Goal: Task Accomplishment & Management: Complete application form

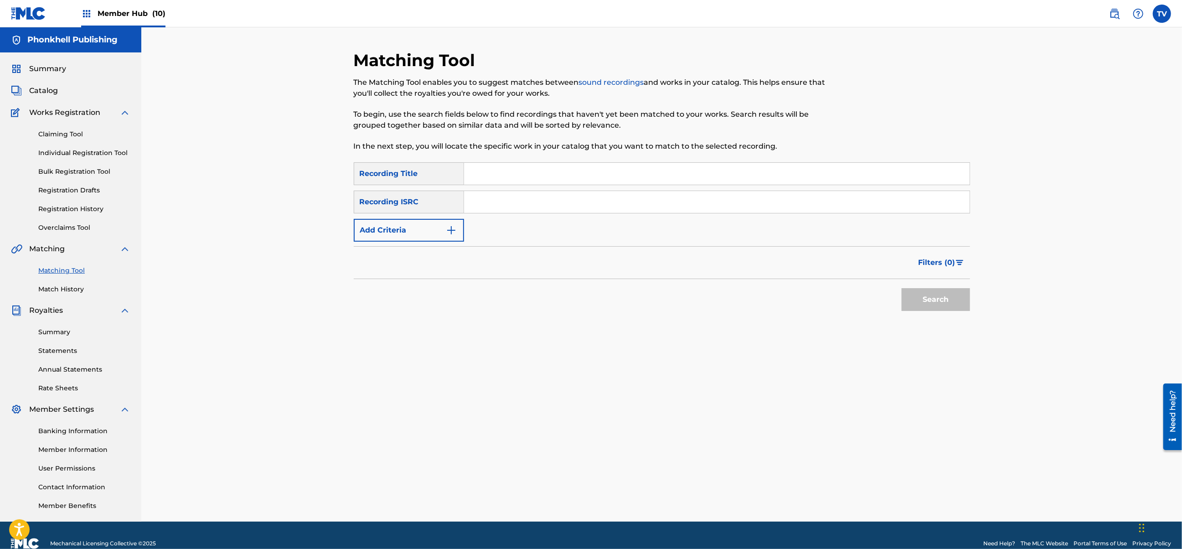
click at [523, 207] on input "Search Form" at bounding box center [716, 202] width 505 height 22
paste input "FR10S2535231"
click at [901, 288] on button "Search" at bounding box center [935, 299] width 68 height 23
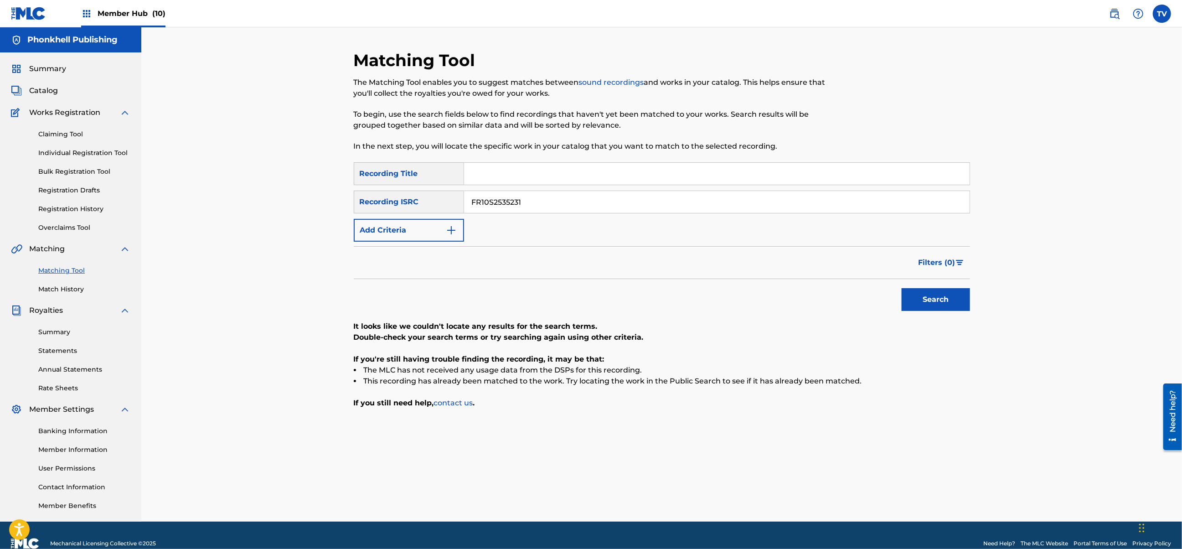
drag, startPoint x: 565, startPoint y: 203, endPoint x: 405, endPoint y: 203, distance: 160.4
click at [405, 203] on div "SearchWithCriteria98d3aeb9-1f49-4e31-80e3-1faac2812666 Recording ISRC FR10S2535…" at bounding box center [662, 201] width 616 height 23
paste input "2"
click at [901, 288] on button "Search" at bounding box center [935, 299] width 68 height 23
drag, startPoint x: 533, startPoint y: 210, endPoint x: 400, endPoint y: 212, distance: 133.1
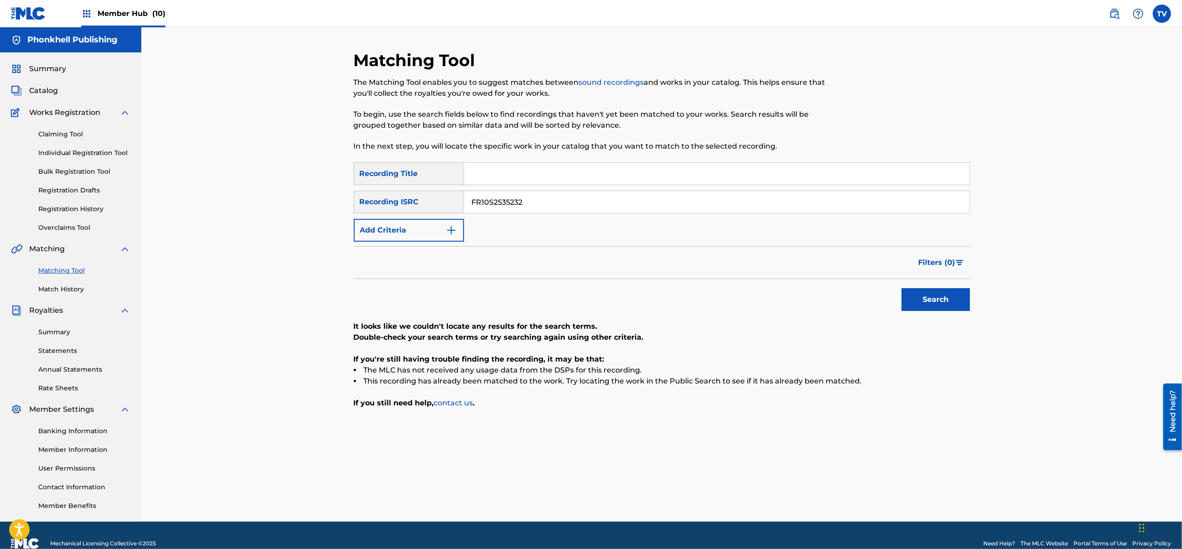
click at [400, 211] on div "SearchWithCriteria98d3aeb9-1f49-4e31-80e3-1faac2812666 Recording ISRC FR10S2535…" at bounding box center [662, 201] width 616 height 23
paste input "2X42565951"
click at [901, 288] on button "Search" at bounding box center [935, 299] width 68 height 23
drag, startPoint x: 474, startPoint y: 197, endPoint x: 346, endPoint y: 197, distance: 128.0
click at [346, 196] on div "Matching Tool The Matching Tool enables you to suggest matches between sound re…" at bounding box center [662, 285] width 638 height 471
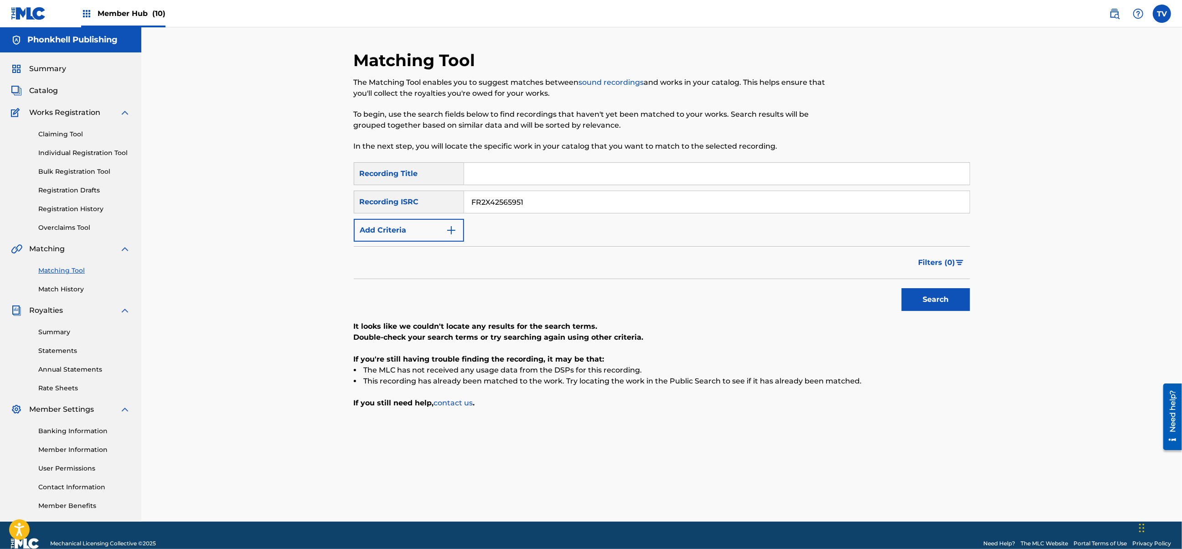
paste input "59R2505517"
click at [901, 288] on button "Search" at bounding box center [935, 299] width 68 height 23
drag, startPoint x: 539, startPoint y: 201, endPoint x: 365, endPoint y: 196, distance: 175.1
click at [365, 196] on div "SearchWithCriteria98d3aeb9-1f49-4e31-80e3-1faac2812666 Recording ISRC FR59R2505…" at bounding box center [662, 201] width 616 height 23
paste input "96X2541656"
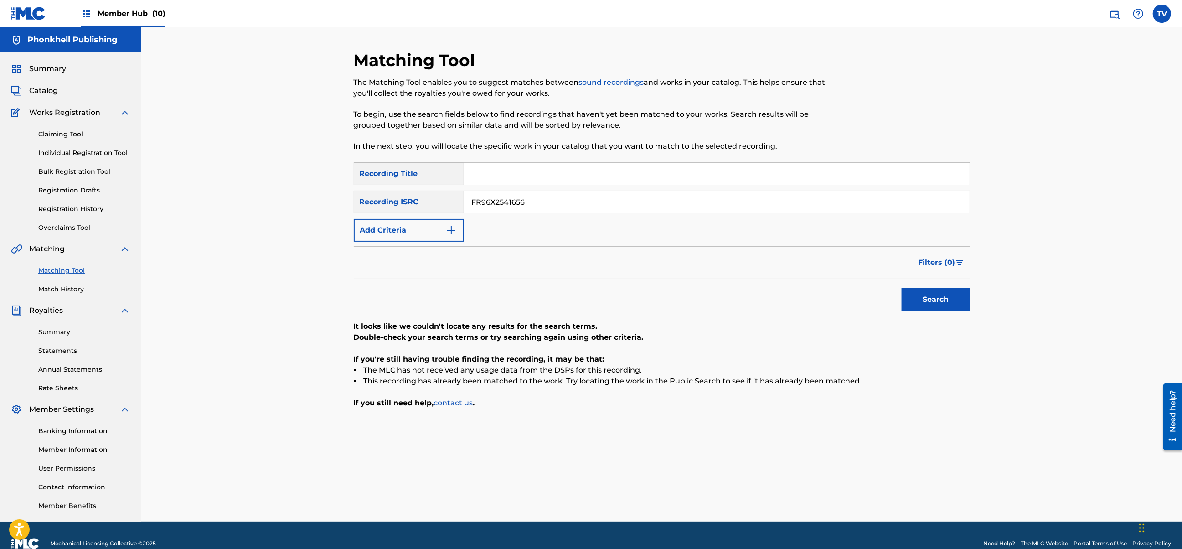
click at [901, 288] on button "Search" at bounding box center [935, 299] width 68 height 23
drag, startPoint x: 454, startPoint y: 200, endPoint x: 341, endPoint y: 232, distance: 118.1
click at [329, 213] on div "Matching Tool The Matching Tool enables you to suggest matches between sound re…" at bounding box center [661, 274] width 1040 height 494
paste input "93335"
click at [901, 288] on button "Search" at bounding box center [935, 299] width 68 height 23
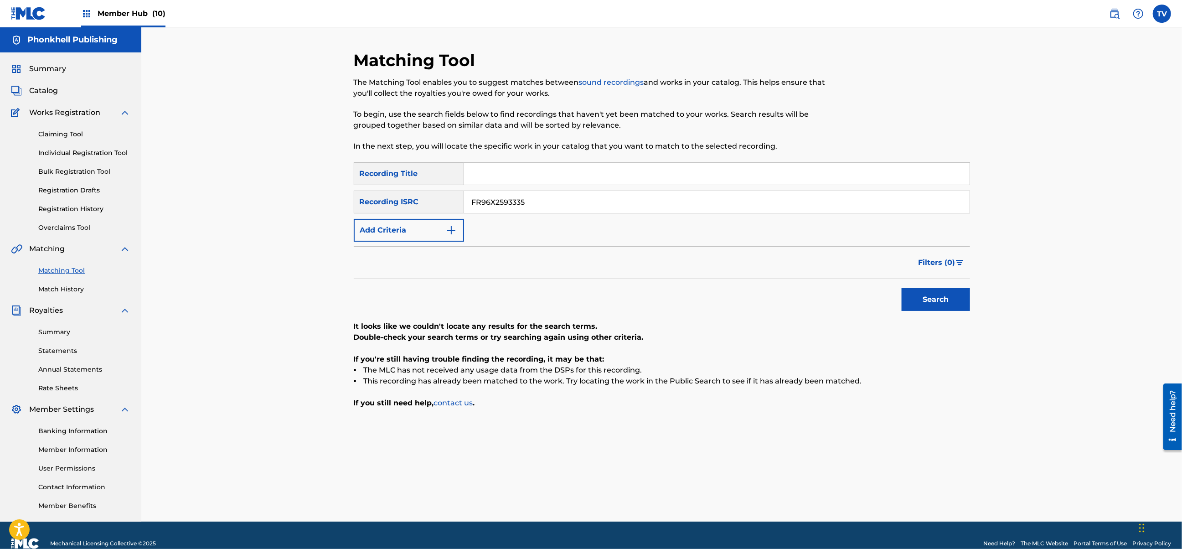
drag, startPoint x: 558, startPoint y: 201, endPoint x: 550, endPoint y: 141, distance: 61.2
click at [404, 192] on div "SearchWithCriteria98d3aeb9-1f49-4e31-80e3-1faac2812666 Recording ISRC FR96X2593…" at bounding box center [662, 201] width 616 height 23
paste input "GXBNP2549068"
click at [901, 288] on button "Search" at bounding box center [935, 299] width 68 height 23
drag, startPoint x: 544, startPoint y: 208, endPoint x: 360, endPoint y: 201, distance: 183.7
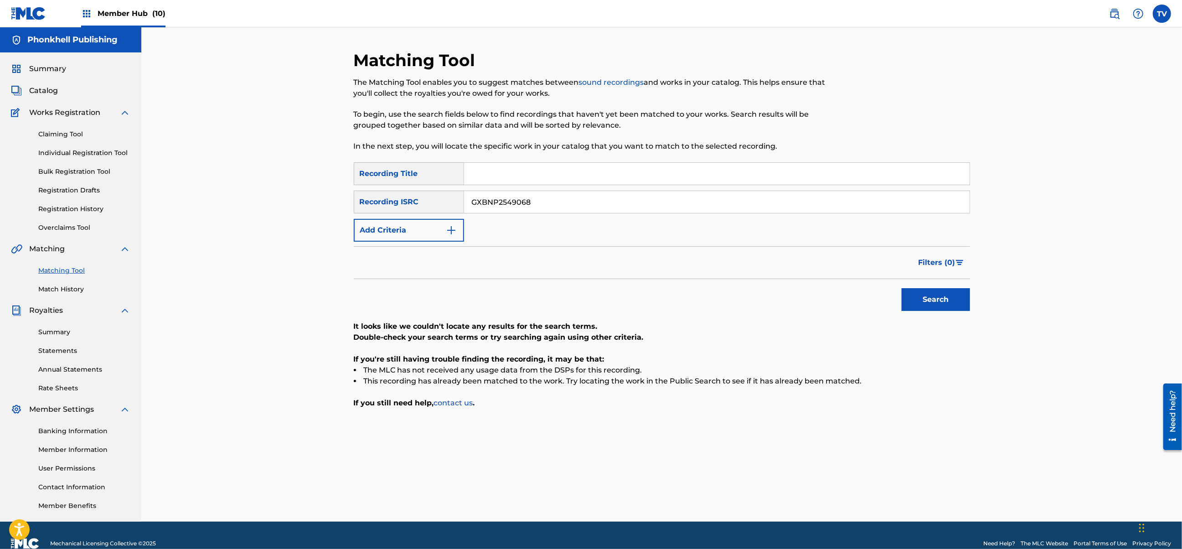
click at [360, 201] on div "SearchWithCriteria98d3aeb9-1f49-4e31-80e3-1faac2812666 Recording ISRC GXBNP2549…" at bounding box center [662, 201] width 616 height 23
paste input "FRX762554597"
click at [901, 288] on button "Search" at bounding box center [935, 299] width 68 height 23
drag, startPoint x: 549, startPoint y: 200, endPoint x: 372, endPoint y: 203, distance: 177.3
click at [372, 203] on div "SearchWithCriteria98d3aeb9-1f49-4e31-80e3-1faac2812666 Recording ISRC FRX762554…" at bounding box center [662, 201] width 616 height 23
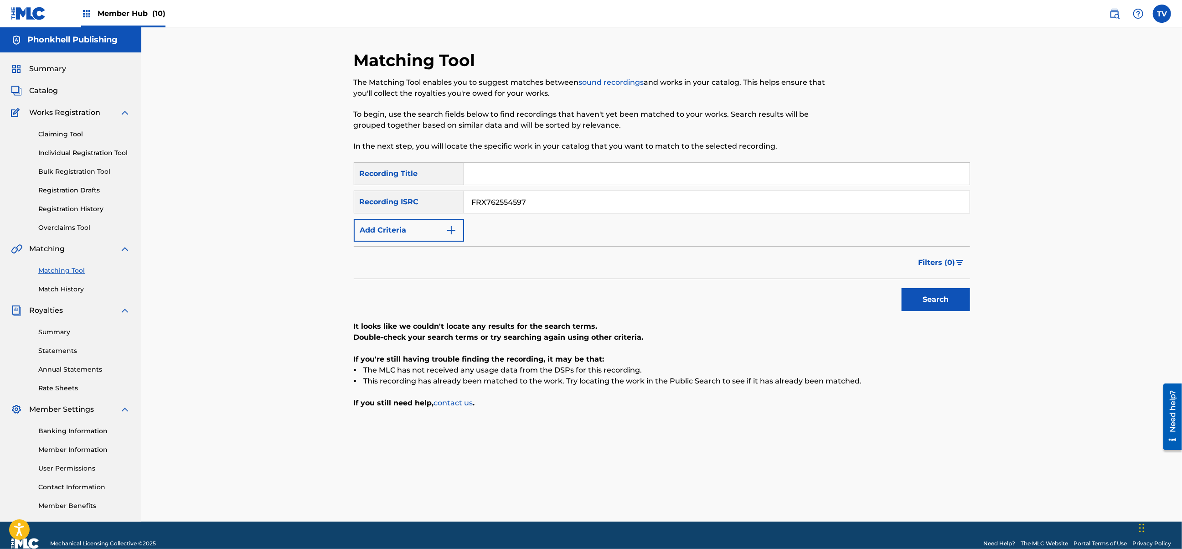
paste input "GXBNP2566163"
click at [901, 288] on button "Search" at bounding box center [935, 299] width 68 height 23
drag, startPoint x: 555, startPoint y: 204, endPoint x: 389, endPoint y: 205, distance: 165.4
click at [389, 205] on div "SearchWithCriteria98d3aeb9-1f49-4e31-80e3-1faac2812666 Recording ISRC GXBNP2566…" at bounding box center [662, 201] width 616 height 23
paste input "CA5KR2517432"
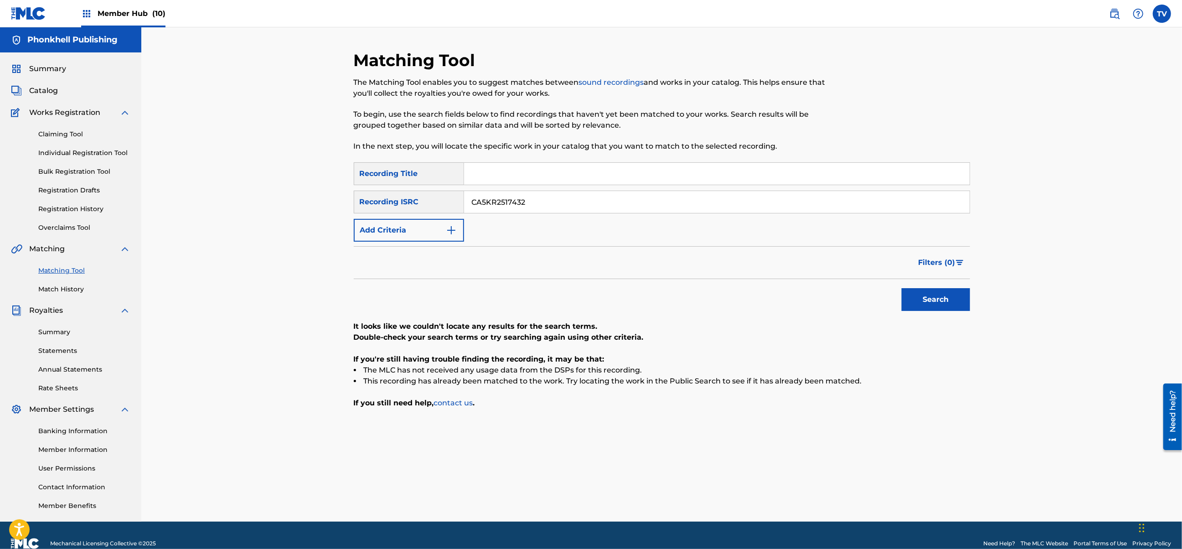
type input "CA5KR2517432"
click at [901, 288] on button "Search" at bounding box center [935, 299] width 68 height 23
click at [1116, 15] on img at bounding box center [1114, 13] width 11 height 11
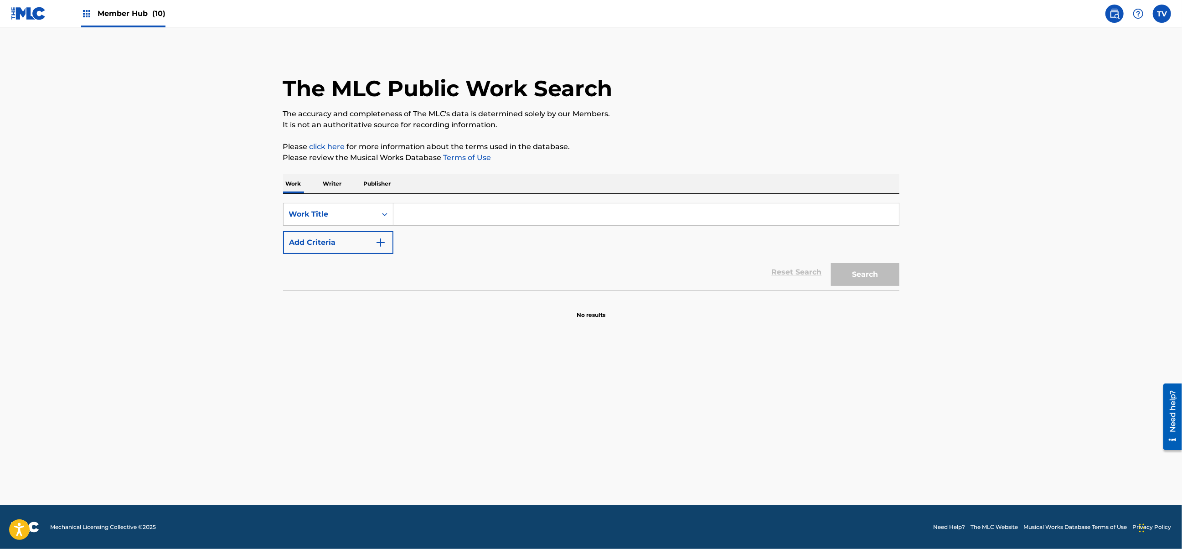
click at [417, 216] on input "Search Form" at bounding box center [645, 214] width 505 height 22
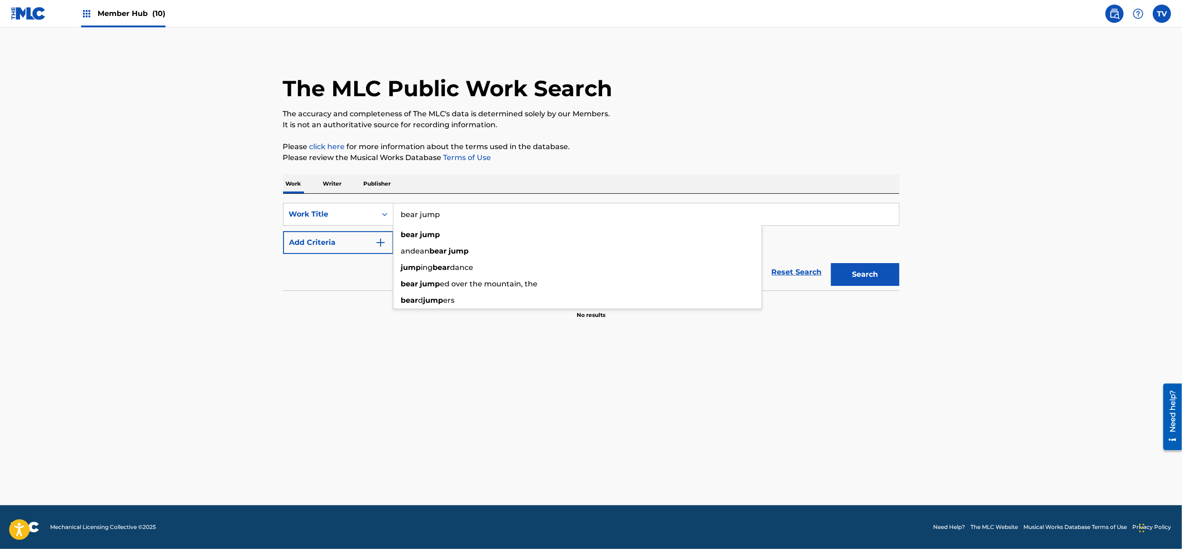
type input "bear jump"
click at [831, 263] on button "Search" at bounding box center [865, 274] width 68 height 23
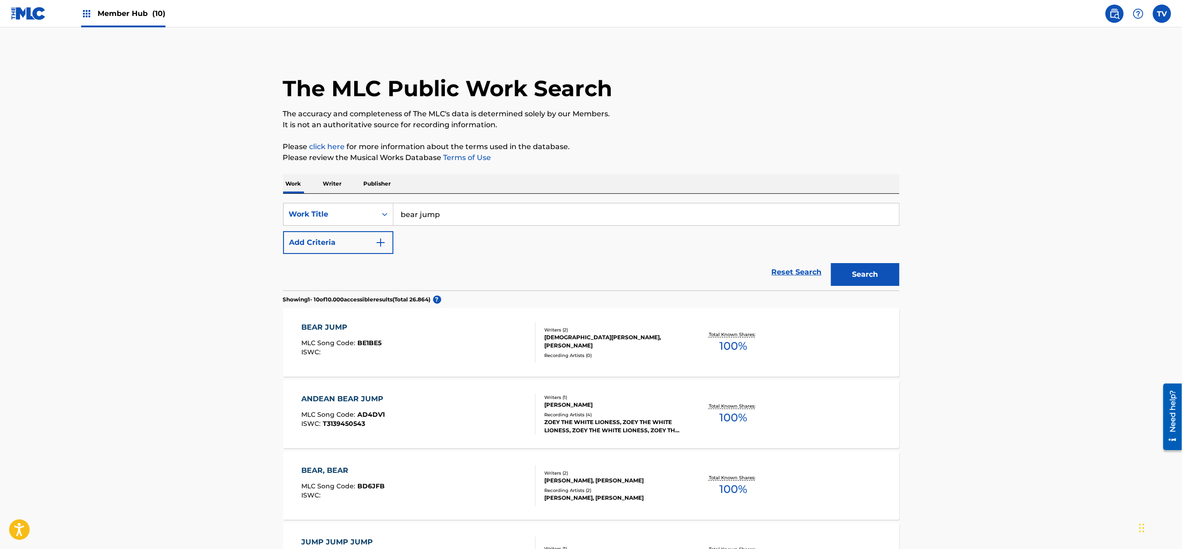
click at [478, 316] on div "BEAR JUMP MLC Song Code : BE1BE5 ISWC : Writers ( 2 ) ISLAM DADABAEV, ROMAN VEL…" at bounding box center [591, 342] width 616 height 68
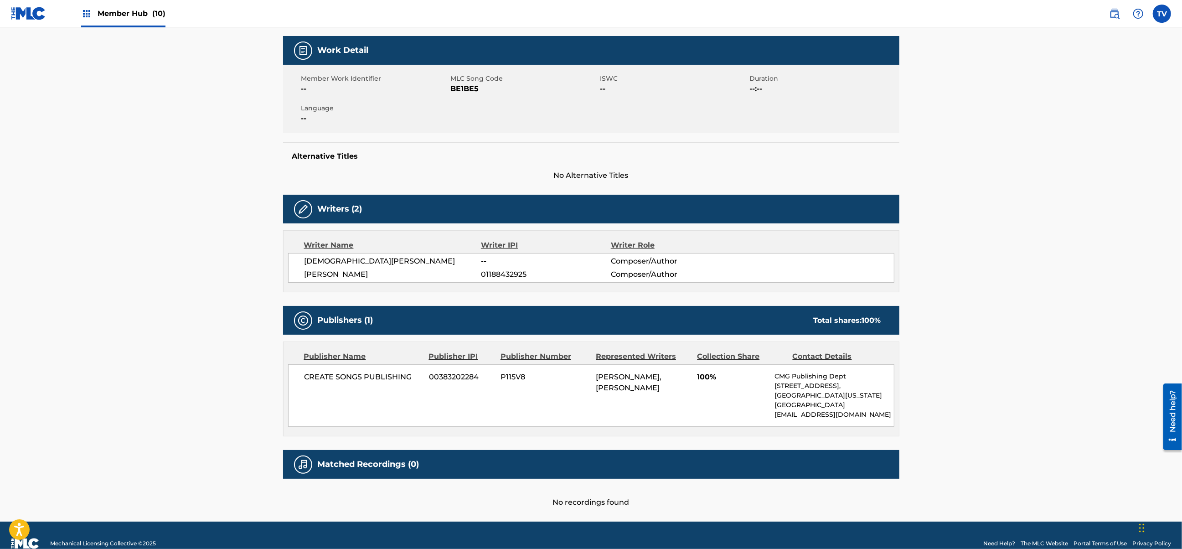
scroll to position [144, 0]
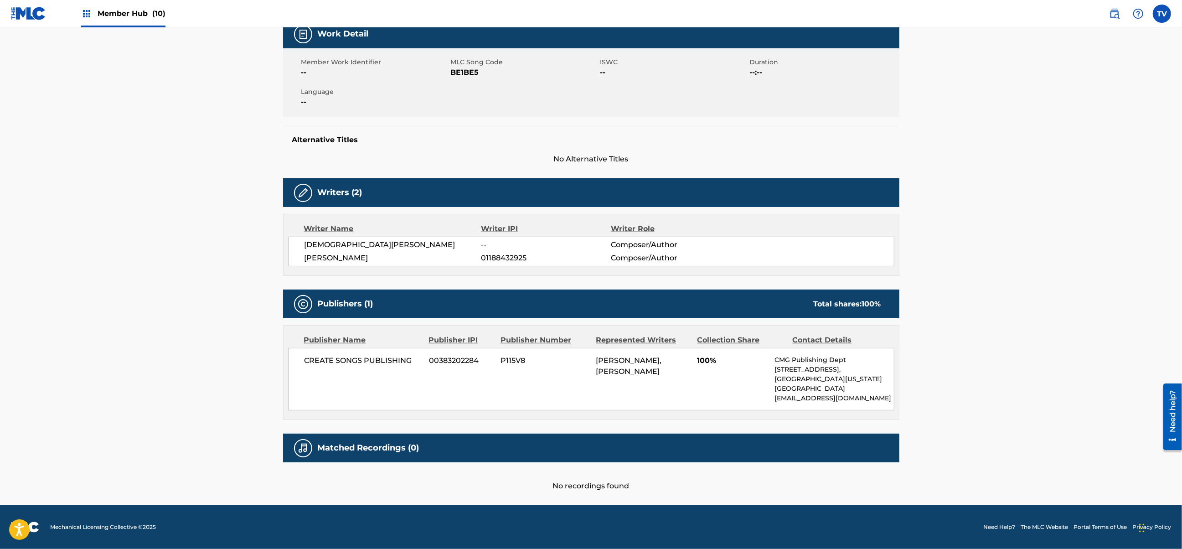
drag, startPoint x: 634, startPoint y: 372, endPoint x: 594, endPoint y: 372, distance: 40.1
click at [594, 372] on div "CREATE SONGS PUBLISHING 00383202284 P115V8 ROMAN VELICHKO, ISLAM DADABAEV 100% …" at bounding box center [591, 379] width 606 height 62
copy span "ISLAM DADABAEV"
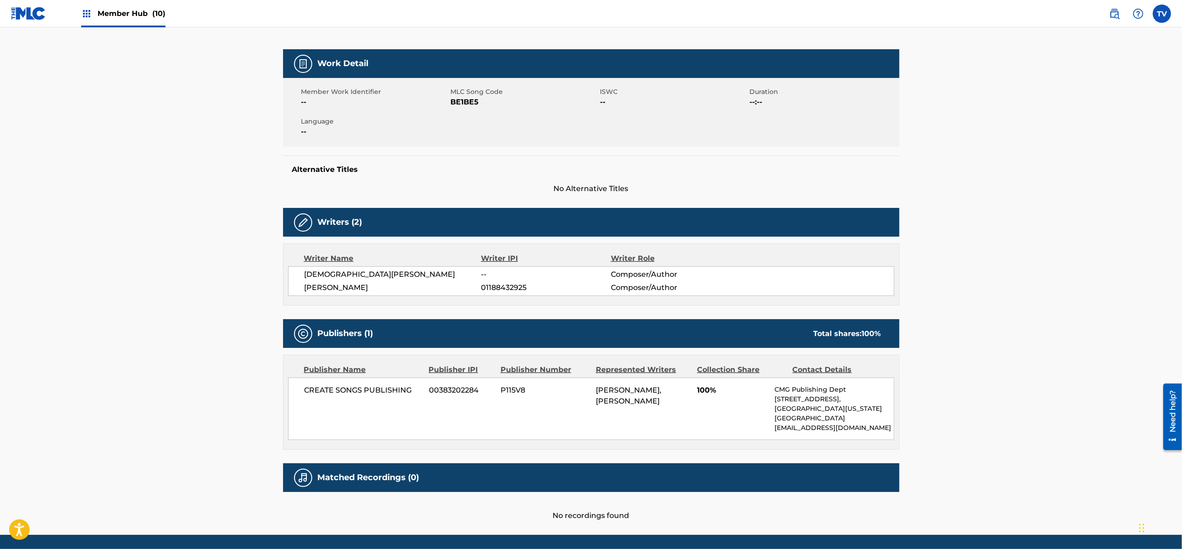
scroll to position [0, 0]
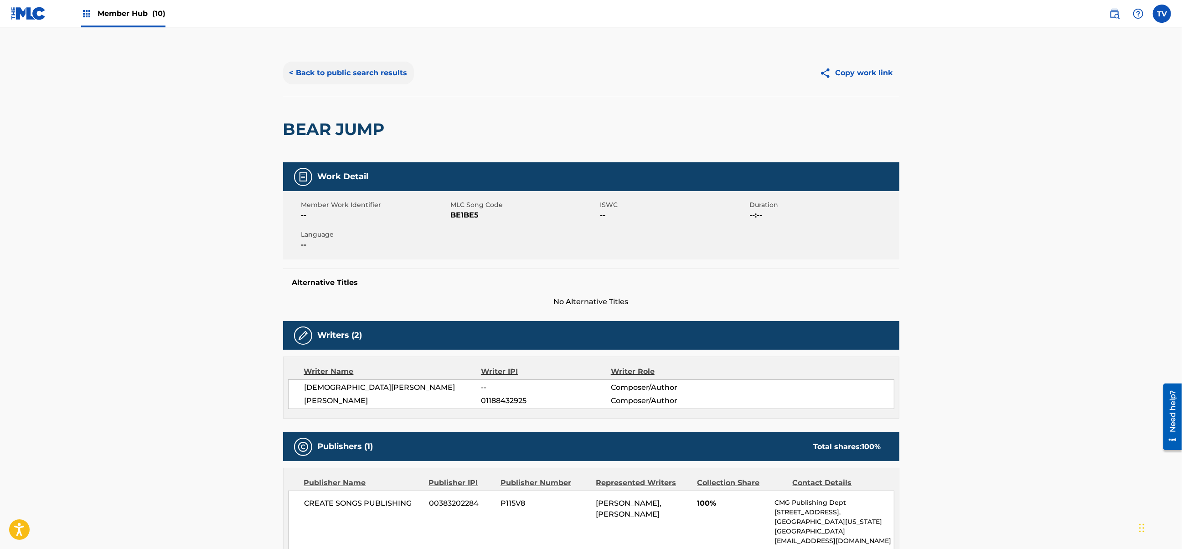
click at [288, 70] on button "< Back to public search results" at bounding box center [348, 73] width 131 height 23
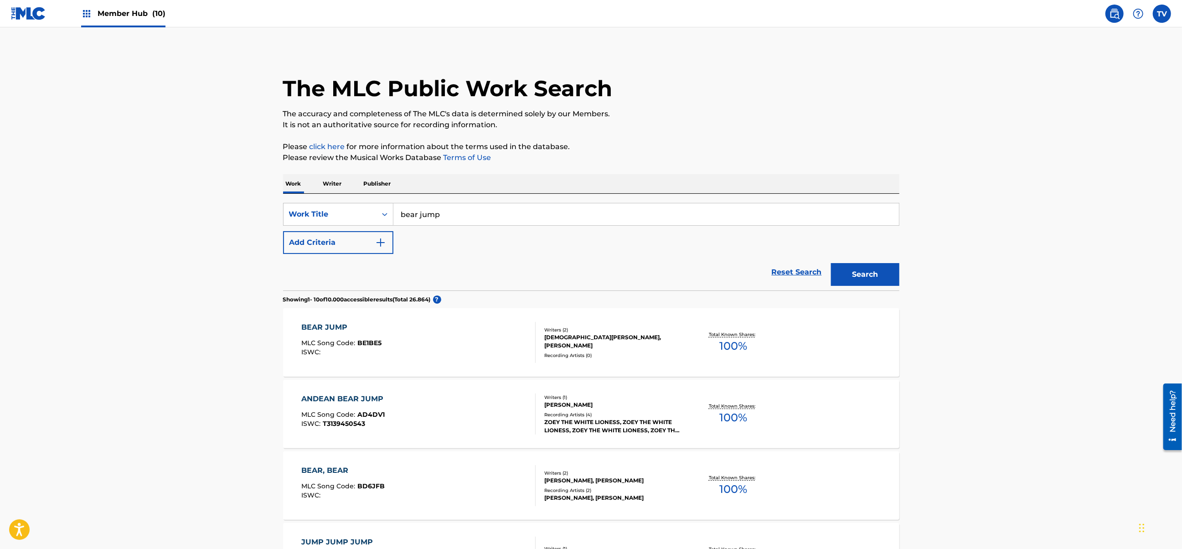
click at [334, 182] on p "Writer" at bounding box center [332, 183] width 24 height 19
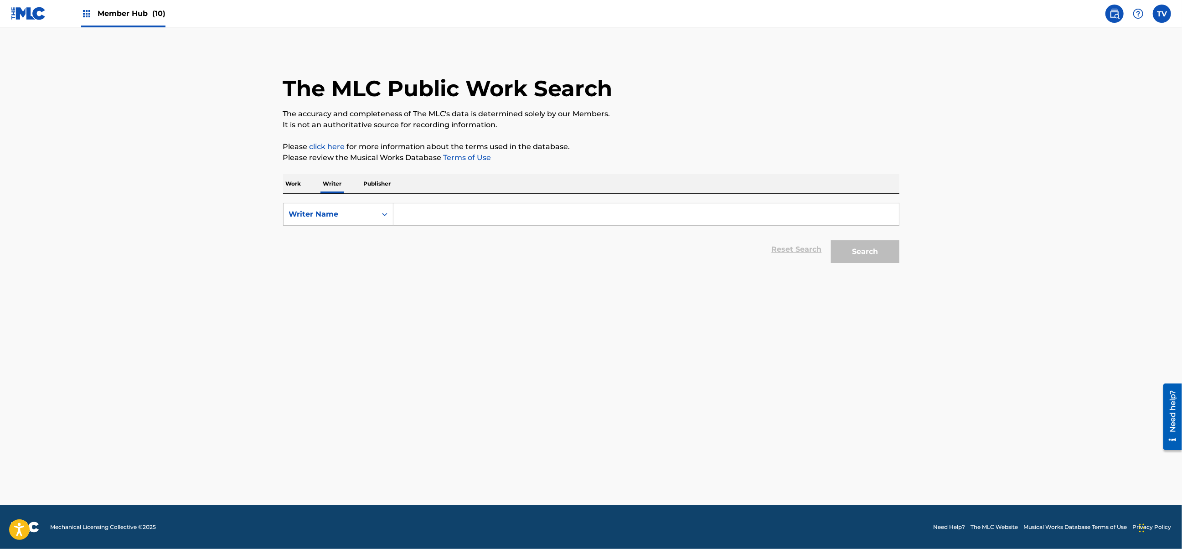
click at [438, 208] on input "Search Form" at bounding box center [645, 214] width 505 height 22
paste input "ISLAM DADABAEV"
type input "ISLAM DADABAEV"
click at [831, 240] on button "Search" at bounding box center [865, 251] width 68 height 23
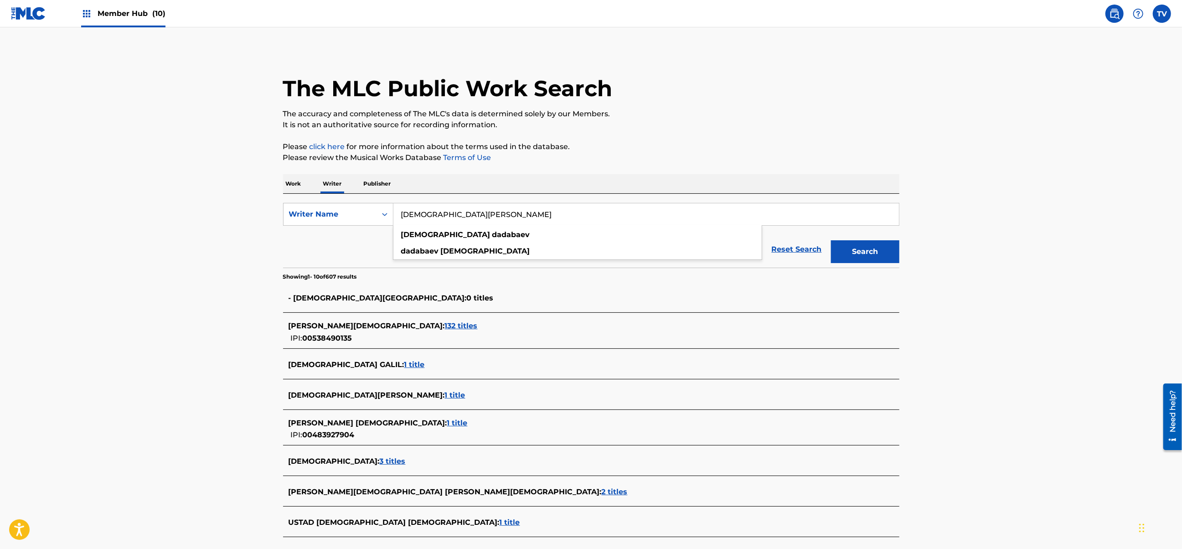
click at [243, 274] on main "The MLC Public Work Search The accuracy and completeness of The MLC's data is d…" at bounding box center [591, 338] width 1182 height 622
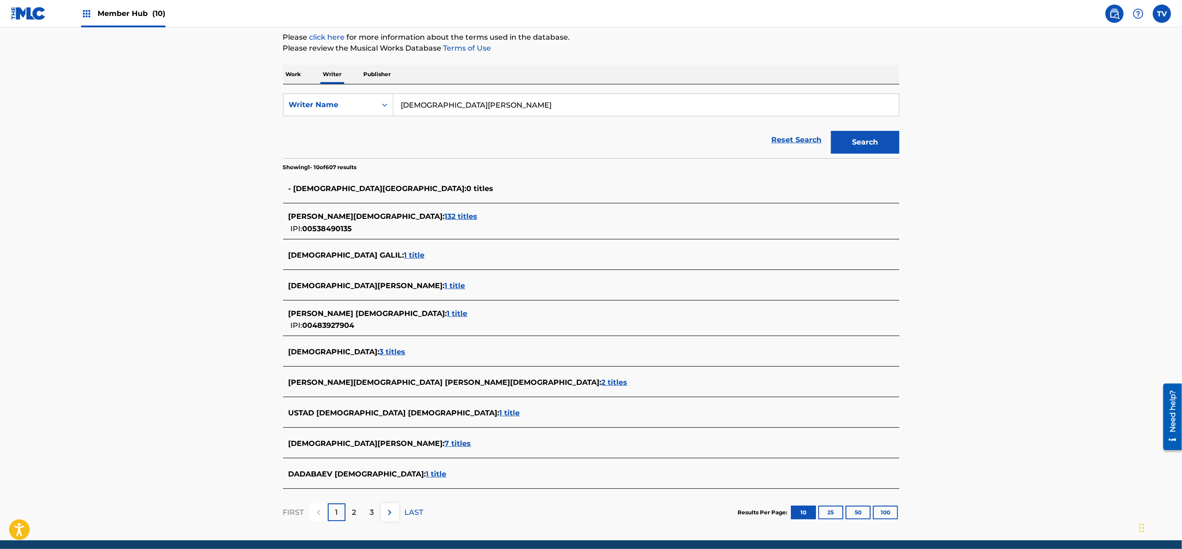
scroll to position [121, 0]
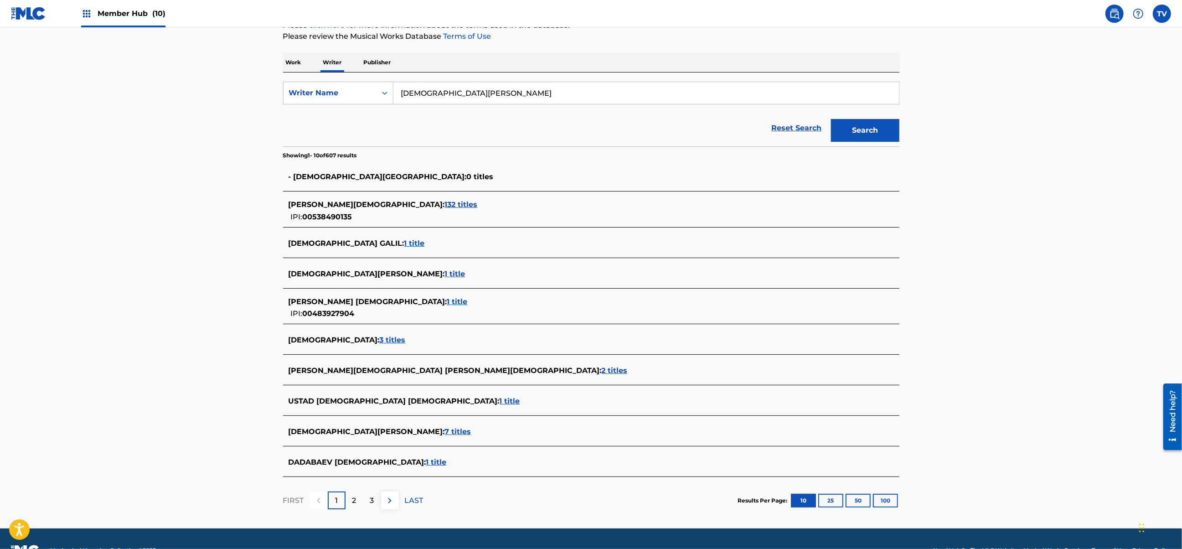
click at [426, 460] on span "1 title" at bounding box center [436, 461] width 21 height 9
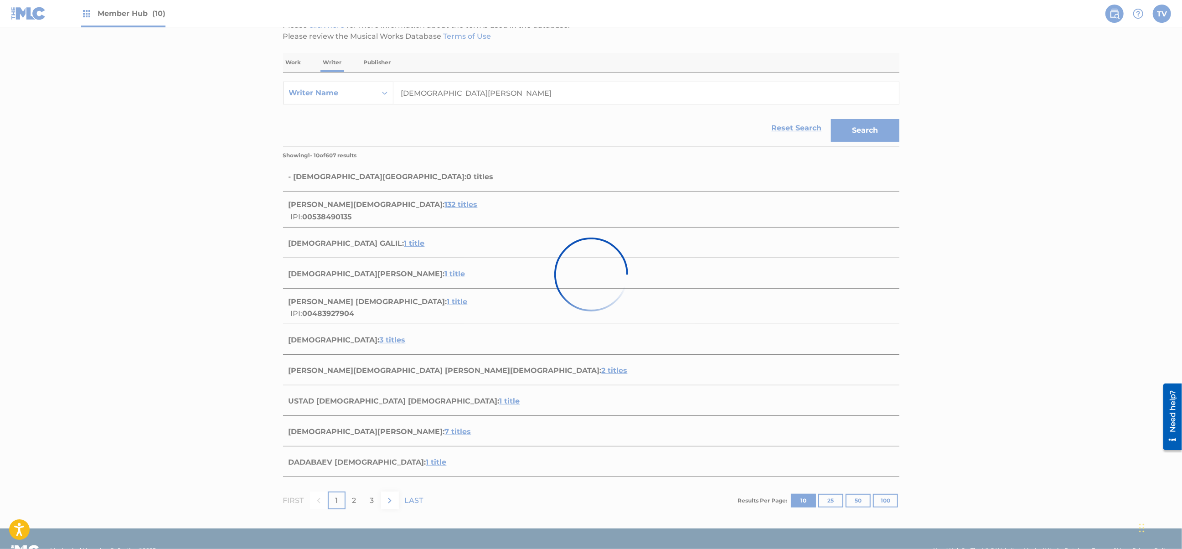
scroll to position [0, 0]
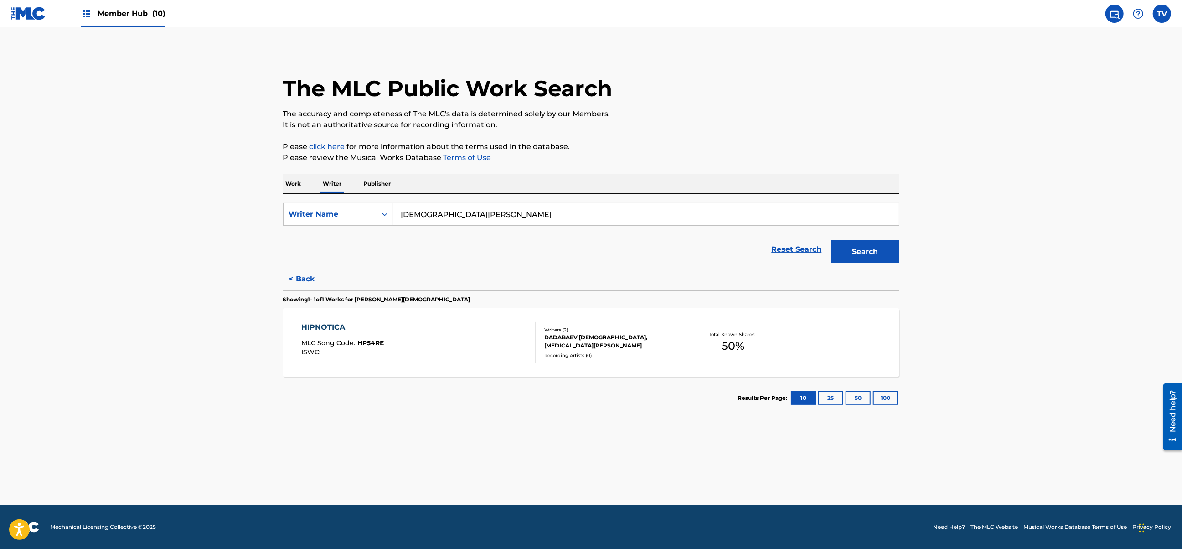
click at [458, 344] on div "HIPNOTICA MLC Song Code : HP54RE ISWC :" at bounding box center [418, 342] width 234 height 41
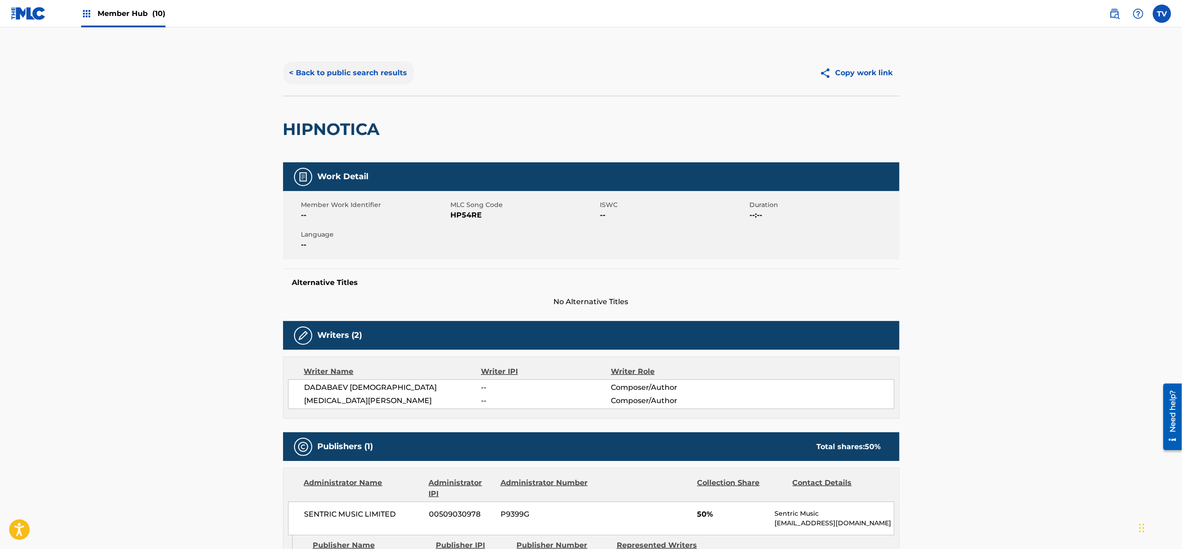
click at [307, 73] on button "< Back to public search results" at bounding box center [348, 73] width 131 height 23
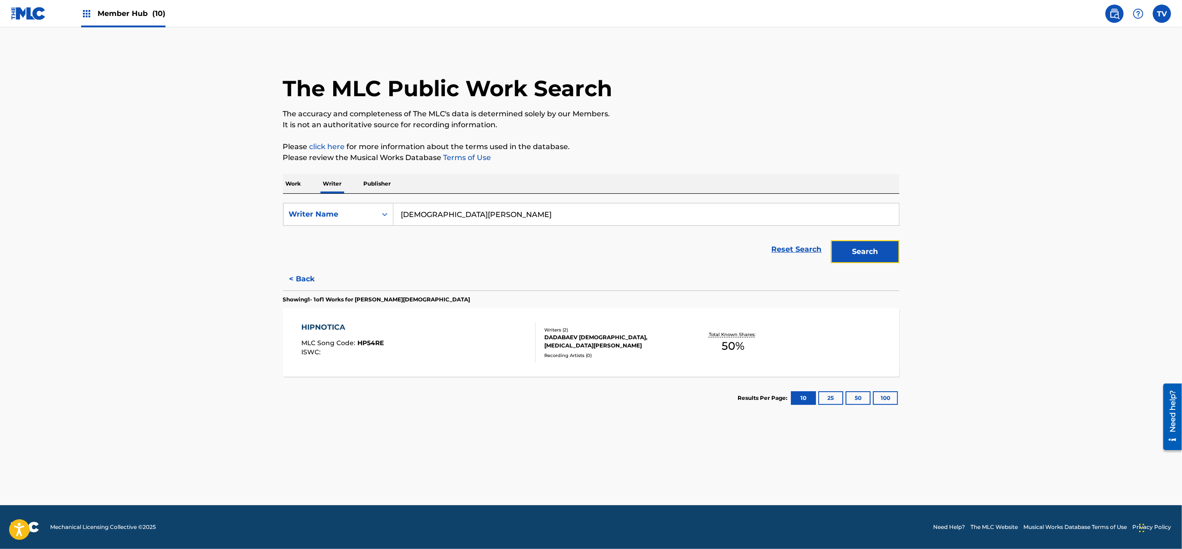
click at [870, 250] on button "Search" at bounding box center [865, 251] width 68 height 23
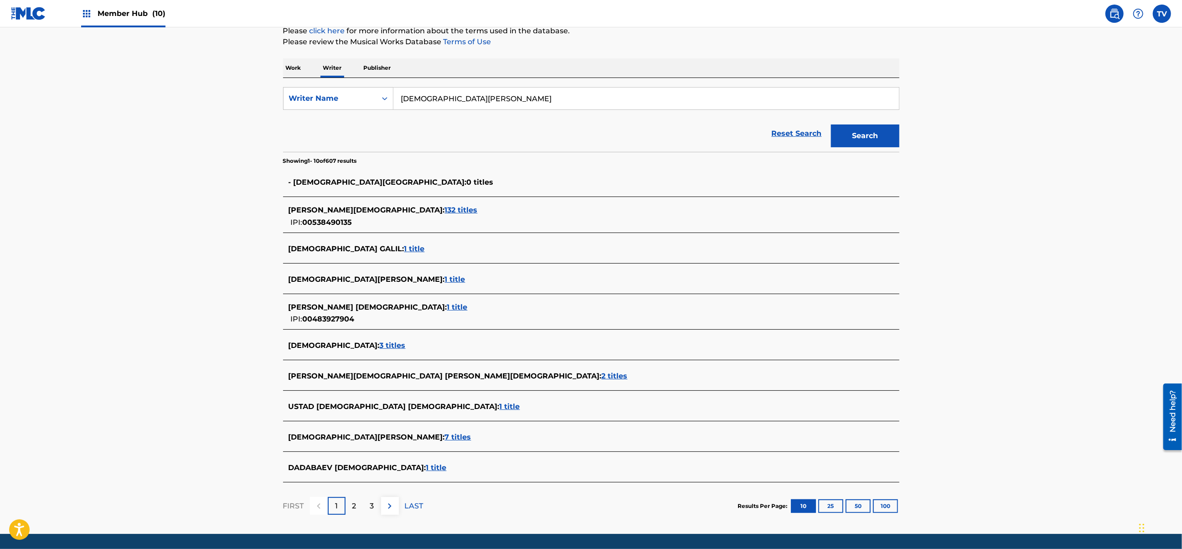
scroll to position [145, 0]
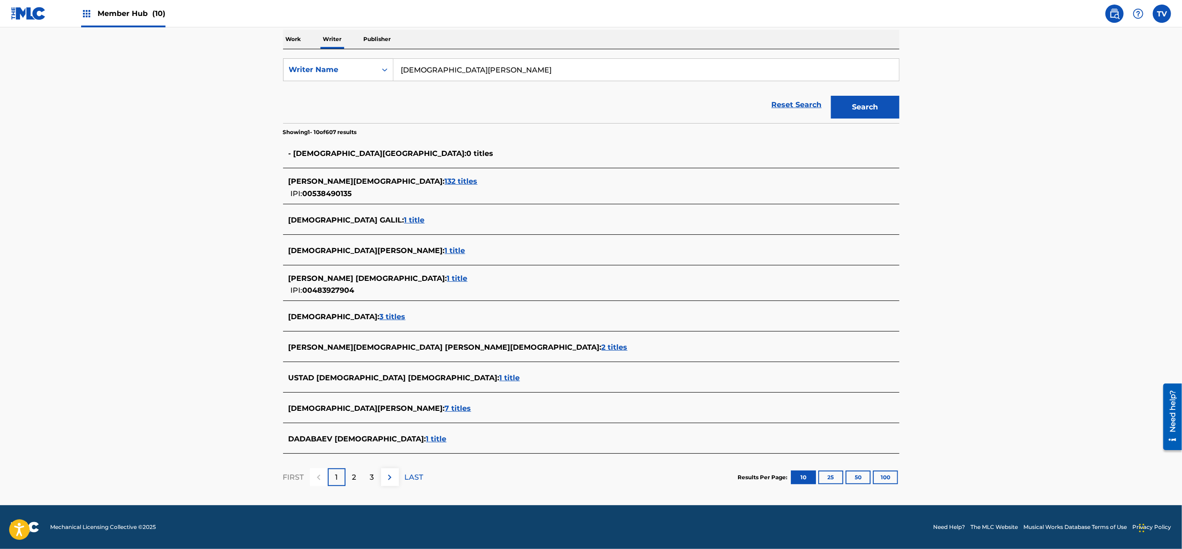
click at [445, 407] on span "7 titles" at bounding box center [458, 408] width 26 height 9
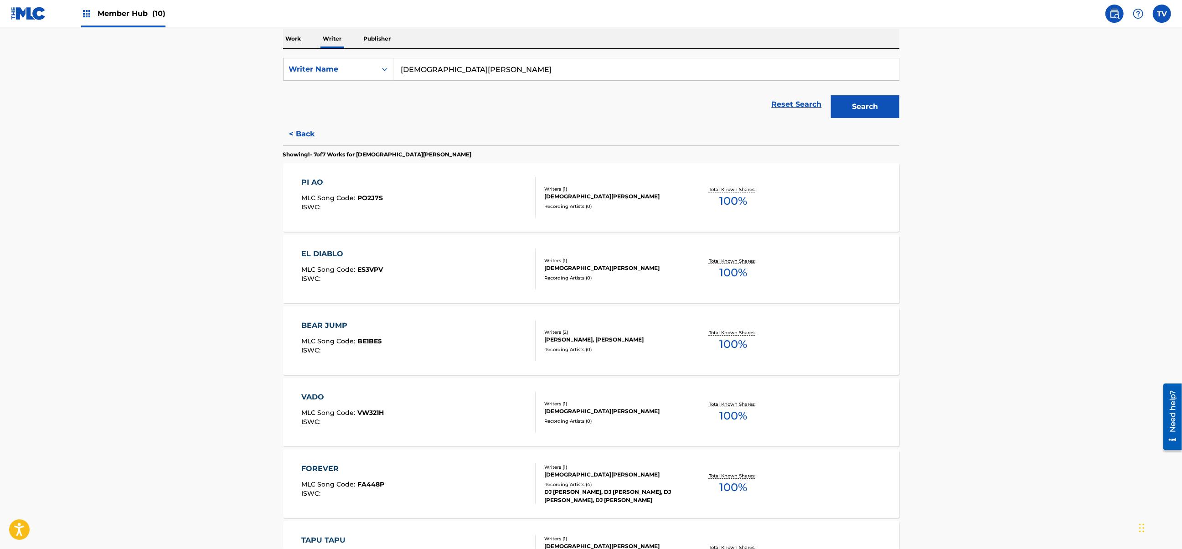
click at [488, 272] on div "EL DIABLO MLC Song Code : ES3VPV ISWC :" at bounding box center [418, 268] width 234 height 41
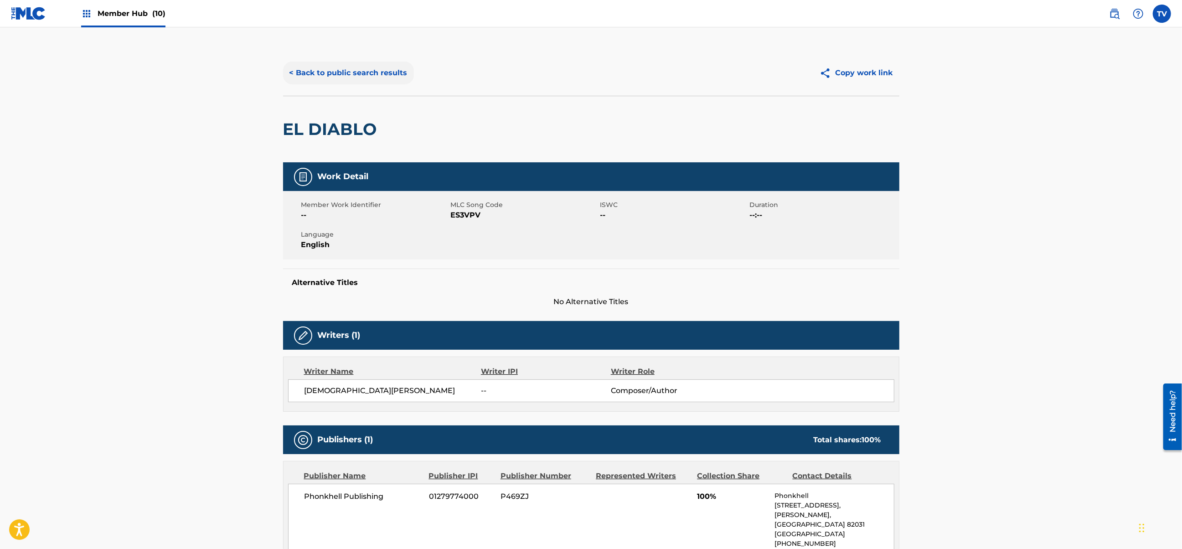
click at [321, 67] on button "< Back to public search results" at bounding box center [348, 73] width 131 height 23
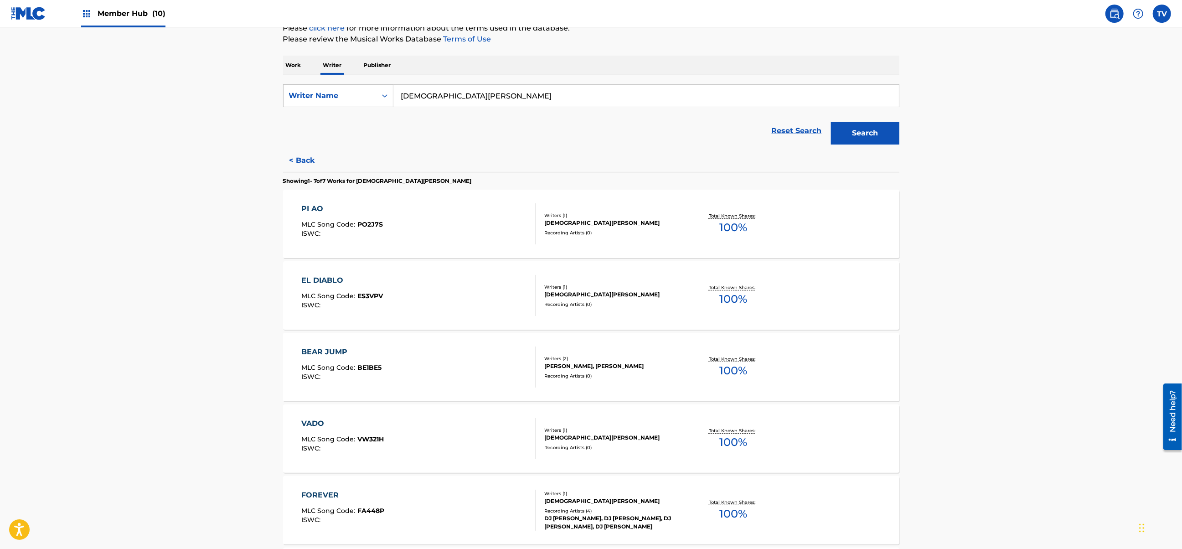
scroll to position [121, 0]
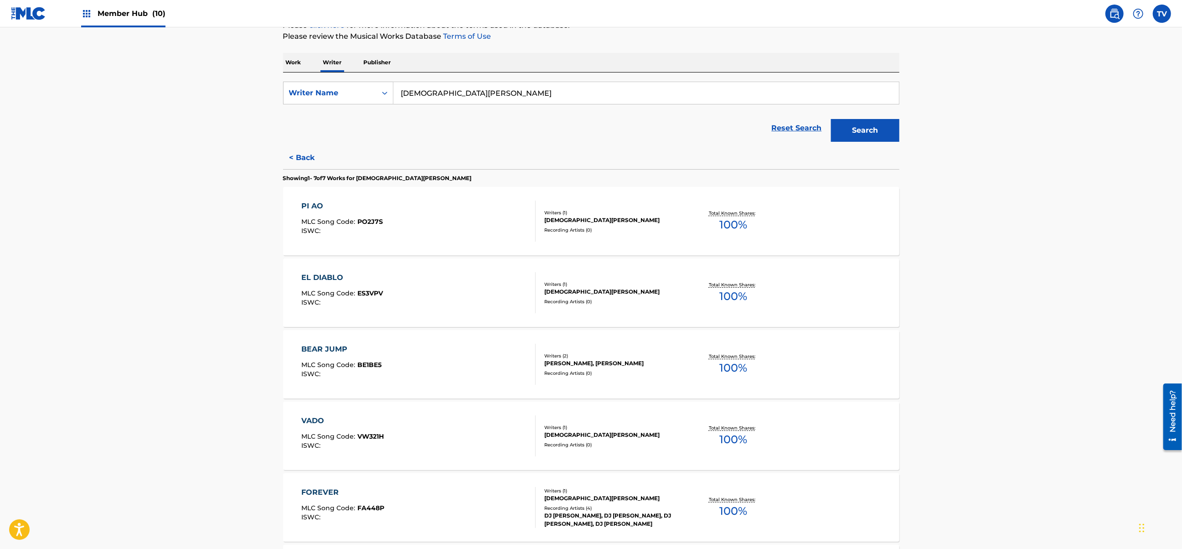
click at [422, 211] on div "PI AO MLC Song Code : PO2J7S ISWC :" at bounding box center [418, 220] width 234 height 41
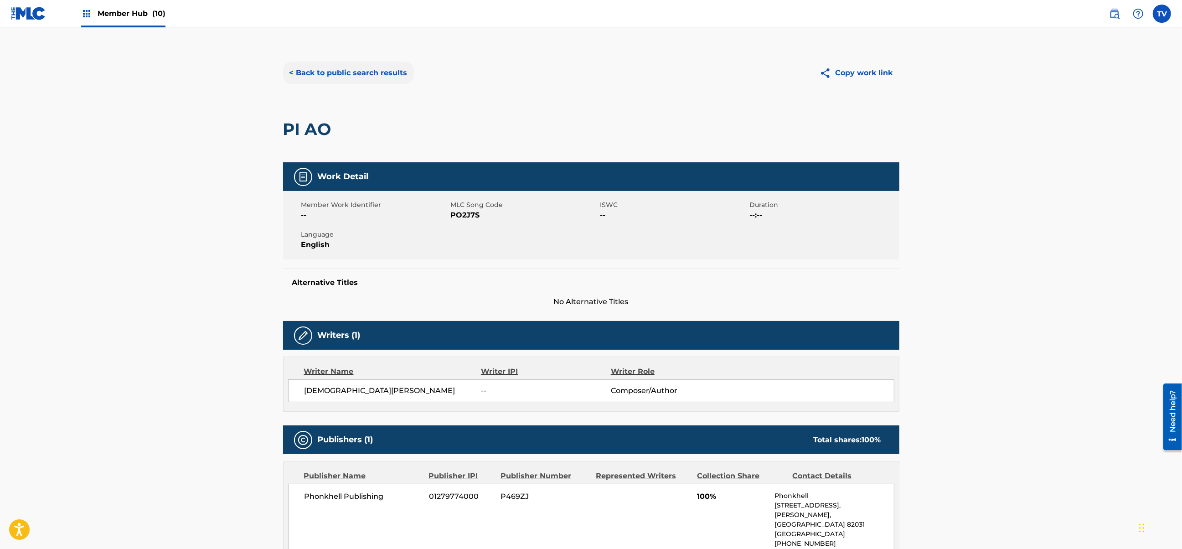
click at [309, 75] on button "< Back to public search results" at bounding box center [348, 73] width 131 height 23
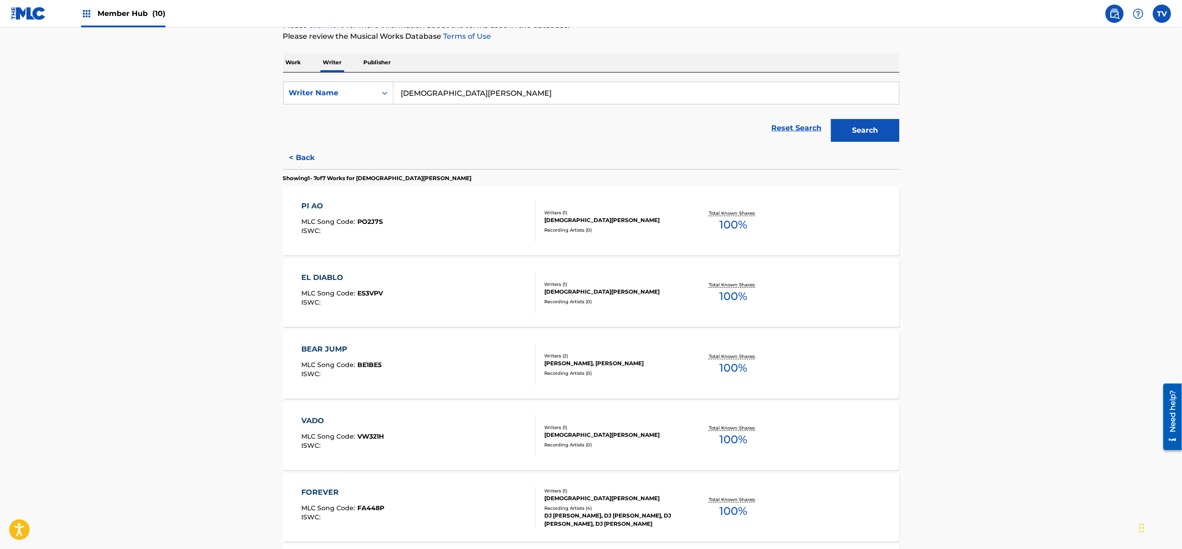
scroll to position [182, 0]
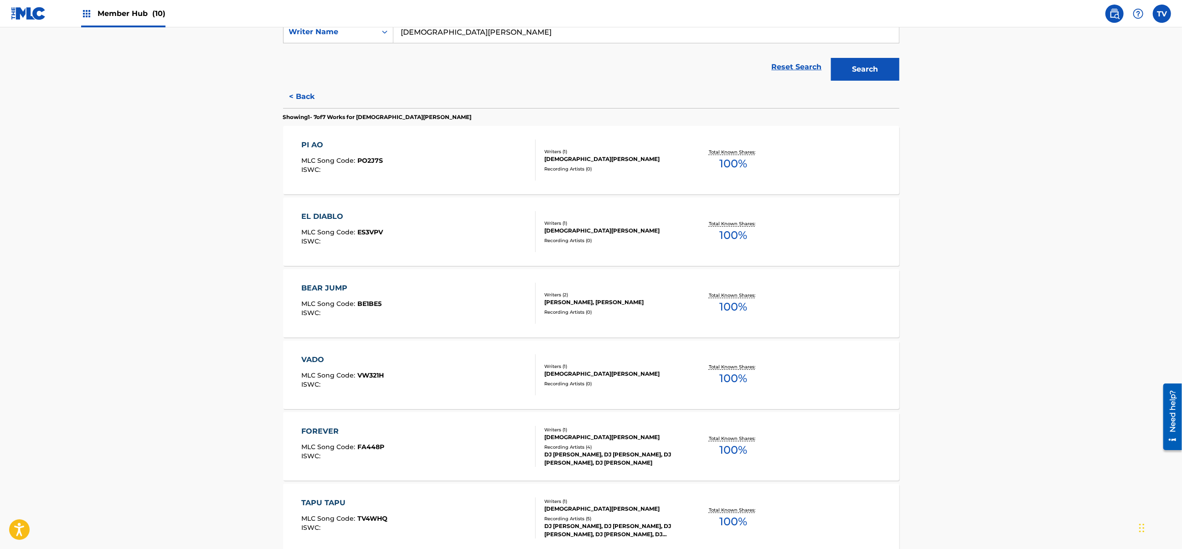
click at [465, 375] on div "VADO MLC Song Code : VW321H ISWC :" at bounding box center [418, 374] width 234 height 41
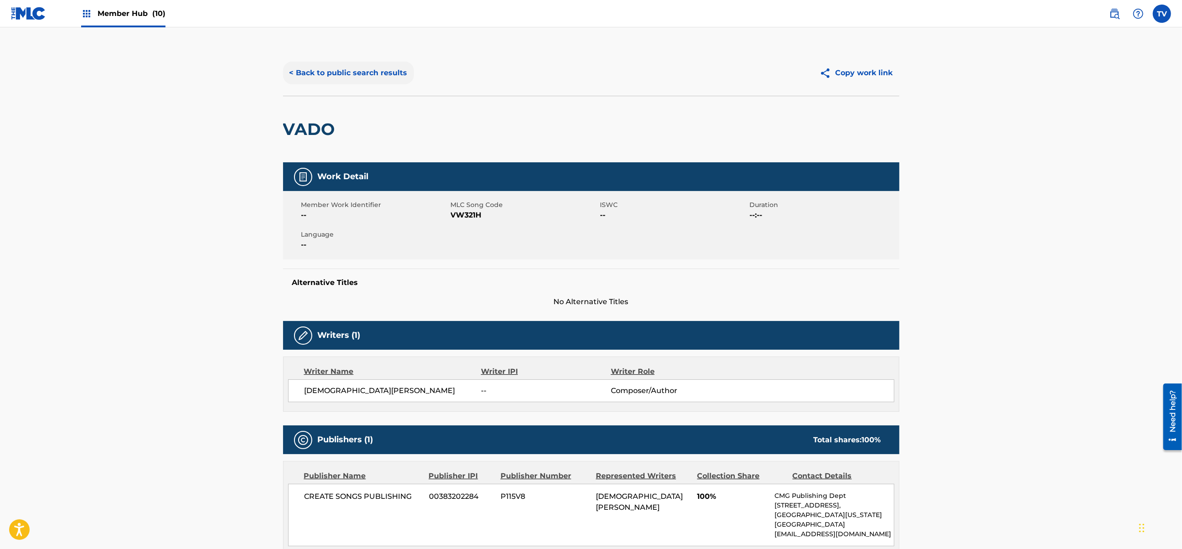
click at [307, 69] on button "< Back to public search results" at bounding box center [348, 73] width 131 height 23
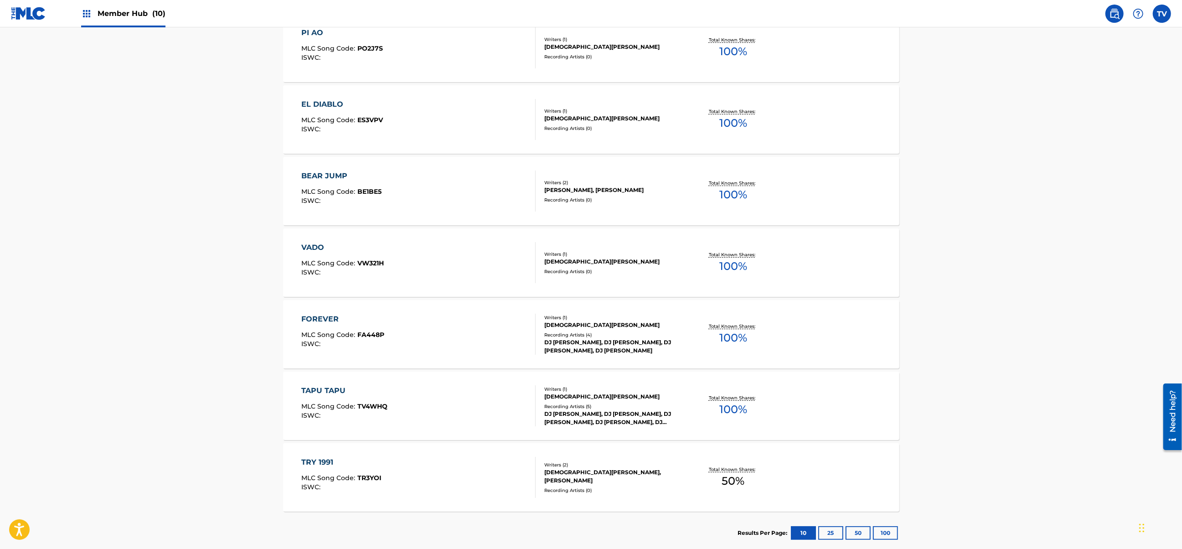
scroll to position [303, 0]
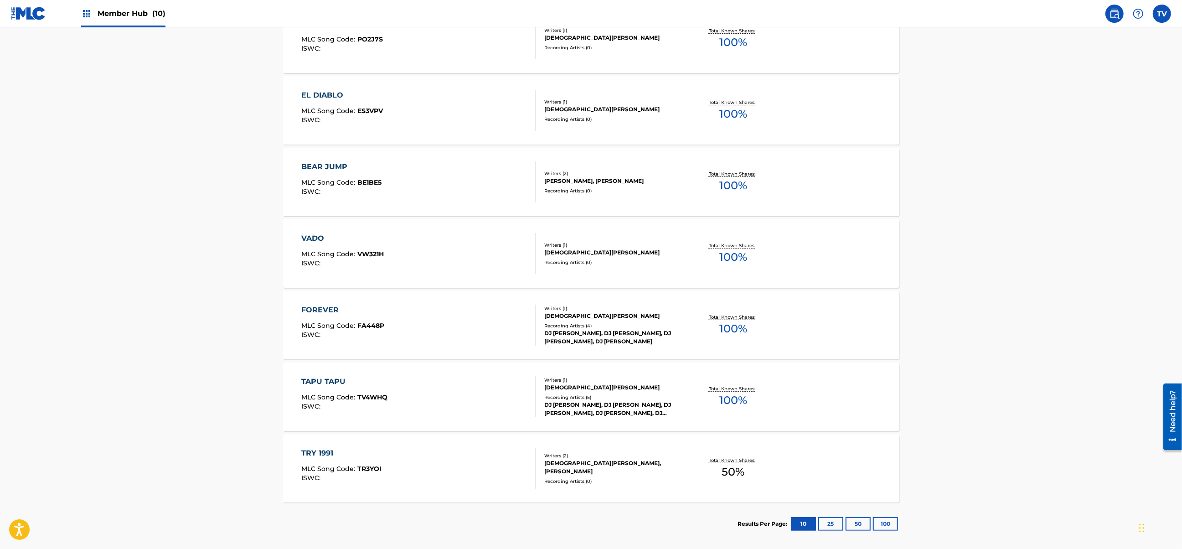
click at [454, 310] on div "FOREVER MLC Song Code : FA448P ISWC :" at bounding box center [418, 324] width 234 height 41
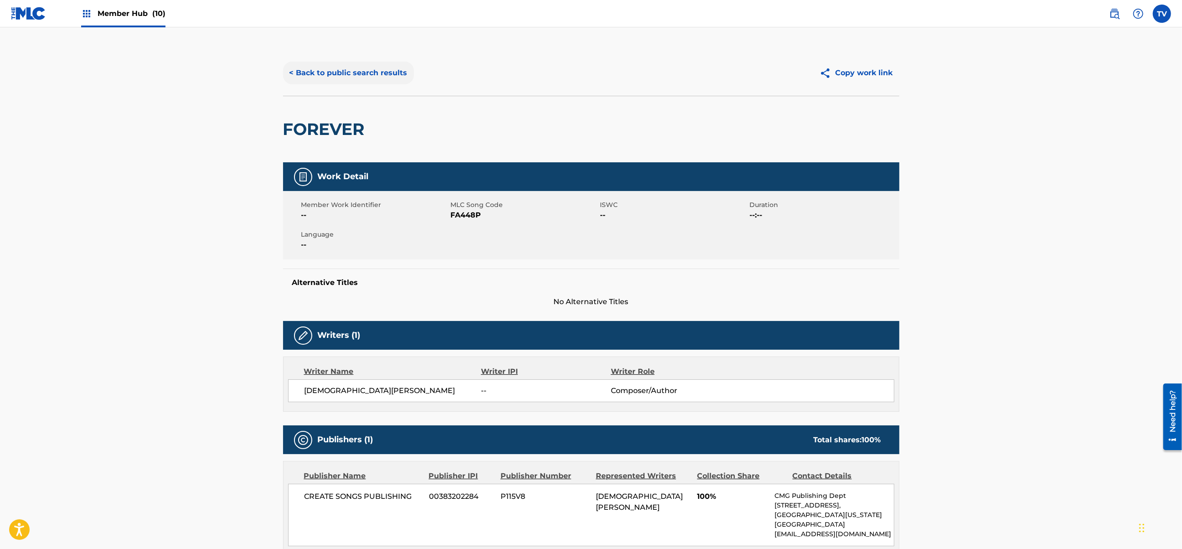
click at [318, 74] on button "< Back to public search results" at bounding box center [348, 73] width 131 height 23
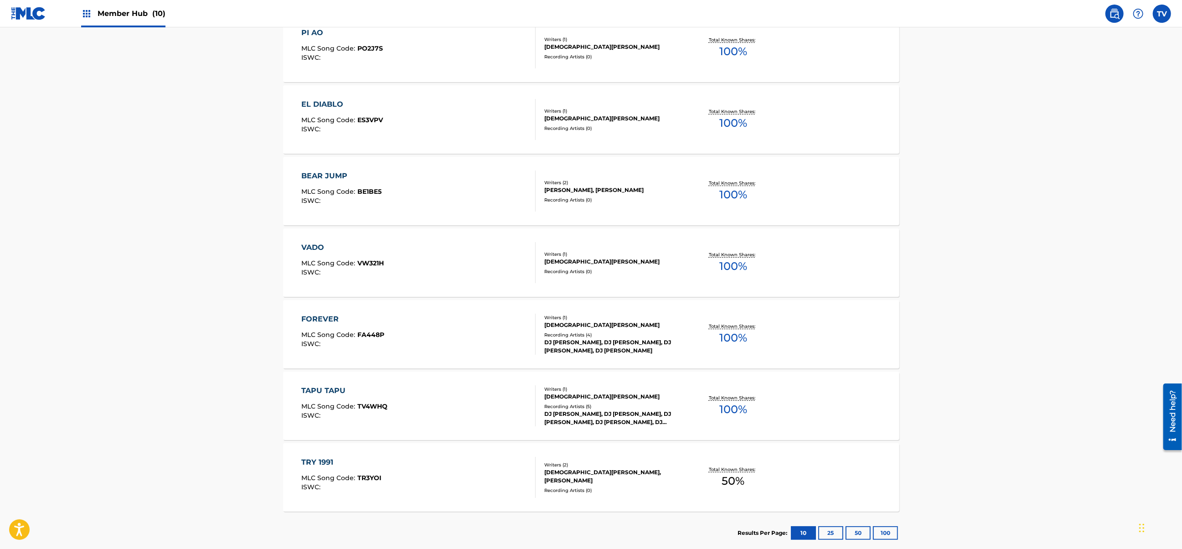
scroll to position [303, 0]
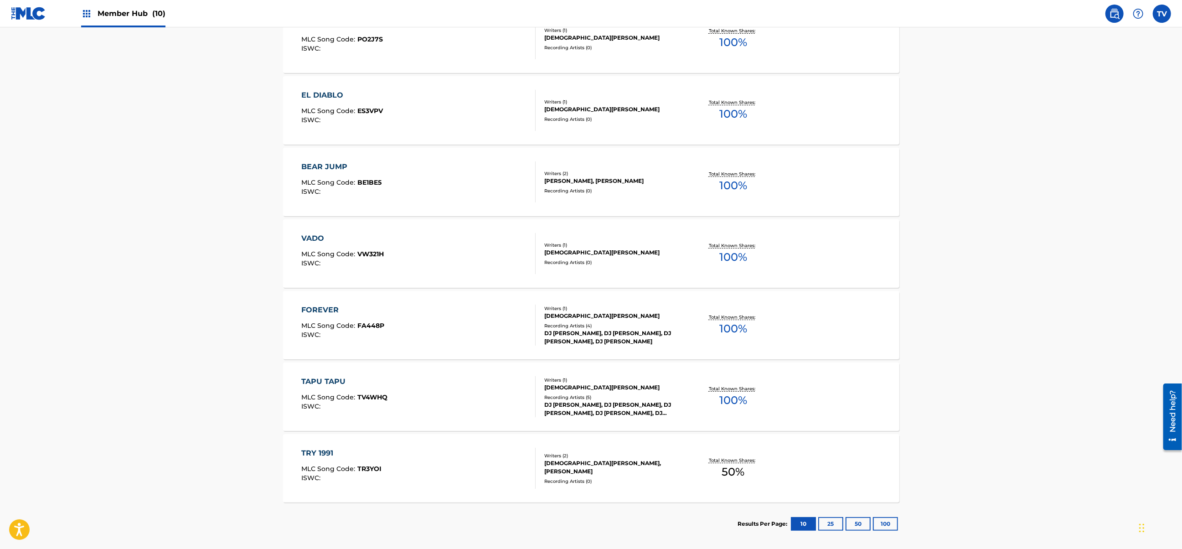
click at [498, 393] on div "TAPU TAPU MLC Song Code : TV4WHQ ISWC :" at bounding box center [418, 396] width 234 height 41
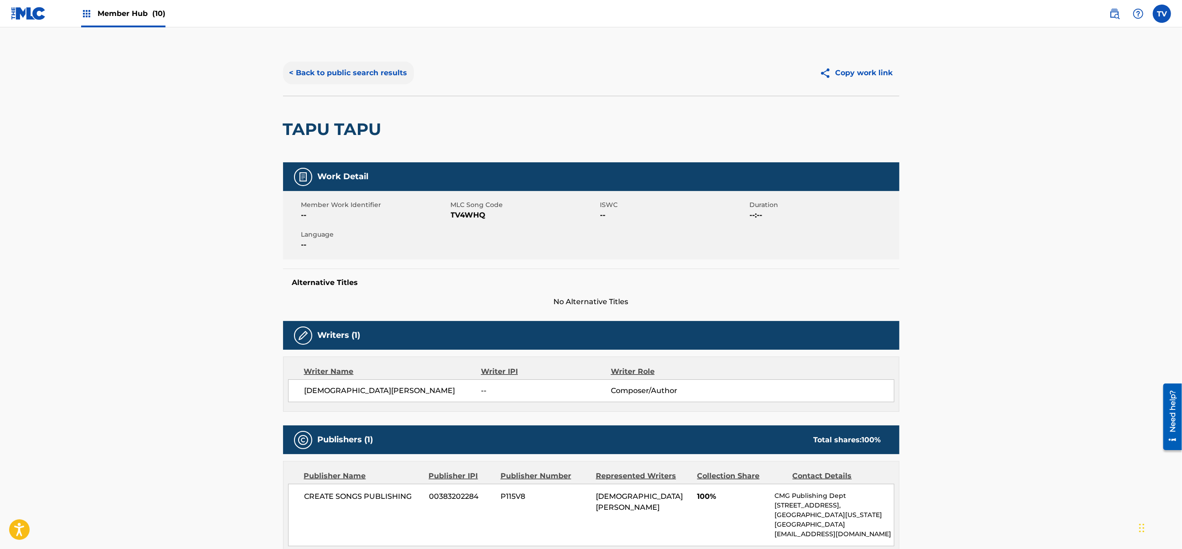
click at [307, 64] on button "< Back to public search results" at bounding box center [348, 73] width 131 height 23
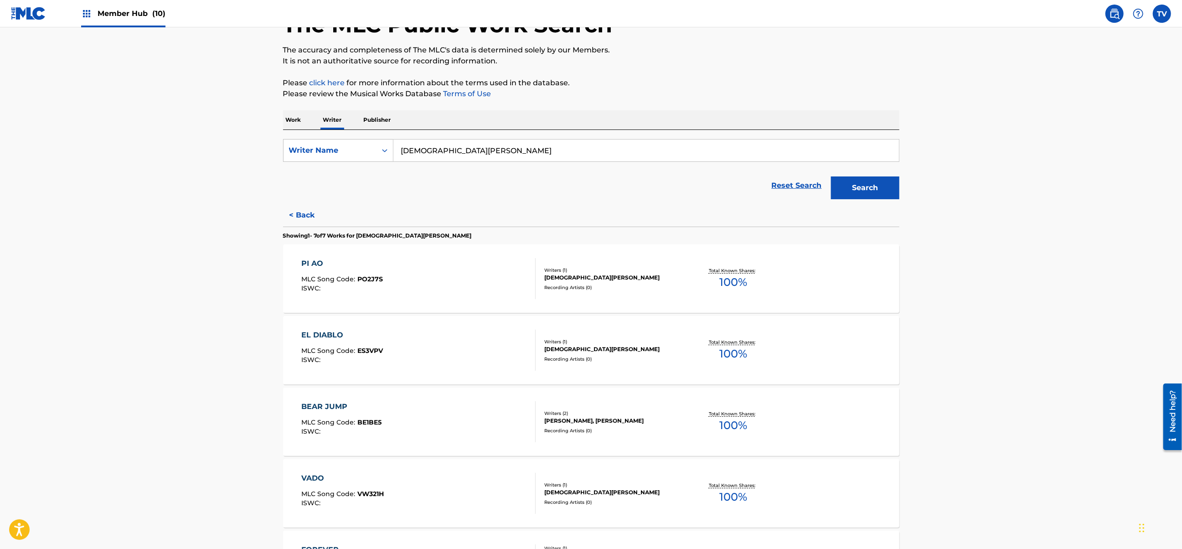
scroll to position [45, 0]
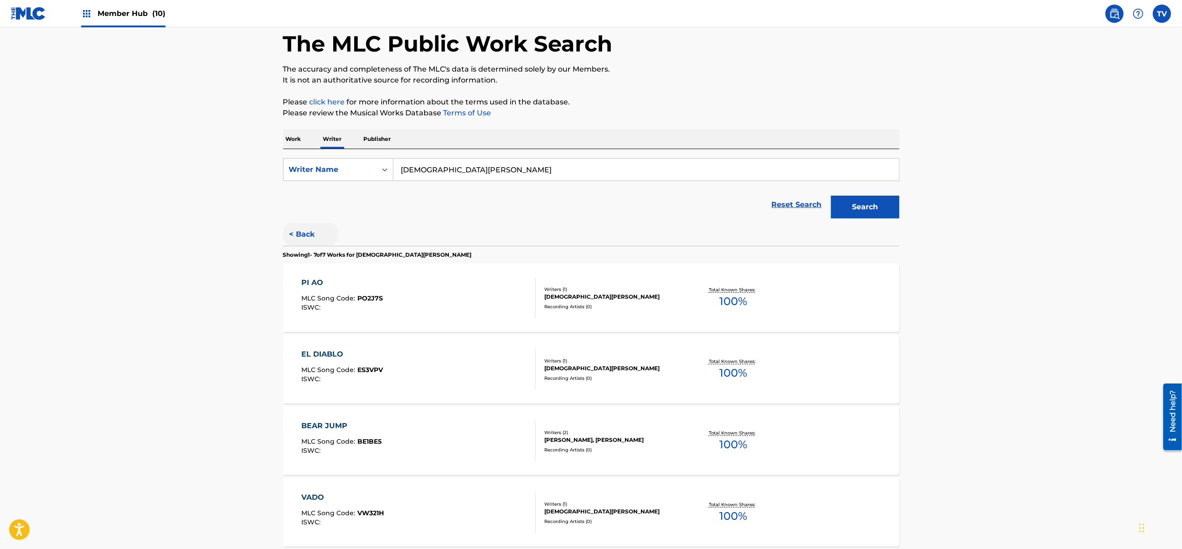
click at [312, 234] on button "< Back" at bounding box center [310, 234] width 55 height 23
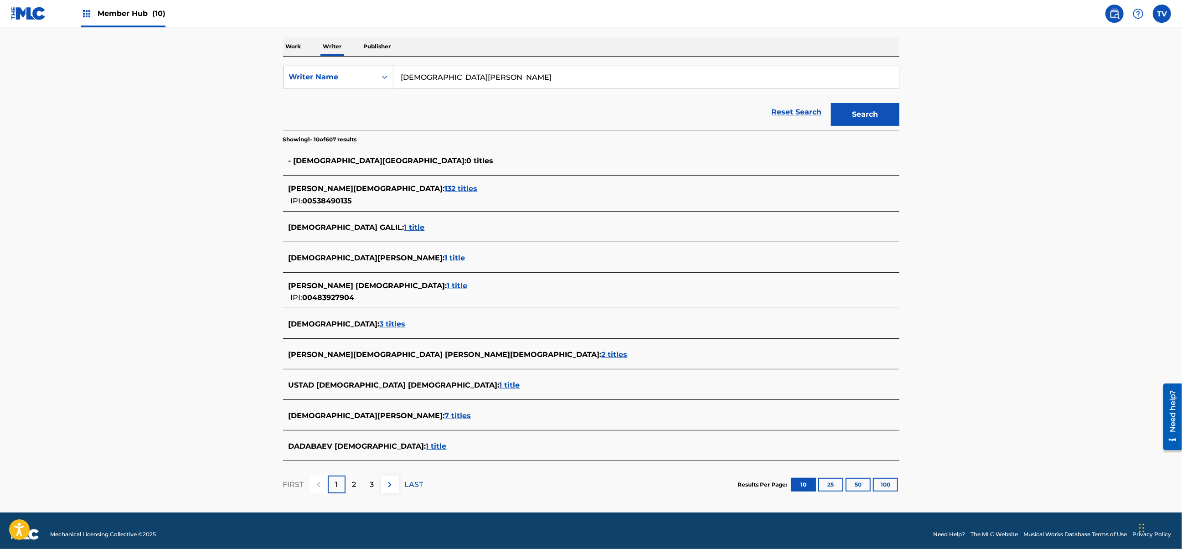
scroll to position [145, 0]
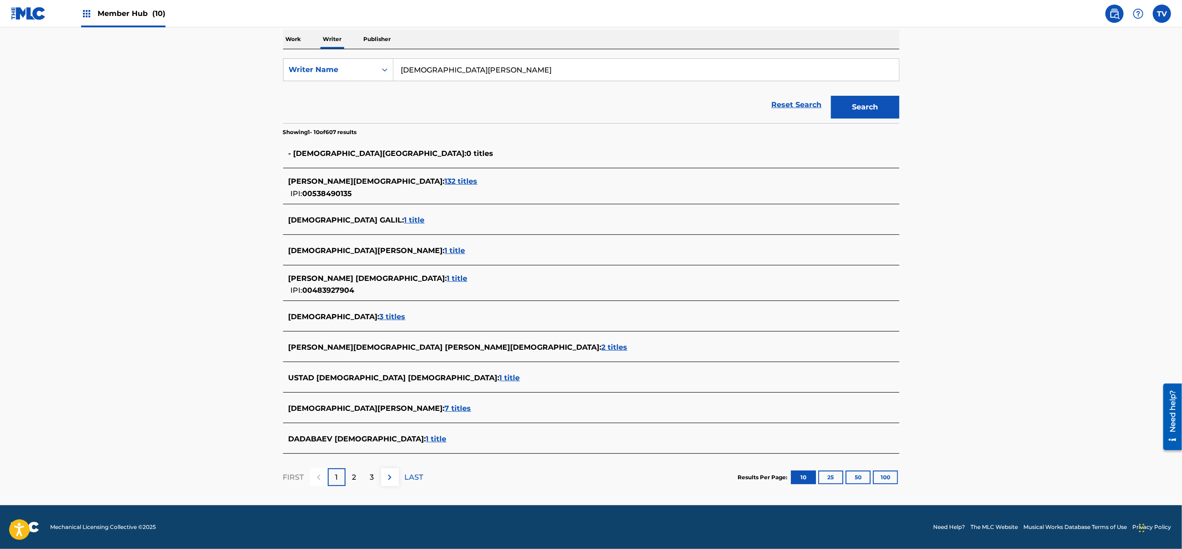
click at [349, 472] on div "2" at bounding box center [354, 477] width 18 height 18
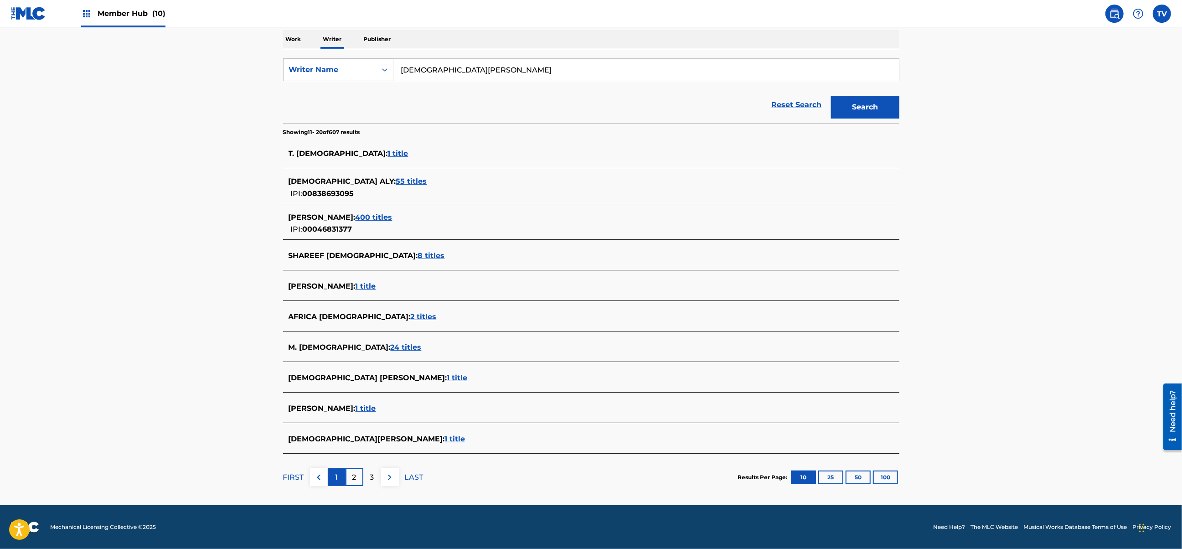
click at [339, 474] on div "1" at bounding box center [337, 477] width 18 height 18
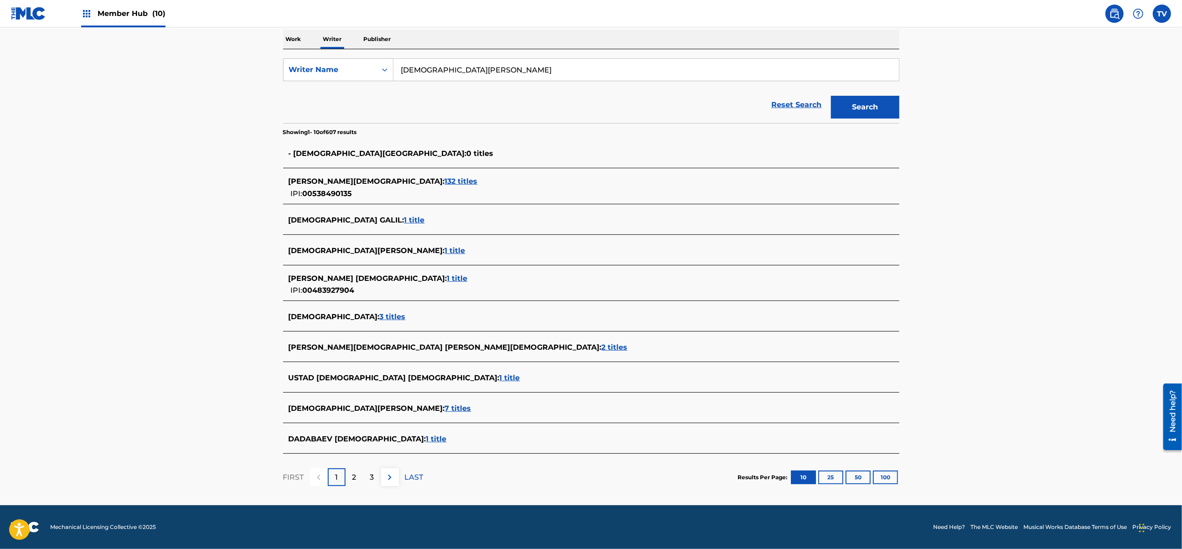
click at [426, 437] on span "1 title" at bounding box center [436, 438] width 21 height 9
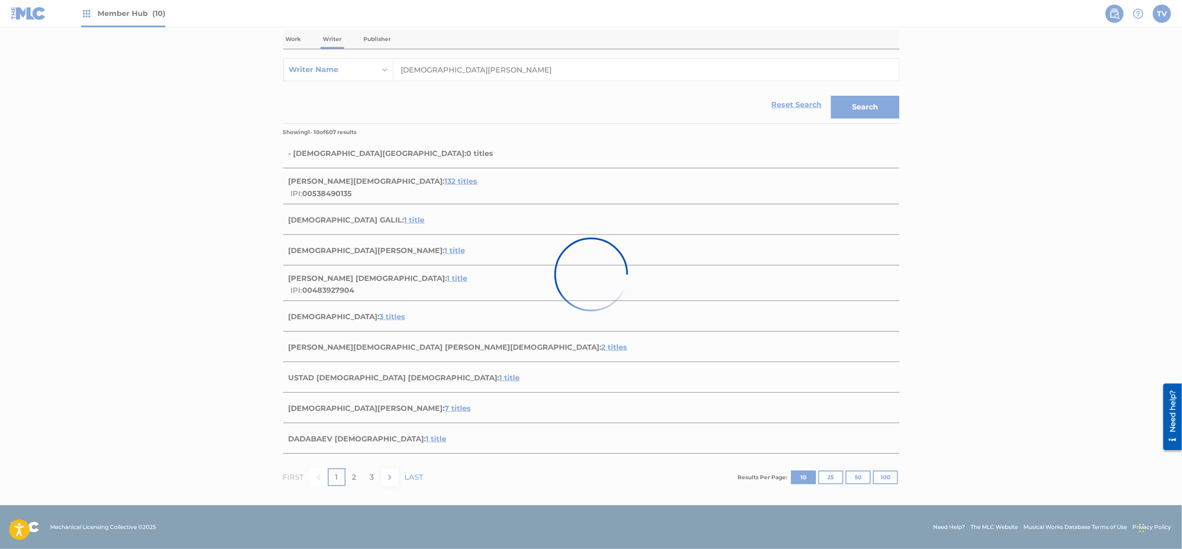
scroll to position [0, 0]
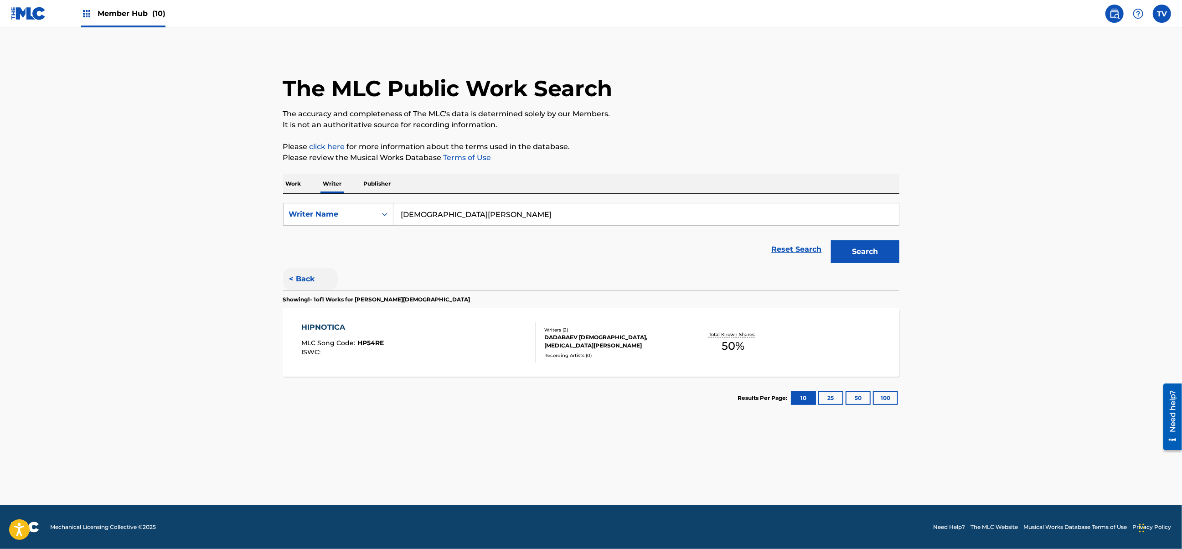
click at [299, 275] on button "< Back" at bounding box center [310, 278] width 55 height 23
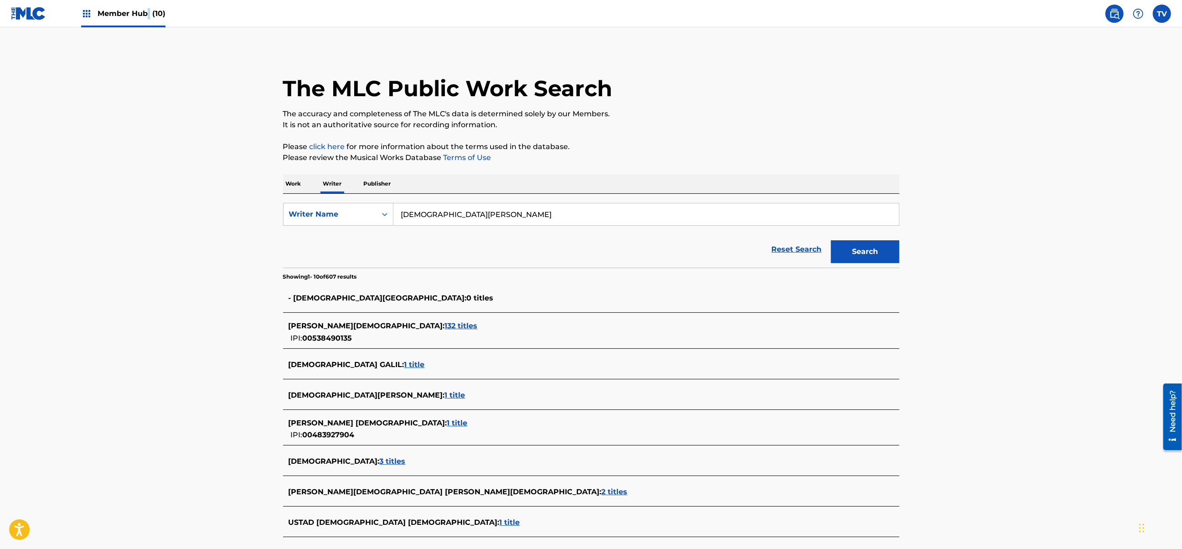
click at [149, 17] on span "Member Hub (10)" at bounding box center [132, 13] width 68 height 10
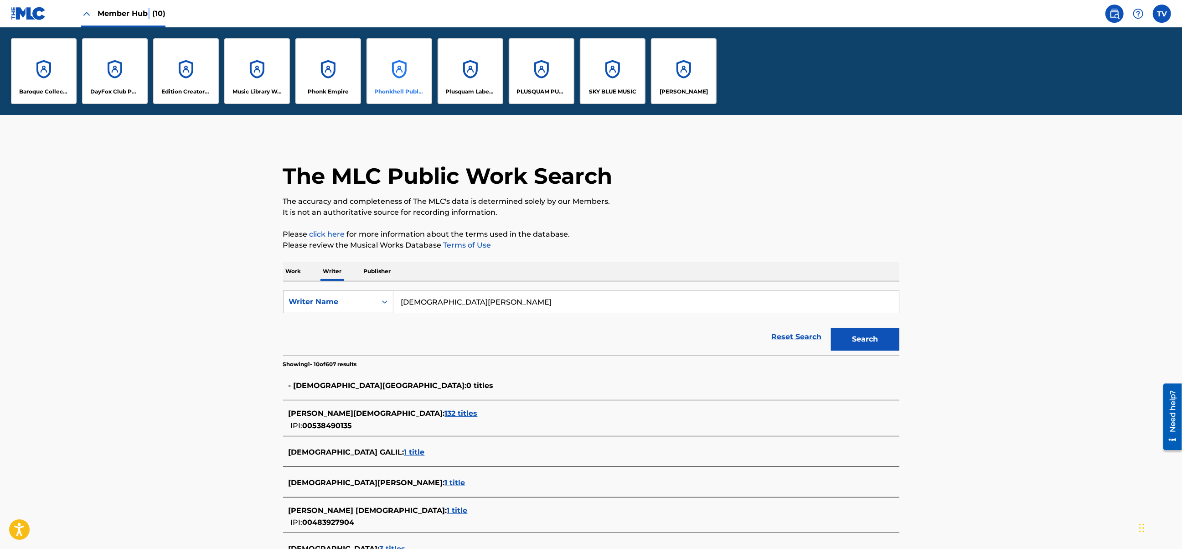
click at [392, 89] on p "Phonkhell Publishing" at bounding box center [400, 91] width 50 height 8
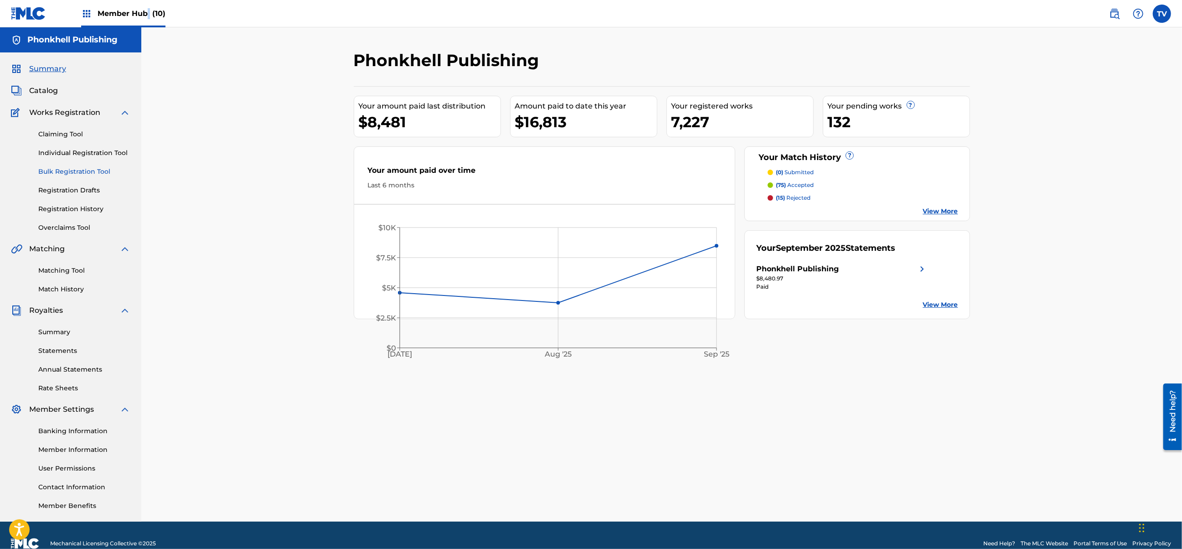
click at [67, 168] on link "Bulk Registration Tool" at bounding box center [84, 172] width 92 height 10
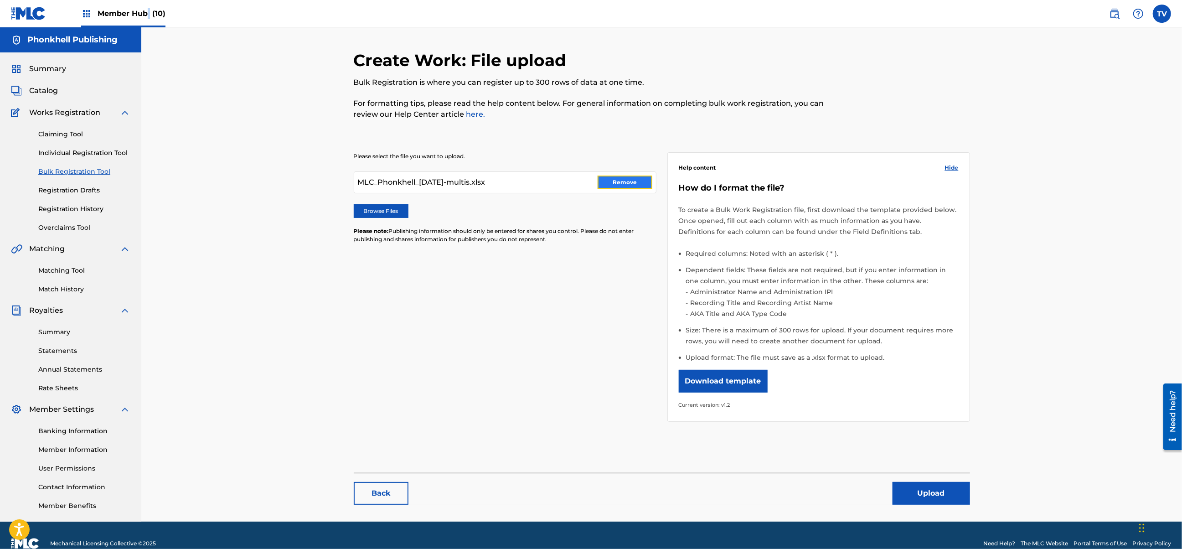
click at [622, 183] on button "Remove" at bounding box center [624, 182] width 55 height 14
click at [393, 214] on label "Browse Files" at bounding box center [381, 211] width 55 height 14
click at [0, 0] on input "Browse Files" at bounding box center [0, 0] width 0 height 0
click at [919, 493] on button "Upload" at bounding box center [930, 493] width 77 height 23
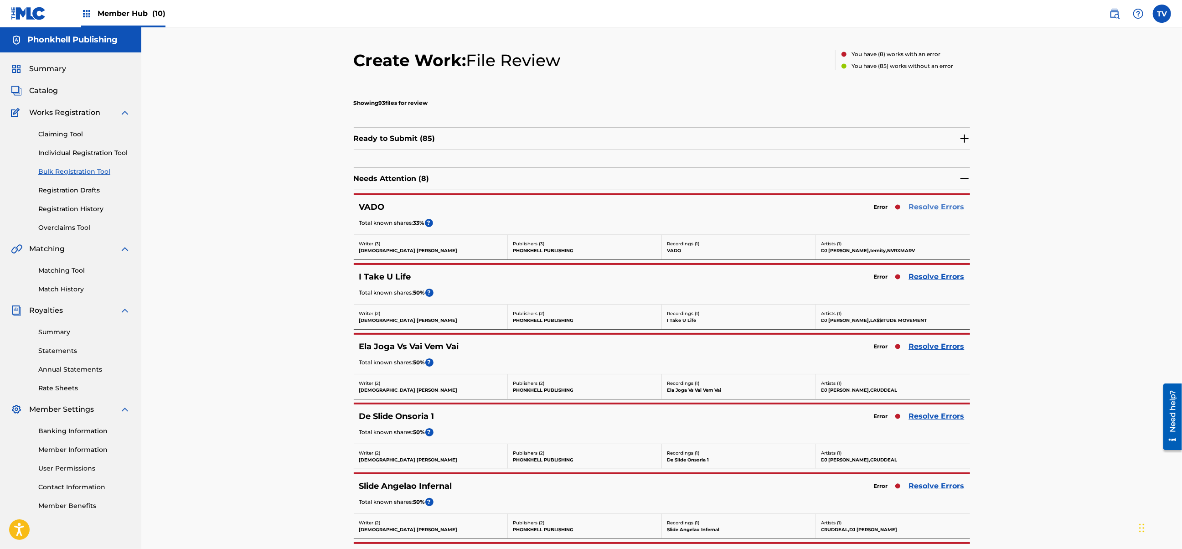
click at [953, 208] on link "Resolve Errors" at bounding box center [937, 206] width 56 height 11
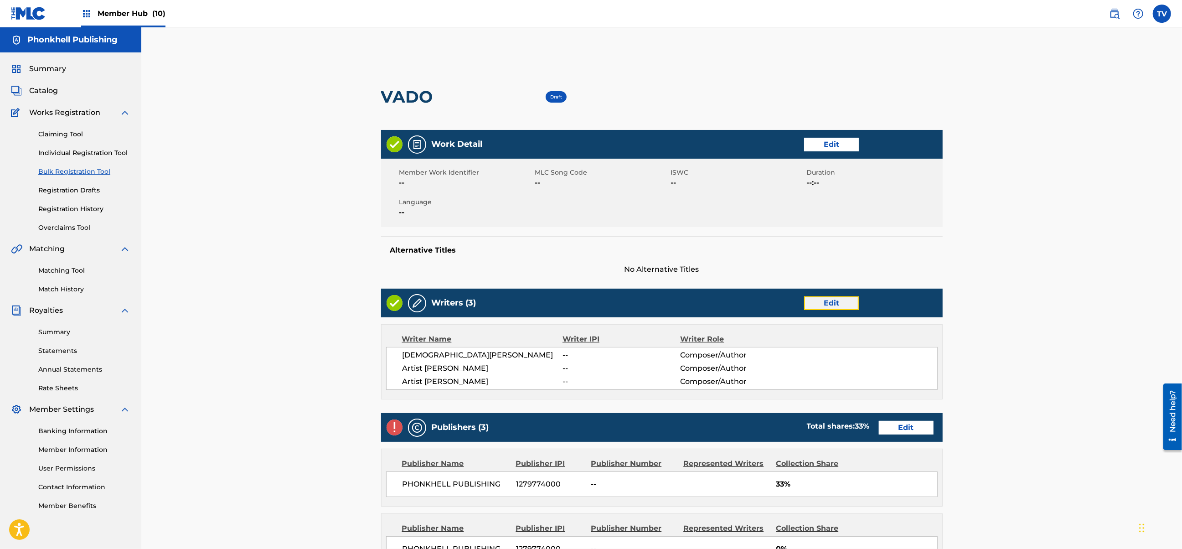
click at [844, 303] on link "Edit" at bounding box center [831, 303] width 55 height 14
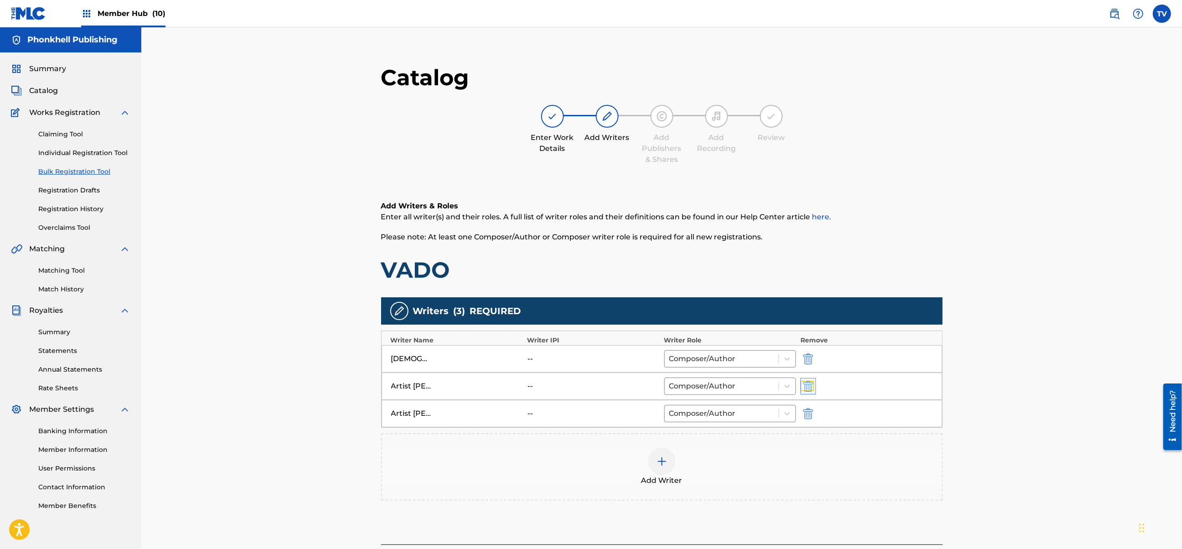
click at [804, 388] on img "submit" at bounding box center [808, 385] width 10 height 11
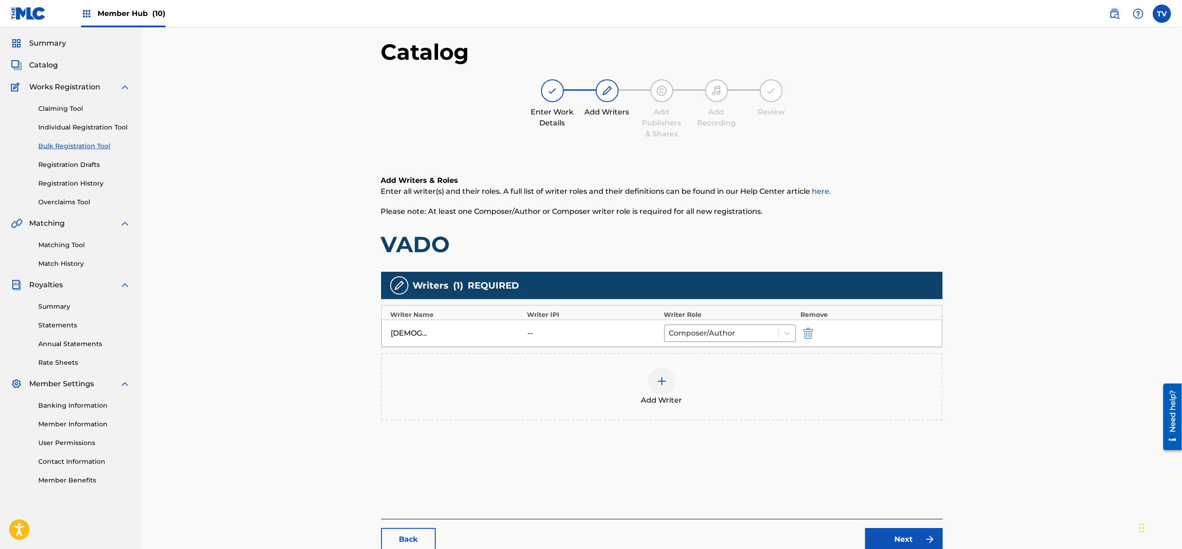
scroll to position [103, 0]
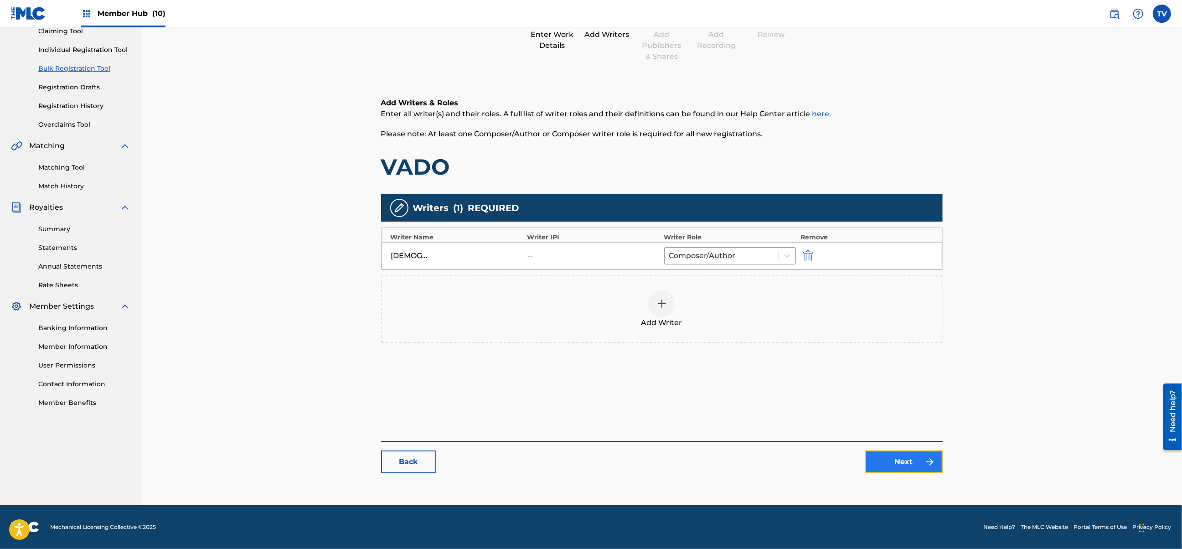
click at [901, 457] on link "Next" at bounding box center [903, 461] width 77 height 23
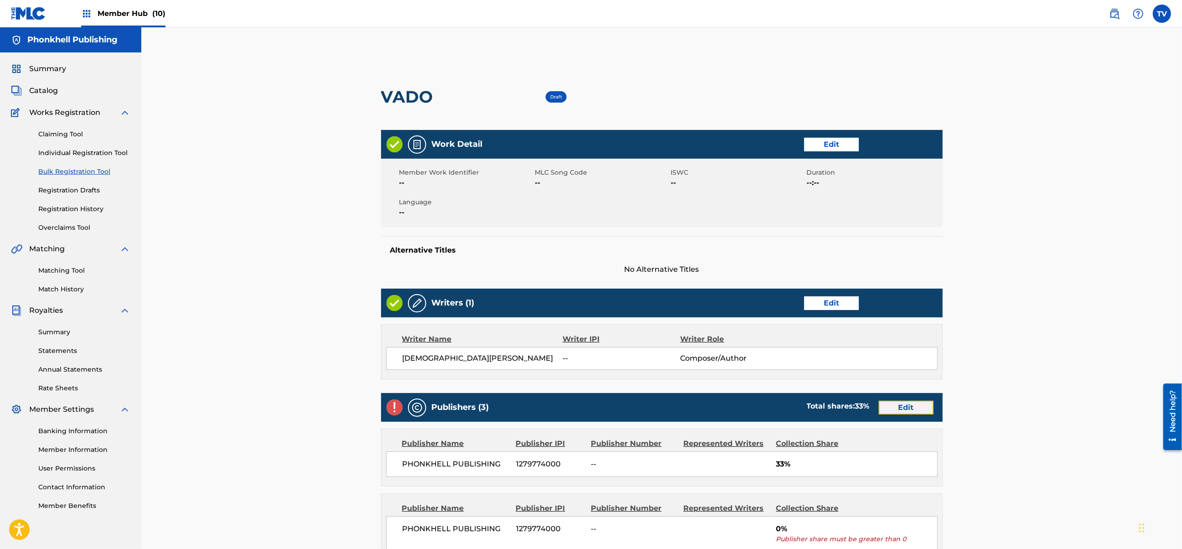
click at [901, 411] on link "Edit" at bounding box center [905, 408] width 55 height 14
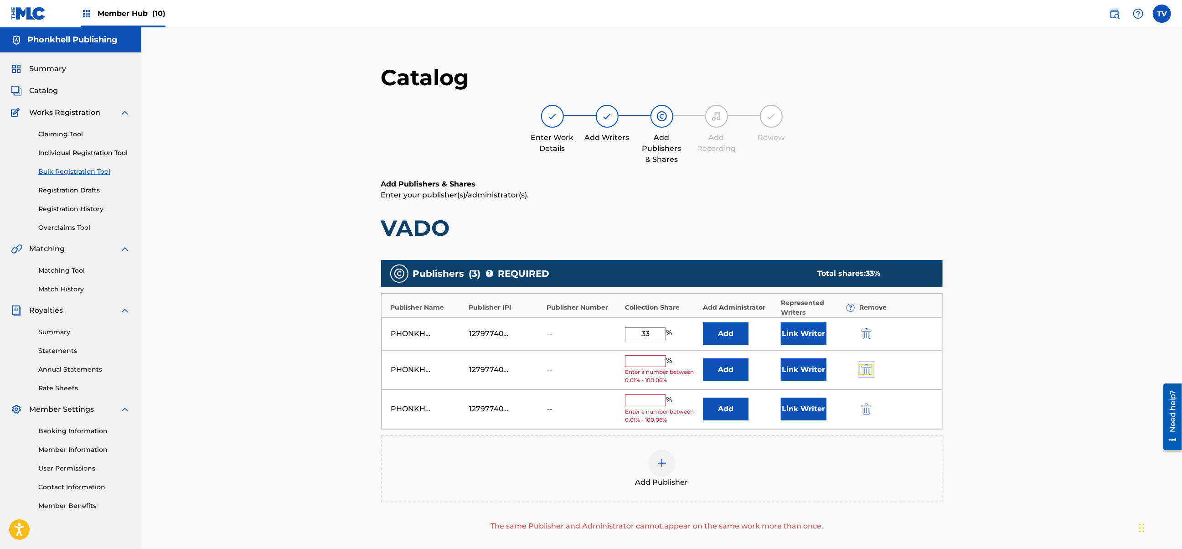
click at [867, 372] on img "submit" at bounding box center [866, 369] width 10 height 11
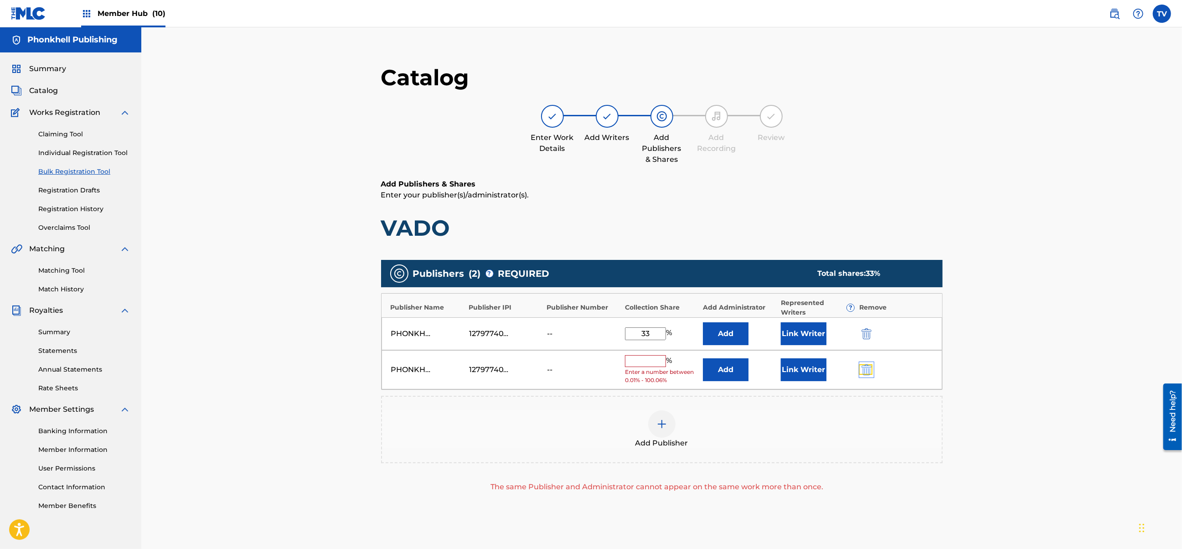
click at [867, 372] on img "submit" at bounding box center [866, 369] width 10 height 11
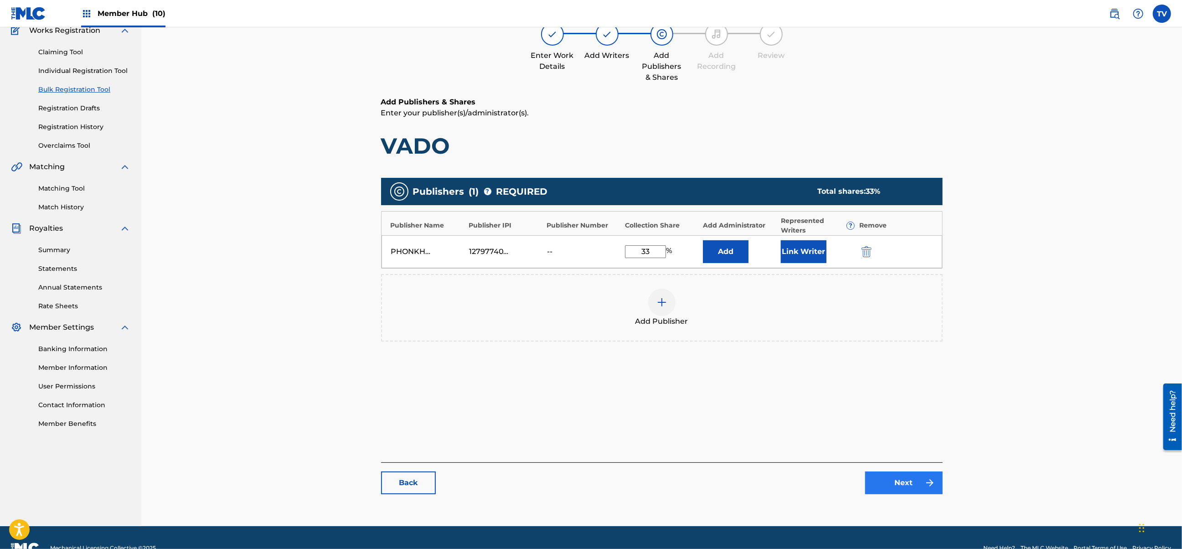
scroll to position [103, 0]
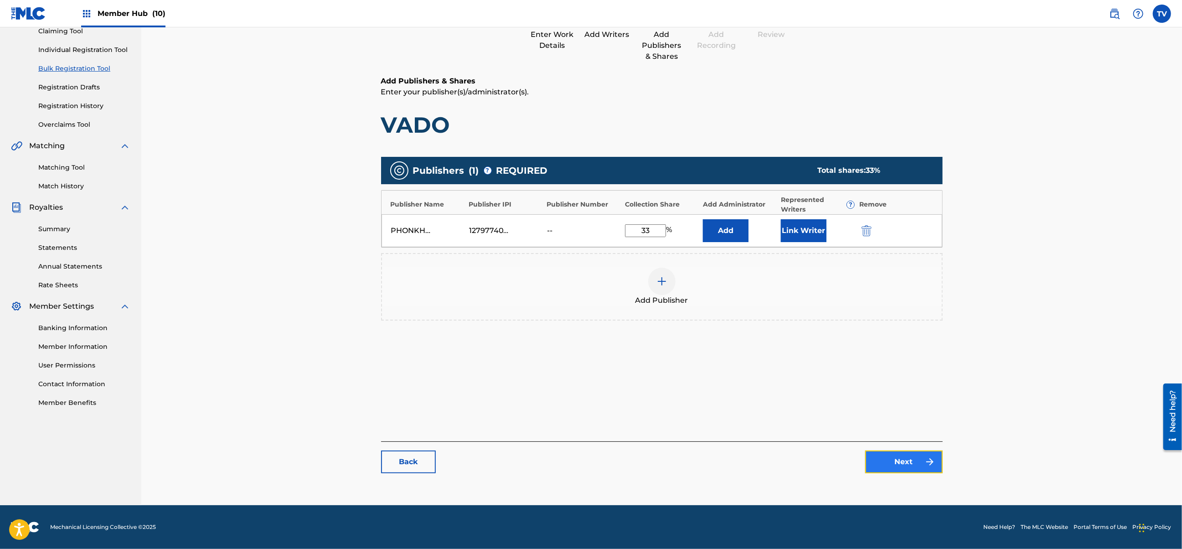
click at [919, 461] on link "Next" at bounding box center [903, 461] width 77 height 23
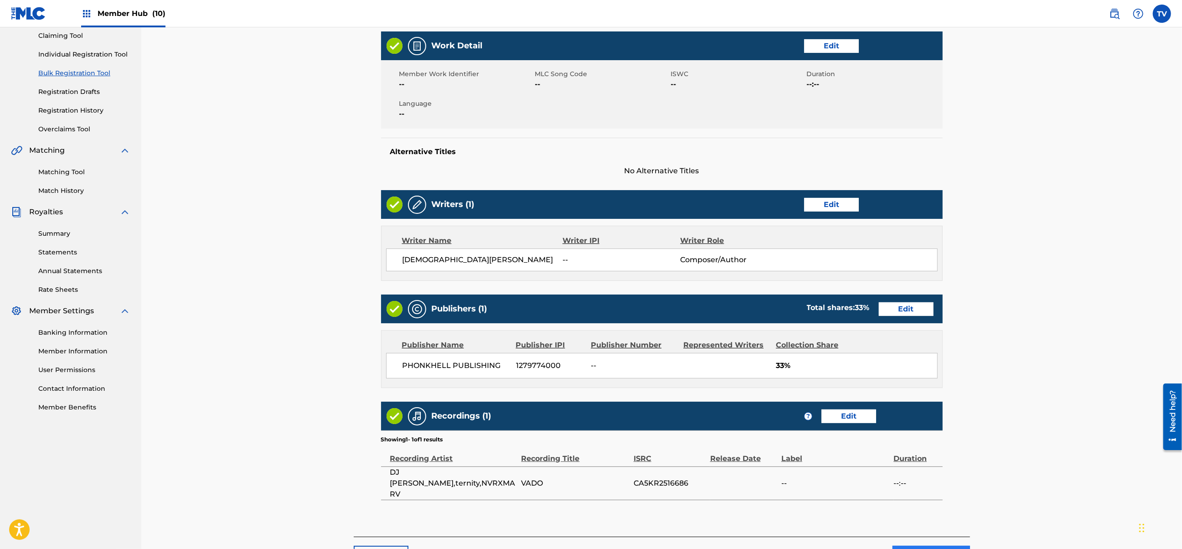
scroll to position [161, 0]
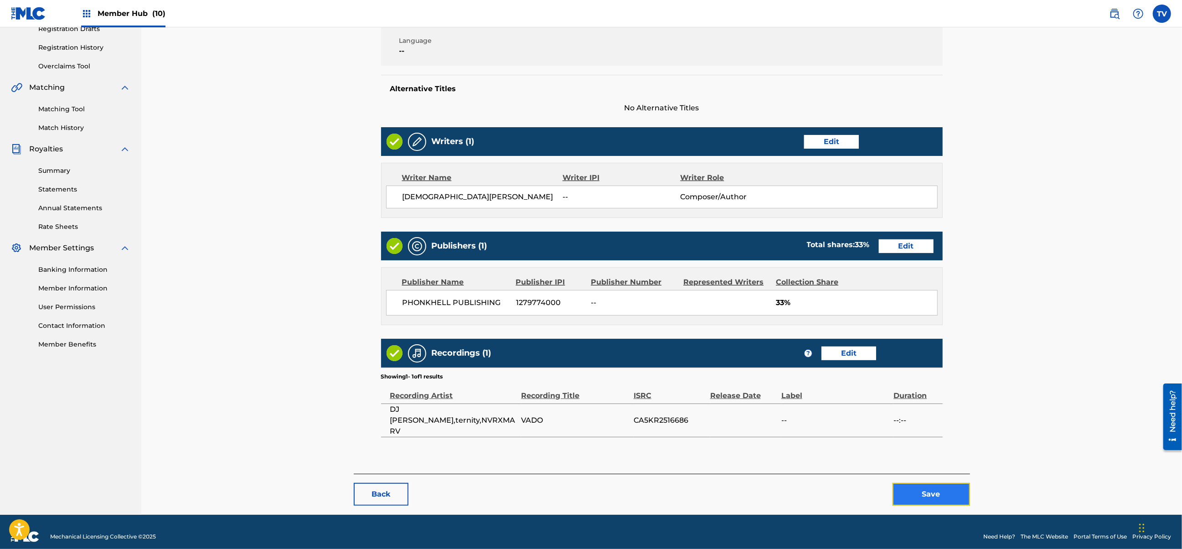
click at [936, 483] on button "Save" at bounding box center [930, 494] width 77 height 23
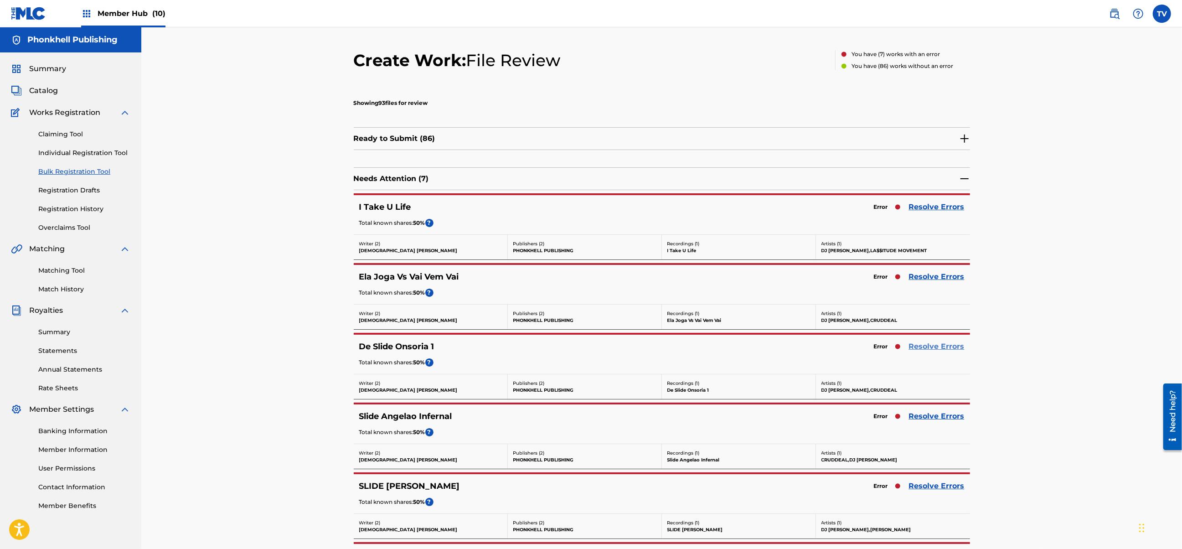
click at [934, 351] on link "Resolve Errors" at bounding box center [937, 346] width 56 height 11
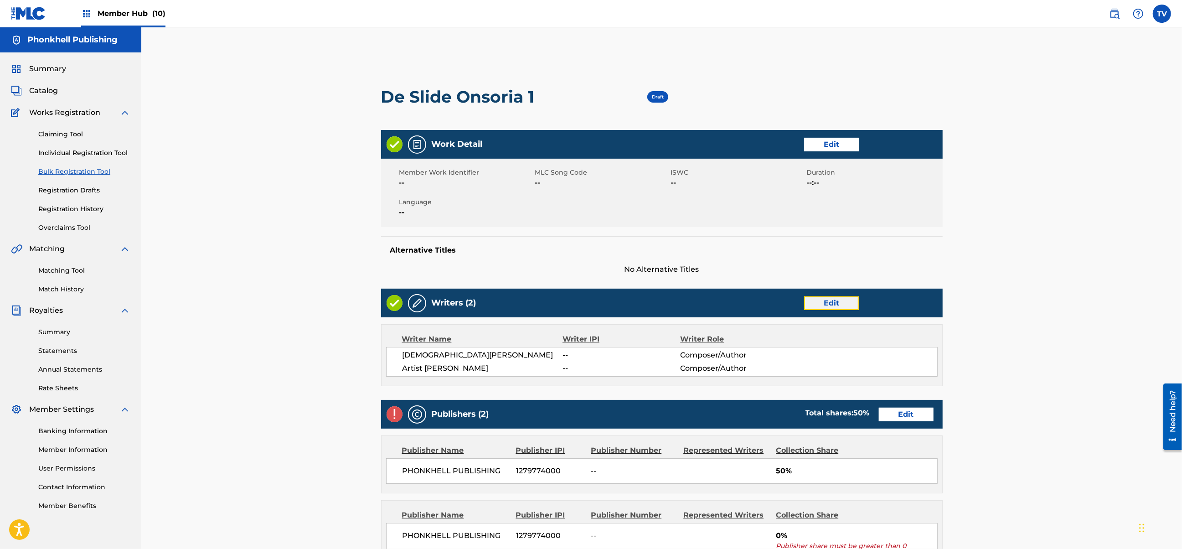
click at [833, 299] on link "Edit" at bounding box center [831, 303] width 55 height 14
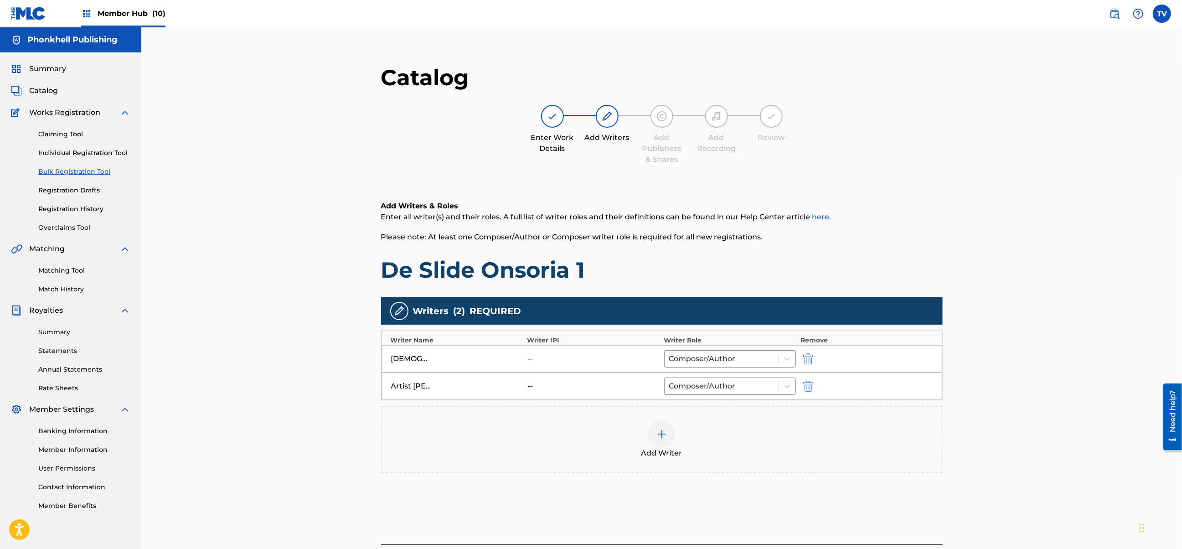
click at [813, 387] on div at bounding box center [820, 385] width 41 height 10
click at [812, 386] on img "submit" at bounding box center [808, 385] width 10 height 11
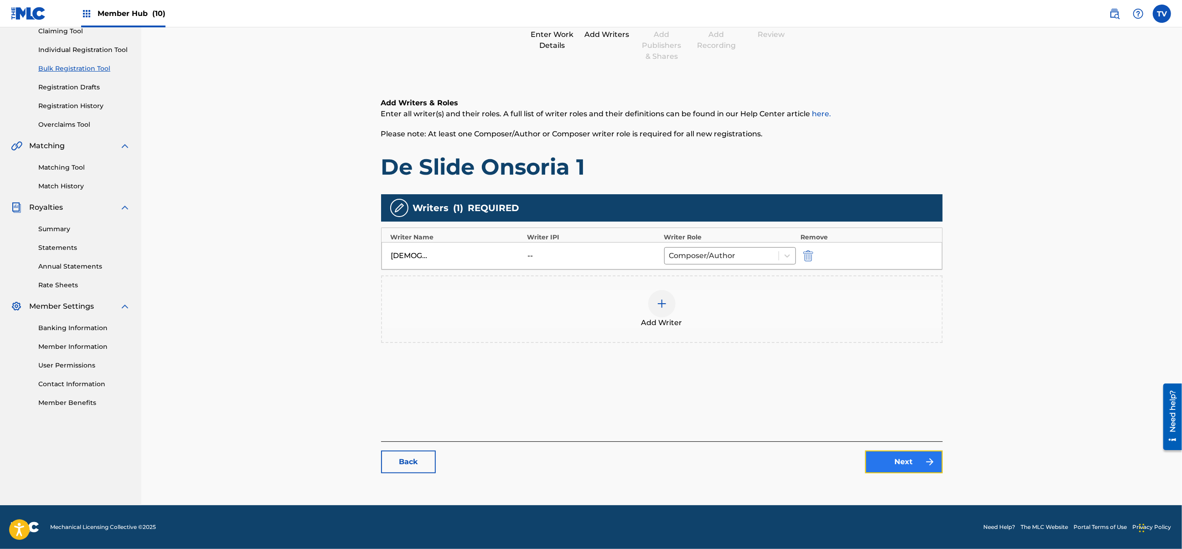
click at [916, 460] on link "Next" at bounding box center [903, 461] width 77 height 23
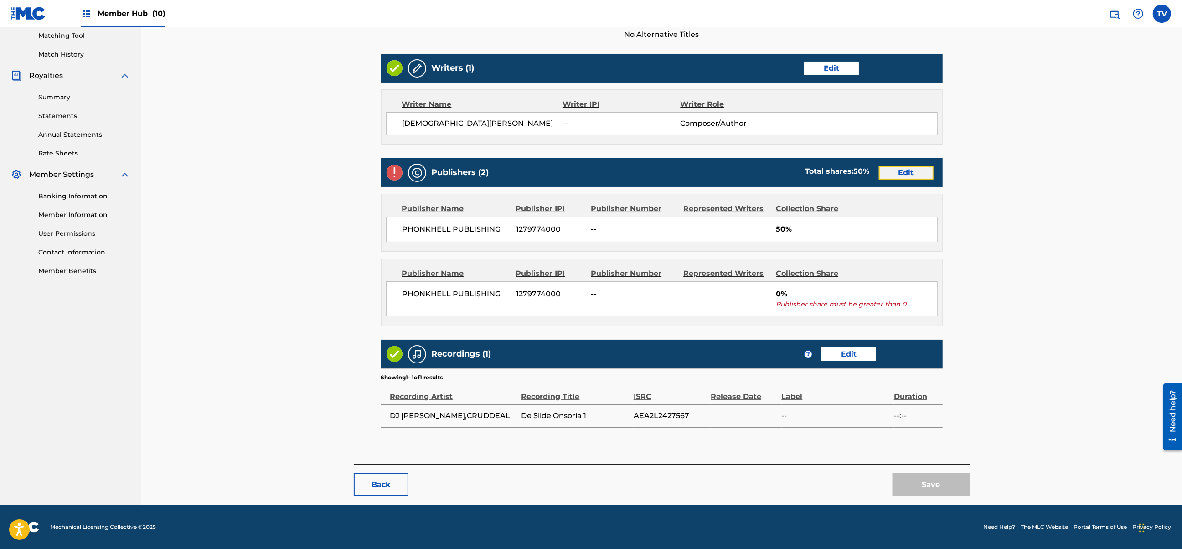
click at [897, 175] on link "Edit" at bounding box center [905, 173] width 55 height 14
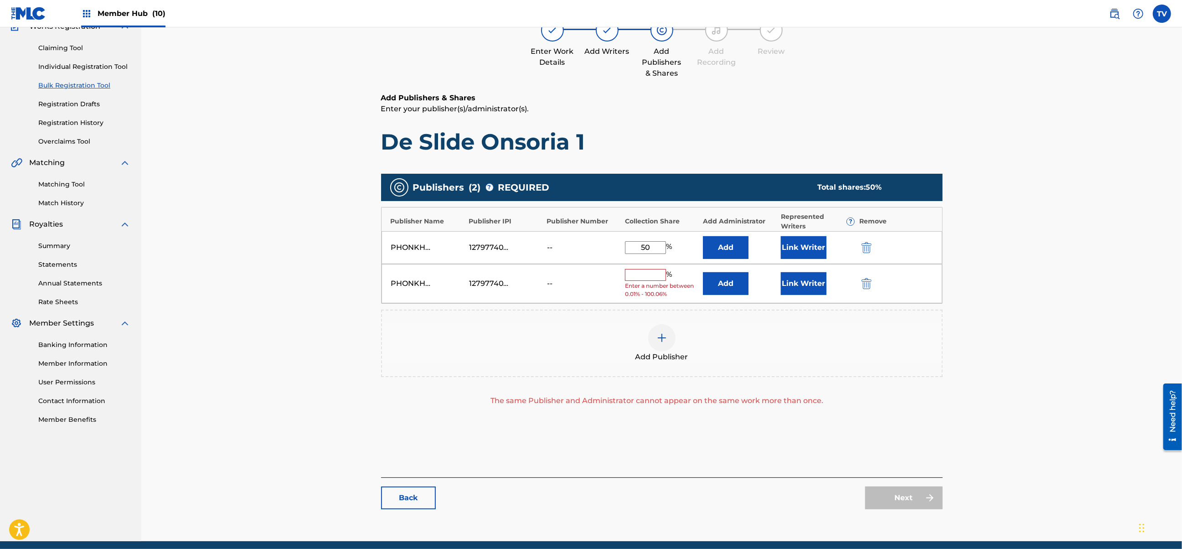
scroll to position [123, 0]
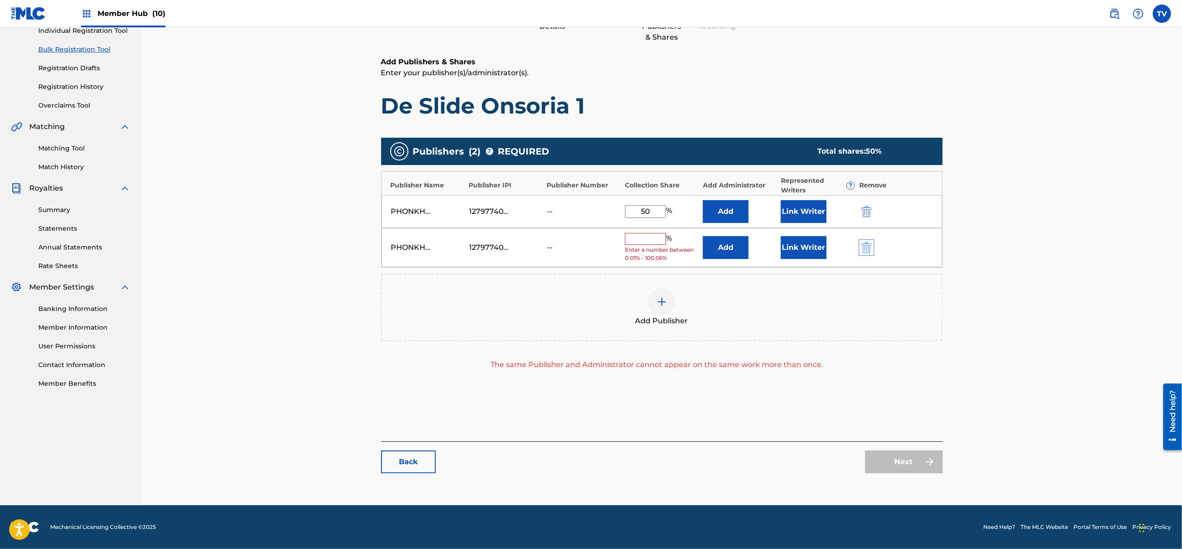
click at [868, 241] on div "PHONKHELL PUBLISHING 1279774000 -- % Enter a number between 0.01% - 100.06% Add…" at bounding box center [661, 248] width 560 height 40
click at [874, 254] on div "PHONKHELL PUBLISHING 1279774000 -- % Enter a number between 0.01% - 100.06% Add…" at bounding box center [661, 248] width 560 height 40
drag, startPoint x: 869, startPoint y: 252, endPoint x: 873, endPoint y: 285, distance: 33.5
click at [868, 252] on img "submit" at bounding box center [866, 247] width 10 height 11
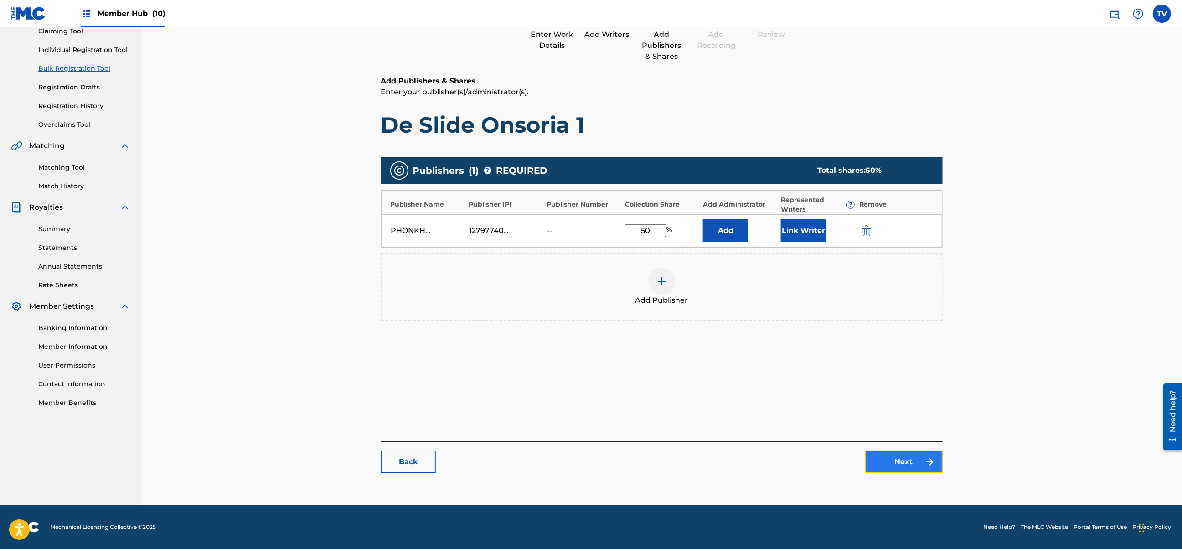
click at [914, 450] on link "Next" at bounding box center [903, 461] width 77 height 23
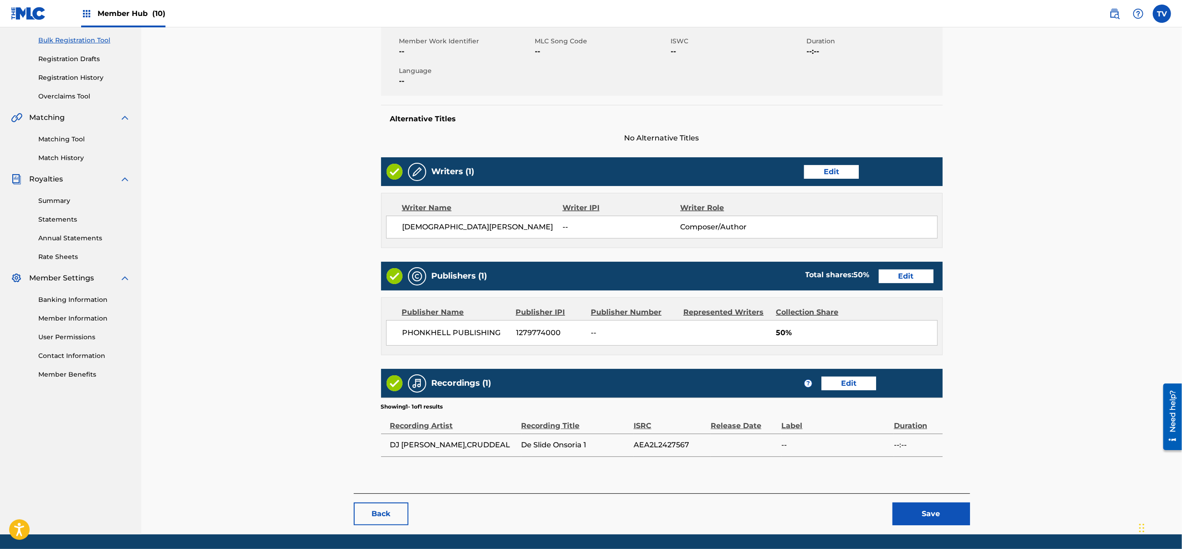
scroll to position [161, 0]
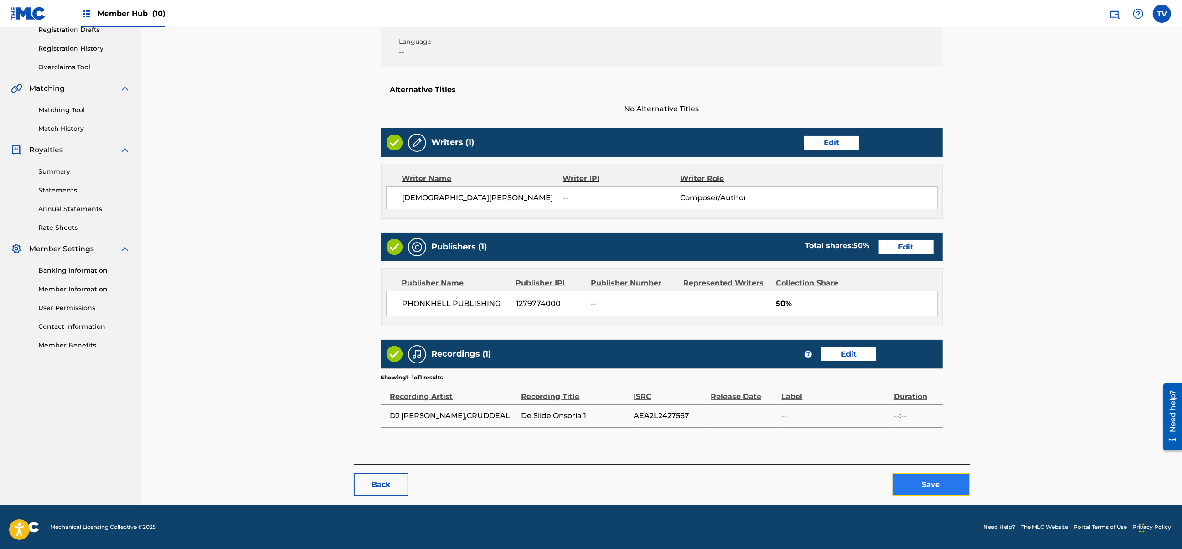
click at [915, 478] on button "Save" at bounding box center [930, 484] width 77 height 23
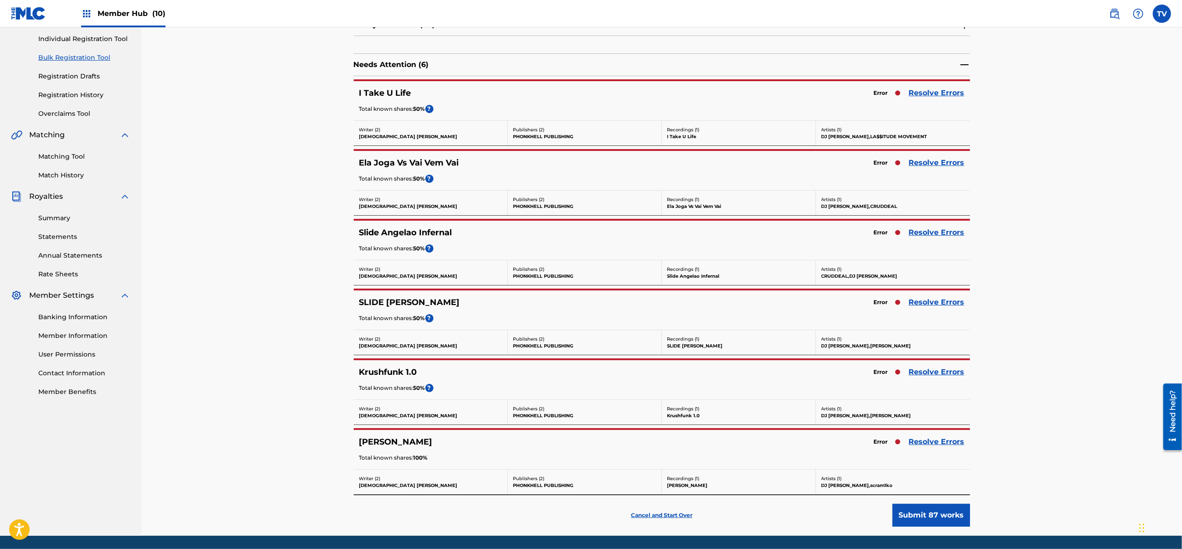
scroll to position [147, 0]
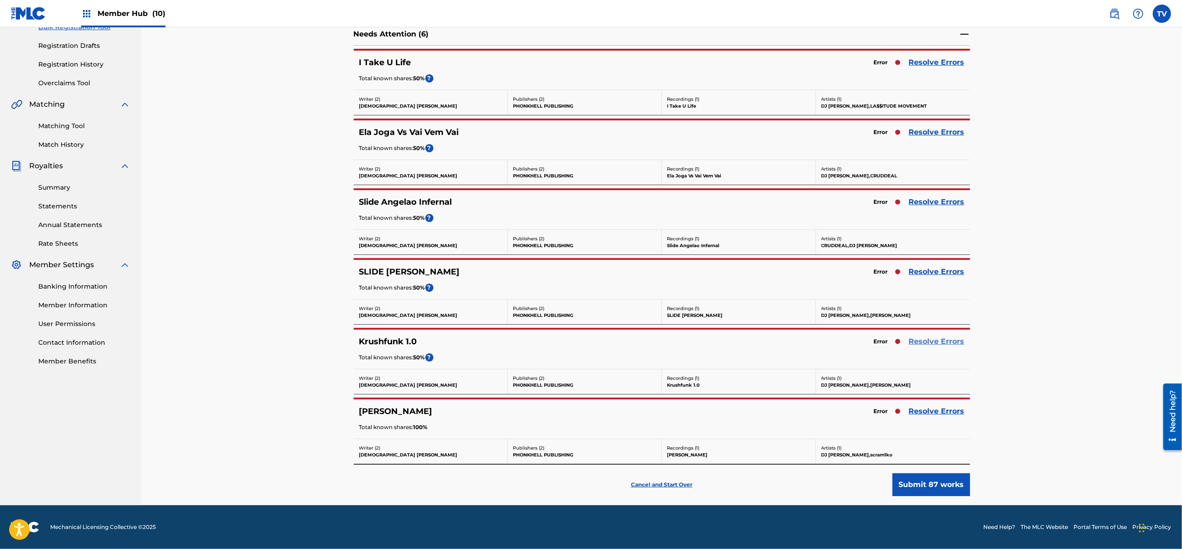
click at [930, 339] on link "Resolve Errors" at bounding box center [937, 341] width 56 height 11
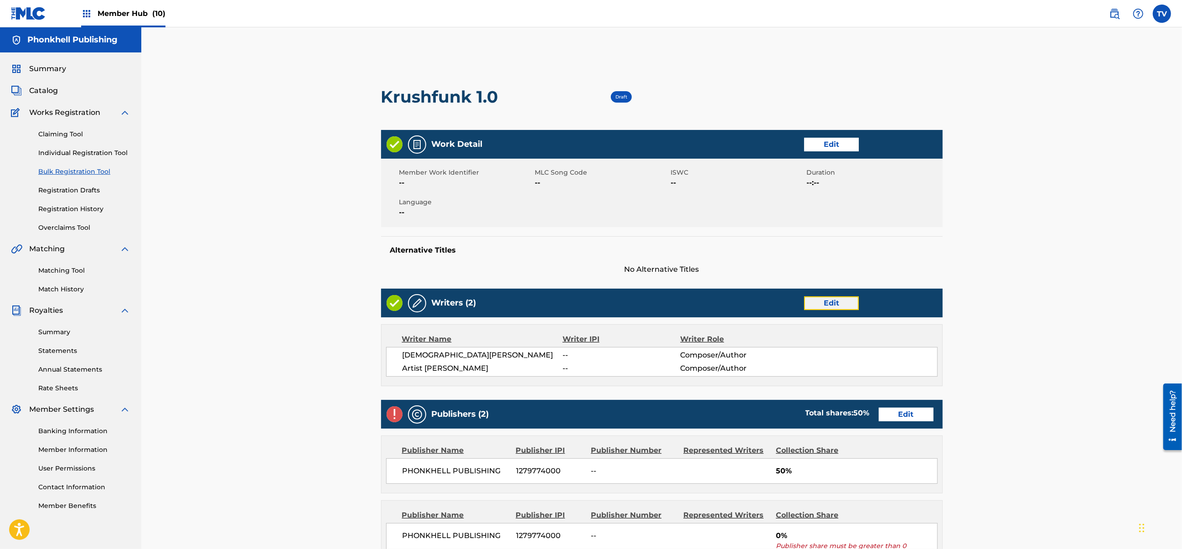
click at [841, 305] on link "Edit" at bounding box center [831, 303] width 55 height 14
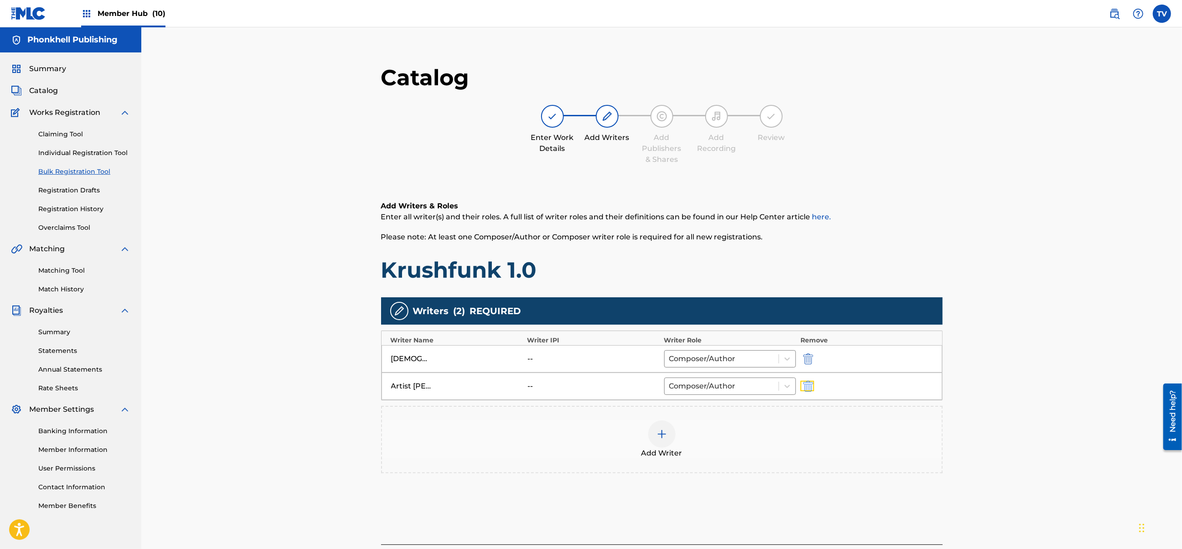
click at [813, 385] on button "submit" at bounding box center [807, 385] width 14 height 10
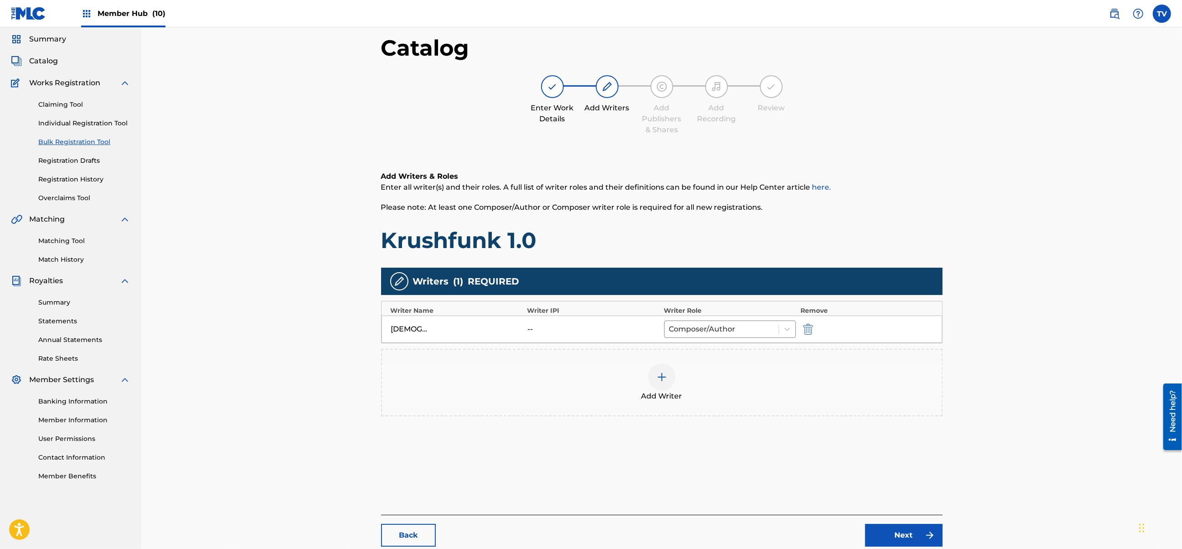
scroll to position [103, 0]
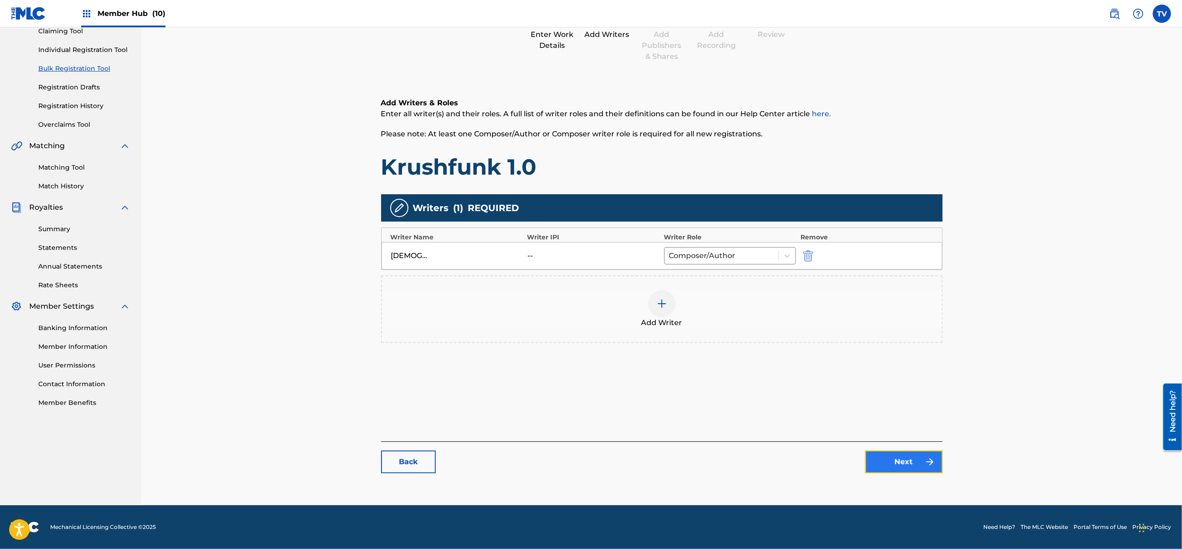
click at [897, 459] on link "Next" at bounding box center [903, 461] width 77 height 23
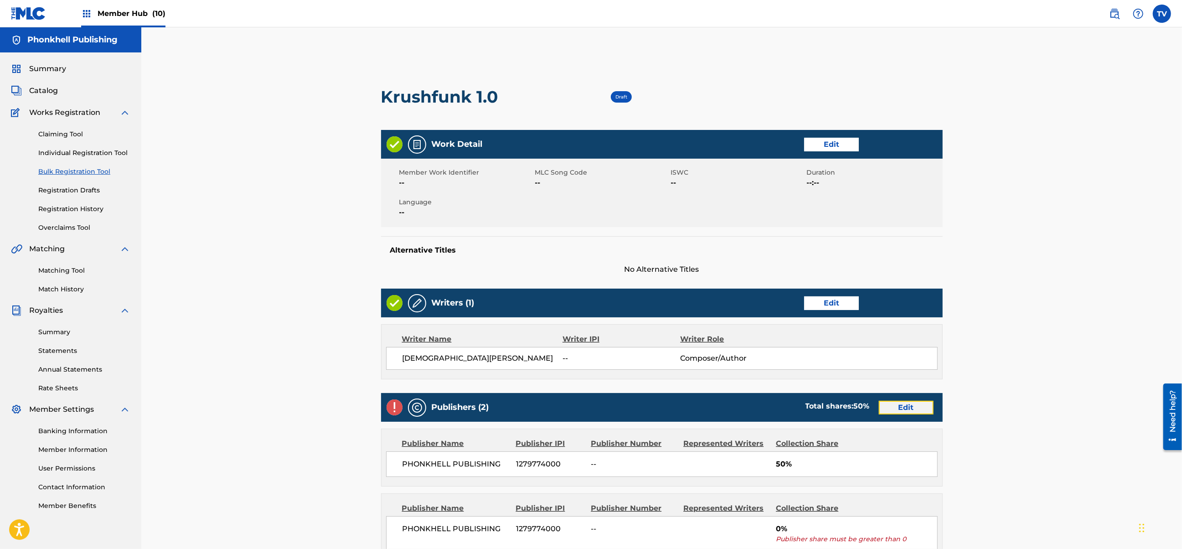
click at [894, 410] on link "Edit" at bounding box center [905, 408] width 55 height 14
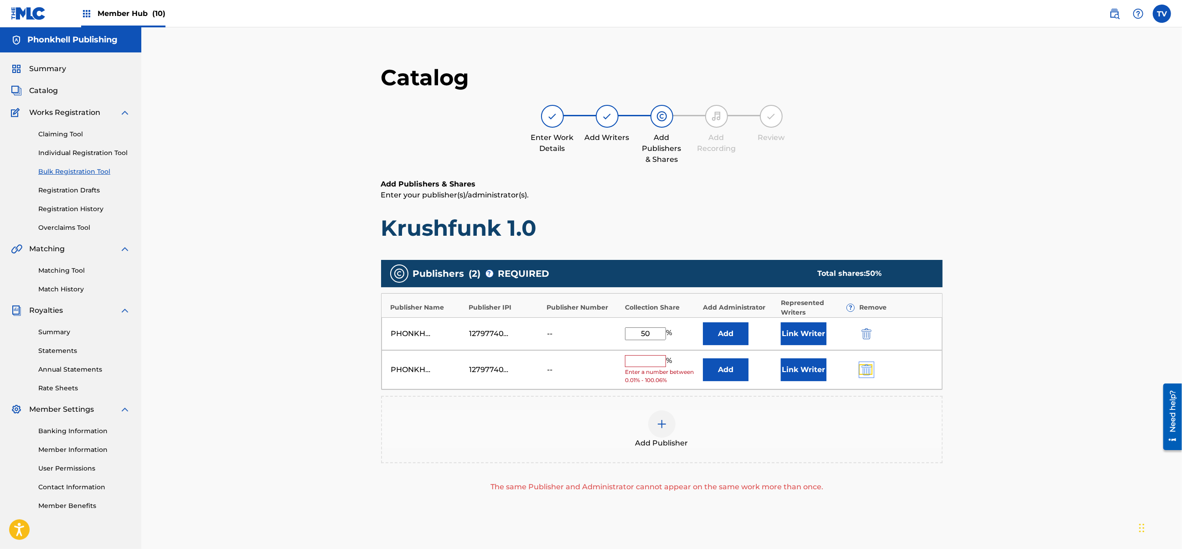
click at [864, 365] on img "submit" at bounding box center [866, 369] width 10 height 11
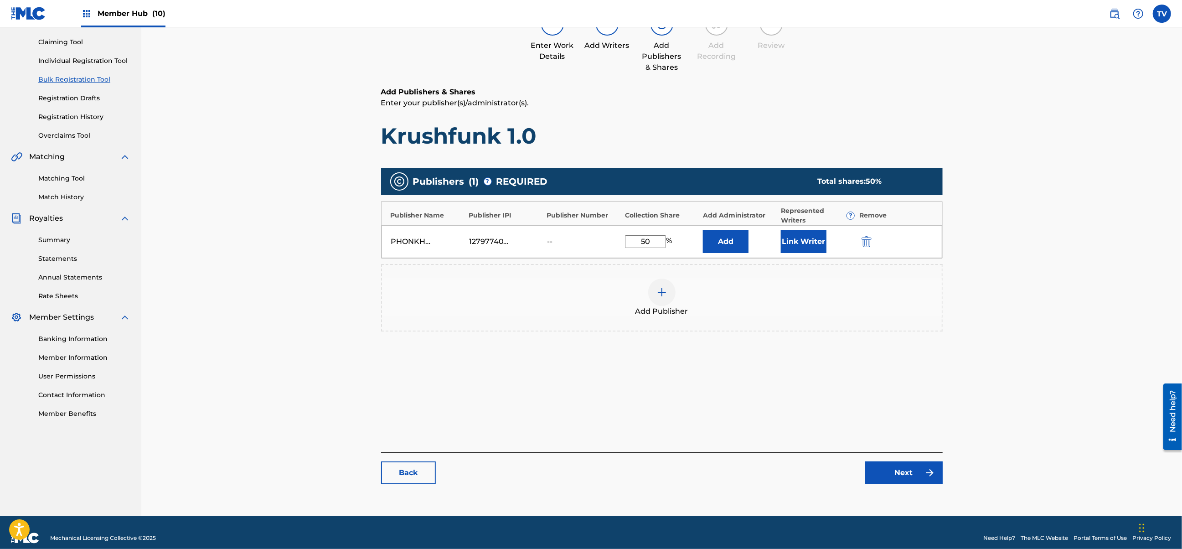
scroll to position [103, 0]
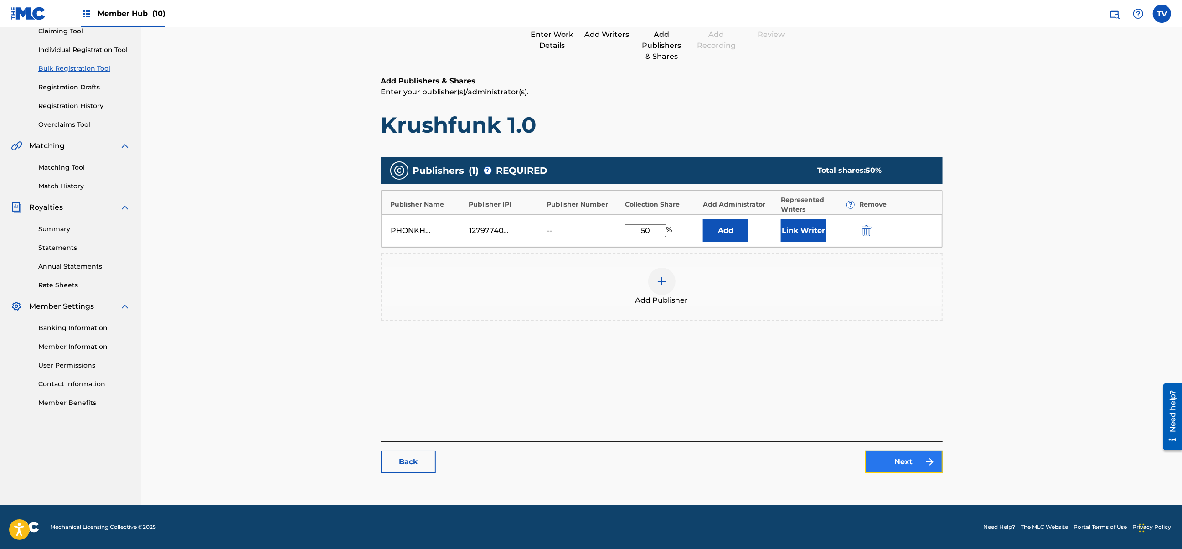
click at [897, 466] on link "Next" at bounding box center [903, 461] width 77 height 23
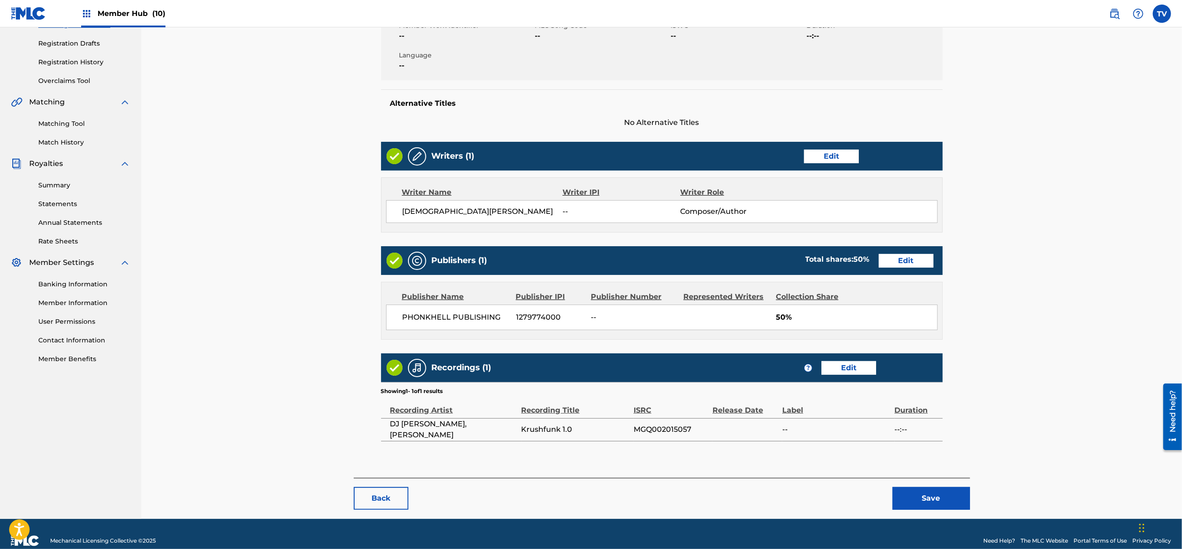
scroll to position [161, 0]
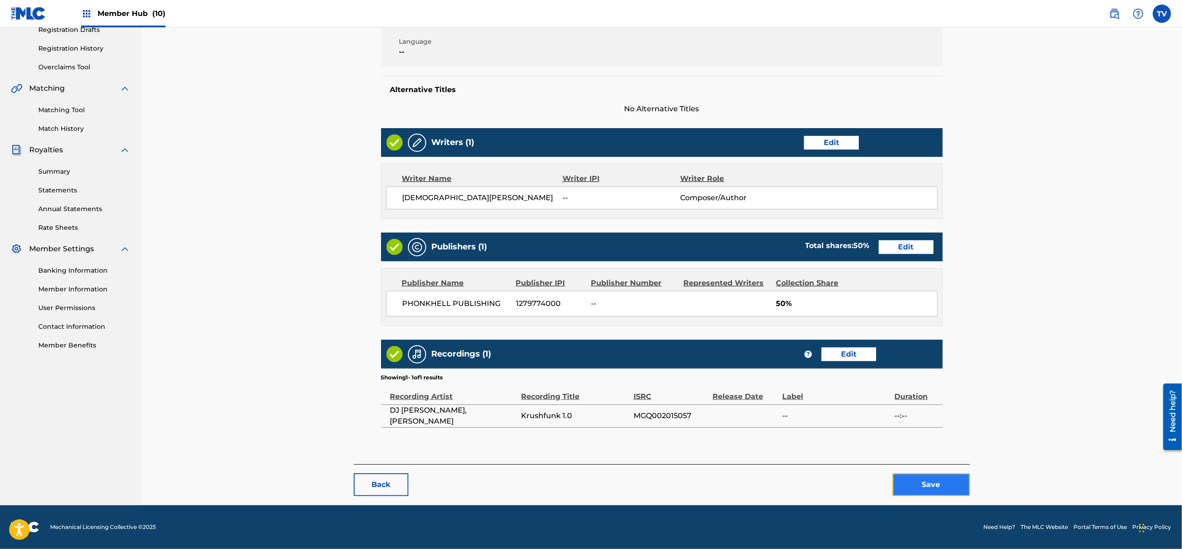
click at [928, 476] on button "Save" at bounding box center [930, 484] width 77 height 23
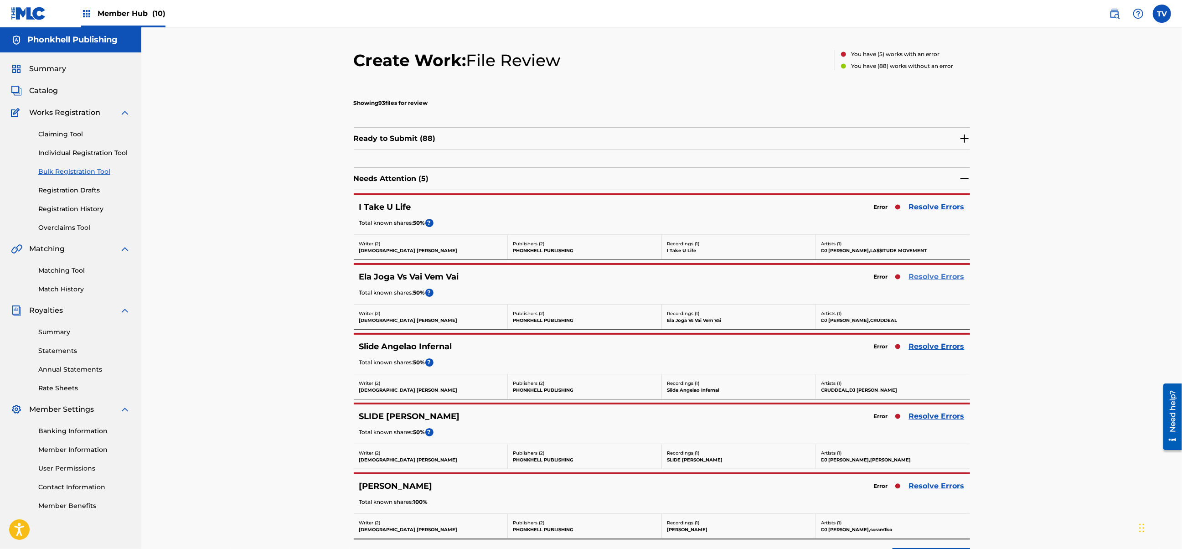
click at [928, 276] on link "Resolve Errors" at bounding box center [937, 276] width 56 height 11
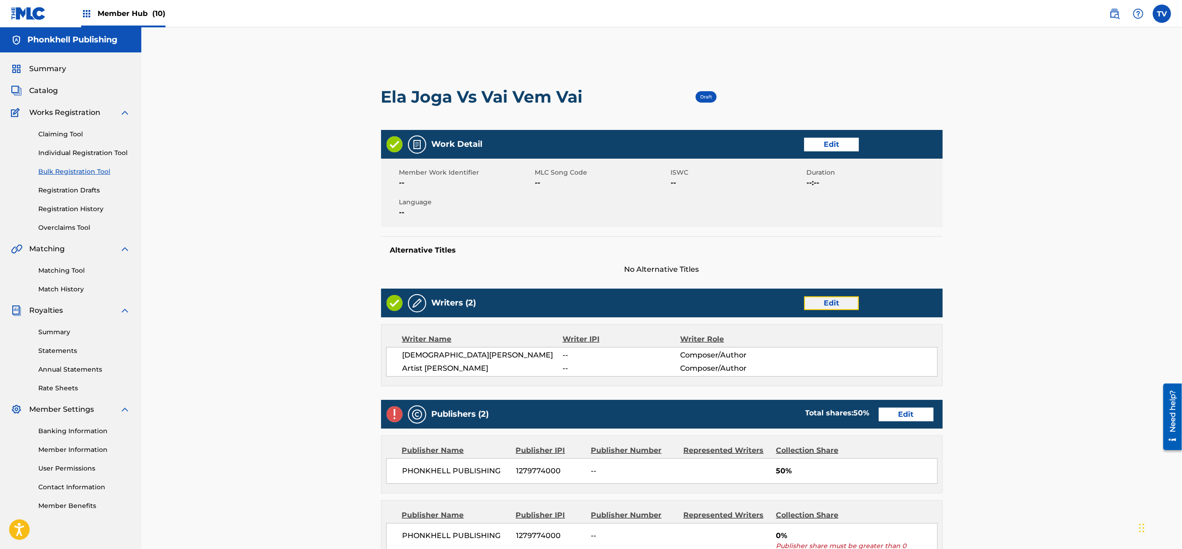
click at [822, 299] on link "Edit" at bounding box center [831, 303] width 55 height 14
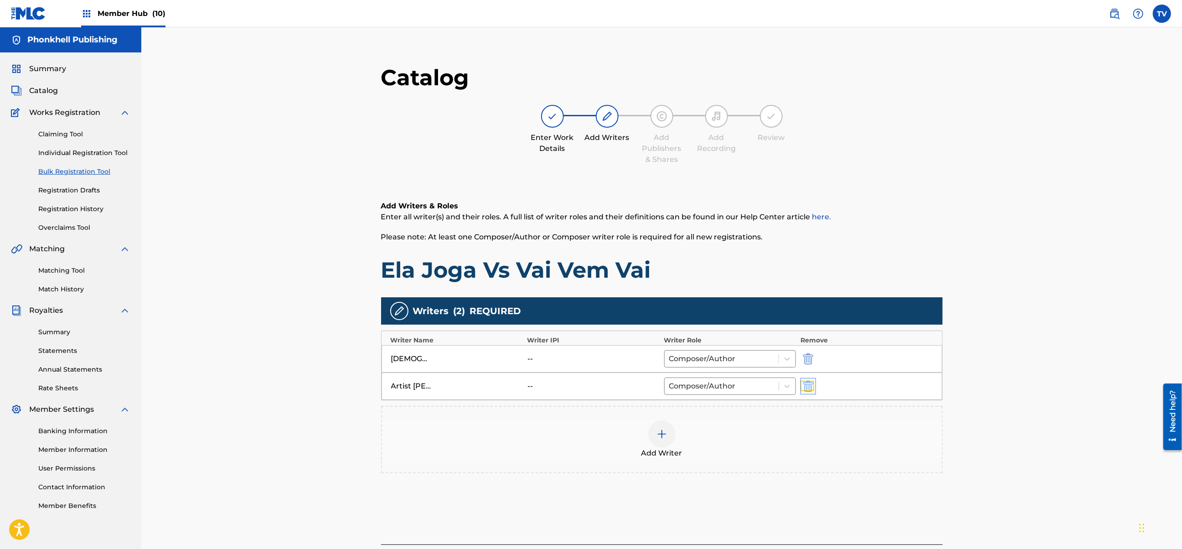
click at [803, 390] on img "submit" at bounding box center [808, 385] width 10 height 11
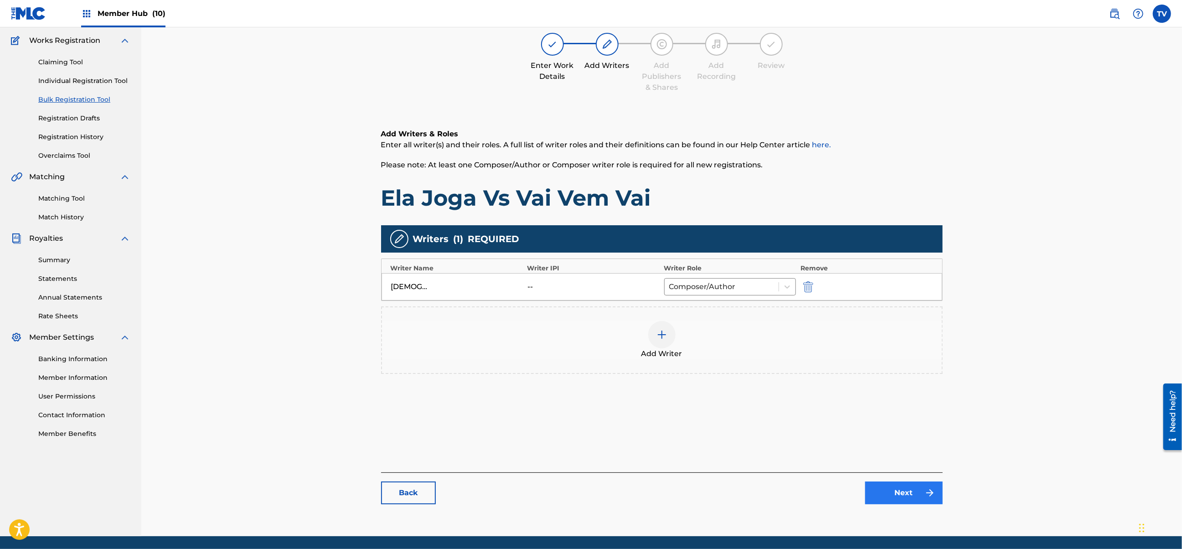
scroll to position [103, 0]
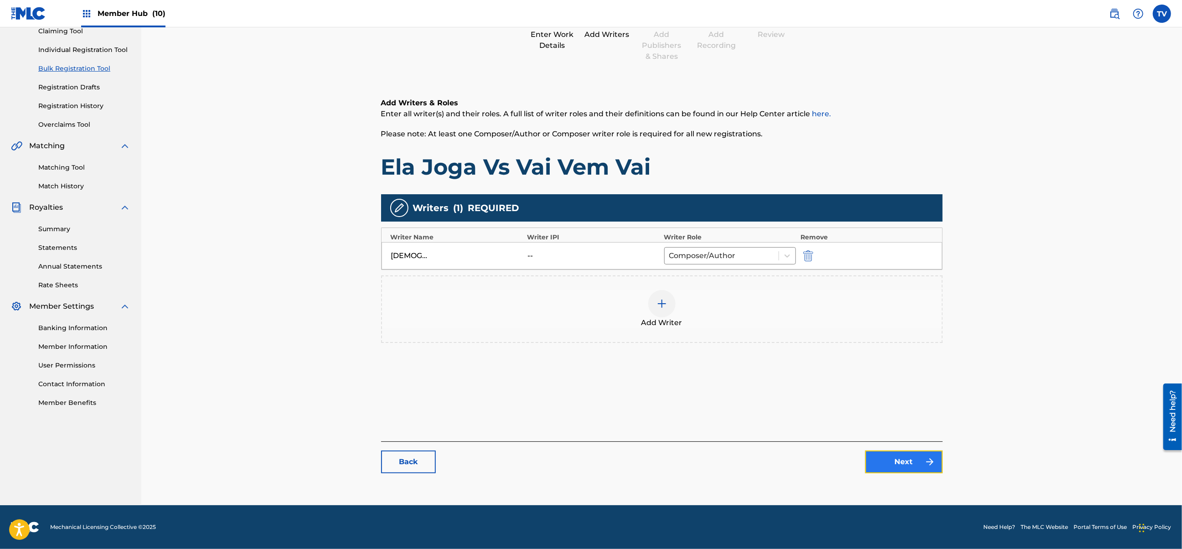
click at [911, 456] on link "Next" at bounding box center [903, 461] width 77 height 23
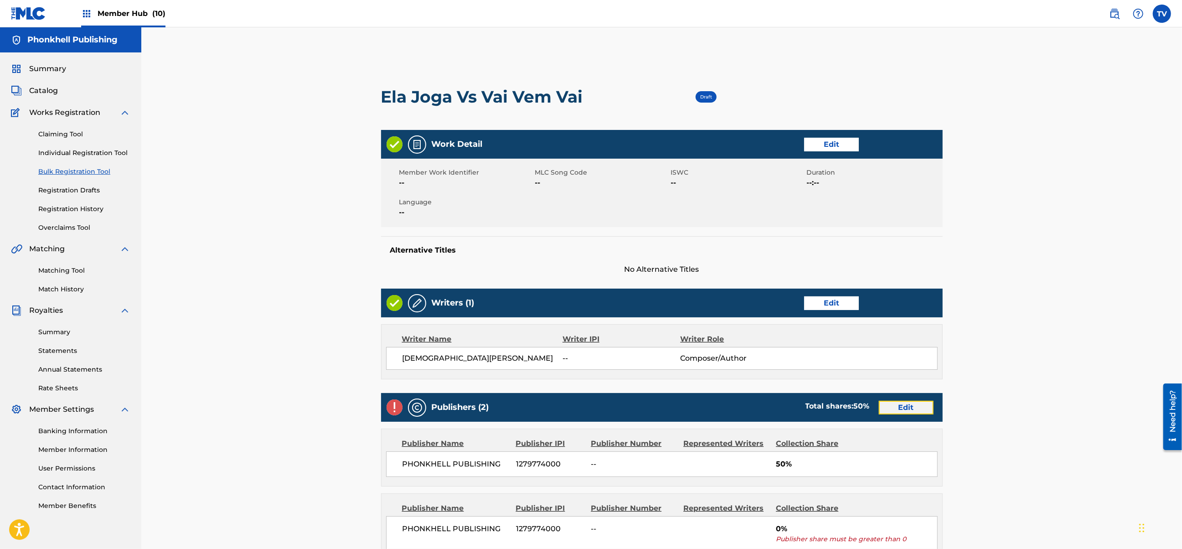
click at [903, 409] on link "Edit" at bounding box center [905, 408] width 55 height 14
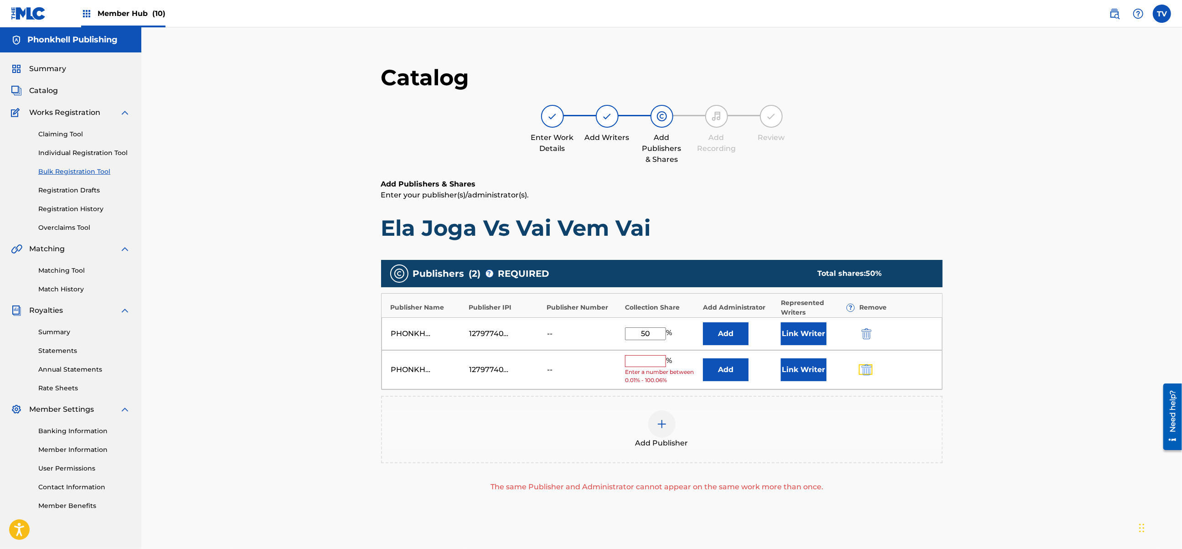
click at [859, 372] on button "submit" at bounding box center [865, 369] width 14 height 10
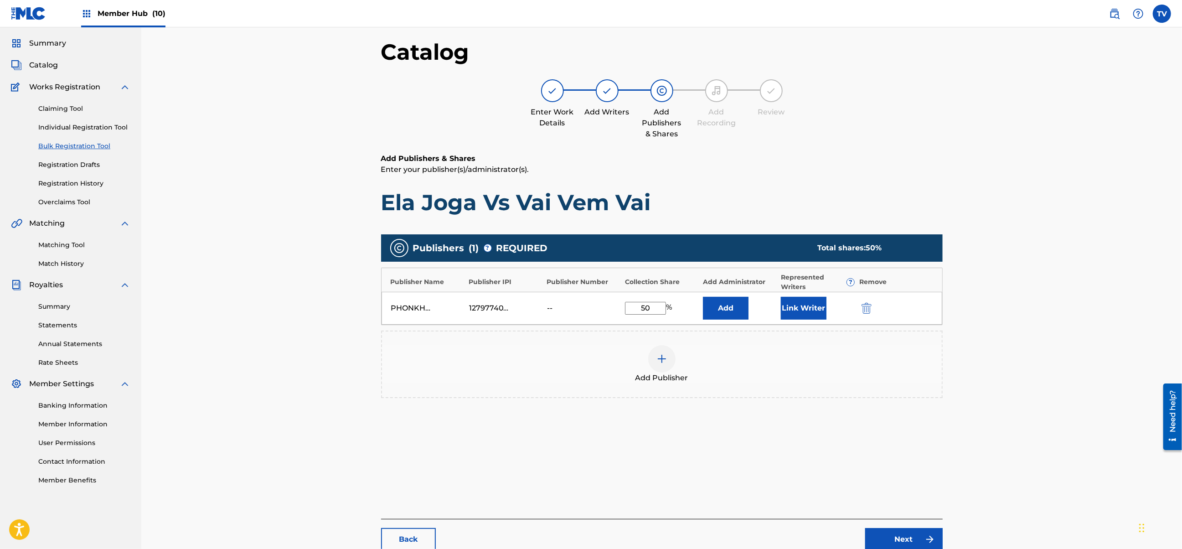
scroll to position [103, 0]
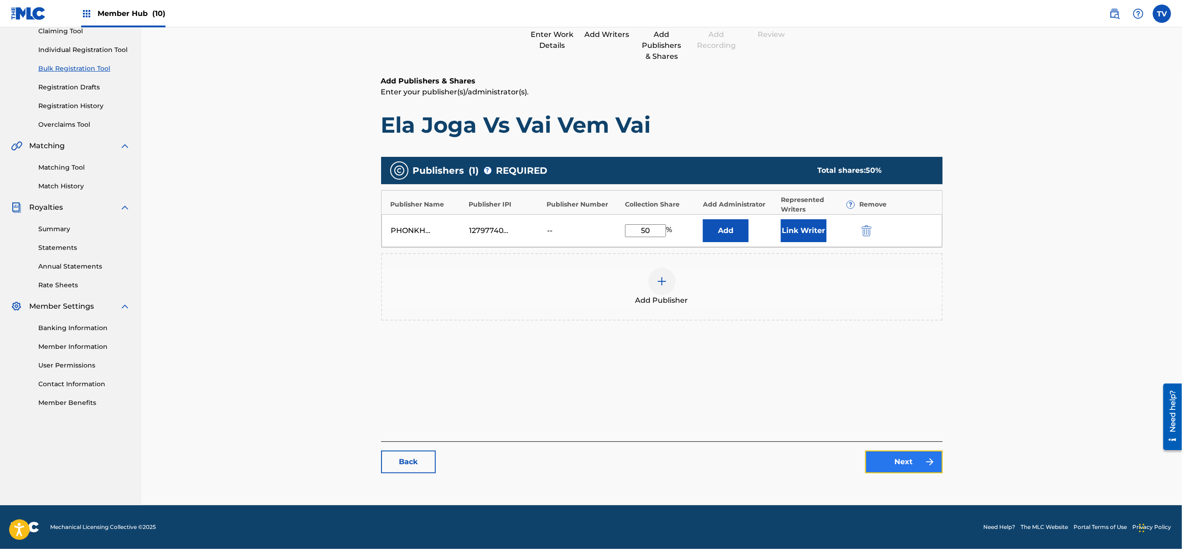
click at [890, 458] on link "Next" at bounding box center [903, 461] width 77 height 23
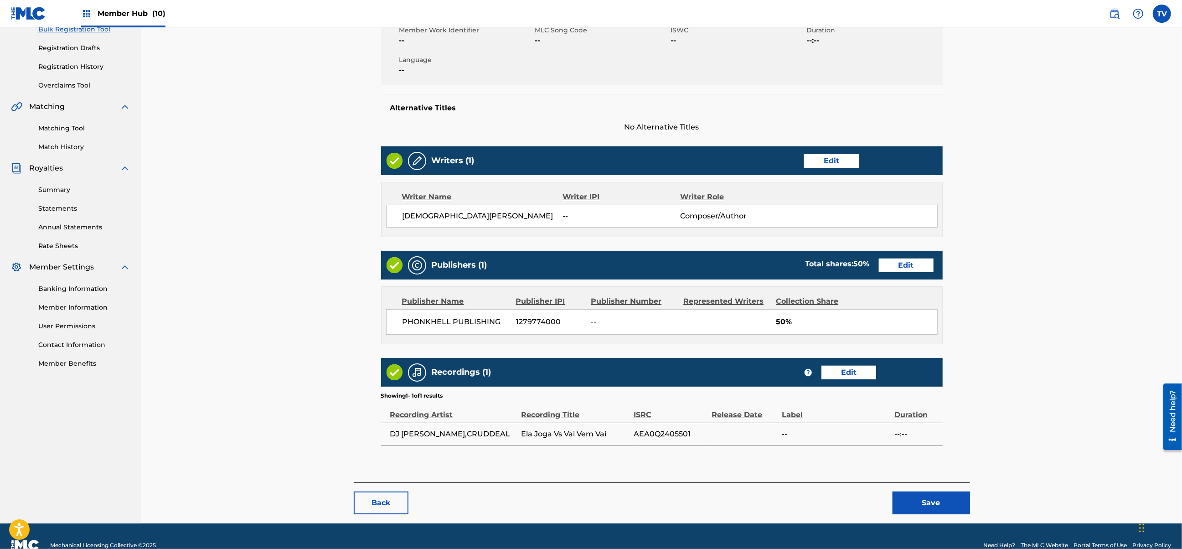
scroll to position [161, 0]
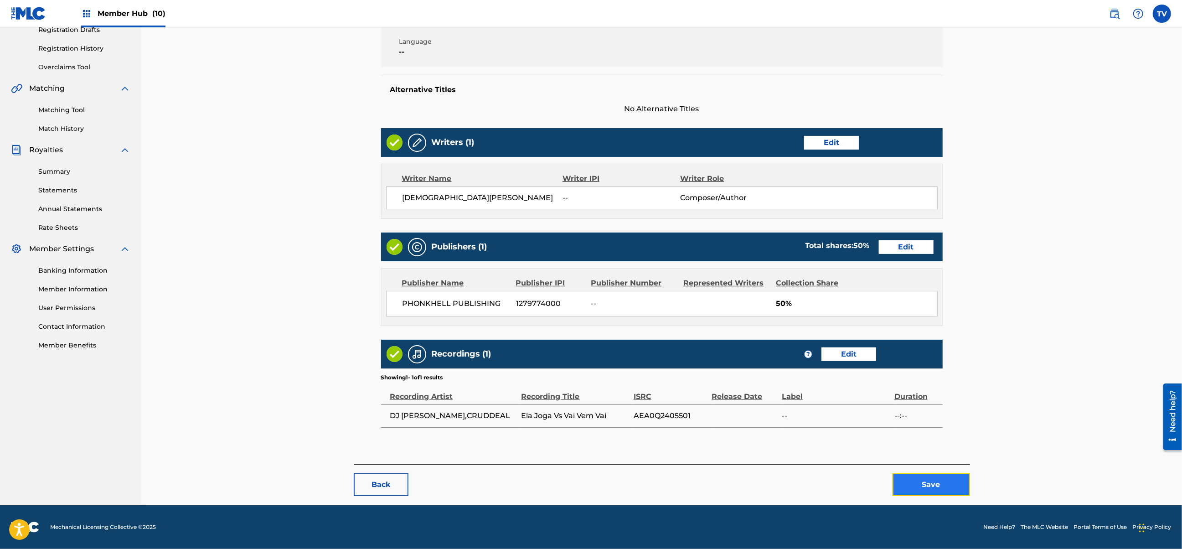
click at [905, 473] on button "Save" at bounding box center [930, 484] width 77 height 23
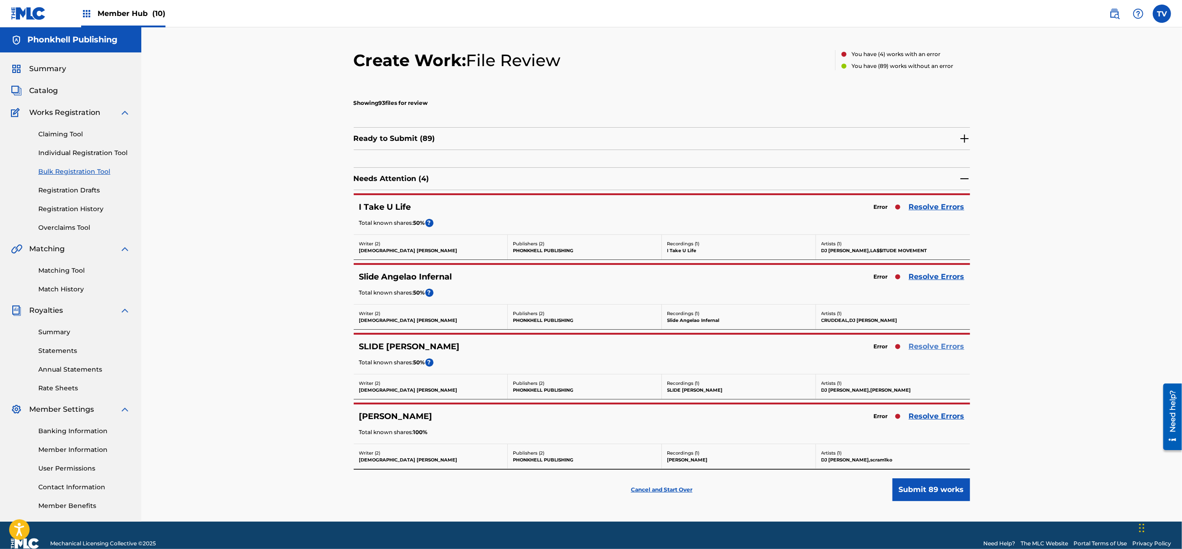
click at [926, 343] on link "Resolve Errors" at bounding box center [937, 346] width 56 height 11
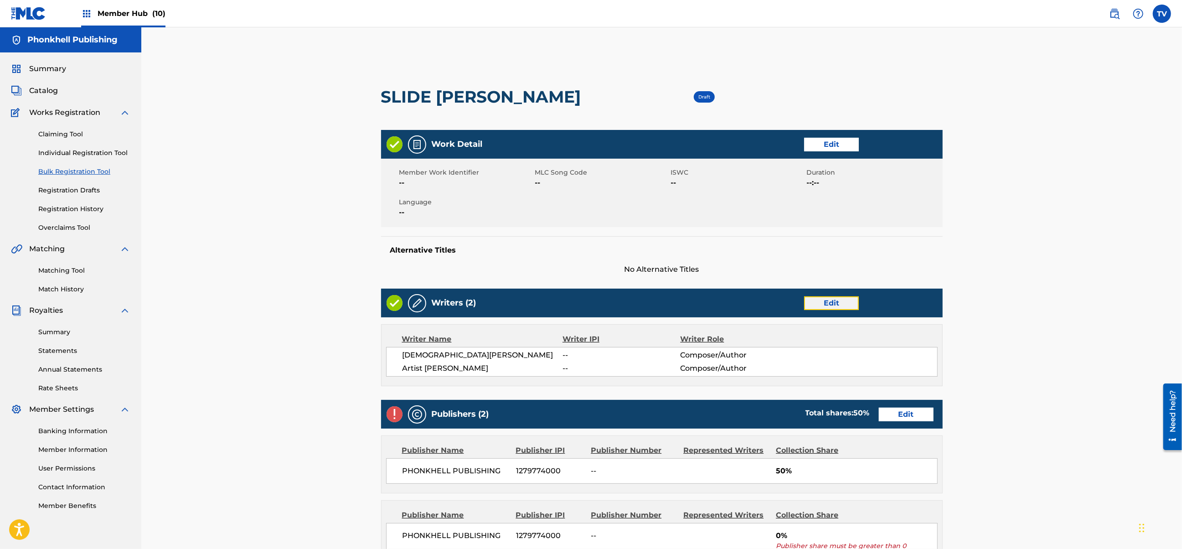
click at [832, 310] on link "Edit" at bounding box center [831, 303] width 55 height 14
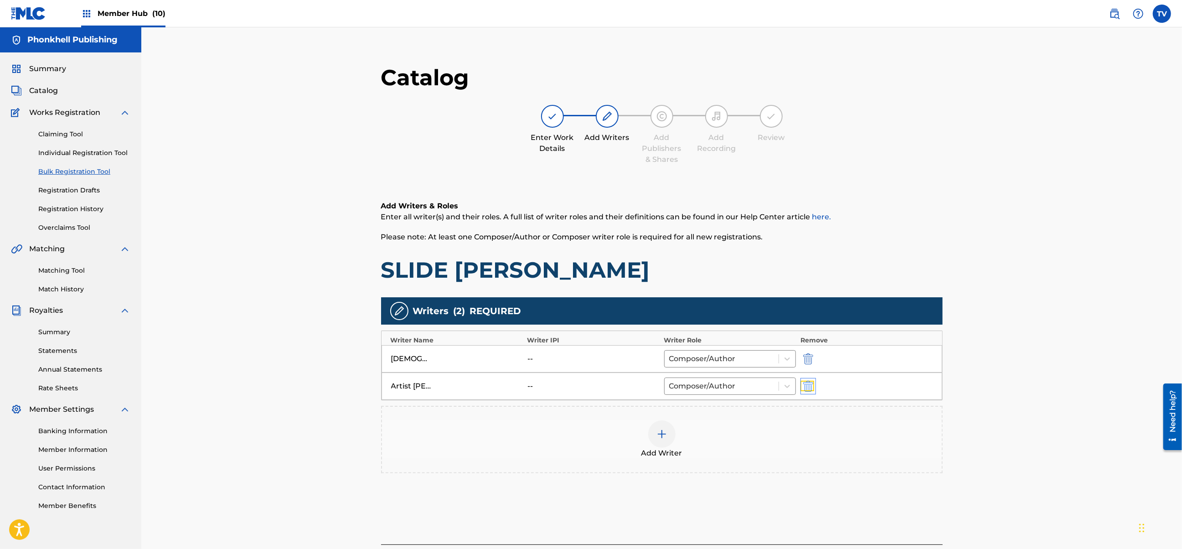
click at [810, 390] on img "submit" at bounding box center [808, 385] width 10 height 11
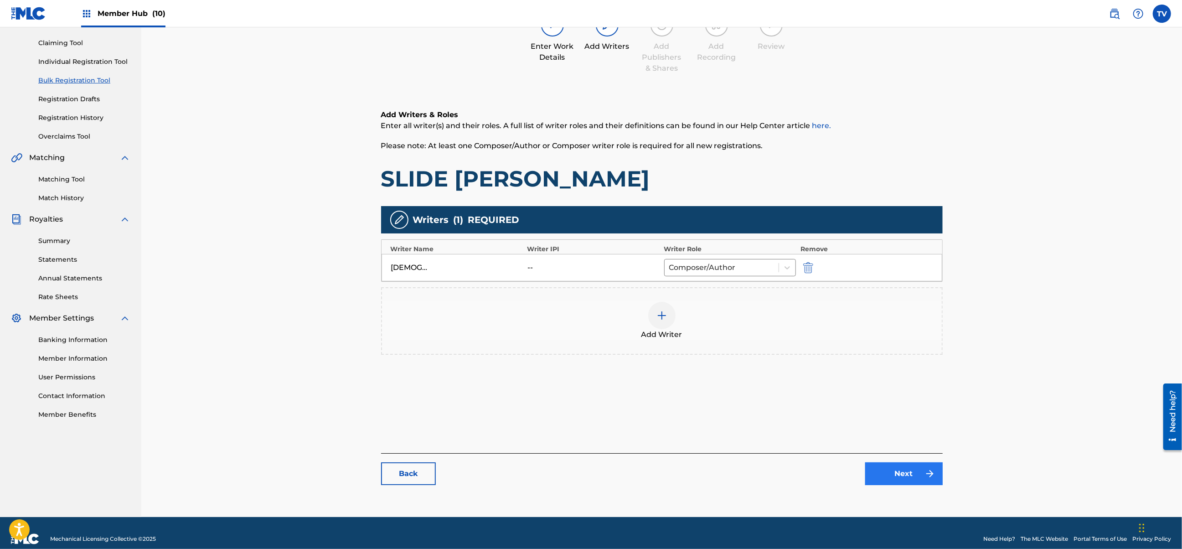
scroll to position [103, 0]
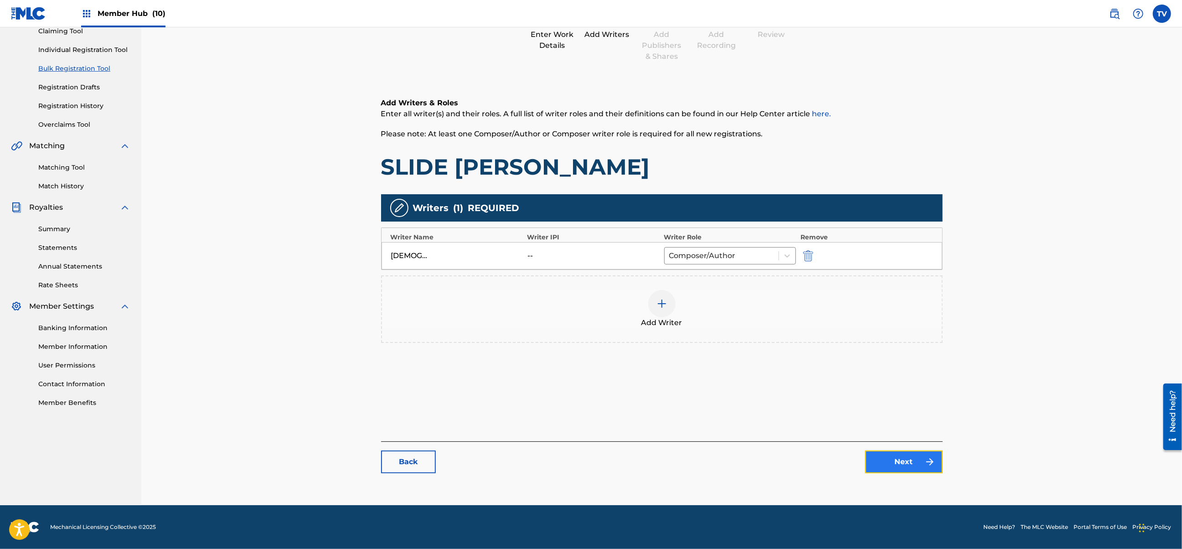
click at [920, 467] on link "Next" at bounding box center [903, 461] width 77 height 23
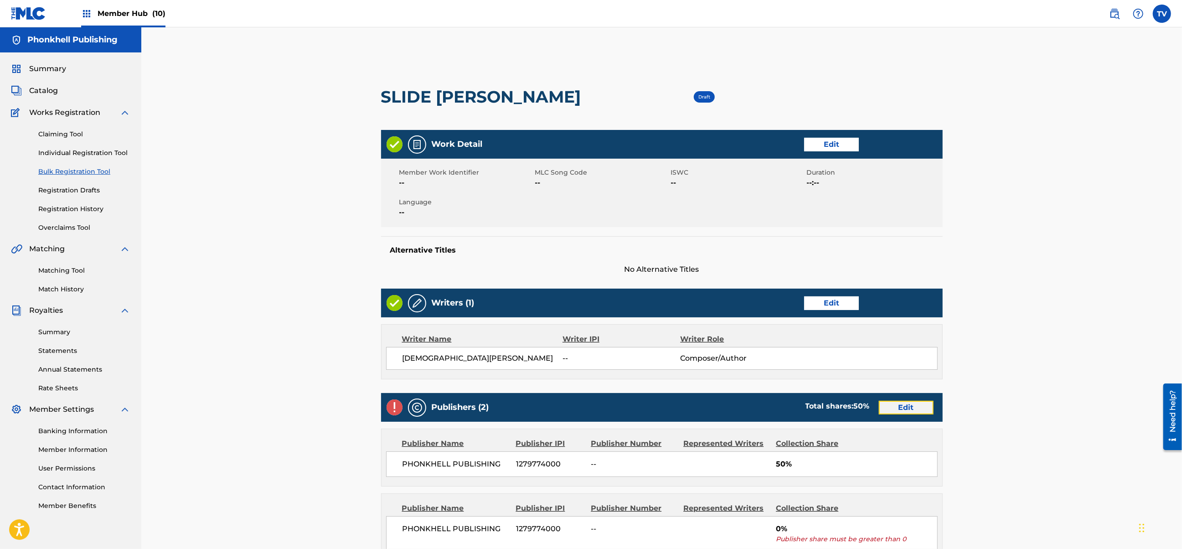
click at [908, 414] on link "Edit" at bounding box center [905, 408] width 55 height 14
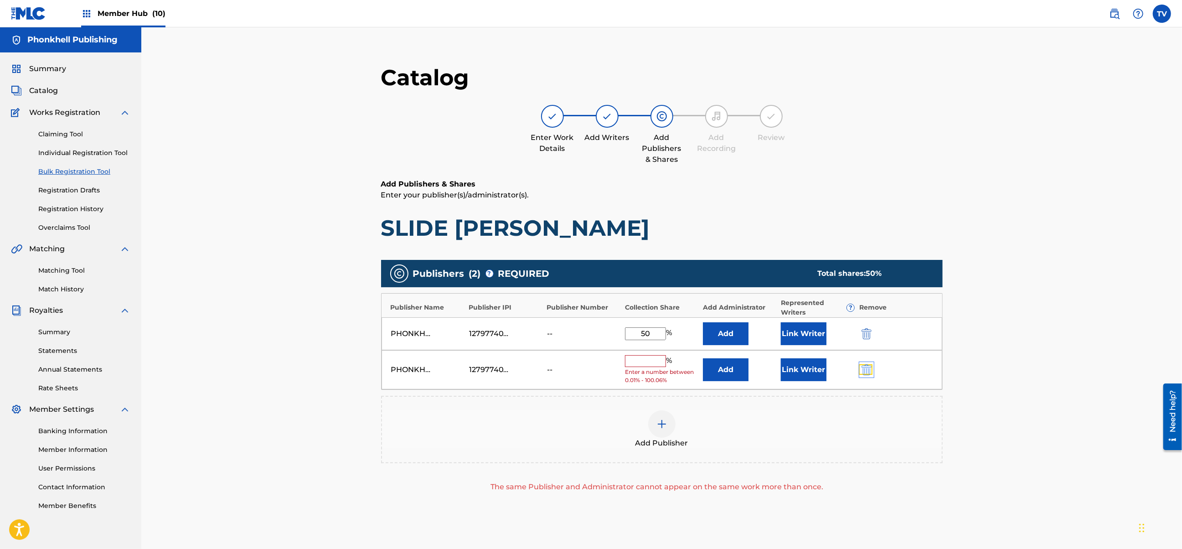
click at [867, 369] on img "submit" at bounding box center [866, 369] width 10 height 11
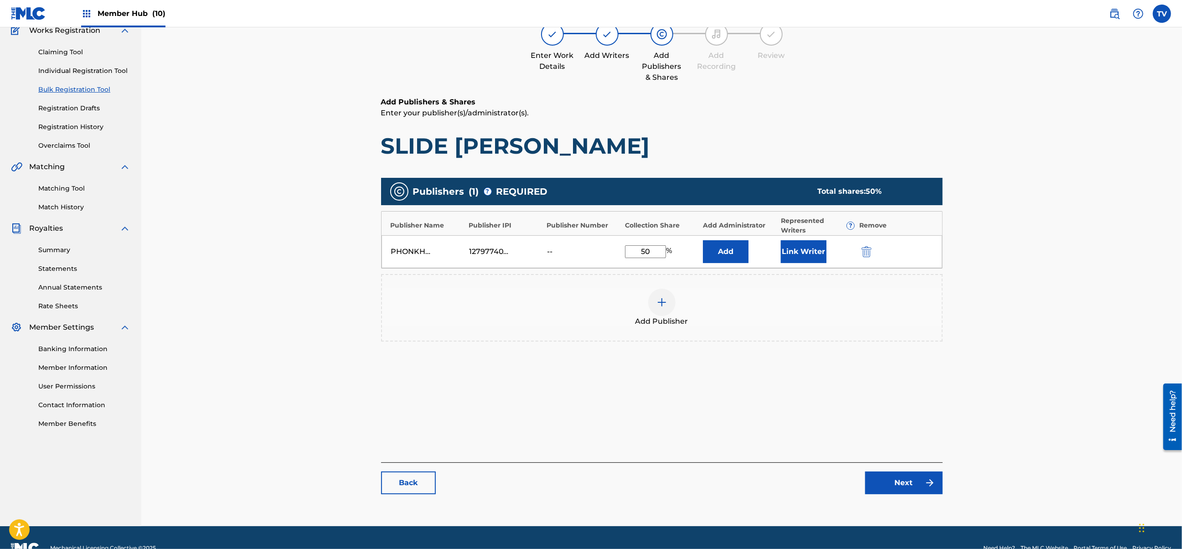
scroll to position [103, 0]
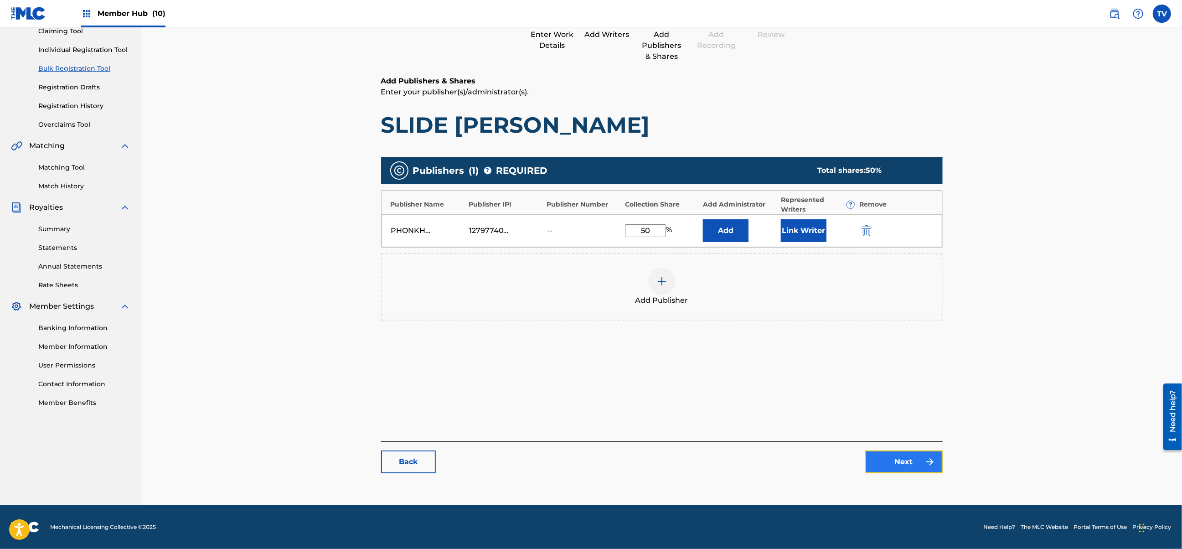
click at [920, 471] on link "Next" at bounding box center [903, 461] width 77 height 23
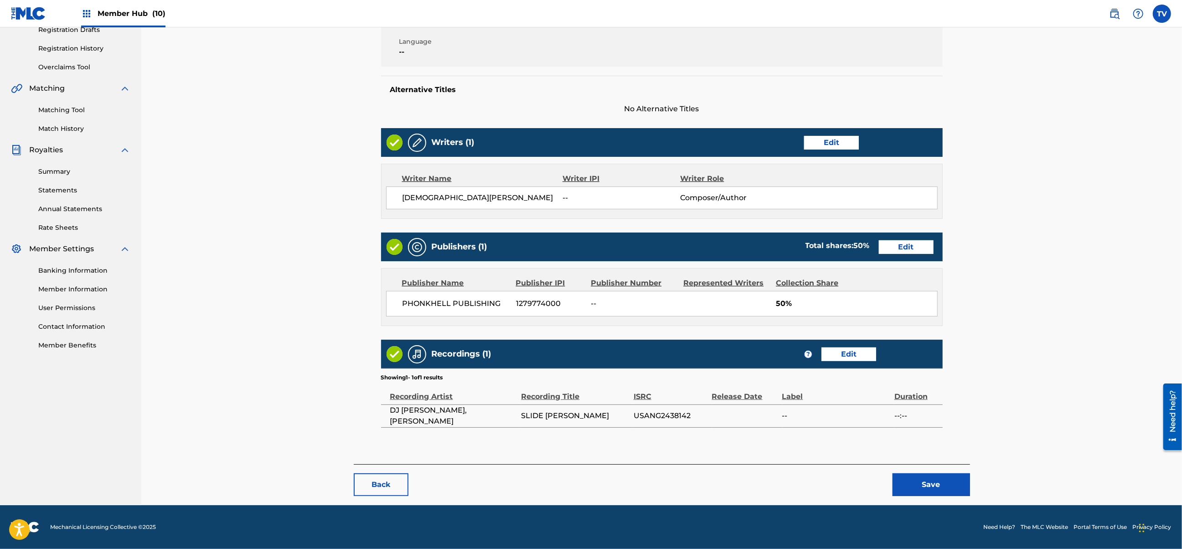
scroll to position [182, 0]
click at [925, 487] on button "Save" at bounding box center [930, 484] width 77 height 23
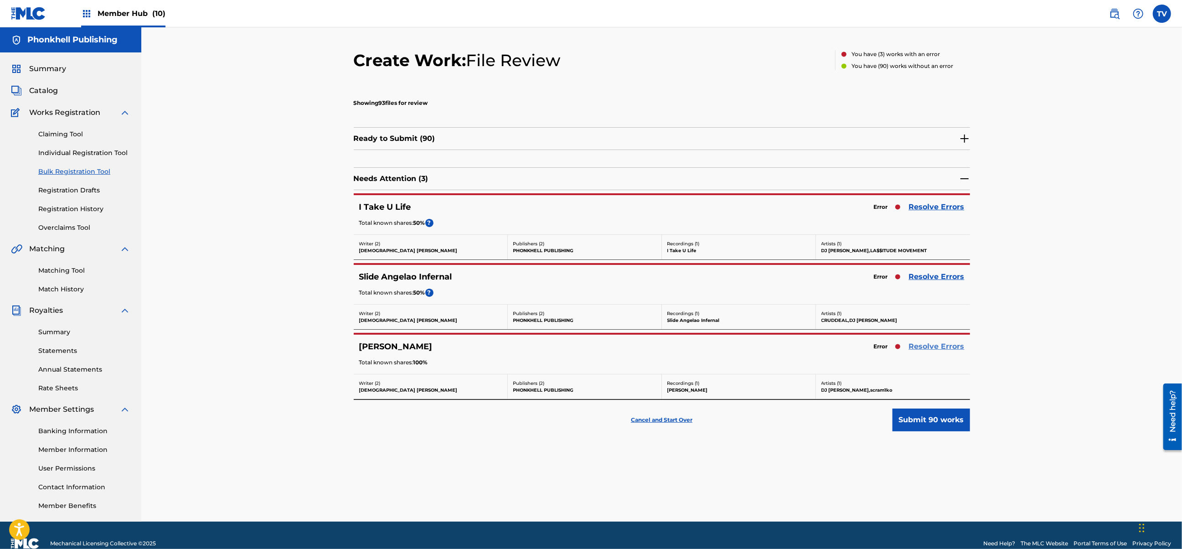
click at [921, 347] on link "Resolve Errors" at bounding box center [937, 346] width 56 height 11
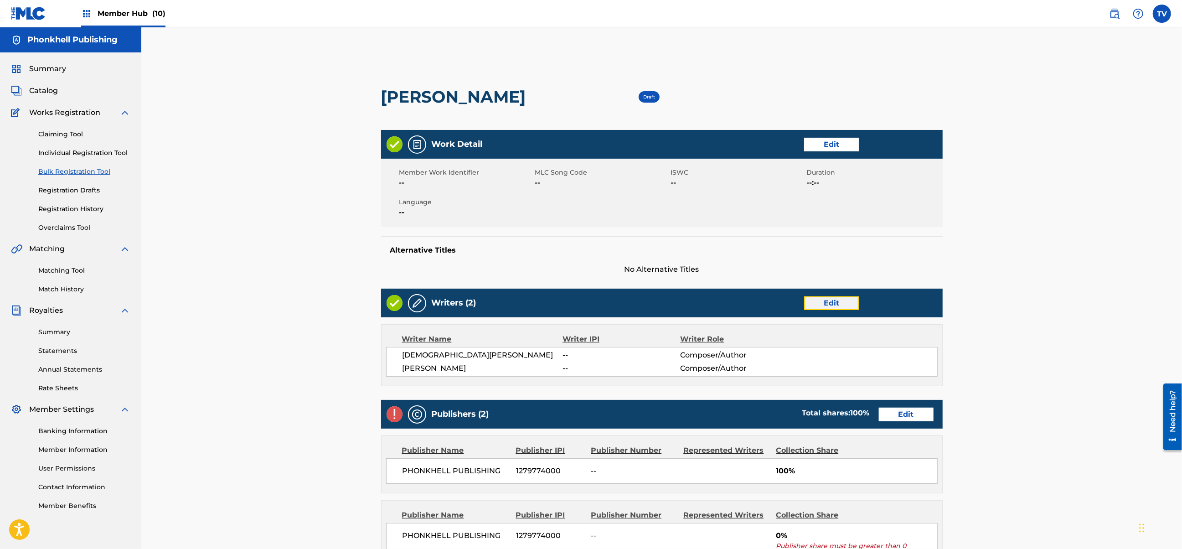
click at [827, 308] on link "Edit" at bounding box center [831, 303] width 55 height 14
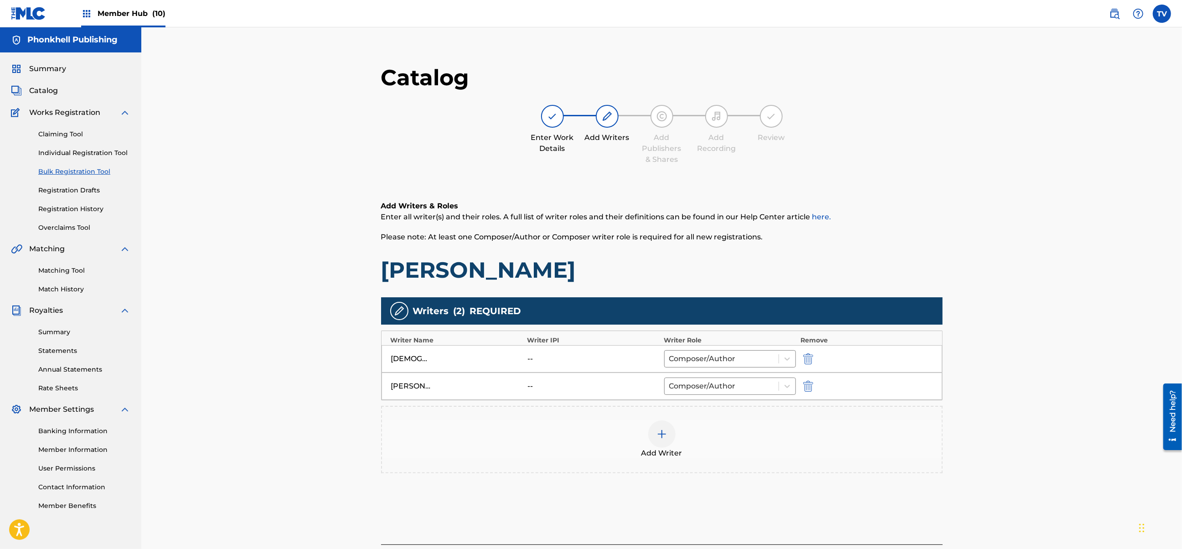
click at [805, 445] on div "Add Writer" at bounding box center [662, 439] width 560 height 38
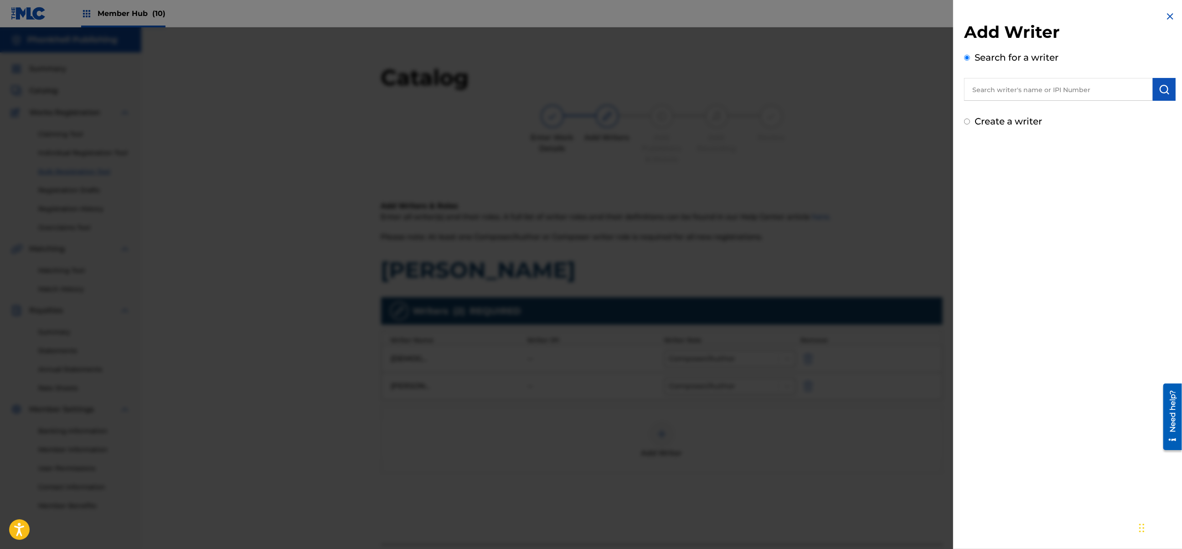
click at [854, 479] on div at bounding box center [591, 301] width 1182 height 549
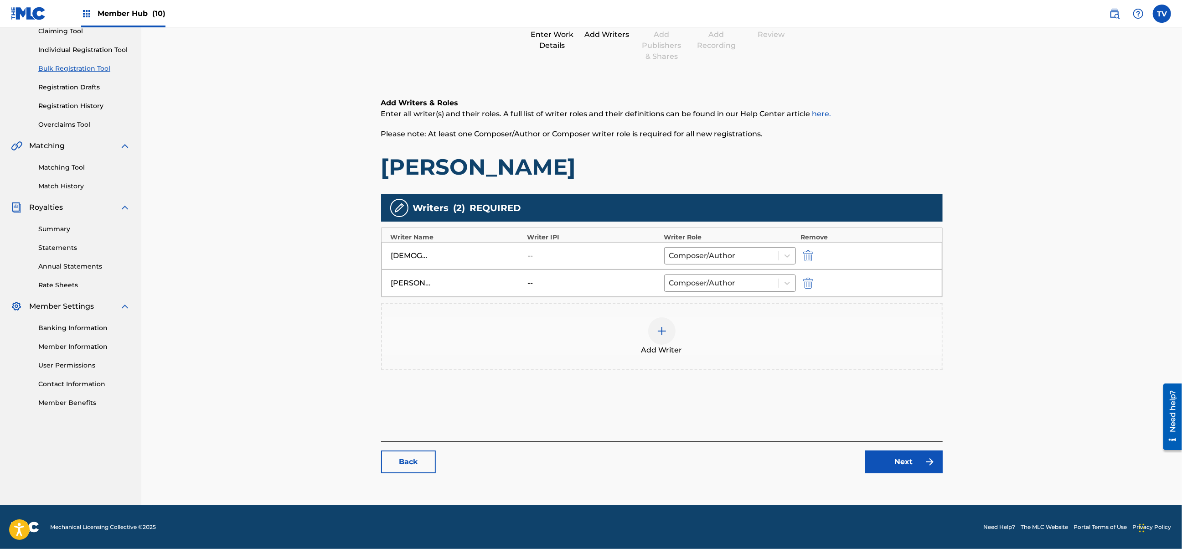
drag, startPoint x: 893, startPoint y: 485, endPoint x: 899, endPoint y: 467, distance: 19.6
click at [894, 484] on main "Catalog Enter Work Details Add Writers Add Publishers & Shares Add Recording Re…" at bounding box center [662, 221] width 616 height 549
click at [899, 466] on link "Next" at bounding box center [903, 461] width 77 height 23
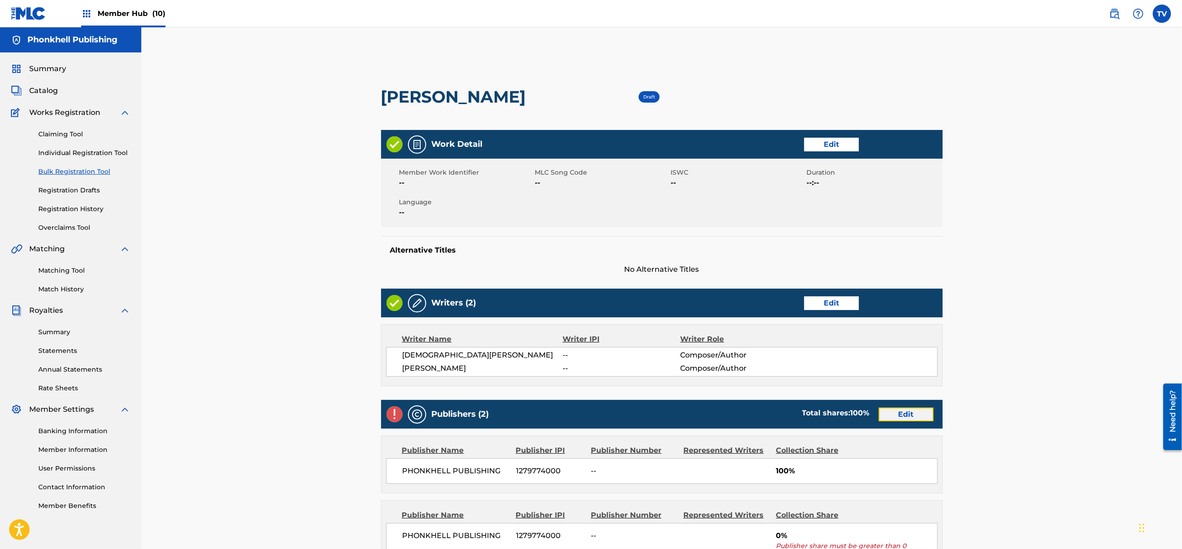
click at [908, 417] on link "Edit" at bounding box center [905, 414] width 55 height 14
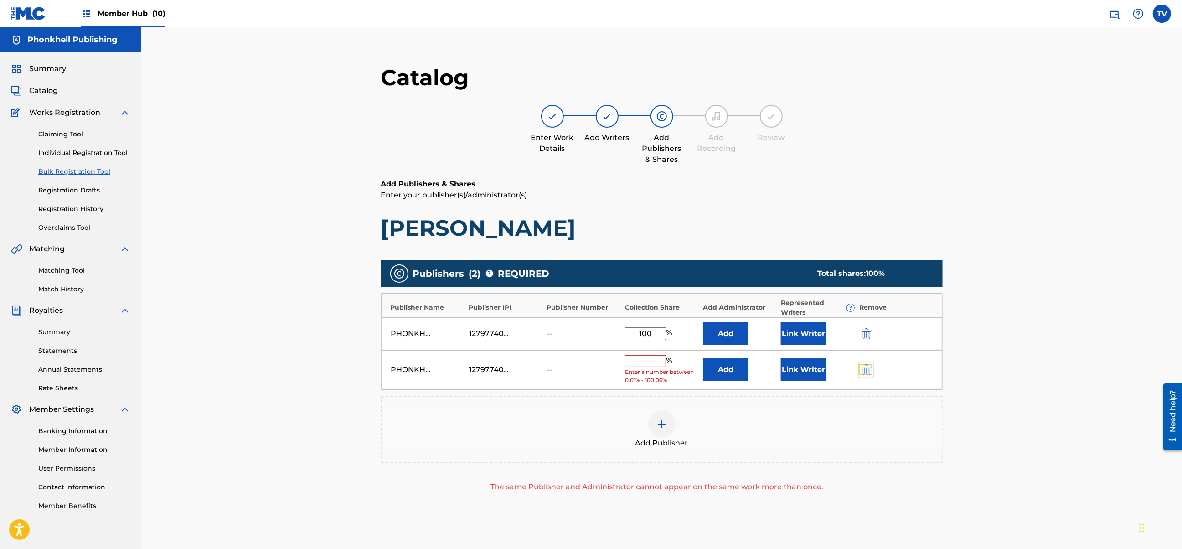
click at [867, 368] on img "submit" at bounding box center [866, 369] width 10 height 11
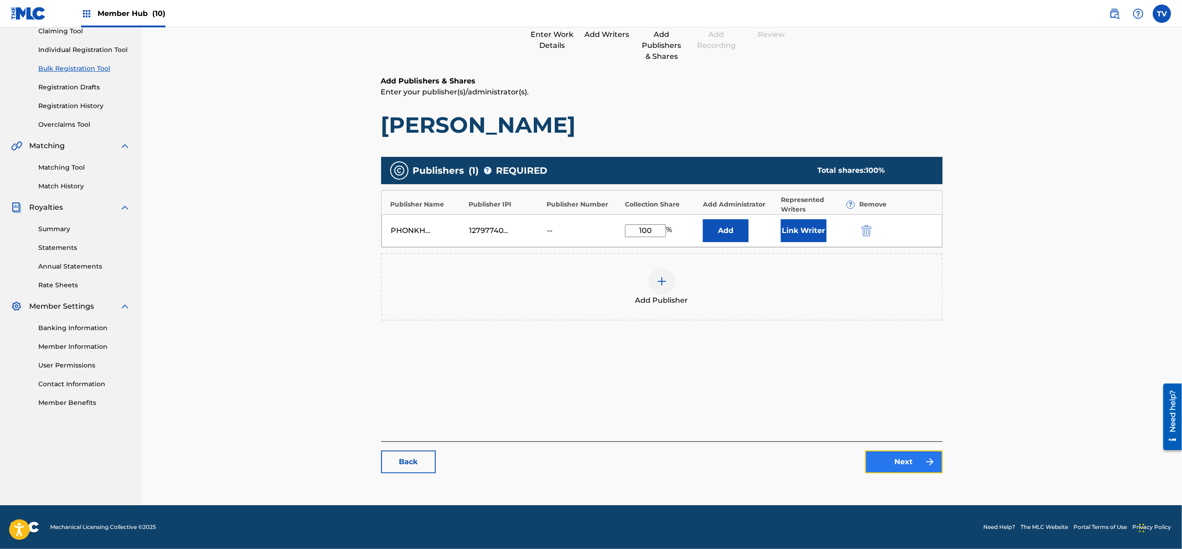
click at [894, 458] on link "Next" at bounding box center [903, 461] width 77 height 23
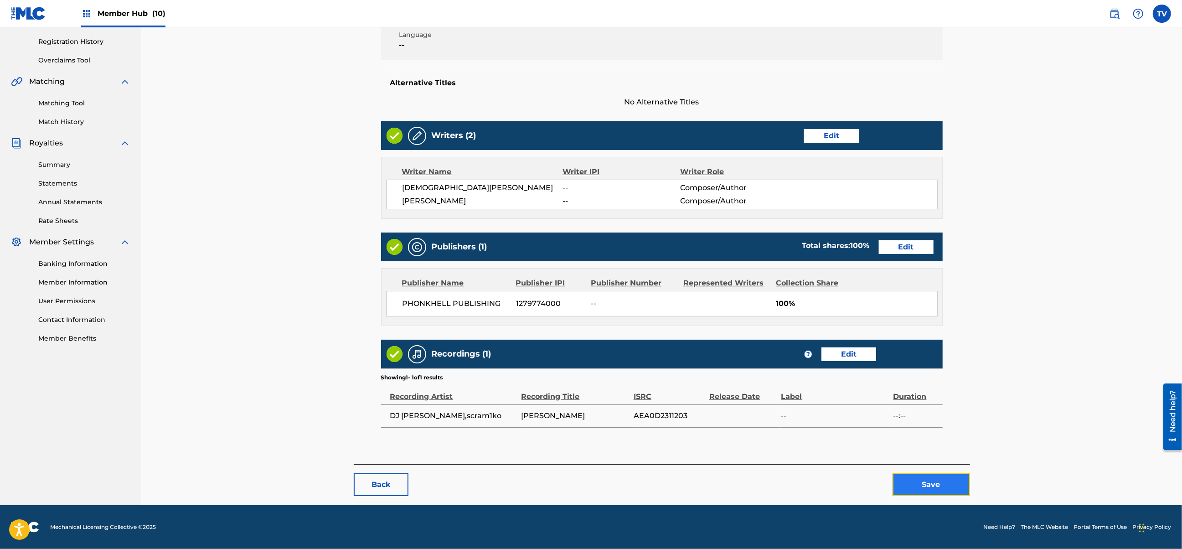
click at [934, 482] on button "Save" at bounding box center [930, 484] width 77 height 23
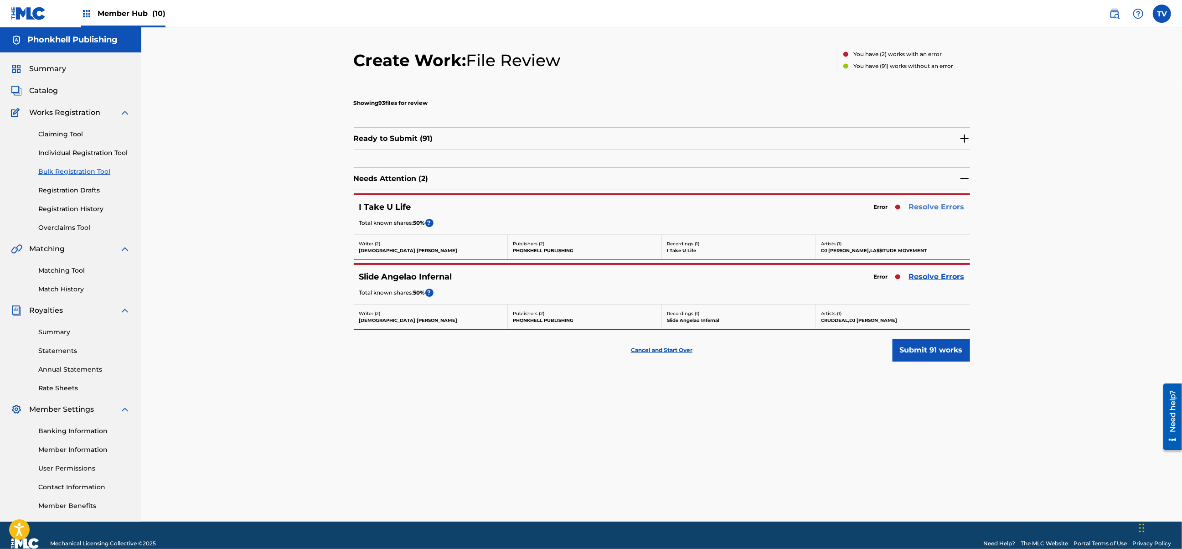
click at [920, 207] on link "Resolve Errors" at bounding box center [937, 206] width 56 height 11
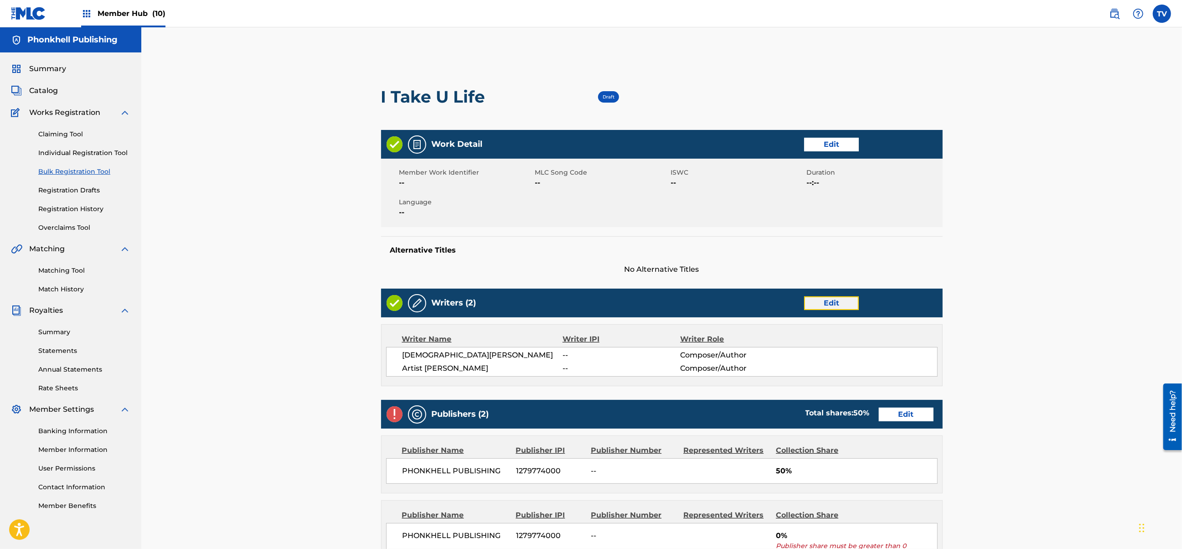
click at [830, 300] on link "Edit" at bounding box center [831, 303] width 55 height 14
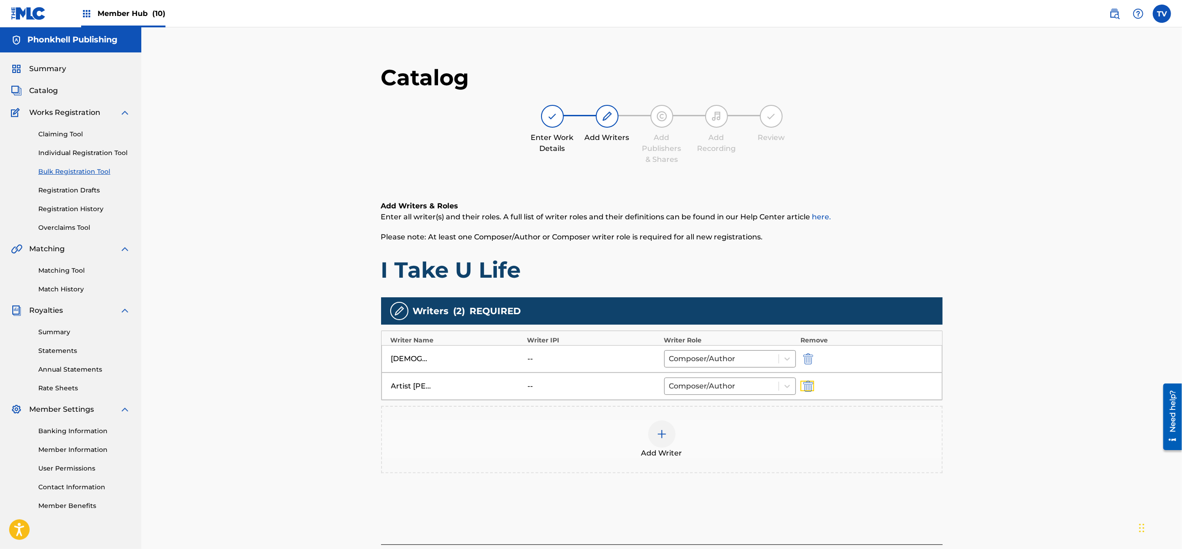
click at [812, 381] on img "submit" at bounding box center [808, 385] width 10 height 11
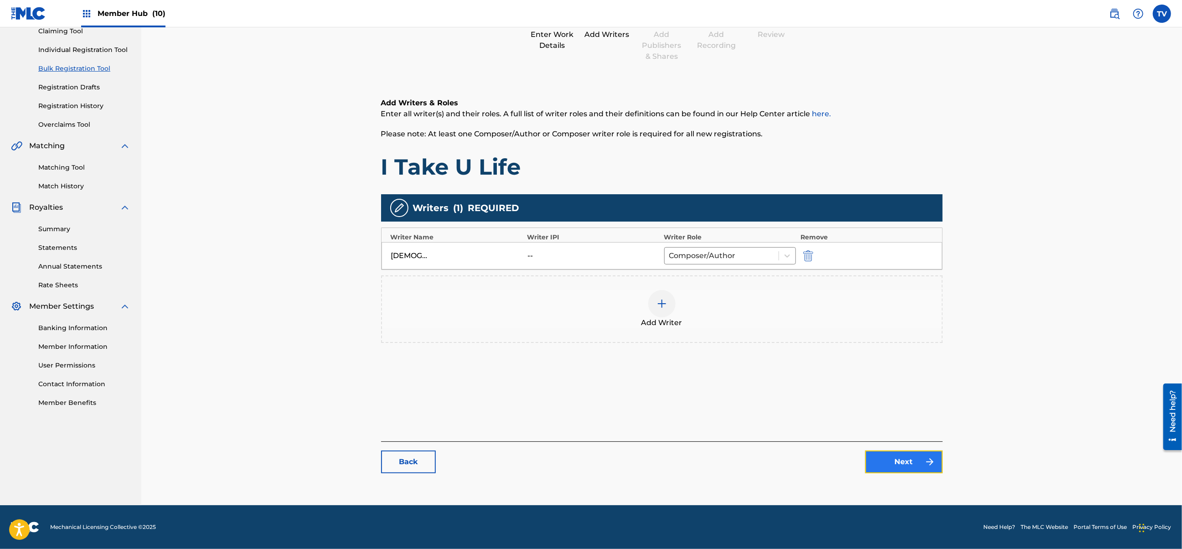
click at [914, 464] on link "Next" at bounding box center [903, 461] width 77 height 23
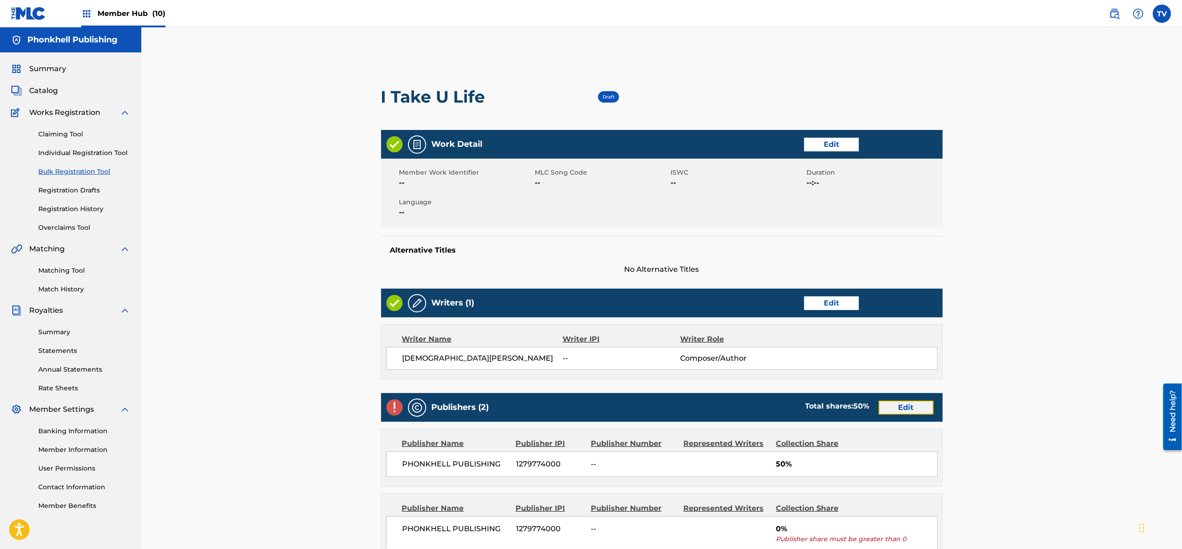
click at [897, 405] on link "Edit" at bounding box center [905, 408] width 55 height 14
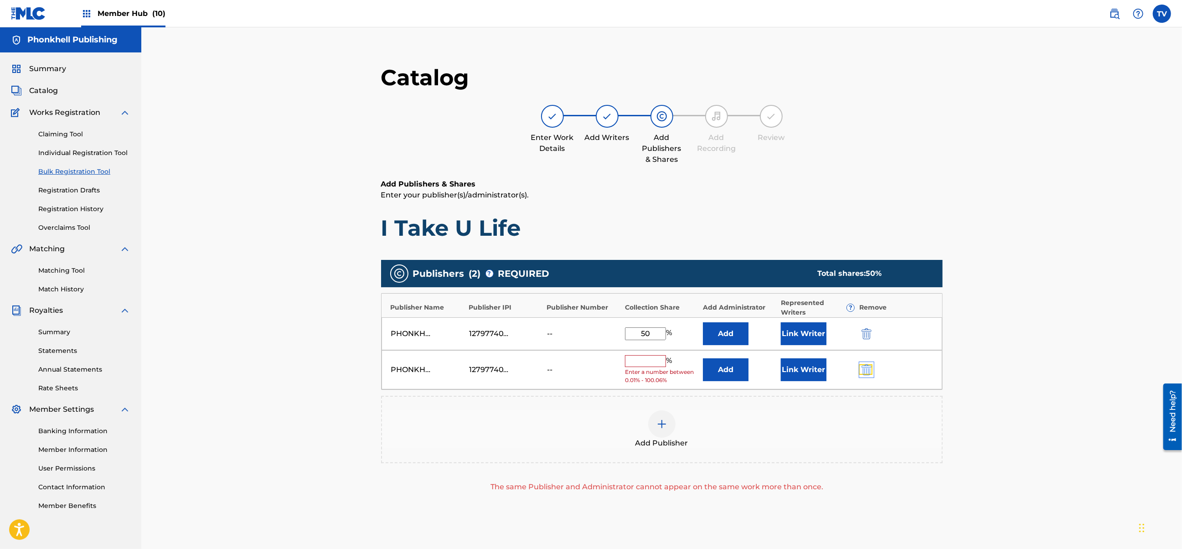
click at [870, 374] on img "submit" at bounding box center [866, 369] width 10 height 11
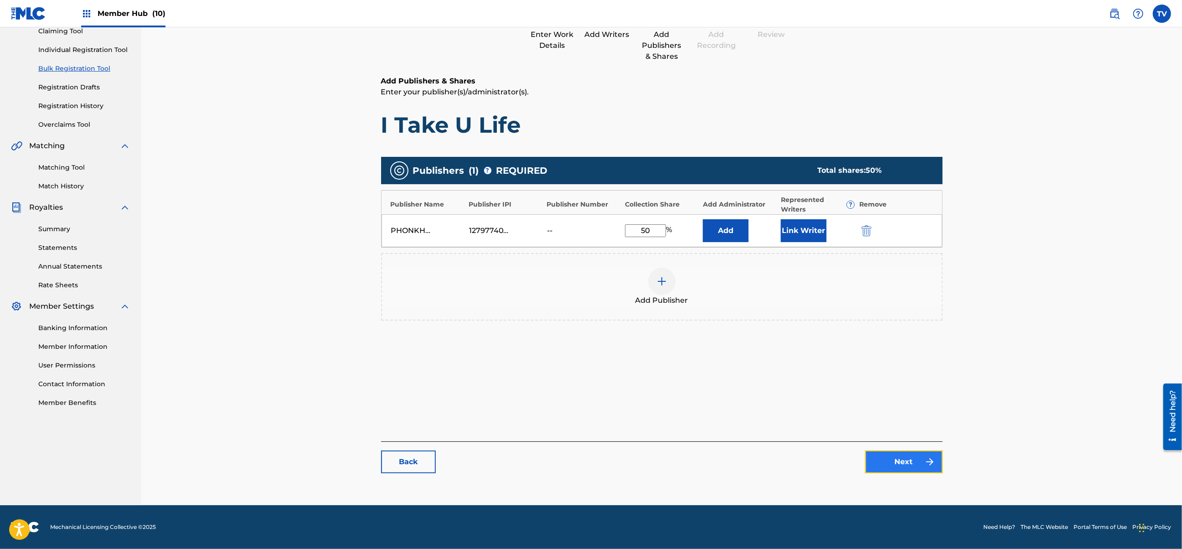
click at [911, 467] on link "Next" at bounding box center [903, 461] width 77 height 23
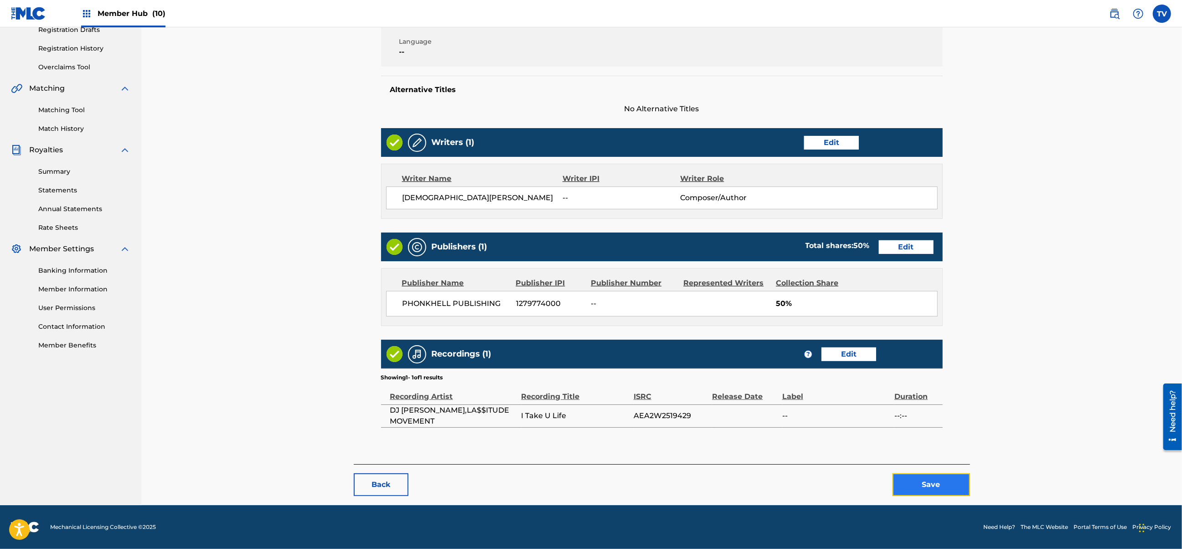
click at [920, 478] on button "Save" at bounding box center [930, 484] width 77 height 23
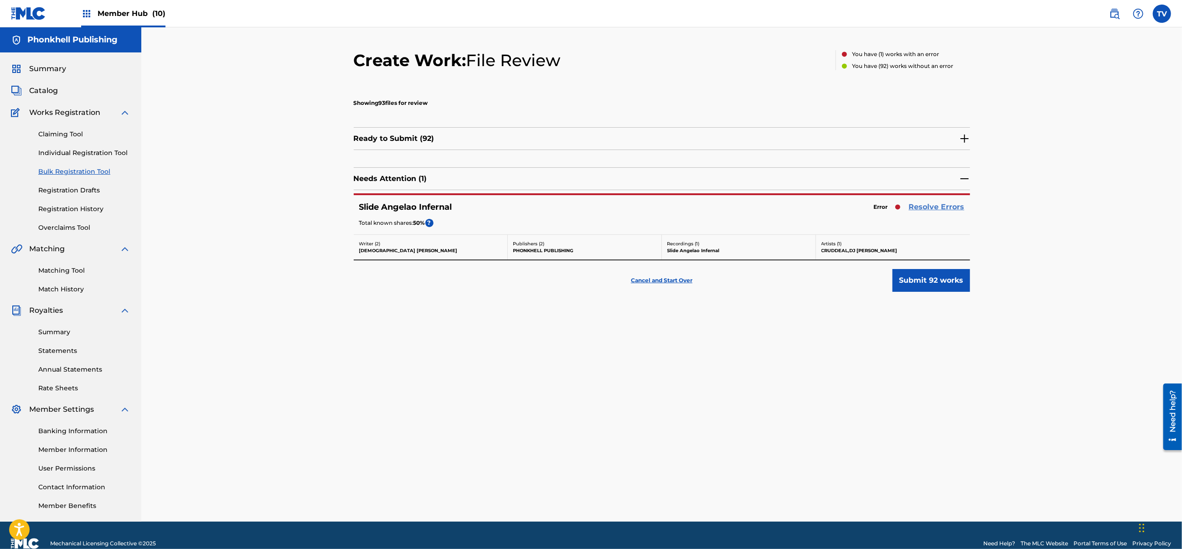
click at [936, 206] on link "Resolve Errors" at bounding box center [937, 206] width 56 height 11
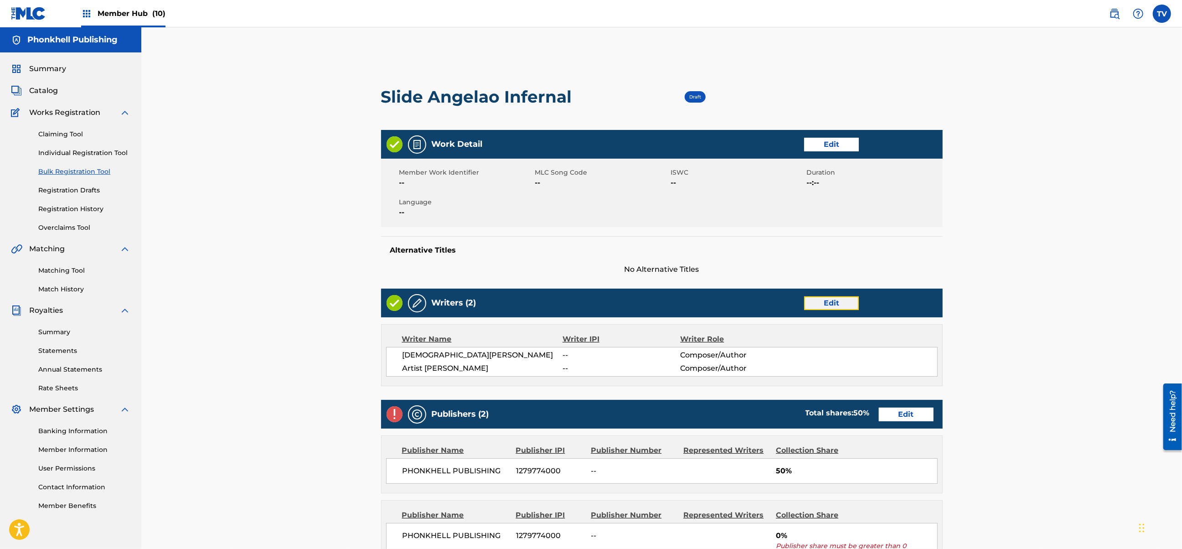
click at [815, 303] on link "Edit" at bounding box center [831, 303] width 55 height 14
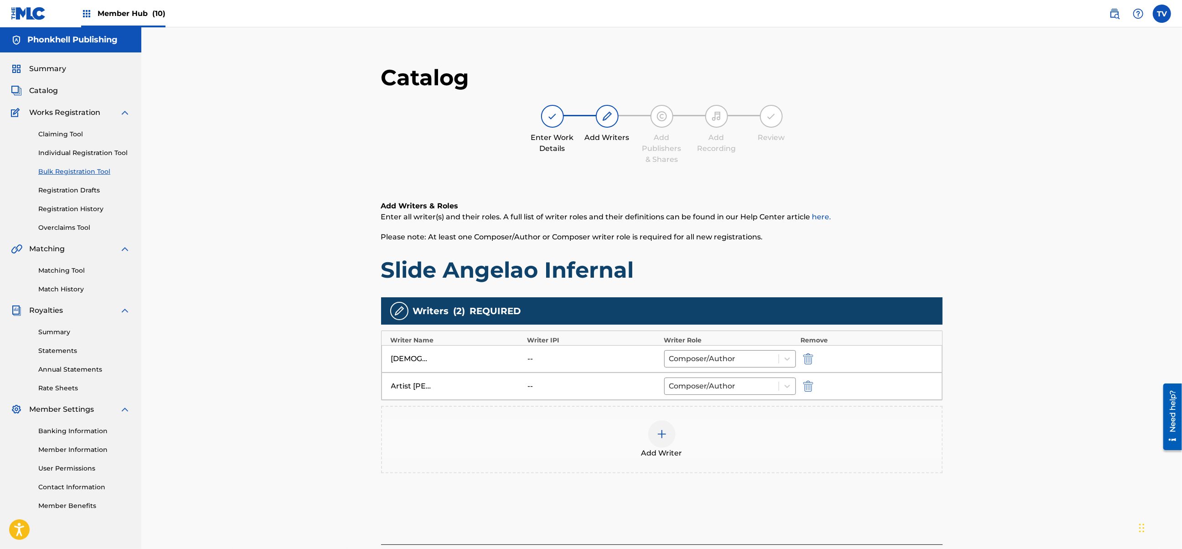
click at [810, 375] on div "Artist Unkown -- Composer/Author" at bounding box center [661, 385] width 560 height 27
click at [808, 383] on img "submit" at bounding box center [808, 385] width 10 height 11
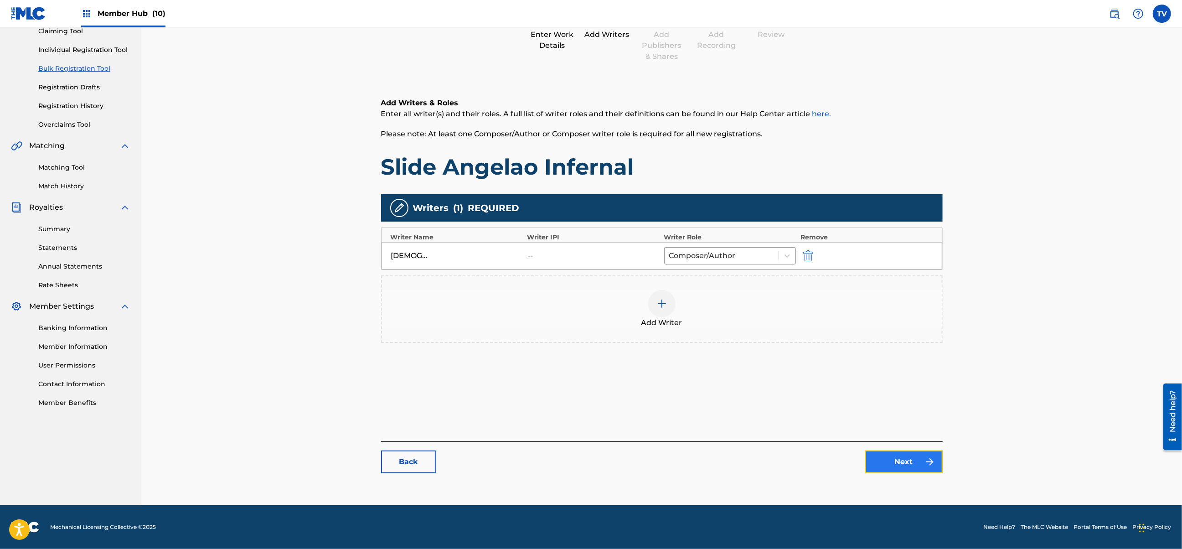
click at [899, 471] on link "Next" at bounding box center [903, 461] width 77 height 23
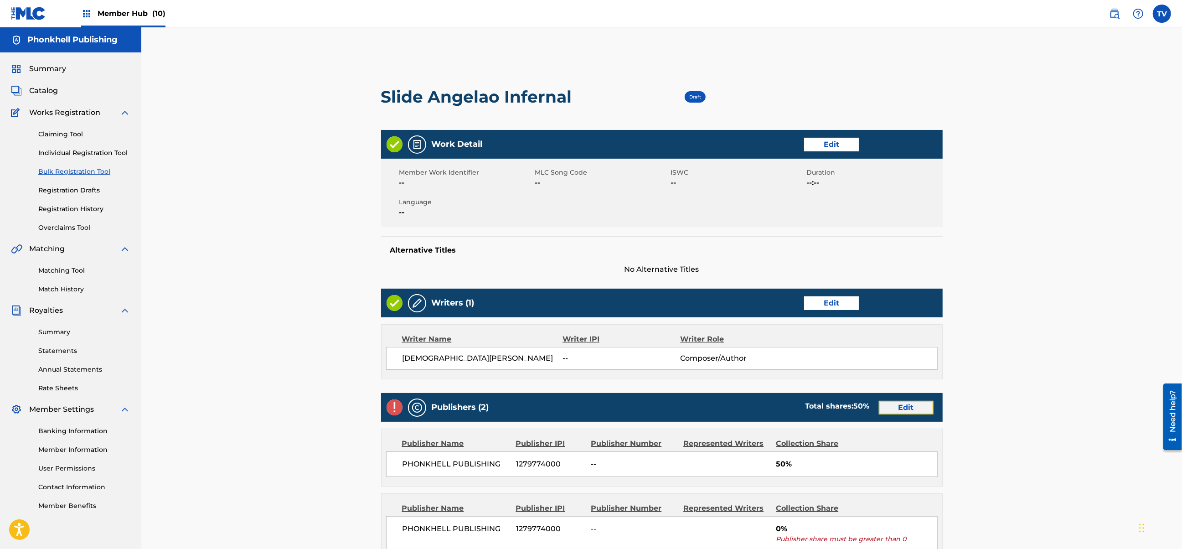
click at [903, 409] on link "Edit" at bounding box center [905, 408] width 55 height 14
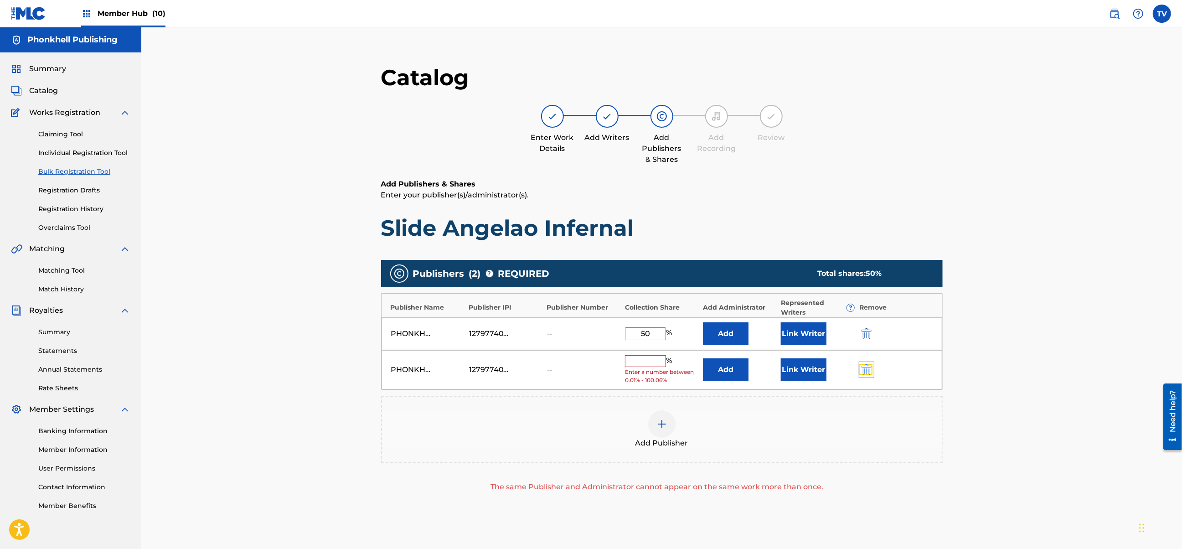
click at [868, 366] on img "submit" at bounding box center [866, 369] width 10 height 11
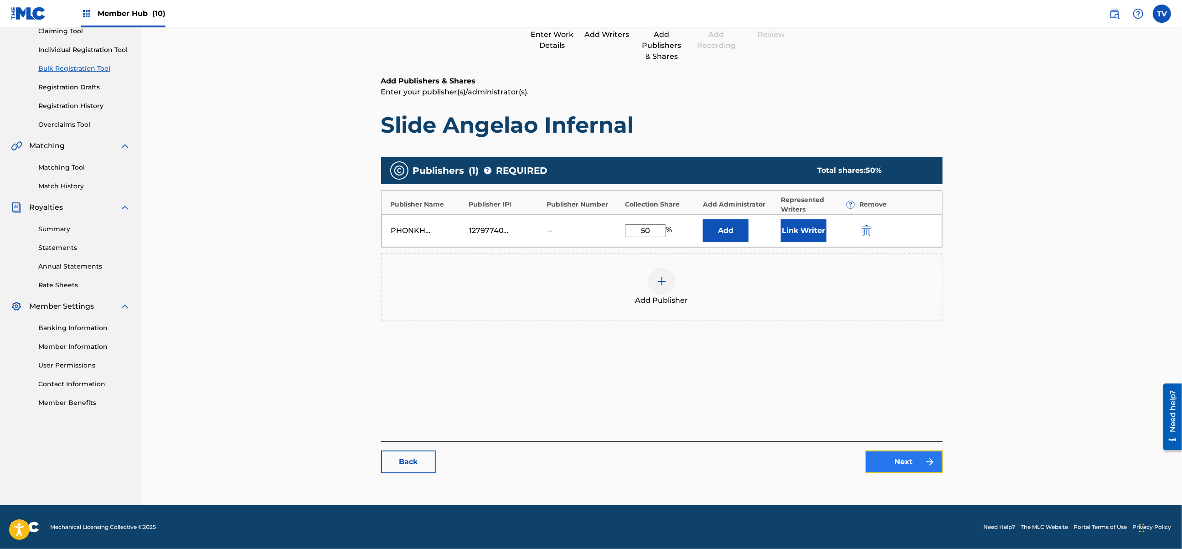
click at [888, 468] on link "Next" at bounding box center [903, 461] width 77 height 23
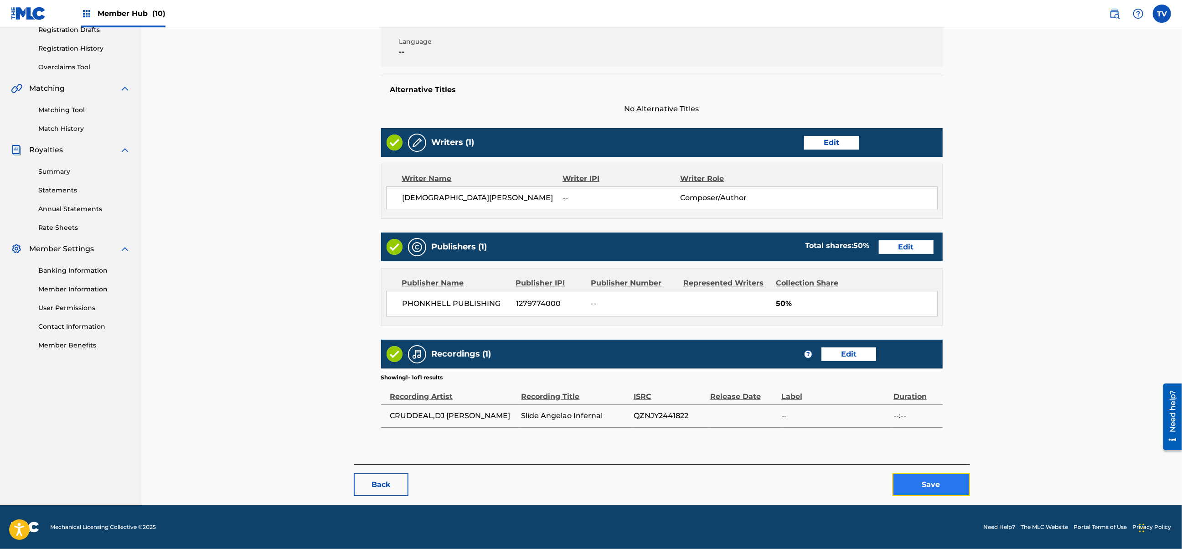
click at [936, 488] on button "Save" at bounding box center [930, 484] width 77 height 23
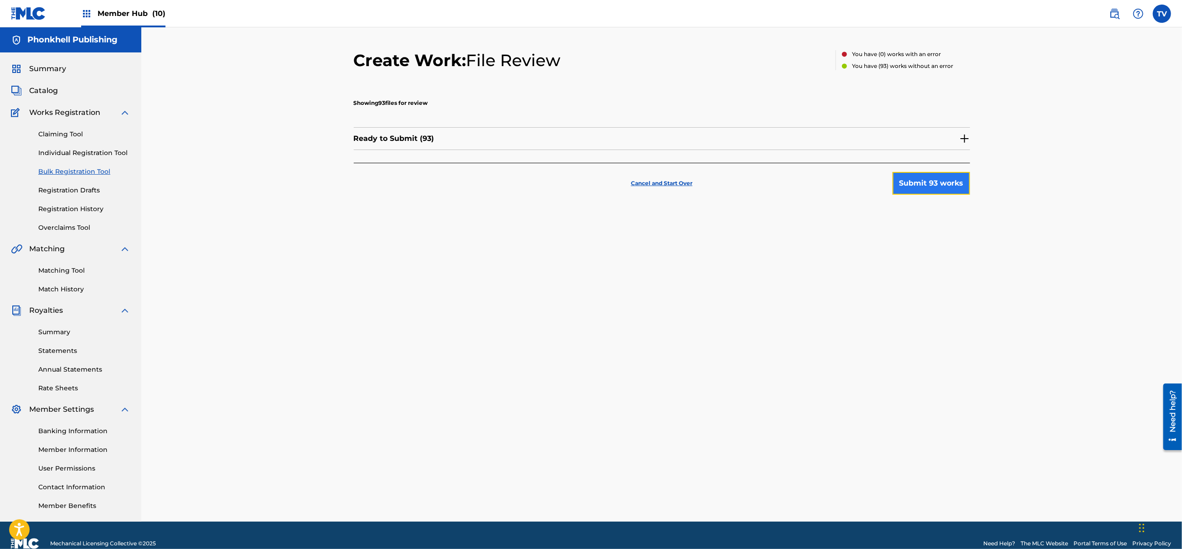
click at [923, 183] on button "Submit 93 works" at bounding box center [930, 183] width 77 height 23
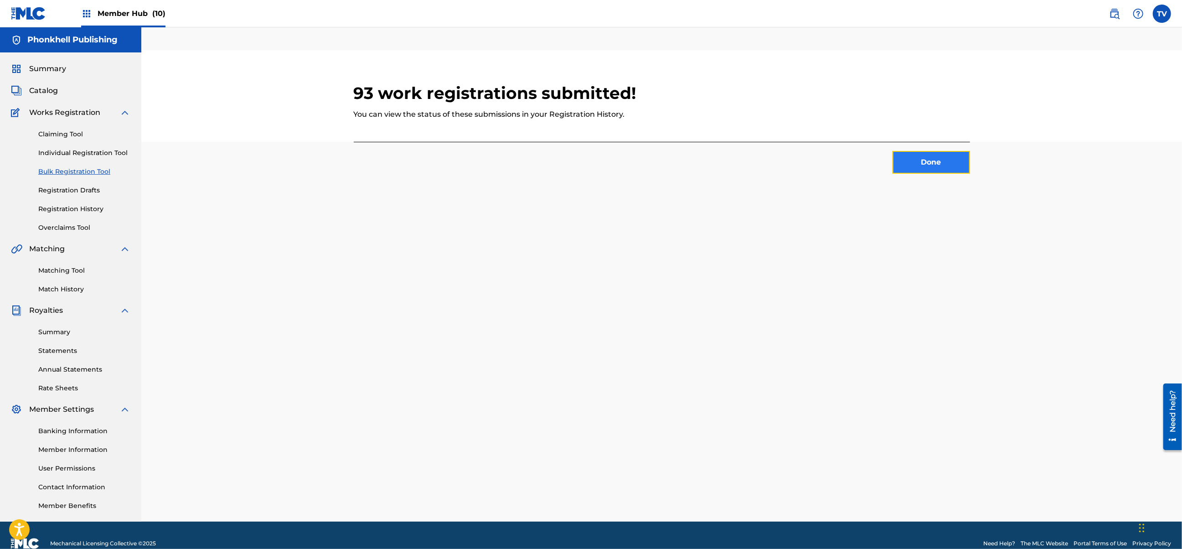
click at [913, 159] on button "Done" at bounding box center [930, 162] width 77 height 23
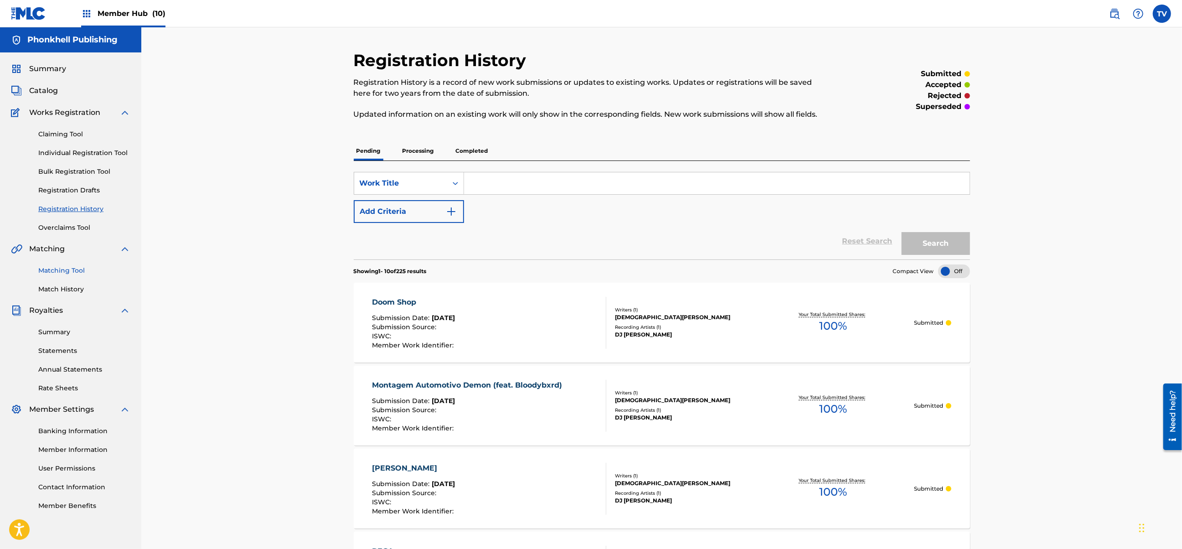
click at [75, 272] on link "Matching Tool" at bounding box center [84, 271] width 92 height 10
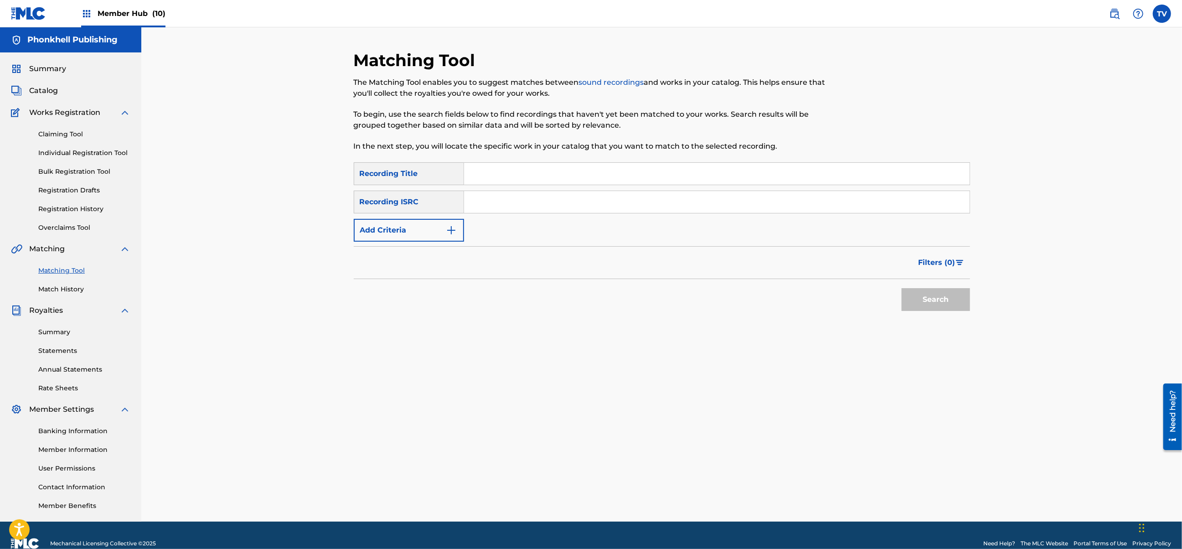
click at [478, 208] on input "Search Form" at bounding box center [716, 202] width 505 height 22
paste input "RUA1H2308904"
type input "RUA1H2308904"
click at [901, 288] on button "Search" at bounding box center [935, 299] width 68 height 23
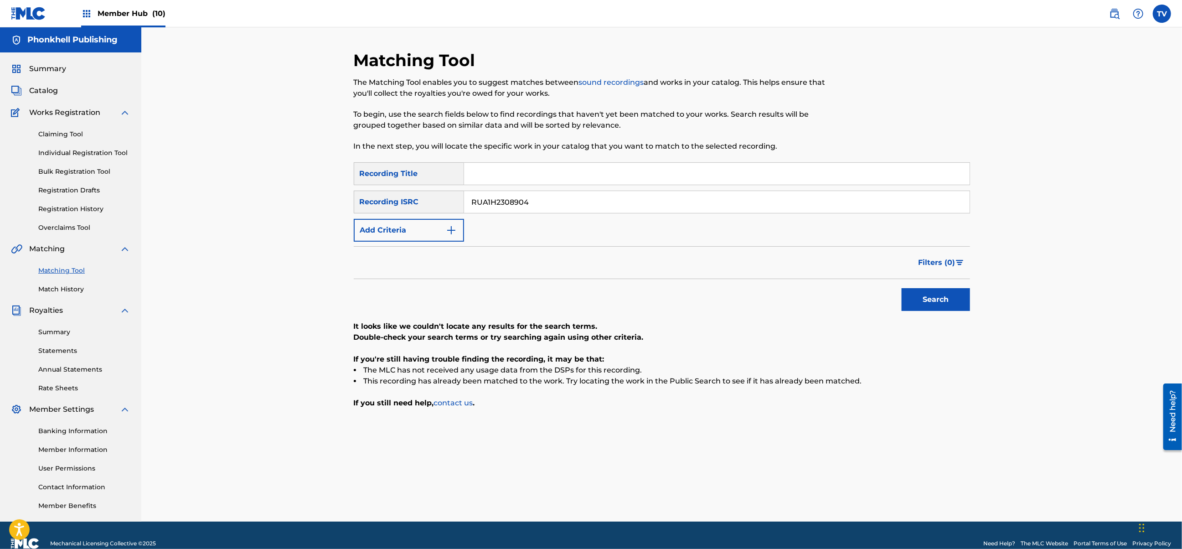
click at [76, 165] on div "Claiming Tool Individual Registration Tool Bulk Registration Tool Registration …" at bounding box center [70, 175] width 119 height 114
click at [90, 170] on link "Bulk Registration Tool" at bounding box center [84, 172] width 92 height 10
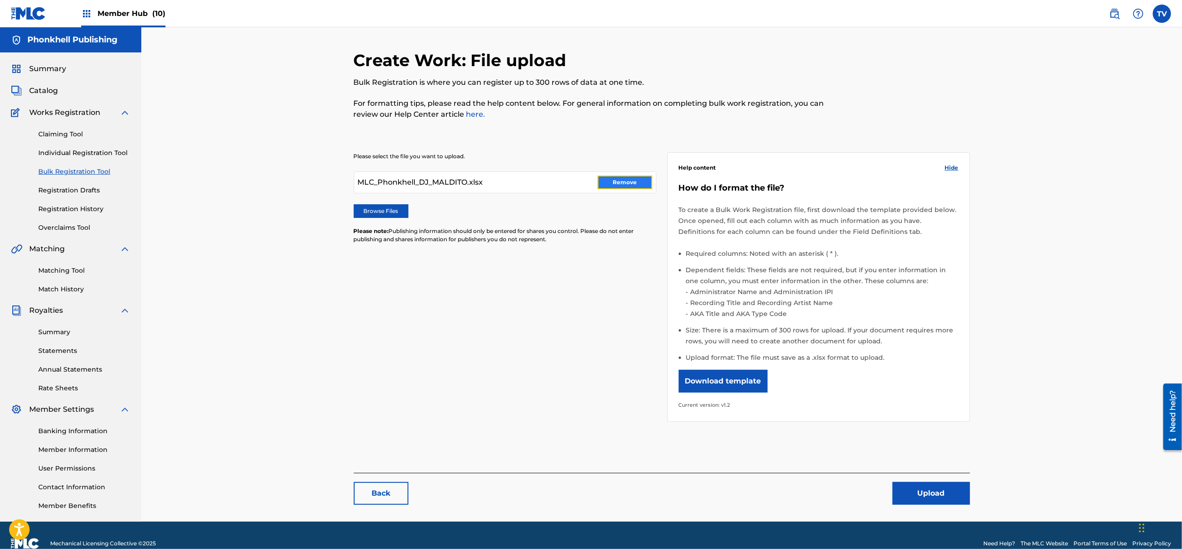
click at [621, 178] on button "Remove" at bounding box center [624, 182] width 55 height 14
click at [390, 219] on div "Please select the file you want to upload. Browse Files Please note: Publishing…" at bounding box center [505, 203] width 303 height 102
click at [394, 204] on label "Browse Files" at bounding box center [381, 211] width 55 height 14
click at [0, 0] on input "Browse Files" at bounding box center [0, 0] width 0 height 0
click at [912, 489] on button "Upload" at bounding box center [930, 493] width 77 height 23
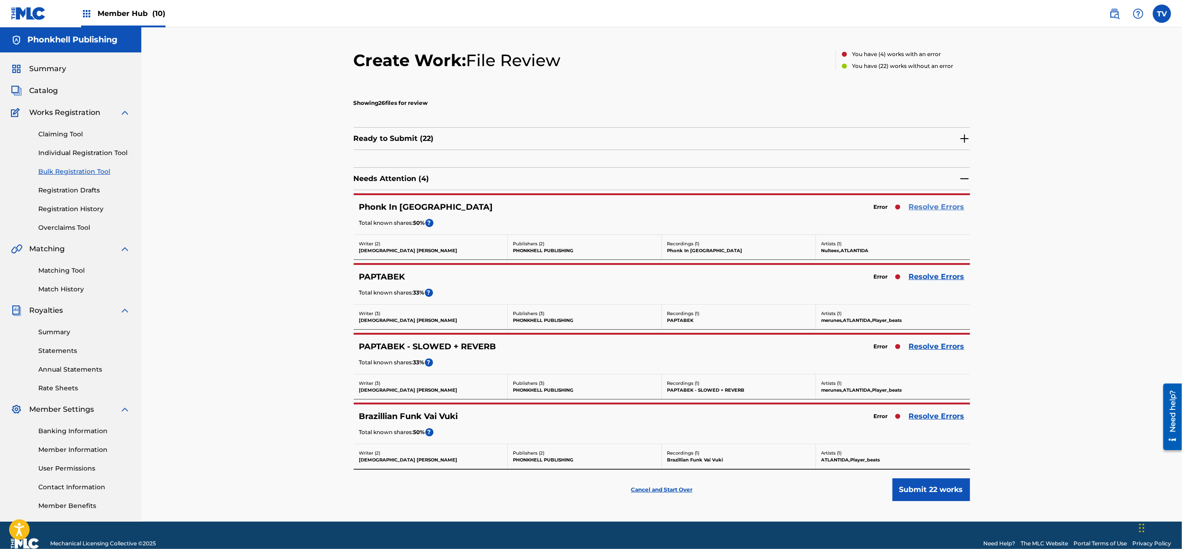
click at [937, 210] on link "Resolve Errors" at bounding box center [937, 206] width 56 height 11
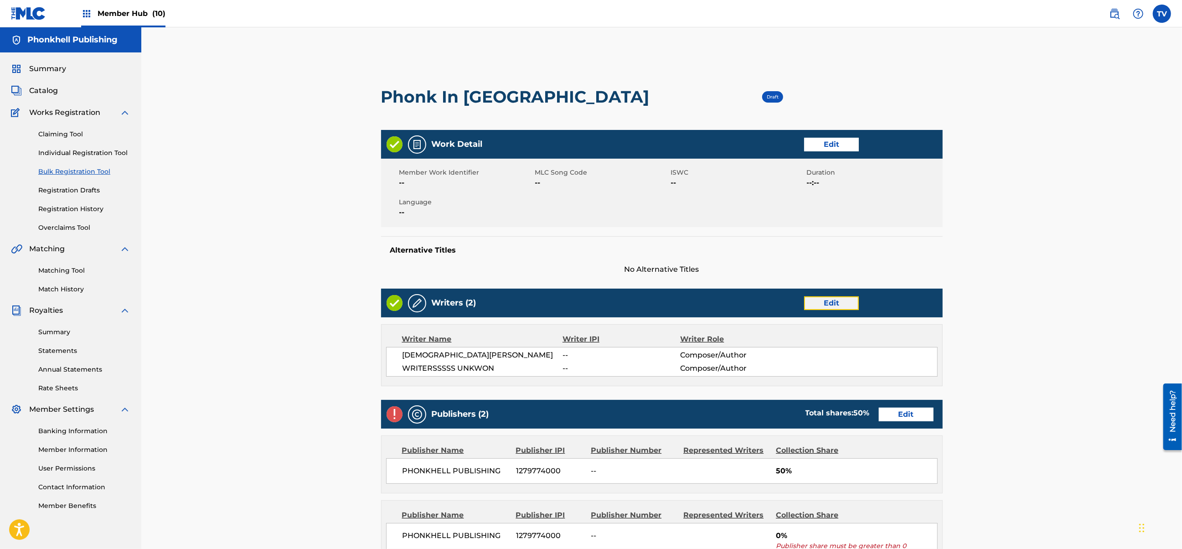
click at [817, 304] on link "Edit" at bounding box center [831, 303] width 55 height 14
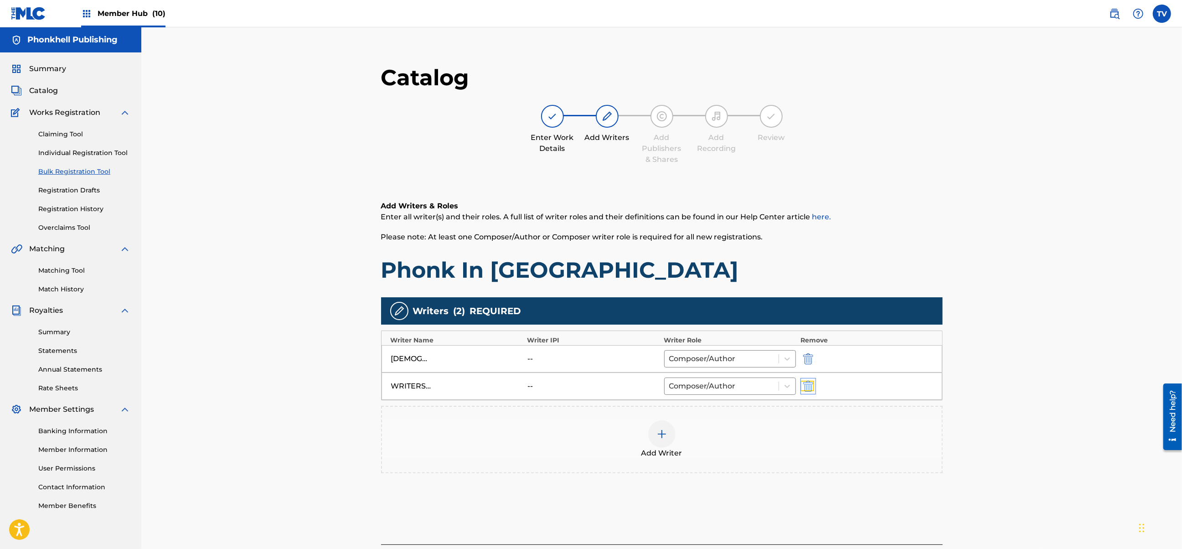
drag, startPoint x: 806, startPoint y: 389, endPoint x: 821, endPoint y: 399, distance: 18.0
click at [807, 388] on img "submit" at bounding box center [808, 385] width 10 height 11
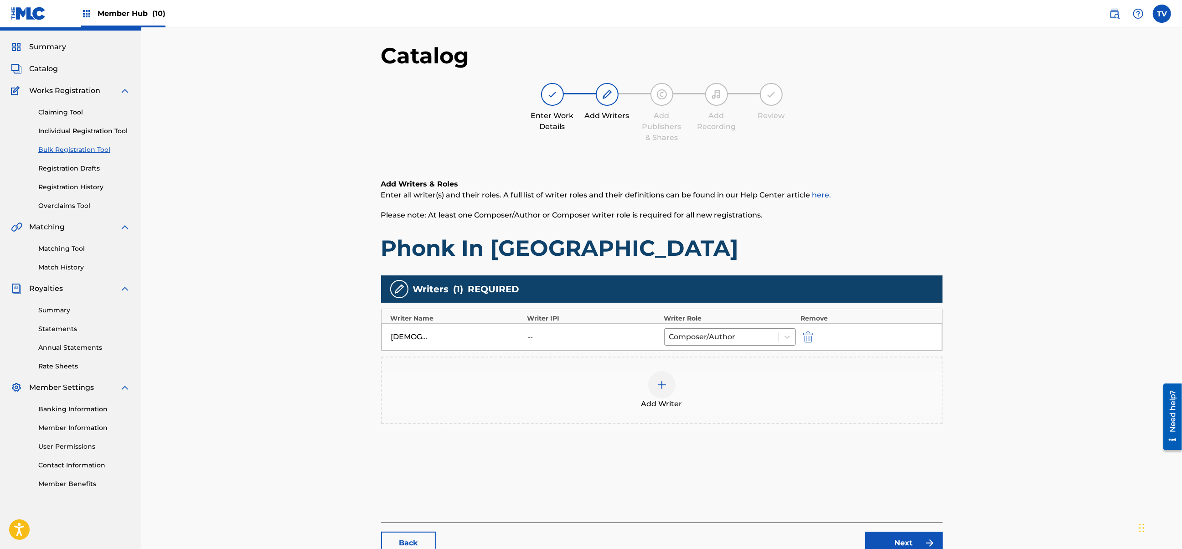
scroll to position [103, 0]
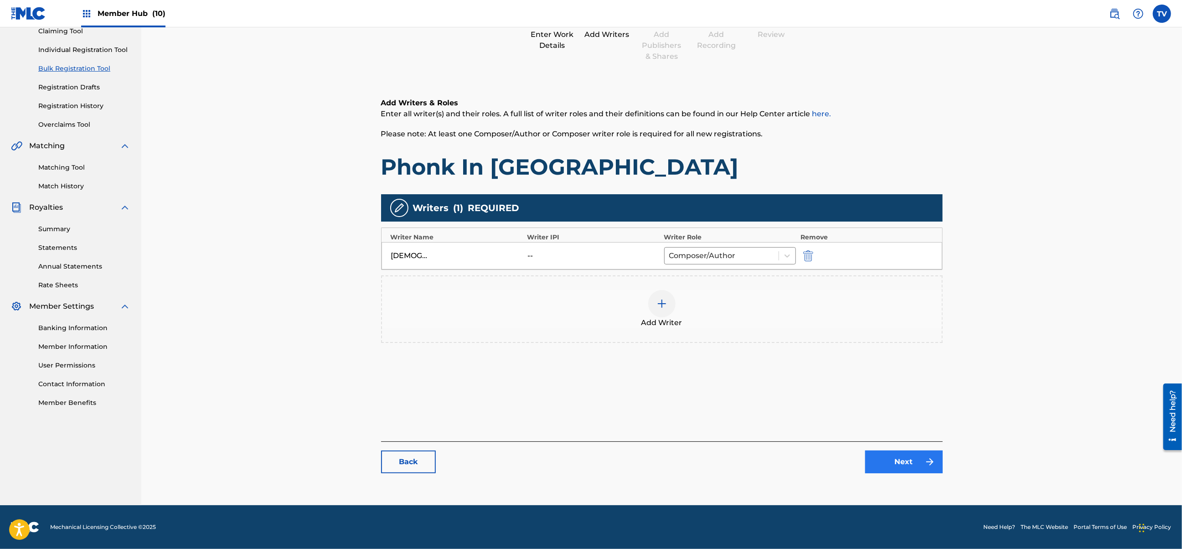
drag, startPoint x: 892, startPoint y: 447, endPoint x: 901, endPoint y: 455, distance: 11.3
click at [894, 447] on div "Back Next" at bounding box center [661, 457] width 561 height 32
click at [901, 456] on link "Next" at bounding box center [903, 461] width 77 height 23
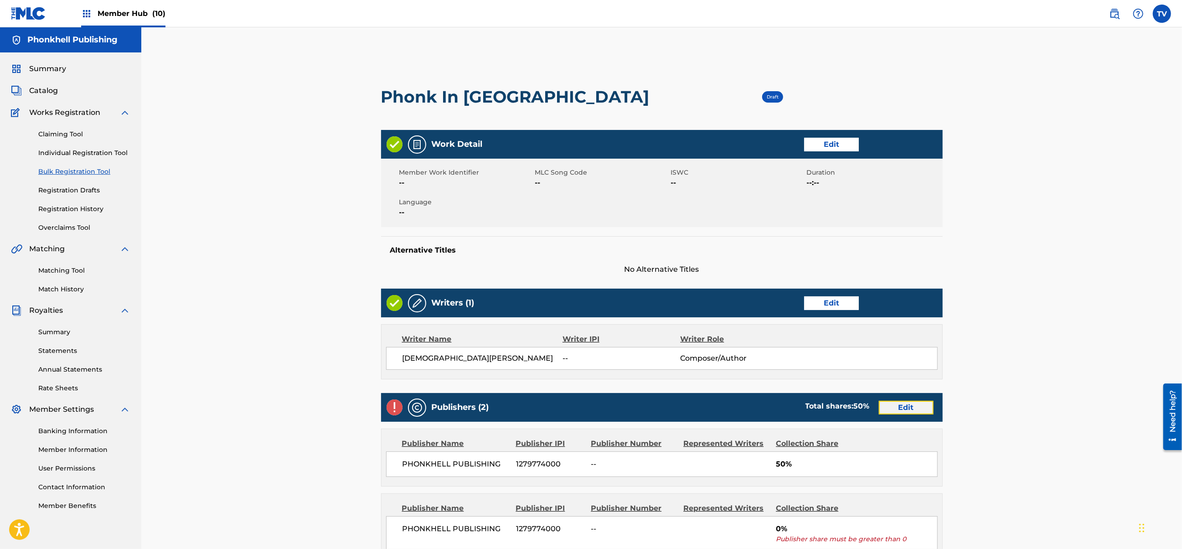
click at [889, 405] on link "Edit" at bounding box center [905, 408] width 55 height 14
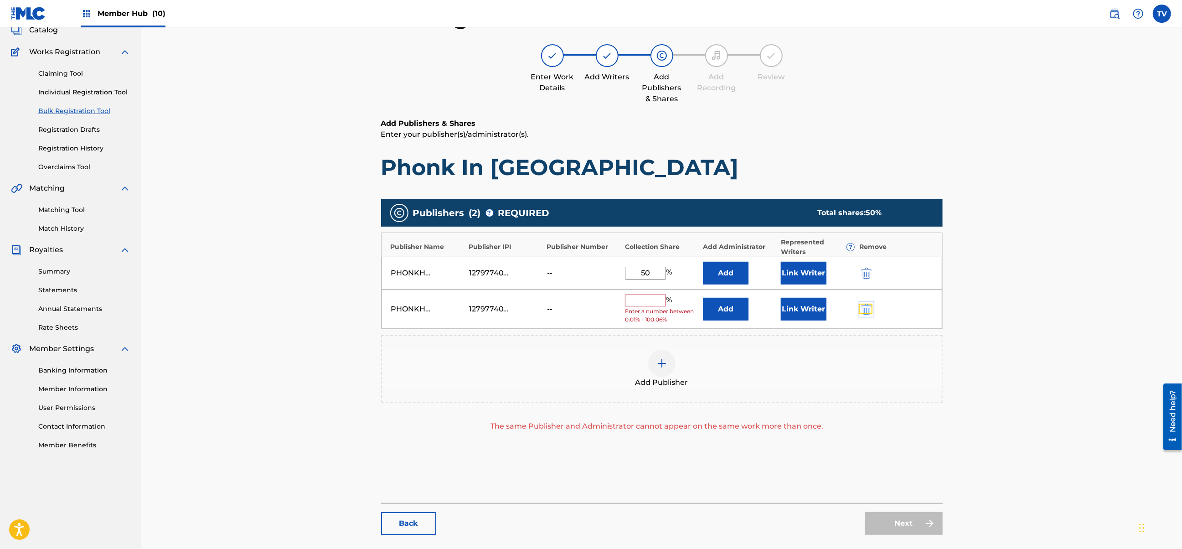
click at [862, 311] on img "submit" at bounding box center [866, 308] width 10 height 11
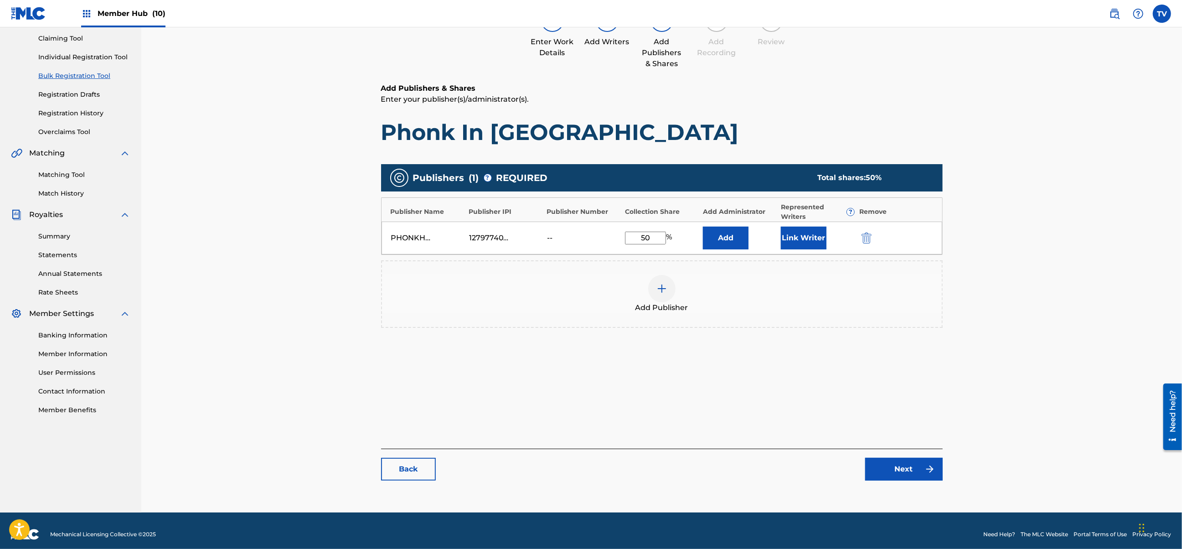
scroll to position [103, 0]
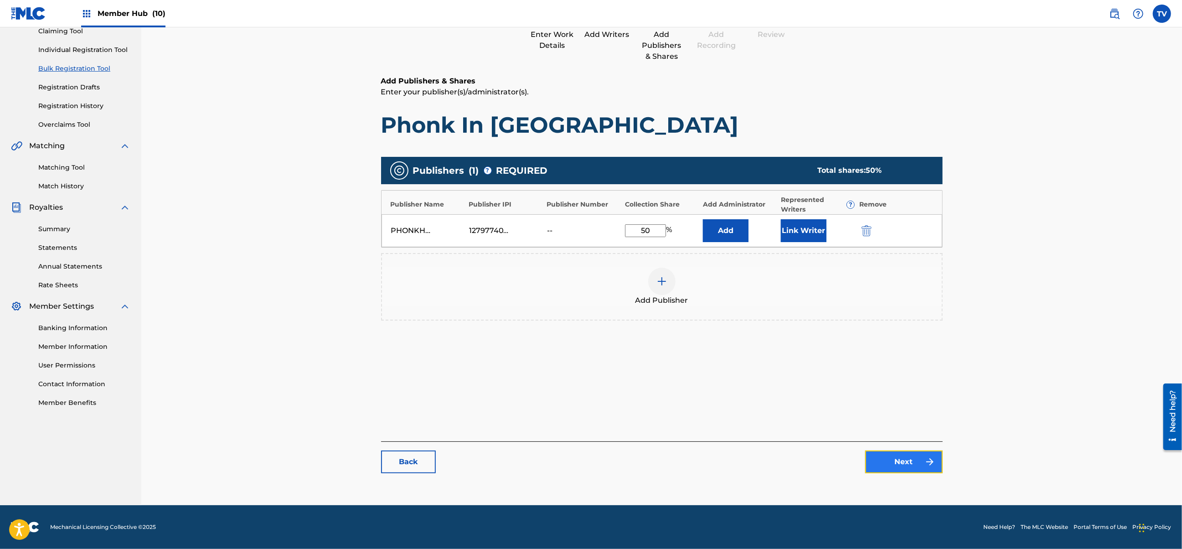
click at [904, 459] on link "Next" at bounding box center [903, 461] width 77 height 23
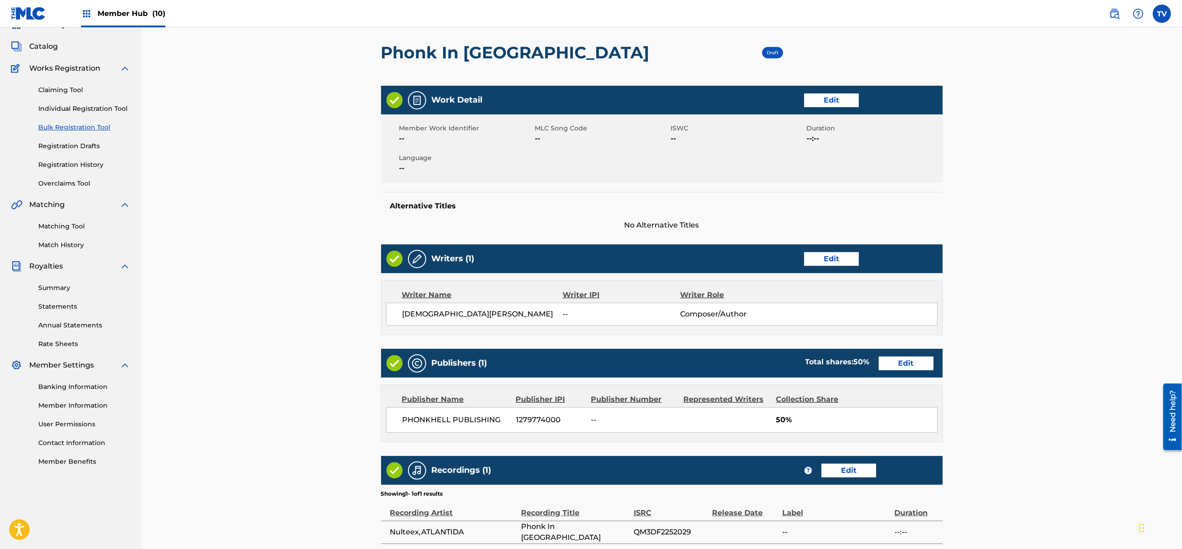
scroll to position [161, 0]
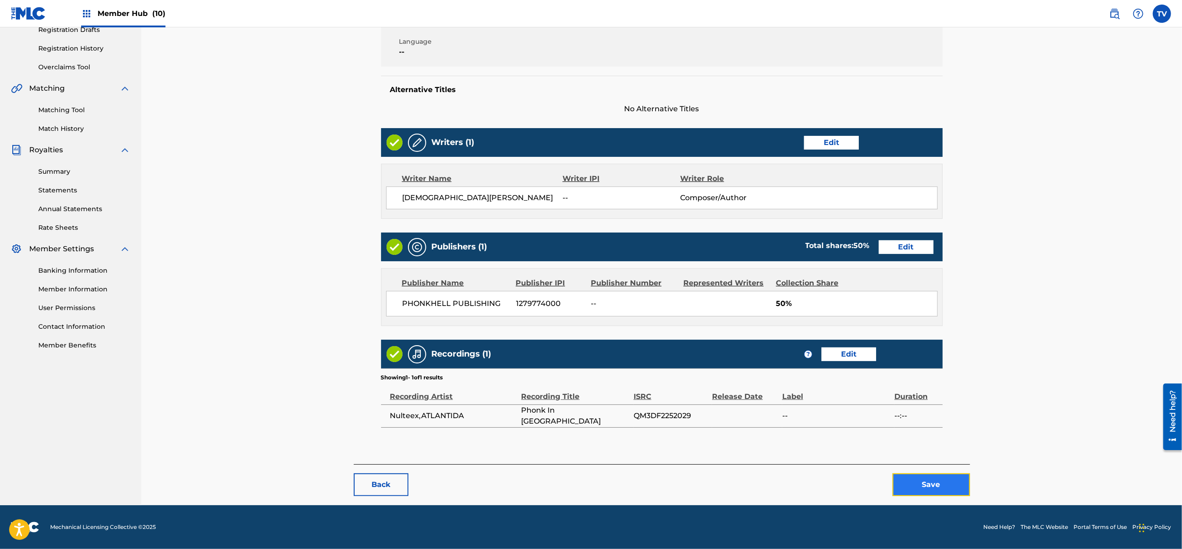
click at [923, 480] on button "Save" at bounding box center [930, 484] width 77 height 23
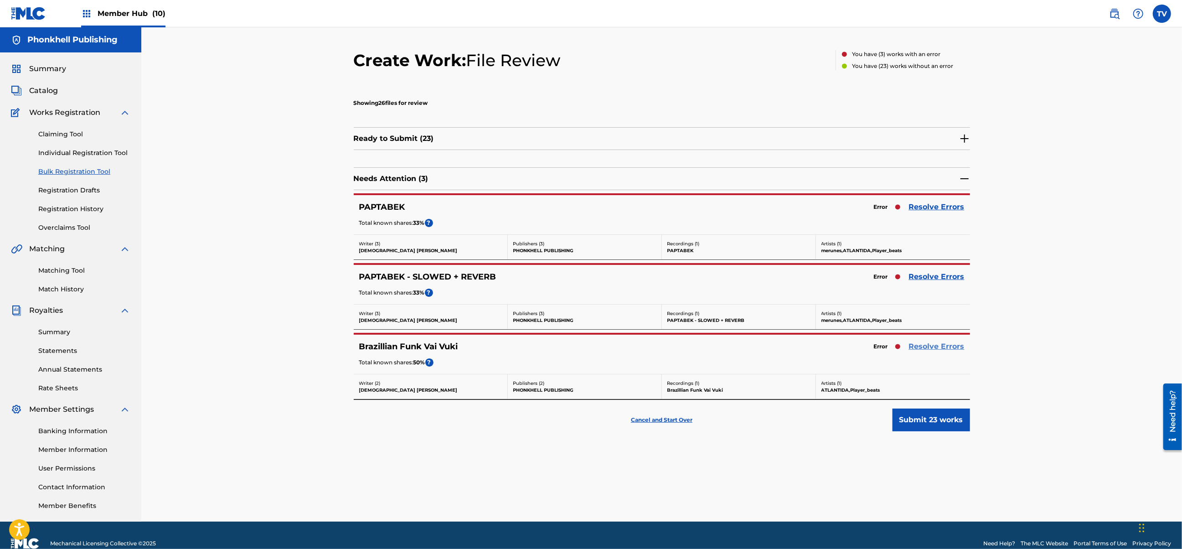
click at [923, 347] on link "Resolve Errors" at bounding box center [937, 346] width 56 height 11
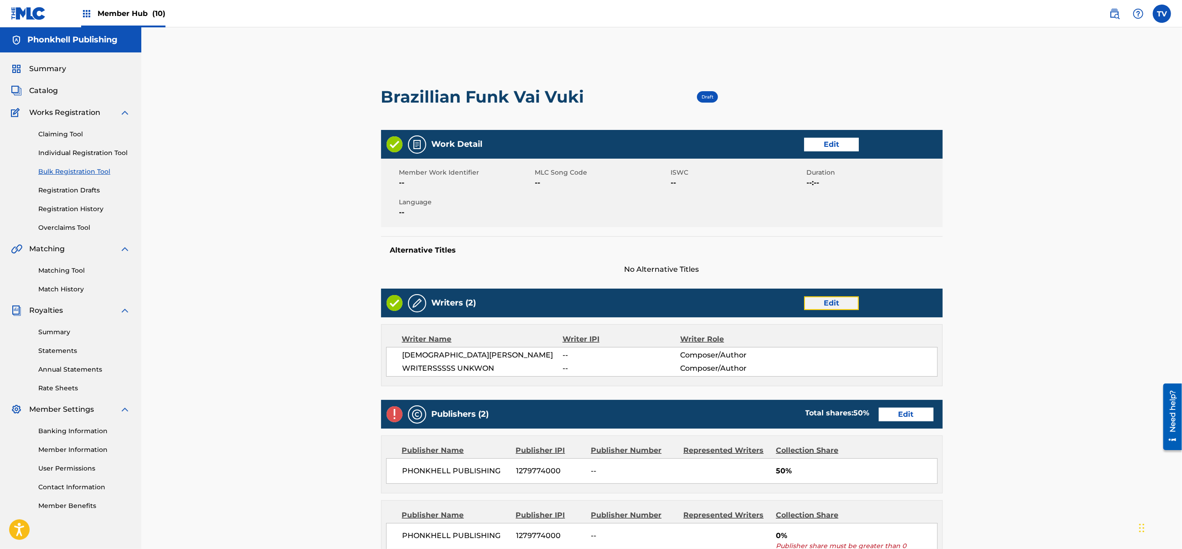
click at [812, 308] on link "Edit" at bounding box center [831, 303] width 55 height 14
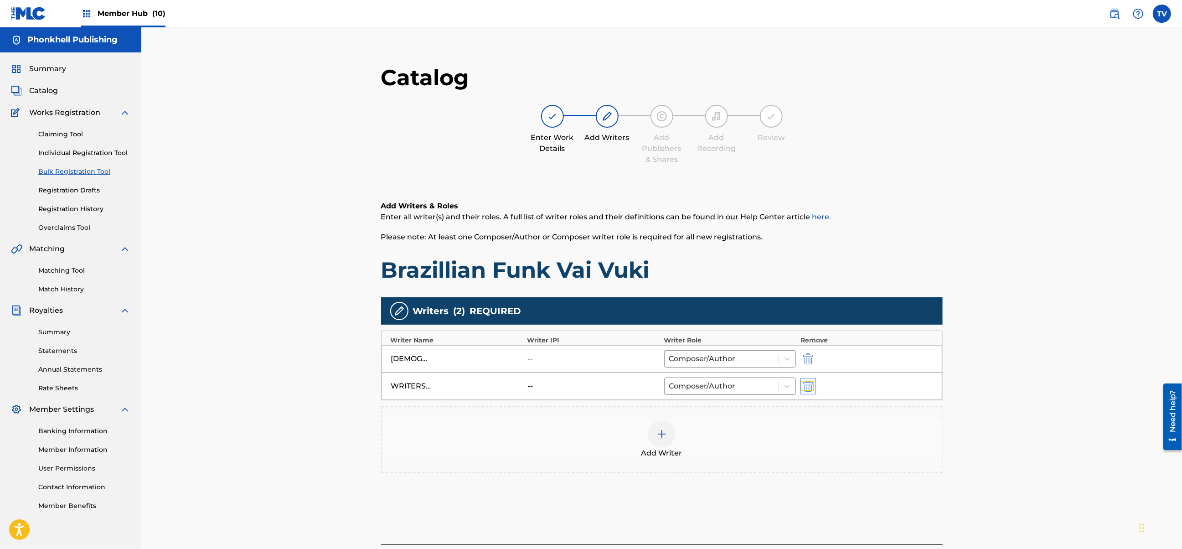
click at [804, 390] on img "submit" at bounding box center [808, 385] width 10 height 11
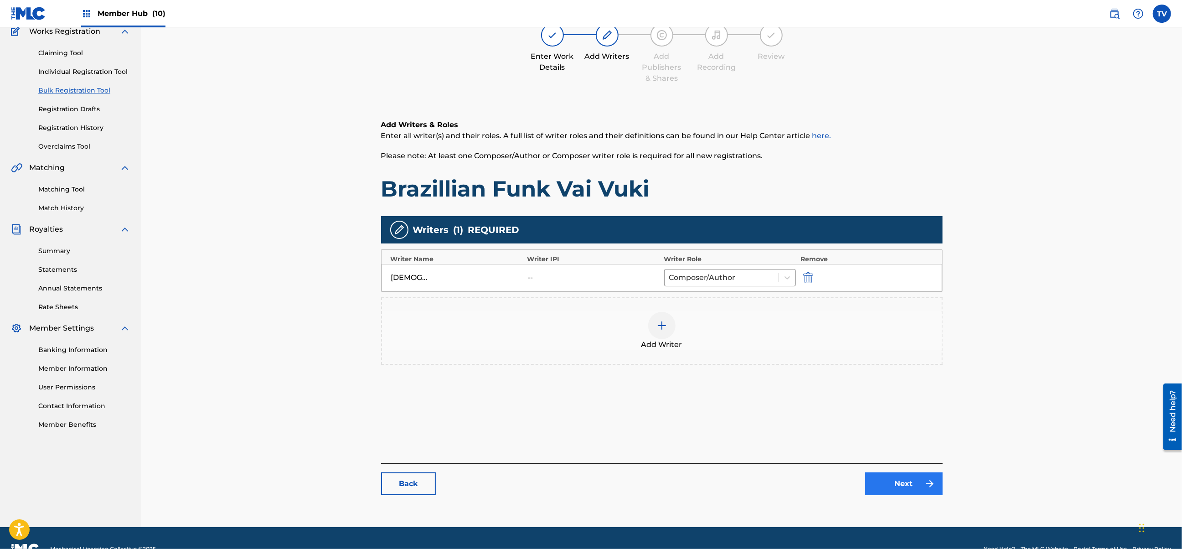
scroll to position [103, 0]
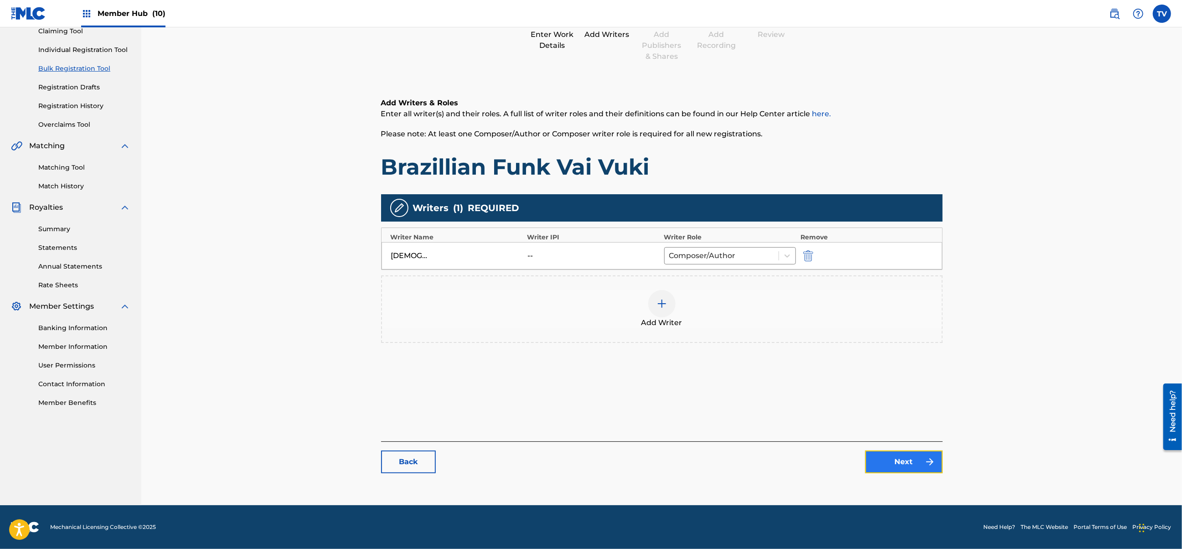
click at [896, 465] on link "Next" at bounding box center [903, 461] width 77 height 23
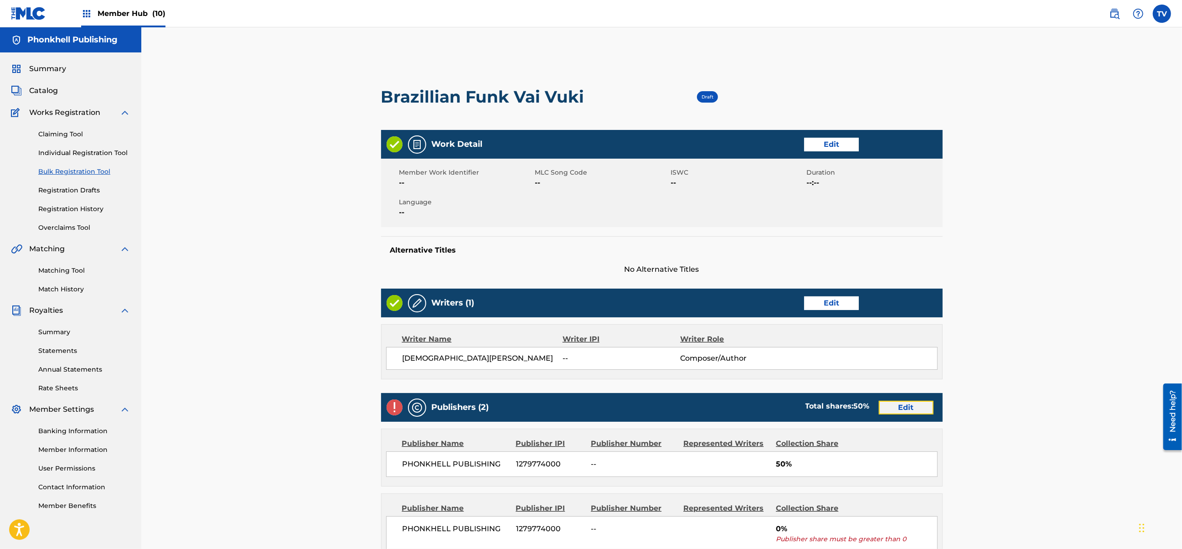
click at [902, 407] on link "Edit" at bounding box center [905, 408] width 55 height 14
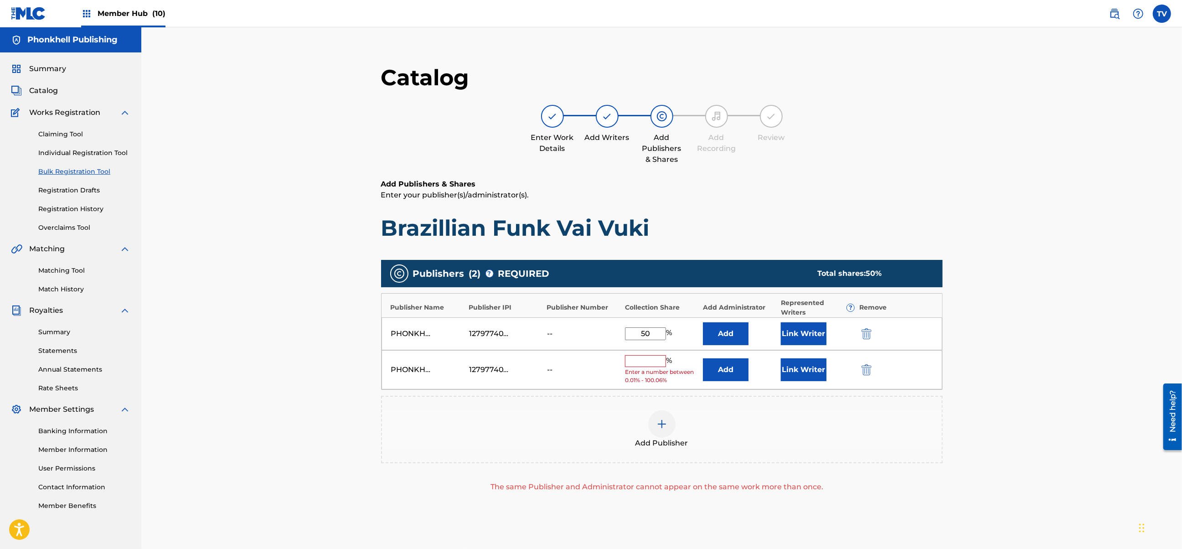
drag, startPoint x: 854, startPoint y: 370, endPoint x: 864, endPoint y: 383, distance: 16.9
click at [854, 369] on div "PHONKHELL PUBLISHING 1279774000 -- % Enter a number between 0.01% - 100.06% Add…" at bounding box center [661, 370] width 560 height 40
click at [868, 367] on img "submit" at bounding box center [866, 369] width 10 height 11
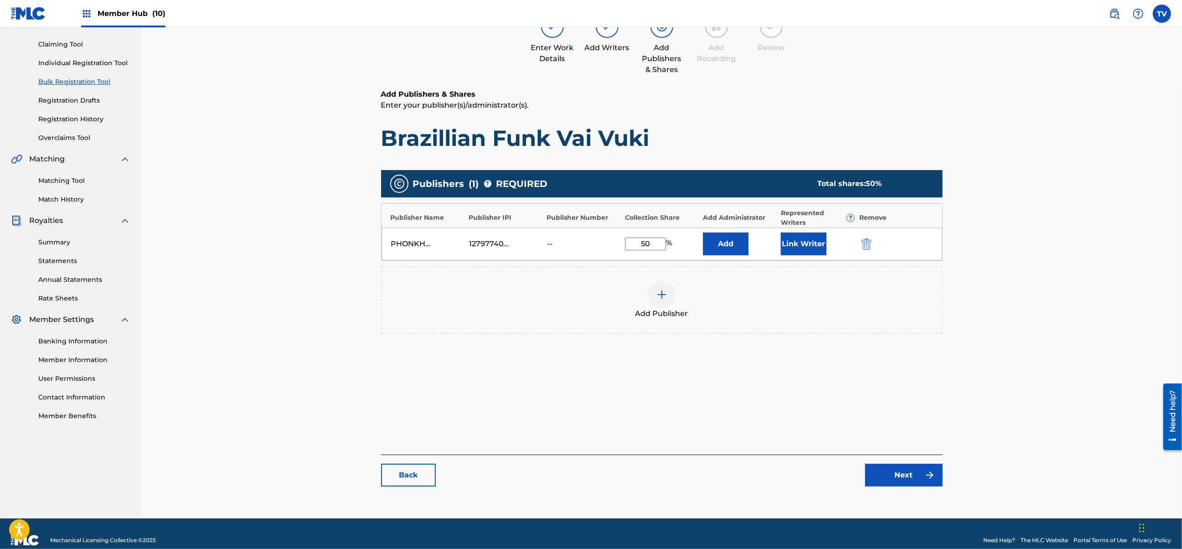
scroll to position [103, 0]
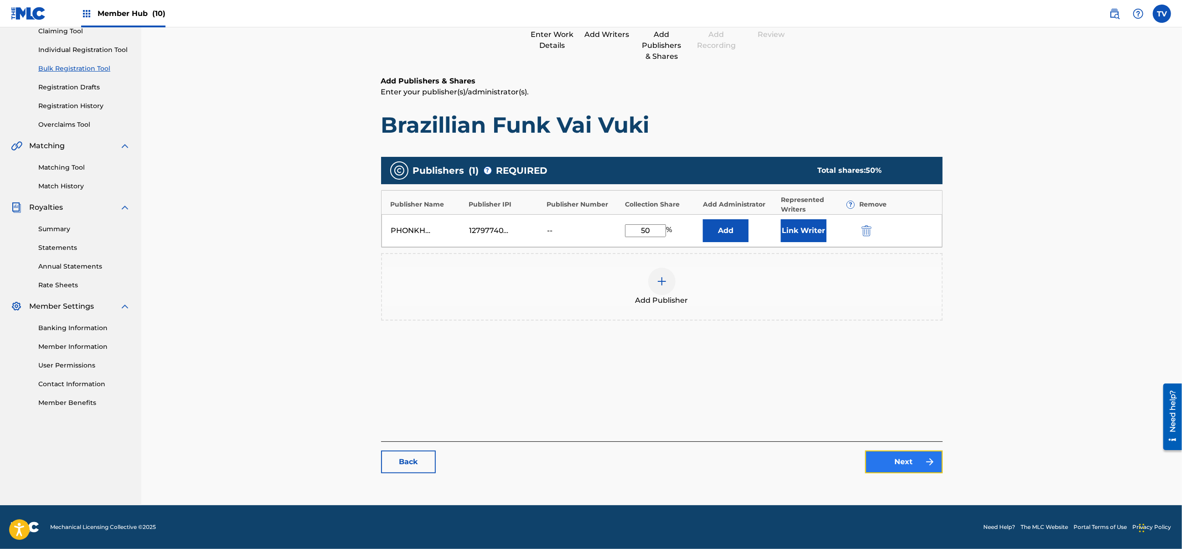
click at [905, 465] on link "Next" at bounding box center [903, 461] width 77 height 23
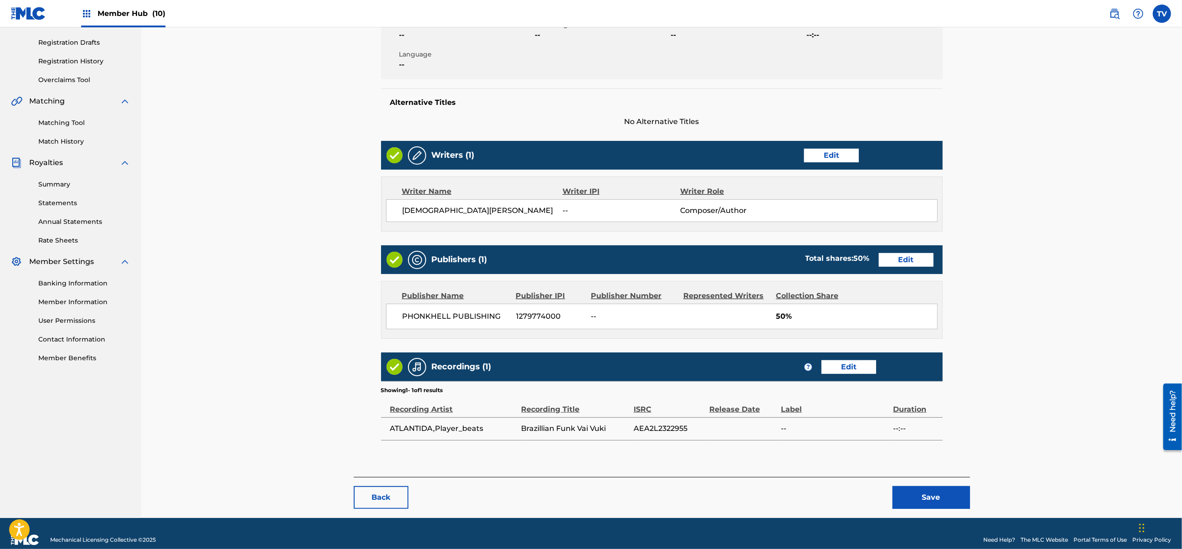
scroll to position [161, 0]
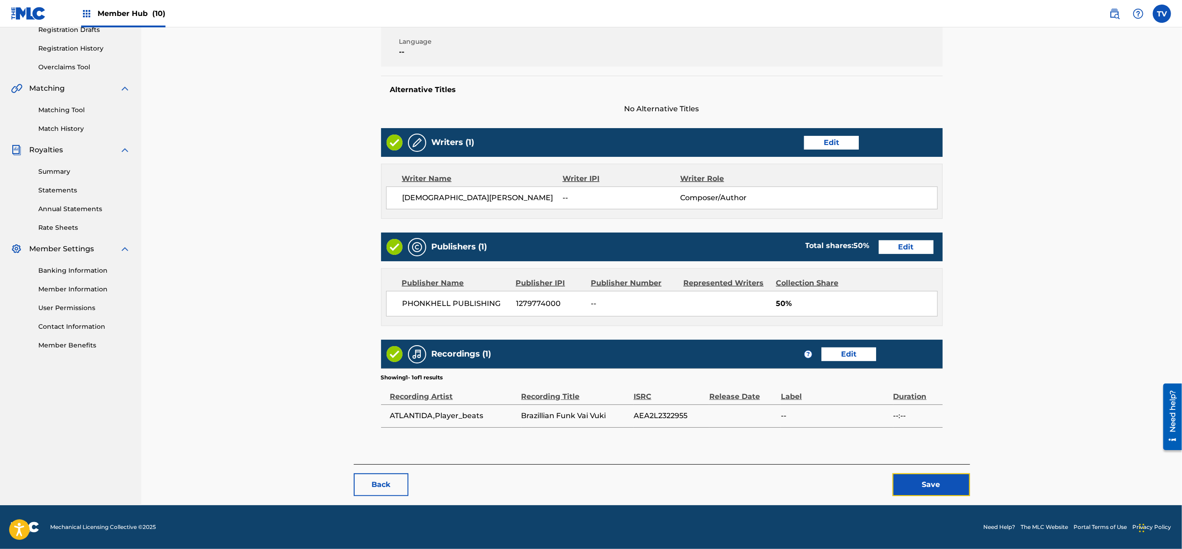
drag, startPoint x: 932, startPoint y: 478, endPoint x: 932, endPoint y: 473, distance: 5.0
click at [932, 476] on button "Save" at bounding box center [930, 484] width 77 height 23
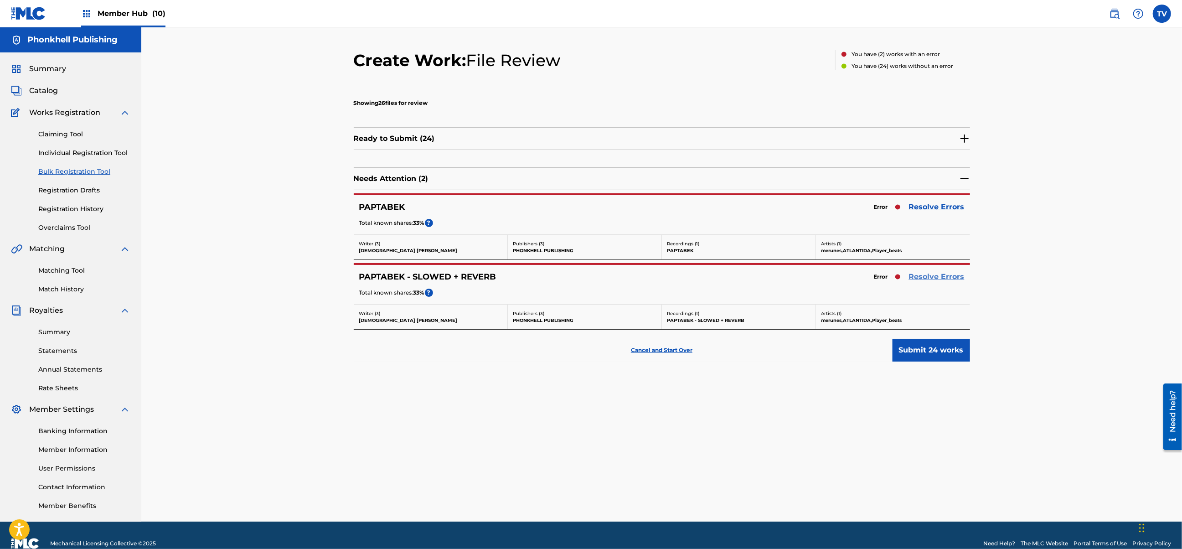
click at [935, 276] on link "Resolve Errors" at bounding box center [937, 276] width 56 height 11
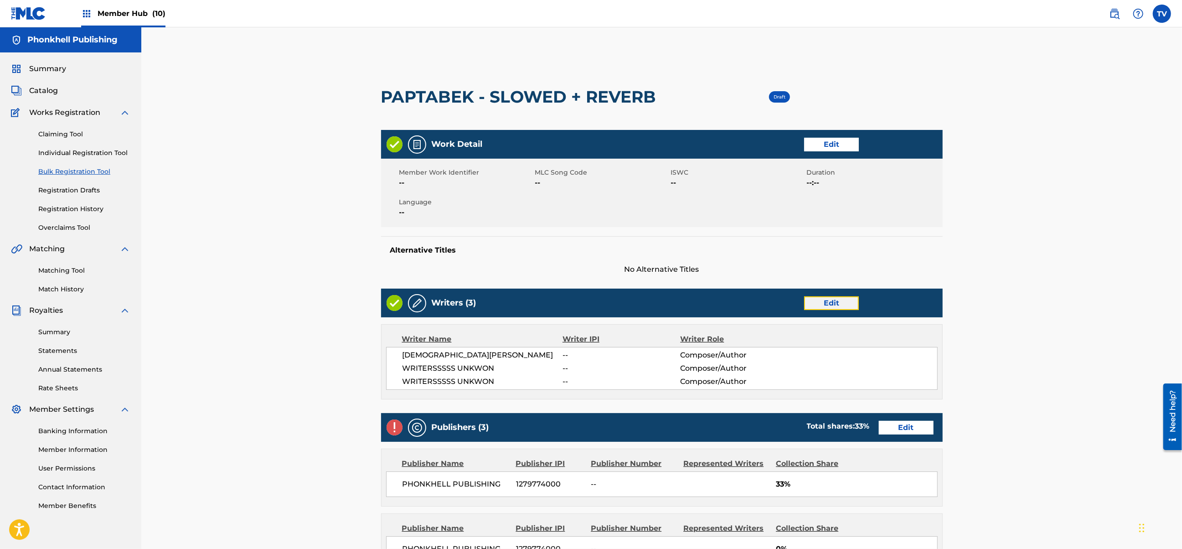
click at [827, 301] on link "Edit" at bounding box center [831, 303] width 55 height 14
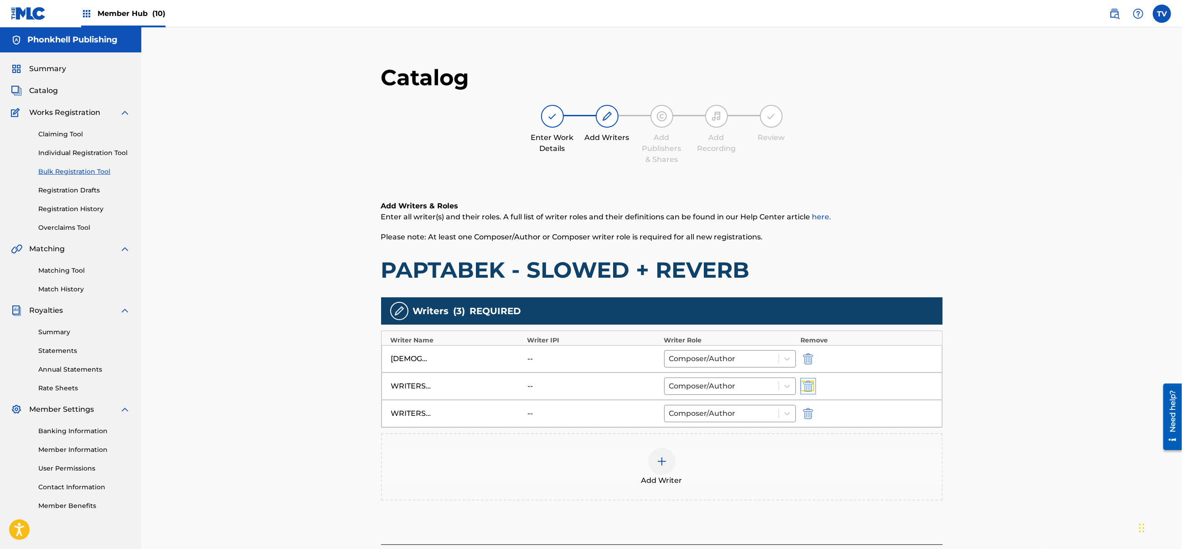
click at [808, 389] on img "submit" at bounding box center [808, 385] width 10 height 11
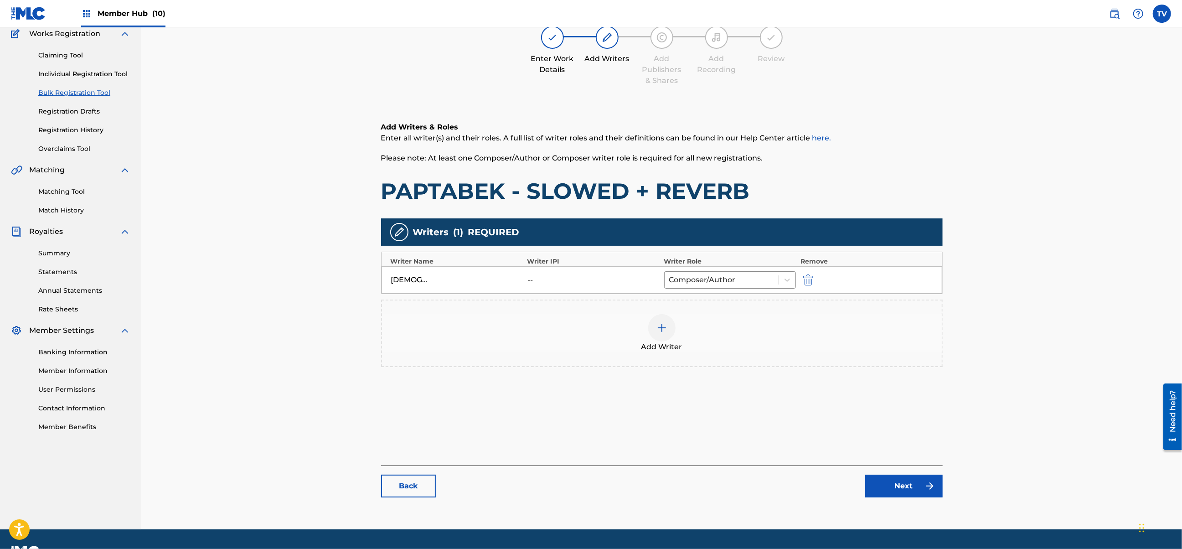
scroll to position [103, 0]
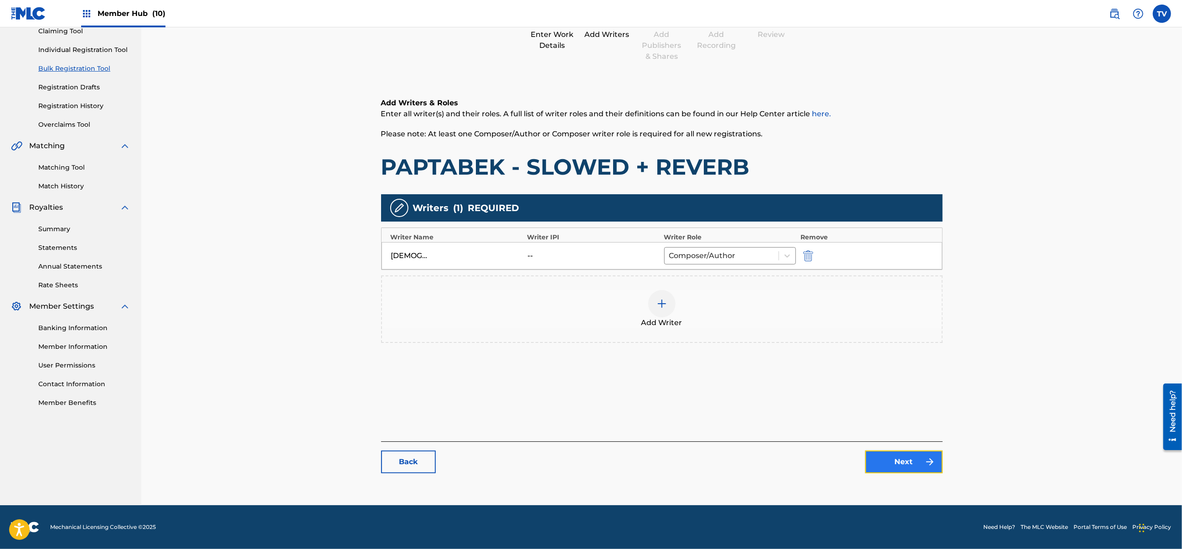
click at [906, 462] on link "Next" at bounding box center [903, 461] width 77 height 23
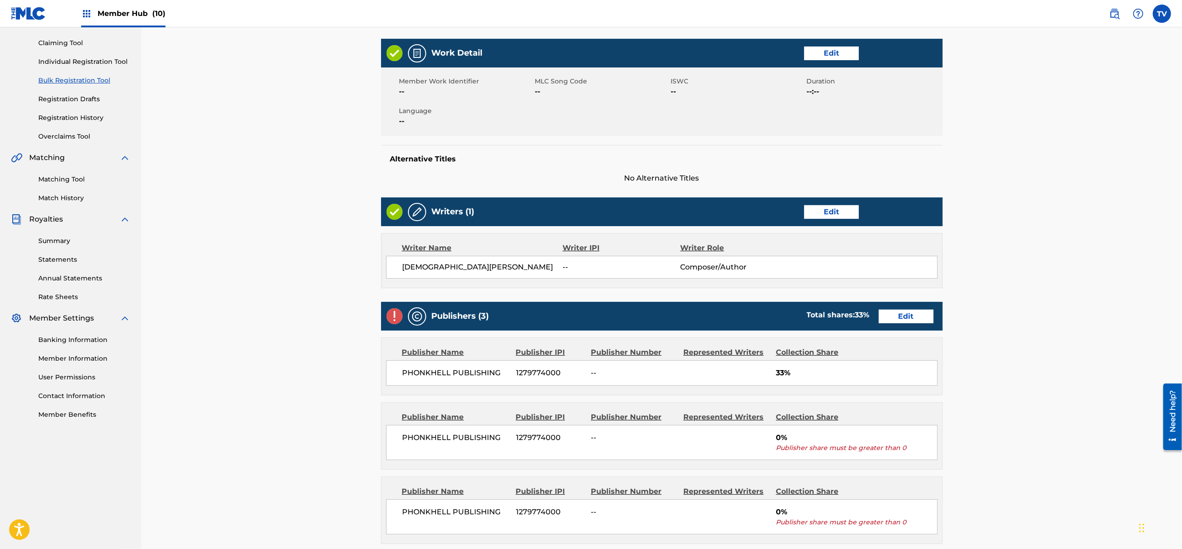
scroll to position [121, 0]
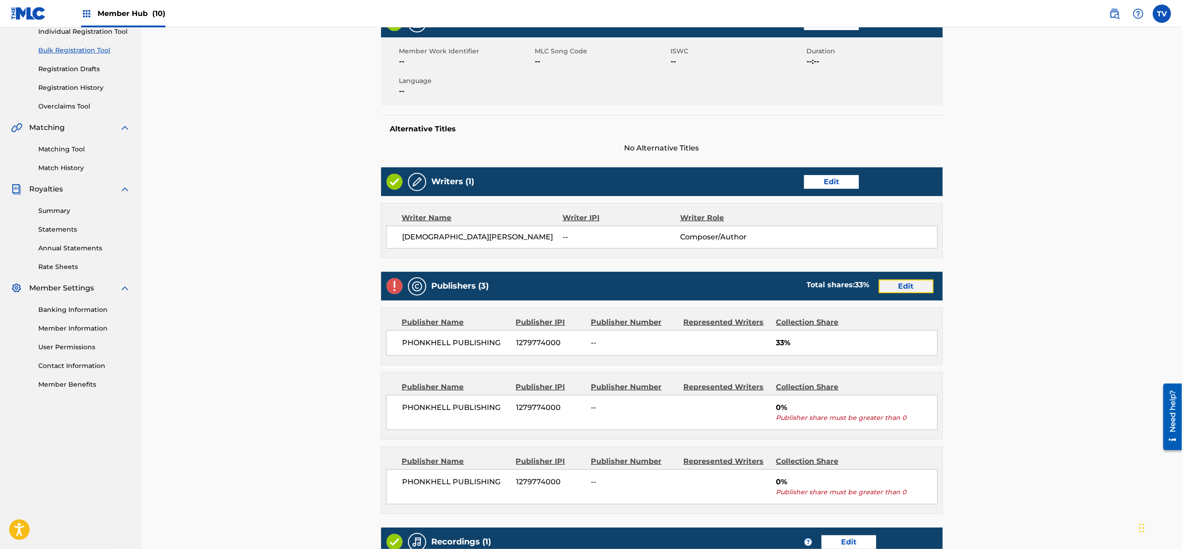
click at [905, 288] on link "Edit" at bounding box center [905, 286] width 55 height 14
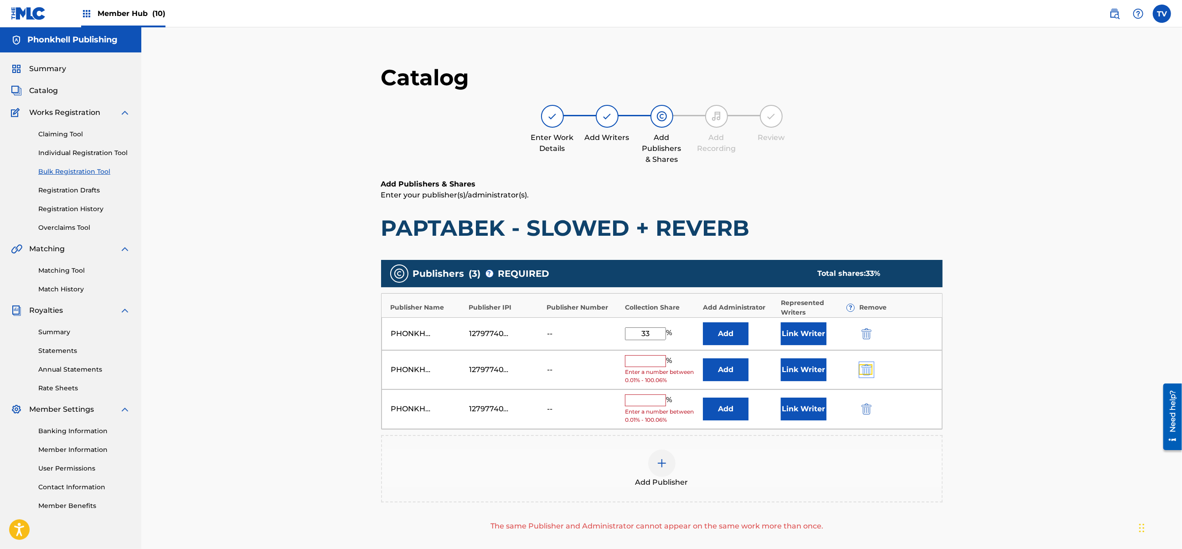
click at [868, 365] on img "submit" at bounding box center [866, 369] width 10 height 11
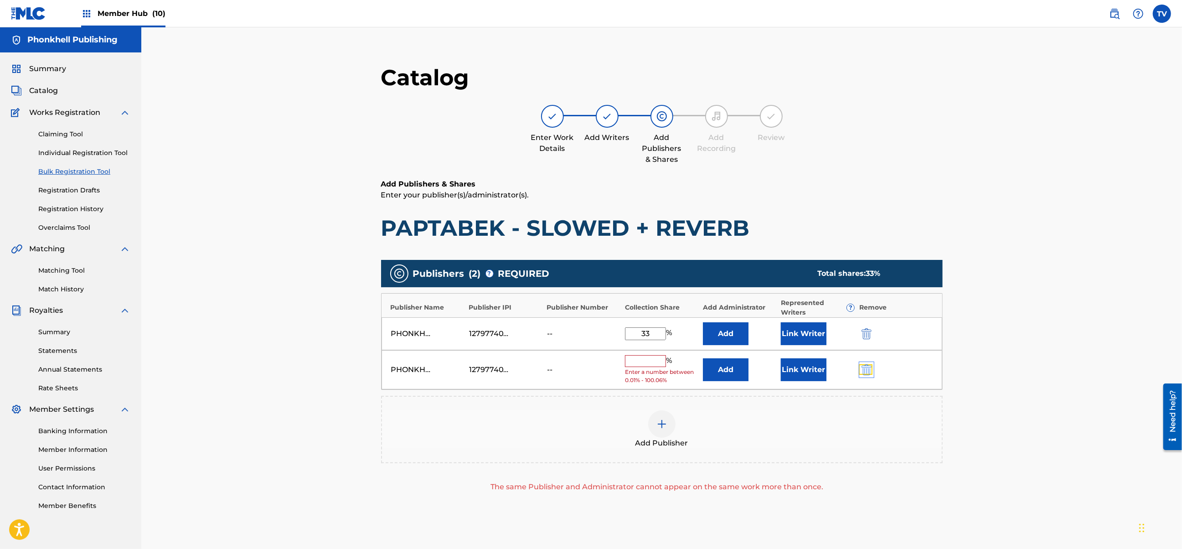
click at [868, 365] on img "submit" at bounding box center [866, 369] width 10 height 11
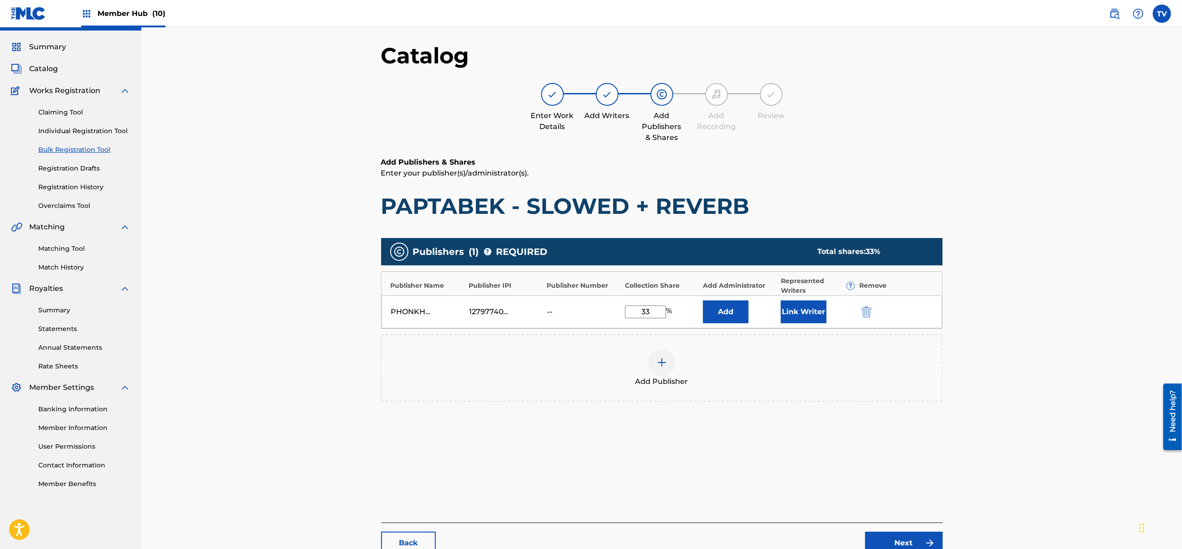
scroll to position [103, 0]
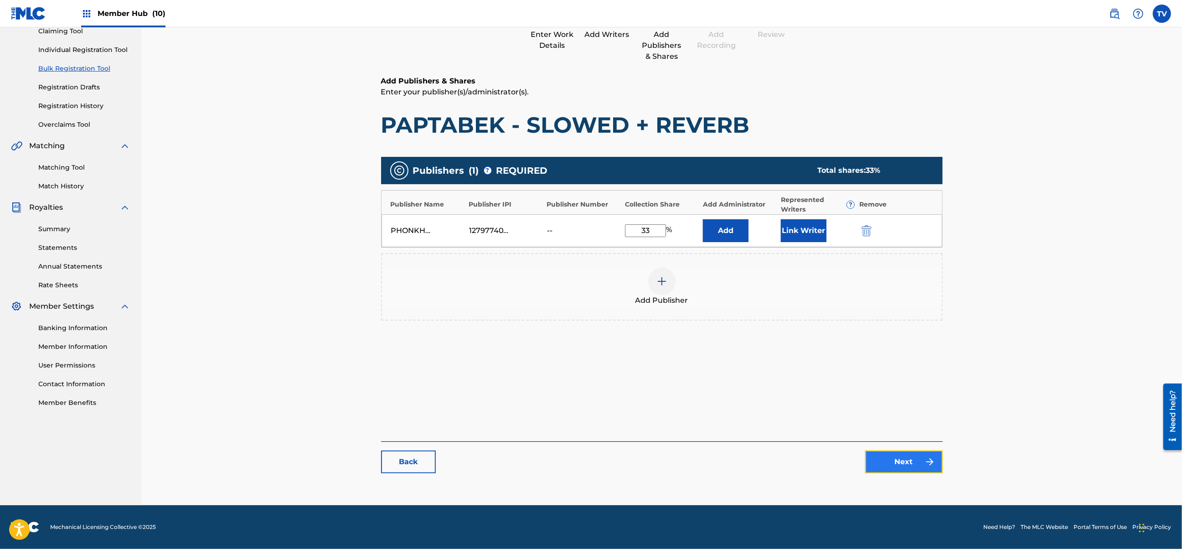
click at [907, 453] on link "Next" at bounding box center [903, 461] width 77 height 23
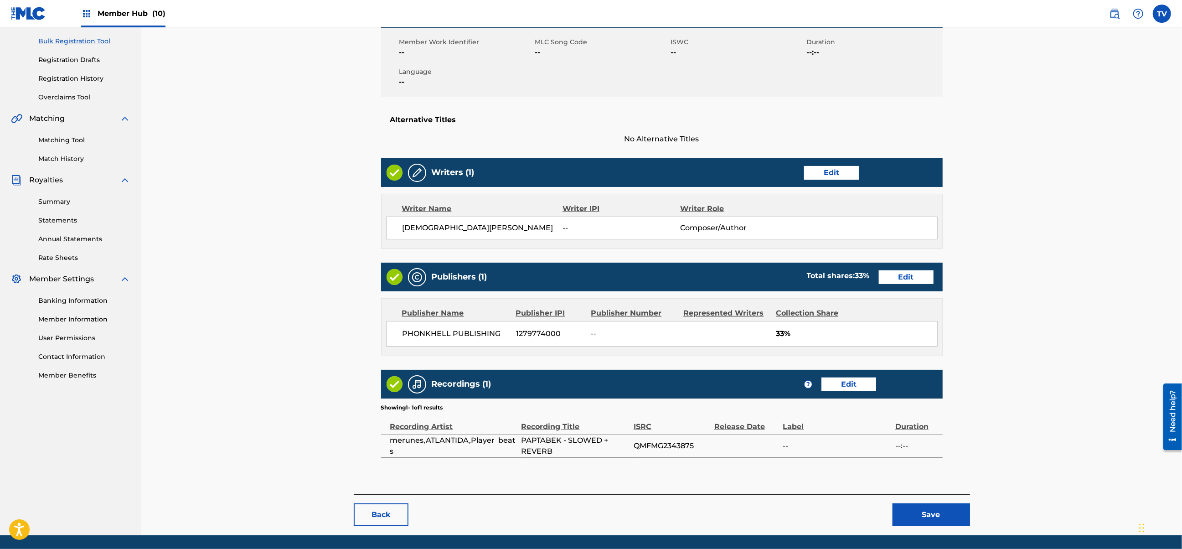
scroll to position [161, 0]
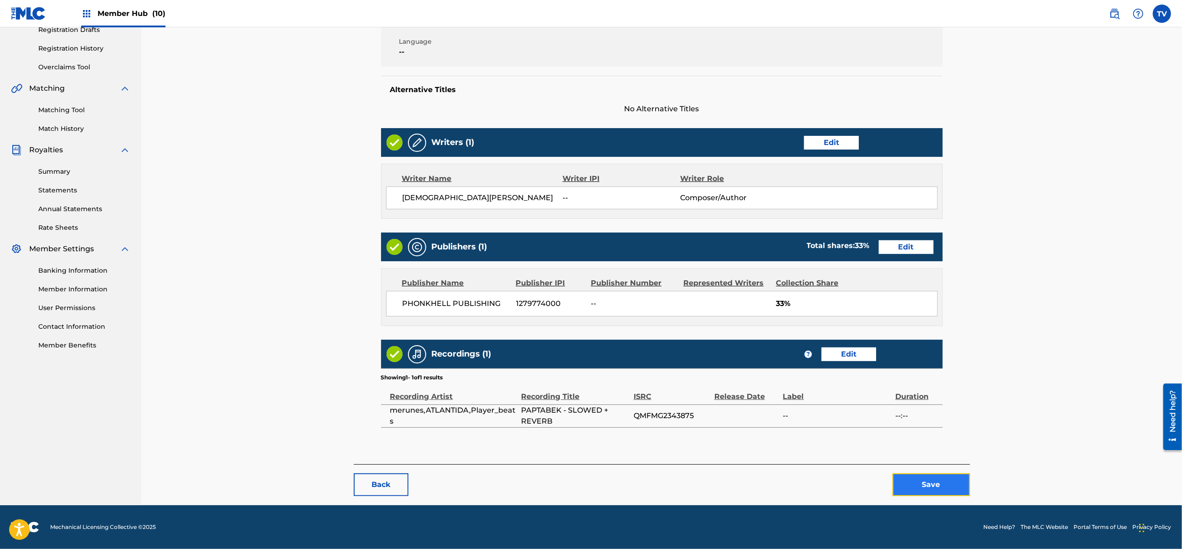
click at [936, 483] on button "Save" at bounding box center [930, 484] width 77 height 23
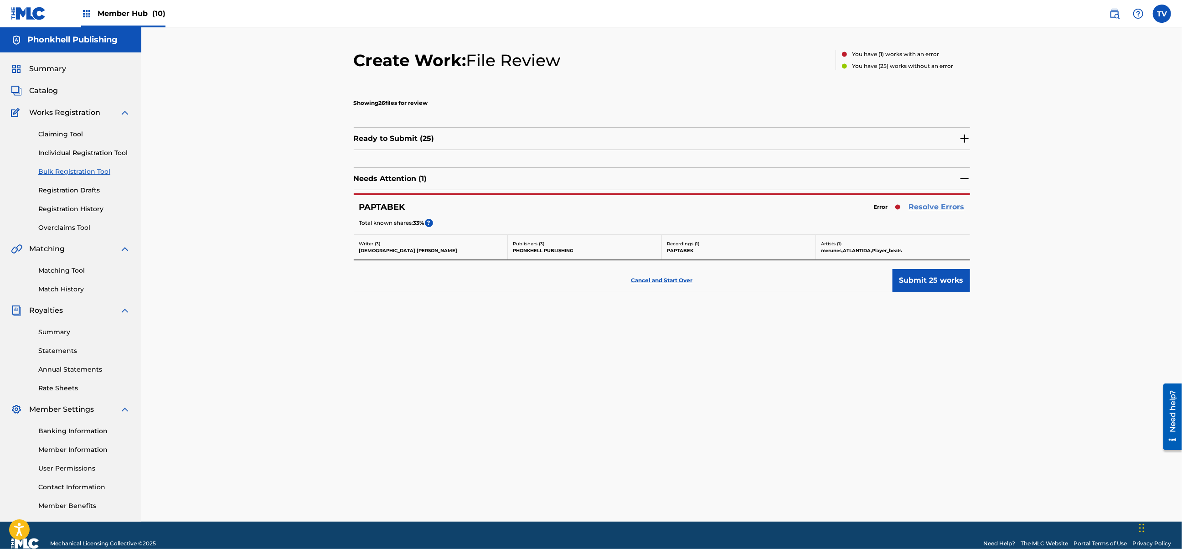
click at [932, 207] on link "Resolve Errors" at bounding box center [937, 206] width 56 height 11
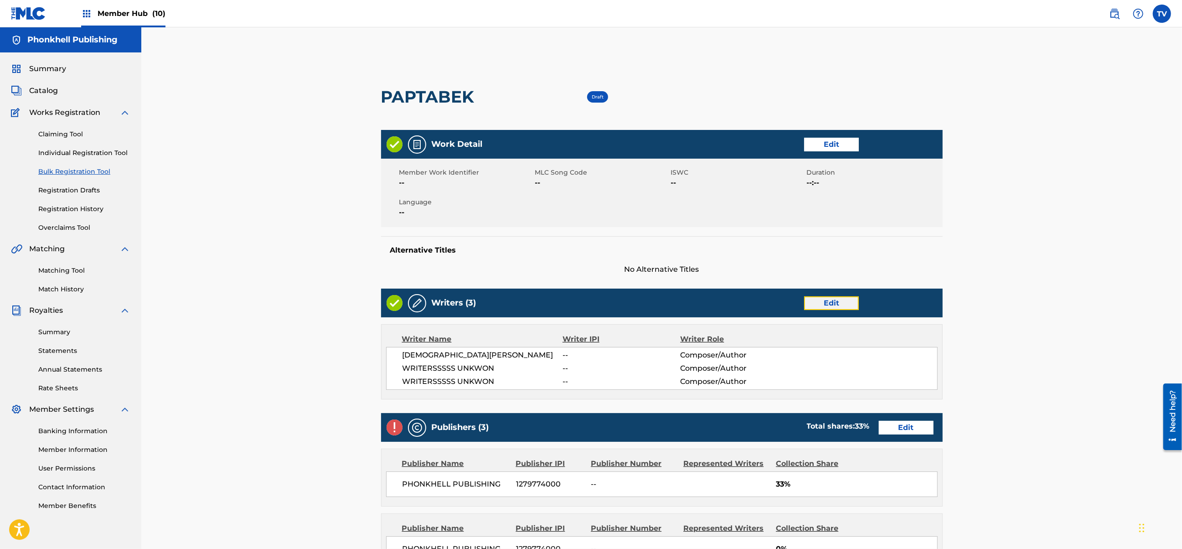
click at [820, 301] on link "Edit" at bounding box center [831, 303] width 55 height 14
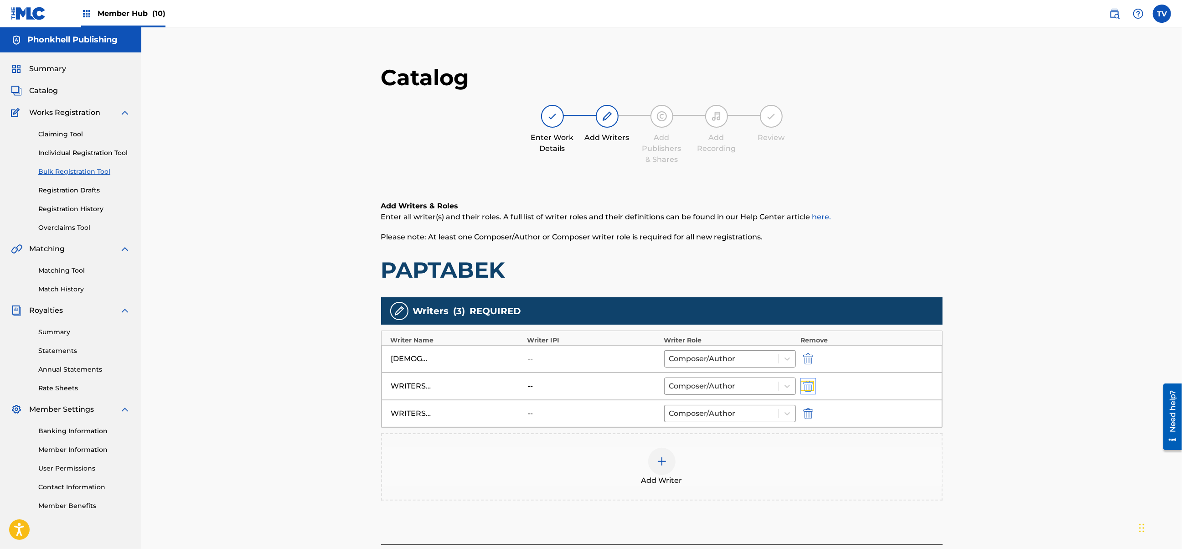
click at [803, 383] on img "submit" at bounding box center [808, 385] width 10 height 11
drag, startPoint x: 802, startPoint y: 383, endPoint x: 842, endPoint y: 414, distance: 51.0
click at [803, 383] on img "submit" at bounding box center [808, 385] width 10 height 11
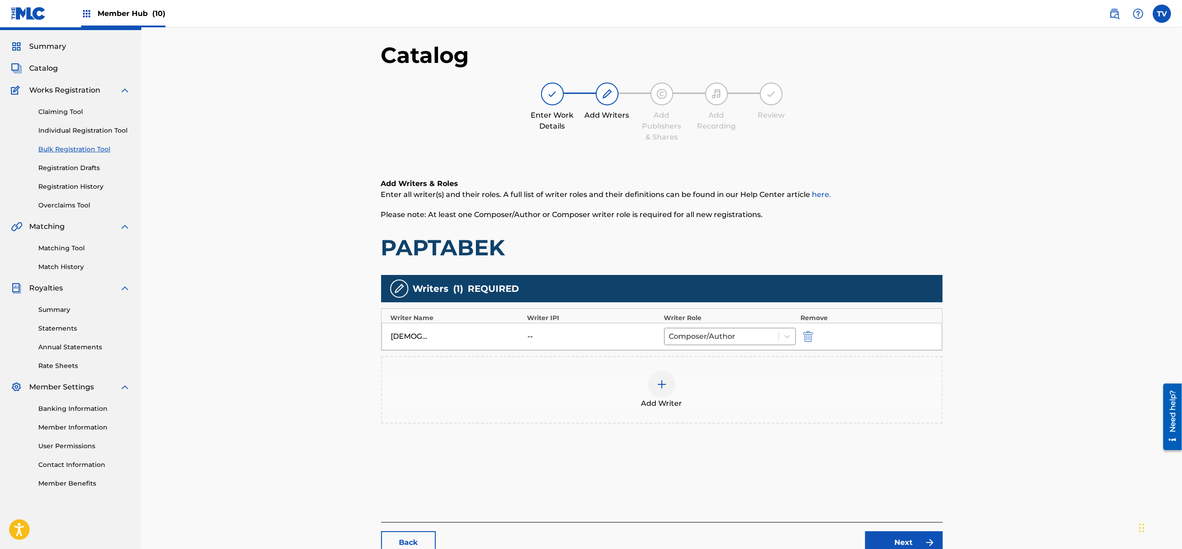
scroll to position [103, 0]
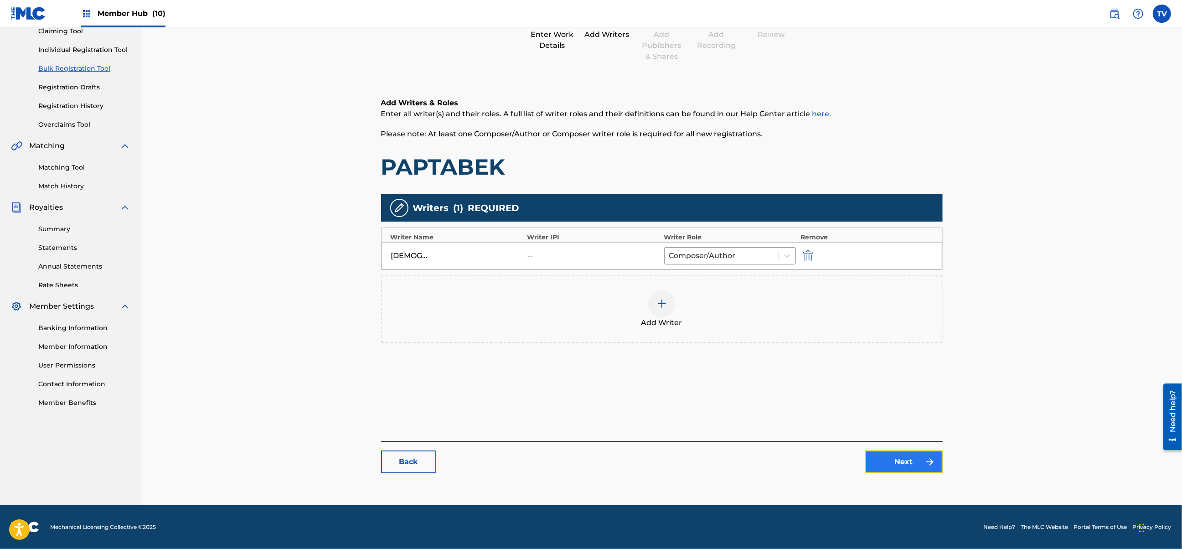
click at [903, 463] on link "Next" at bounding box center [903, 461] width 77 height 23
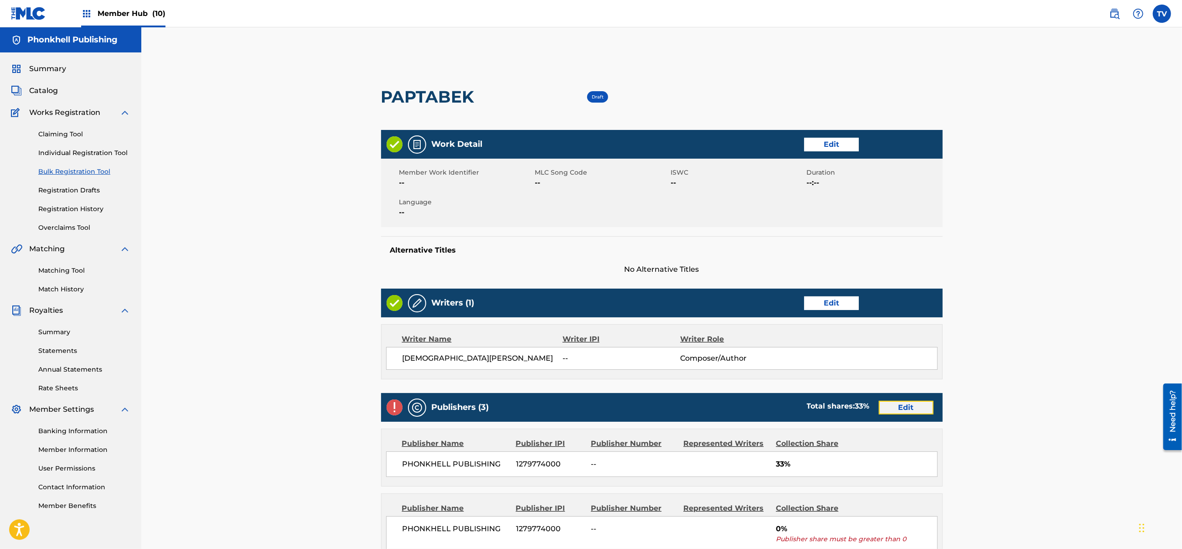
click at [899, 406] on link "Edit" at bounding box center [905, 408] width 55 height 14
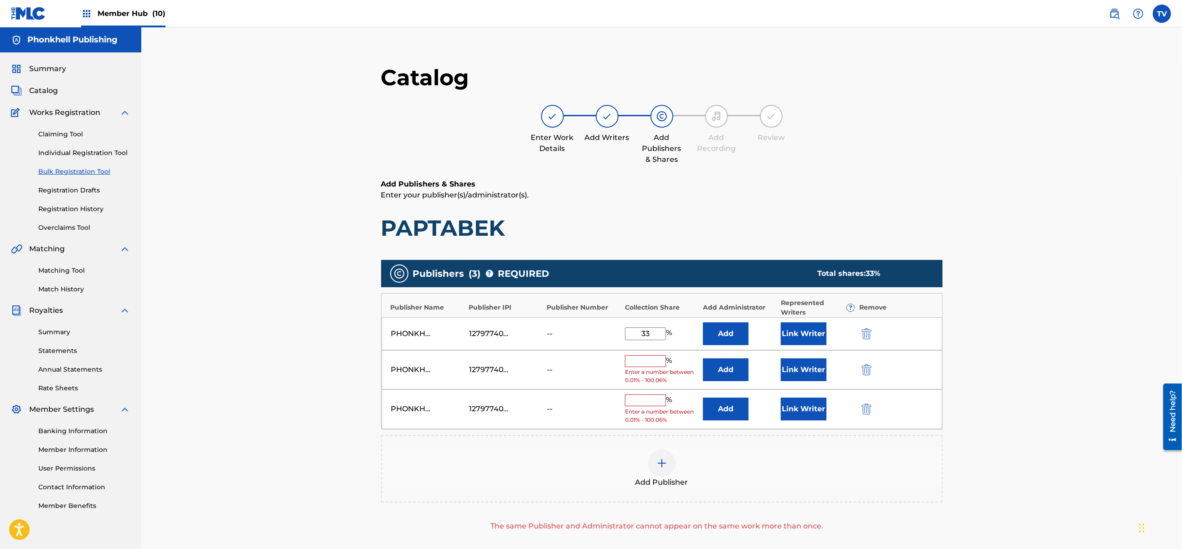
click at [871, 361] on div "PHONKHELL PUBLISHING 1279774000 -- % Enter a number between 0.01% - 100.06% Add…" at bounding box center [661, 370] width 560 height 40
click at [869, 369] on img "submit" at bounding box center [866, 369] width 10 height 11
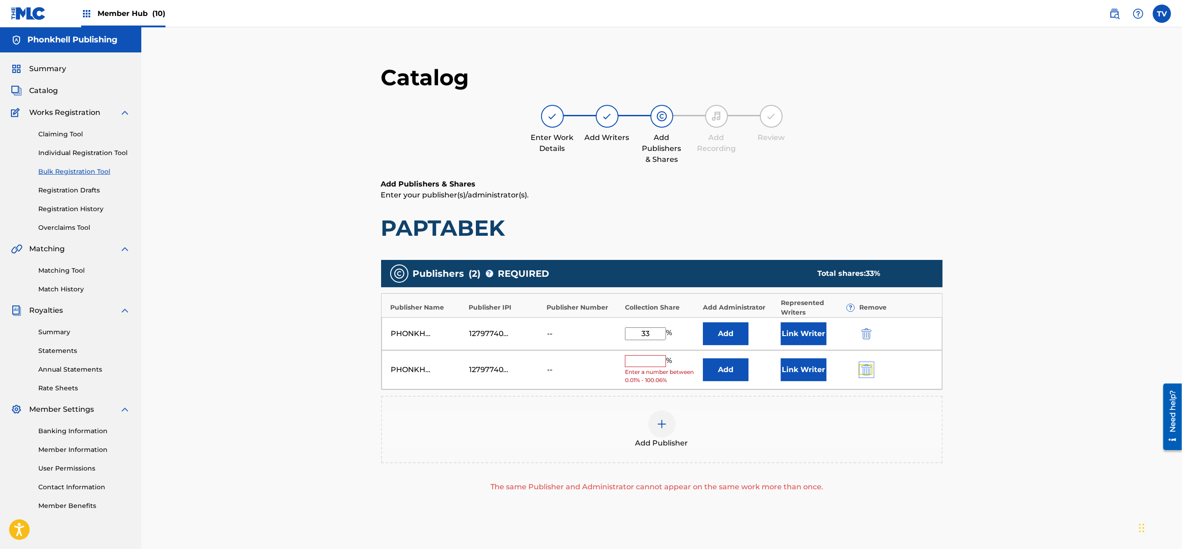
click at [869, 369] on img "submit" at bounding box center [866, 369] width 10 height 11
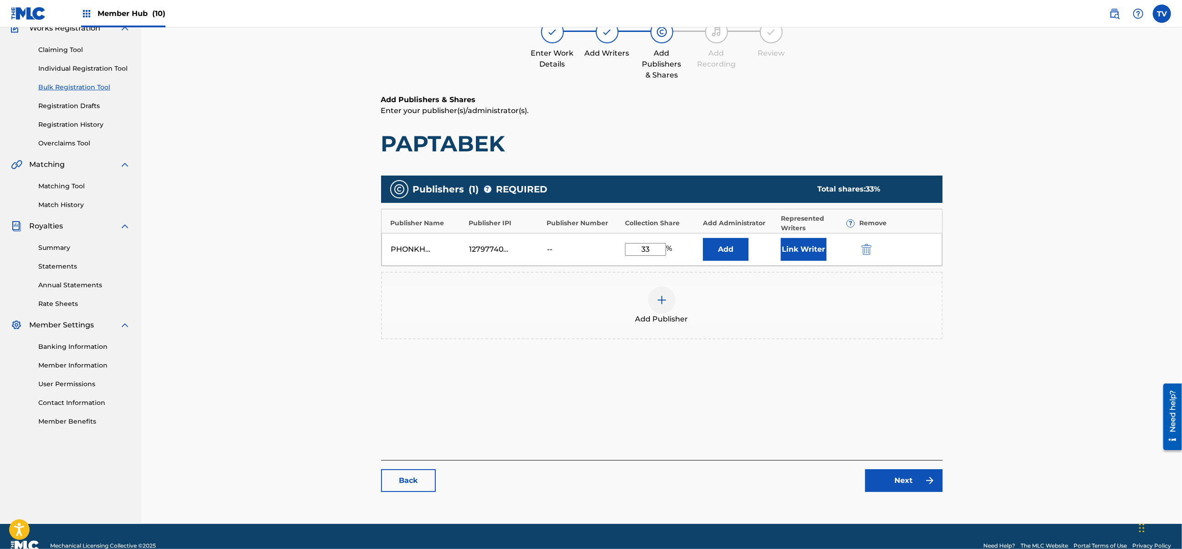
scroll to position [103, 0]
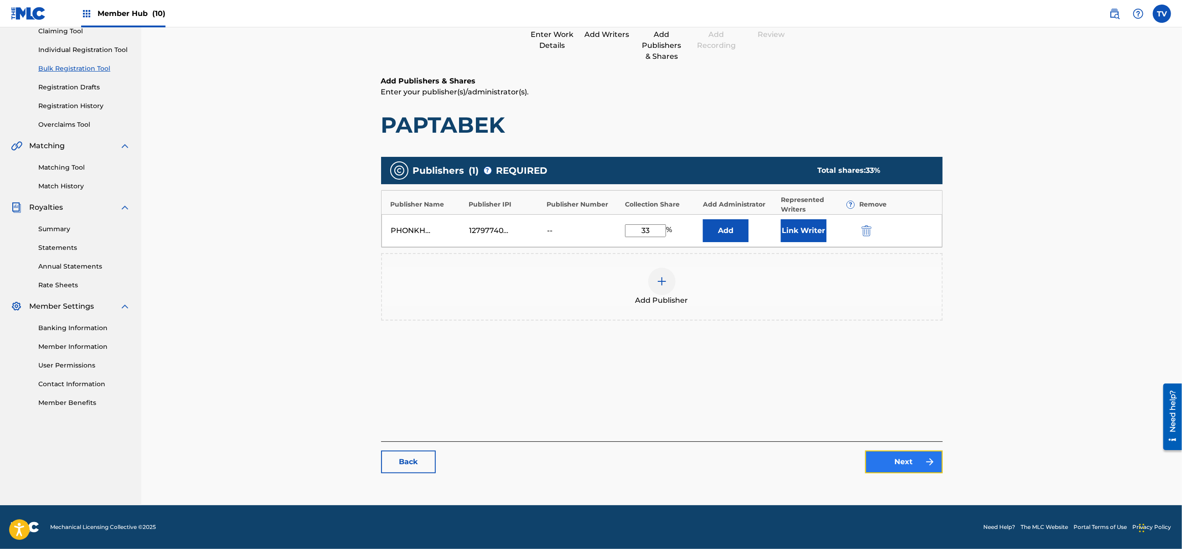
click at [903, 454] on link "Next" at bounding box center [903, 461] width 77 height 23
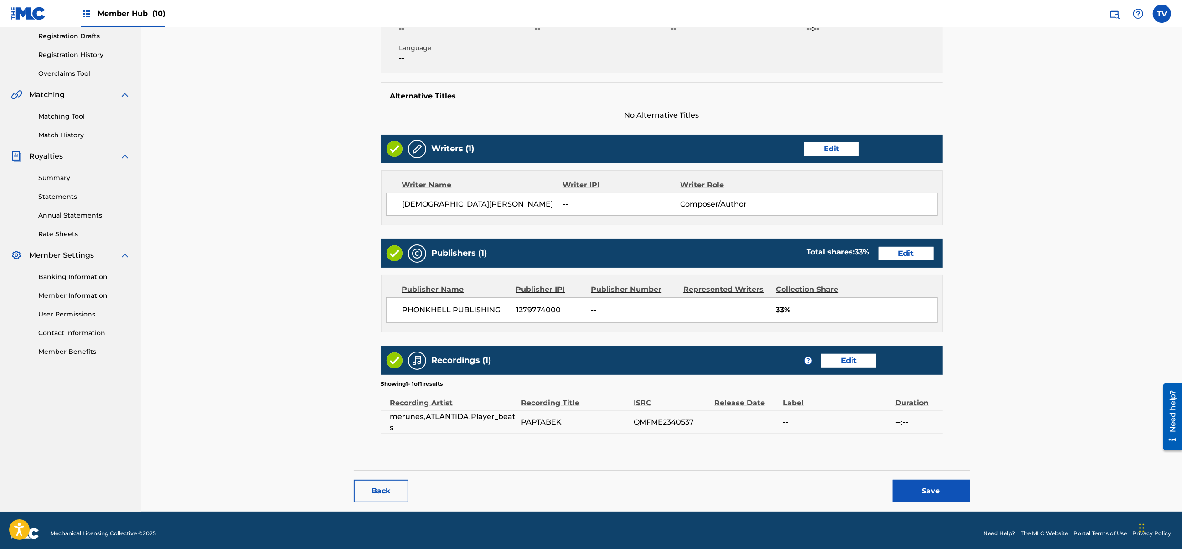
scroll to position [161, 0]
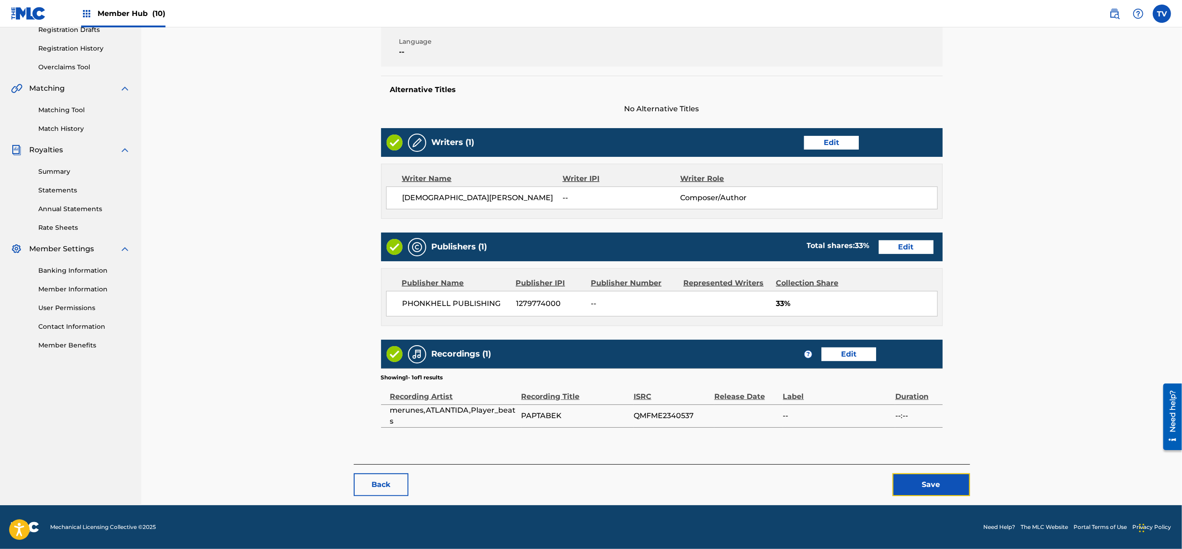
click at [930, 474] on button "Save" at bounding box center [930, 484] width 77 height 23
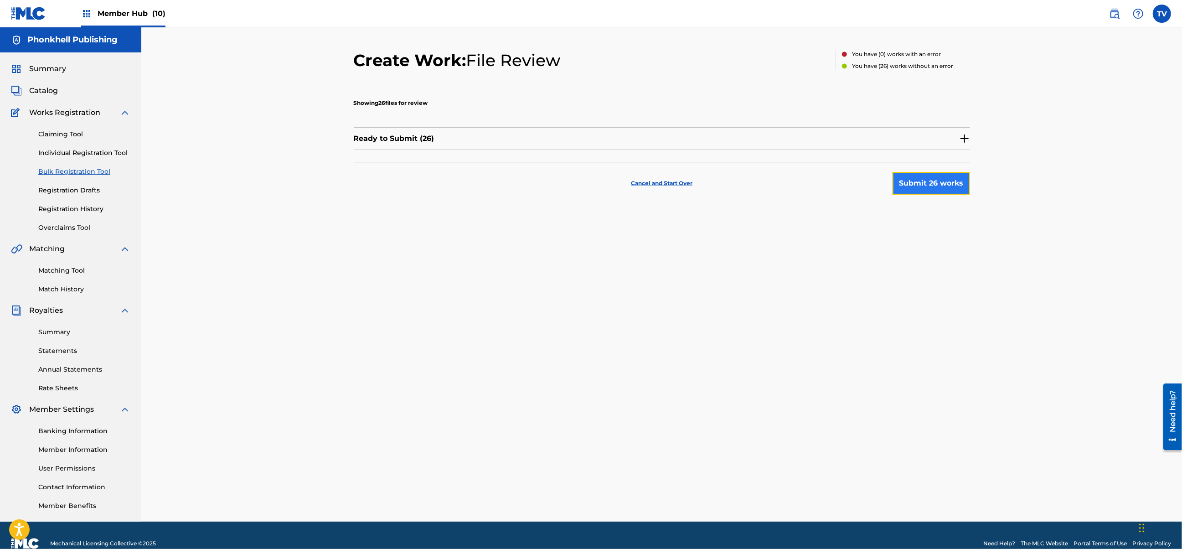
click at [930, 177] on button "Submit 26 works" at bounding box center [930, 183] width 77 height 23
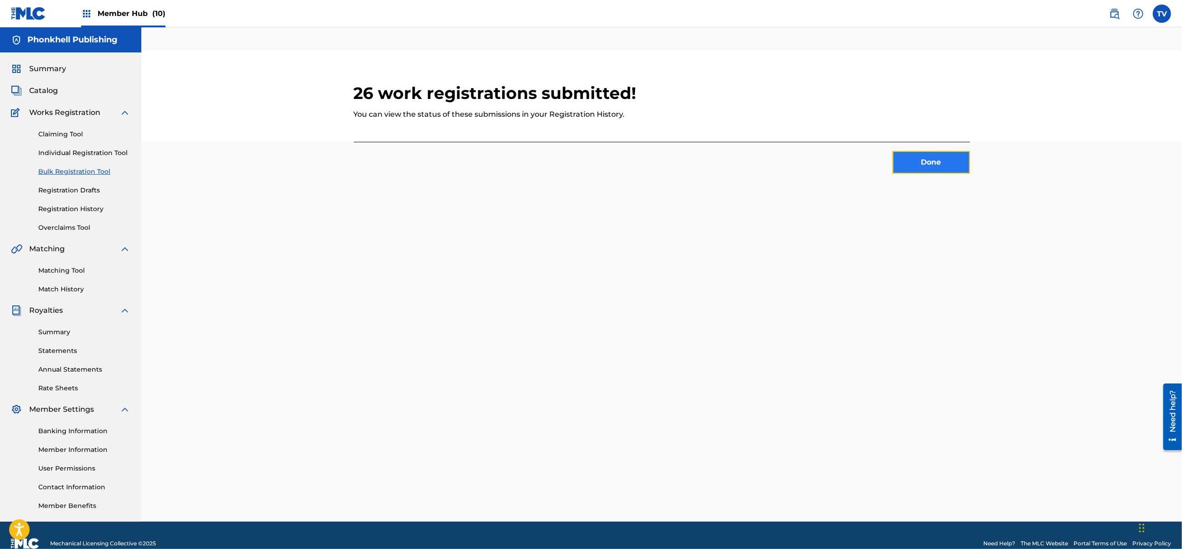
click at [930, 169] on button "Done" at bounding box center [930, 162] width 77 height 23
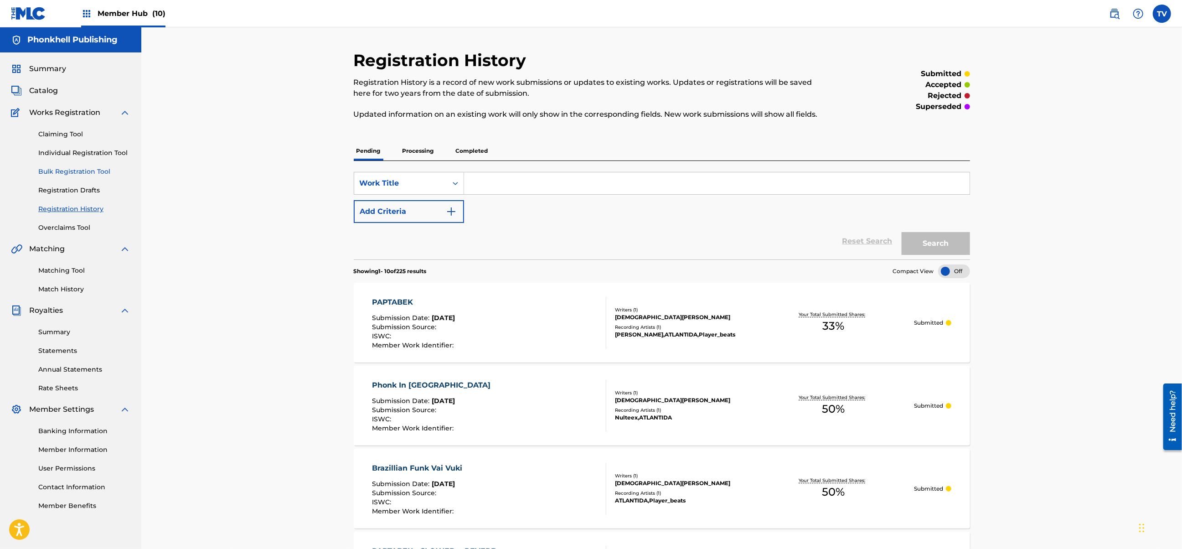
click at [77, 170] on link "Bulk Registration Tool" at bounding box center [84, 172] width 92 height 10
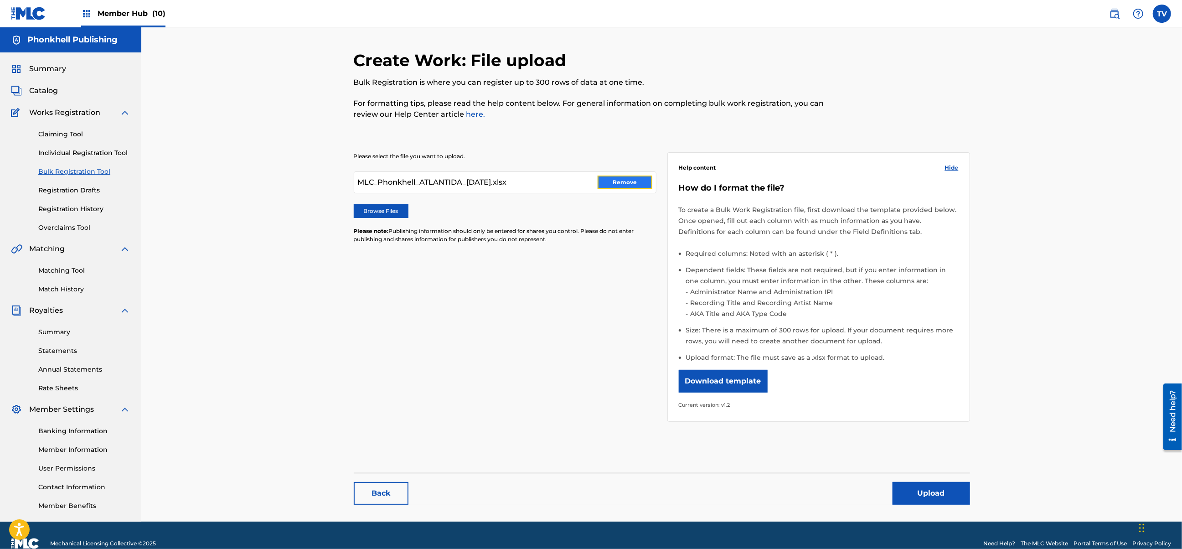
click at [633, 181] on button "Remove" at bounding box center [624, 182] width 55 height 14
click at [84, 218] on div "Claiming Tool Individual Registration Tool Bulk Registration Tool Registration …" at bounding box center [70, 175] width 119 height 114
click at [80, 225] on link "Overclaims Tool" at bounding box center [84, 228] width 92 height 10
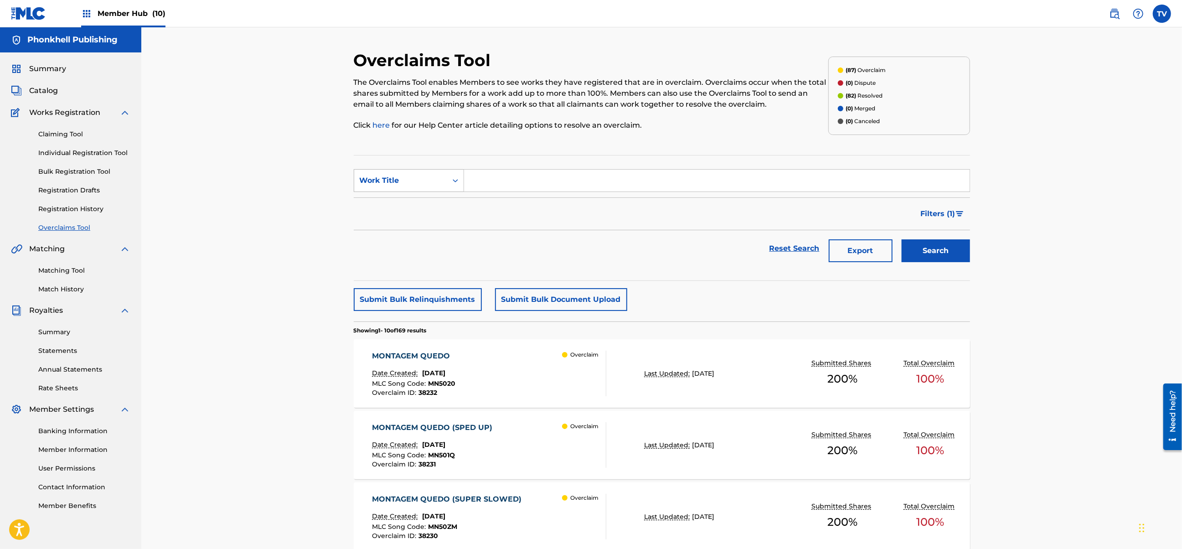
click at [422, 183] on div "Work Title" at bounding box center [401, 180] width 82 height 11
click at [1111, 13] on img at bounding box center [1114, 13] width 11 height 11
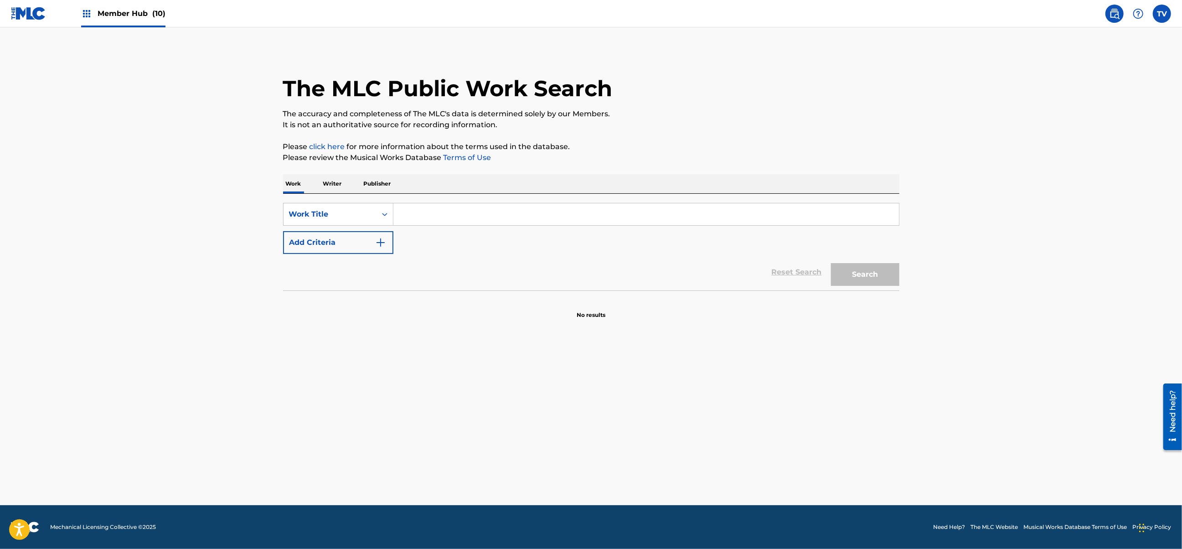
click at [344, 184] on p "Writer" at bounding box center [332, 183] width 24 height 19
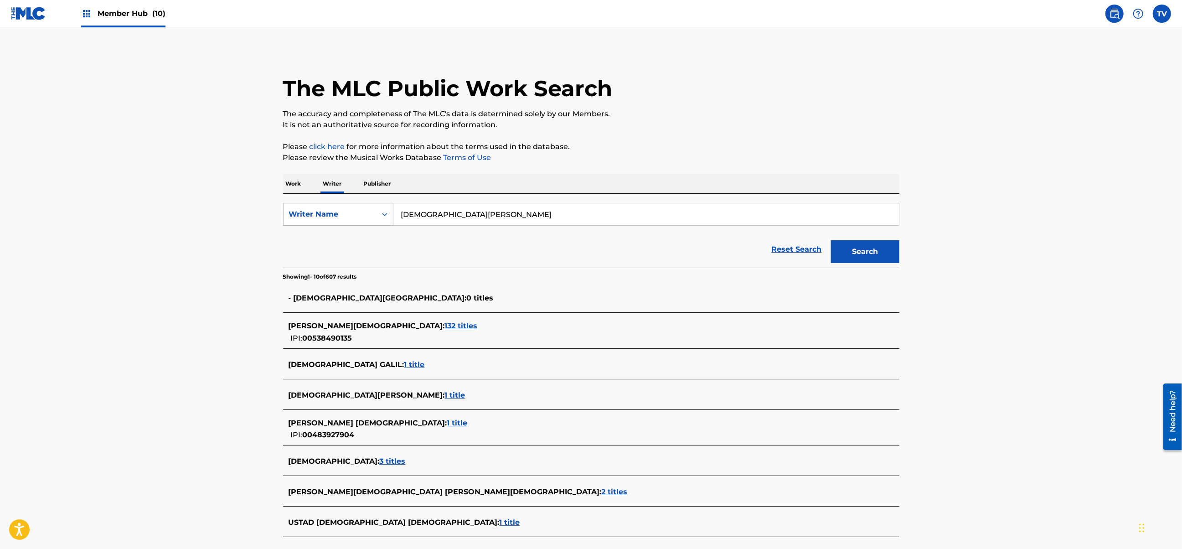
drag, startPoint x: 494, startPoint y: 214, endPoint x: 300, endPoint y: 213, distance: 194.6
click at [301, 214] on div "SearchWithCriteriaa79c52c1-79d3-4983-be39-0d1222b72bcf Writer Name ISLAM DADABA…" at bounding box center [591, 214] width 616 height 23
paste input "Harrold Cristian Masha"
type input "Harrold Cristian Masha"
click at [831, 240] on button "Search" at bounding box center [865, 251] width 68 height 23
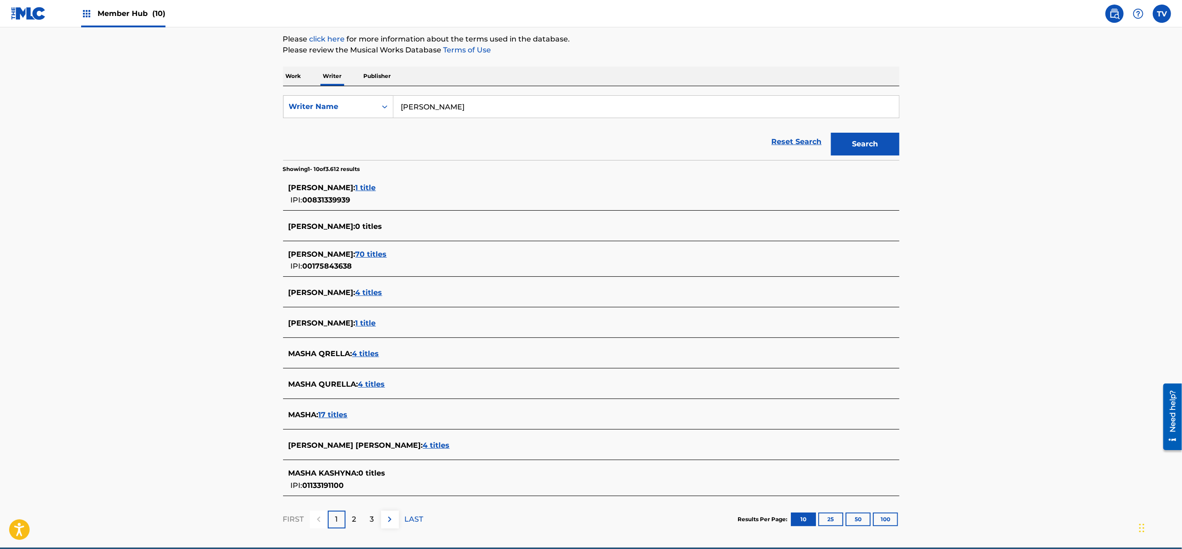
scroll to position [121, 0]
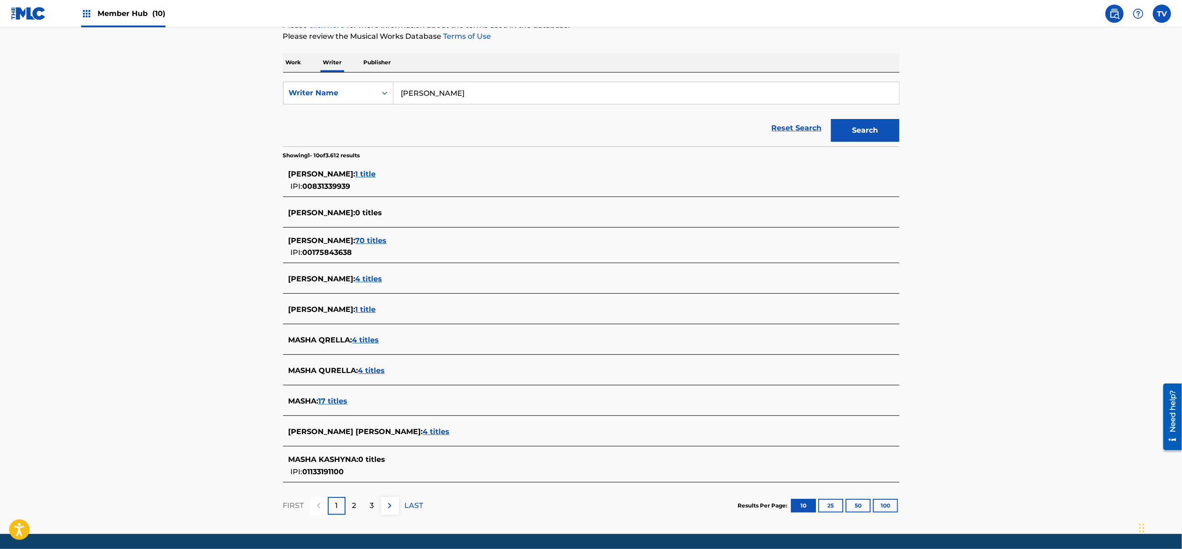
click at [423, 433] on span "4 titles" at bounding box center [436, 431] width 27 height 9
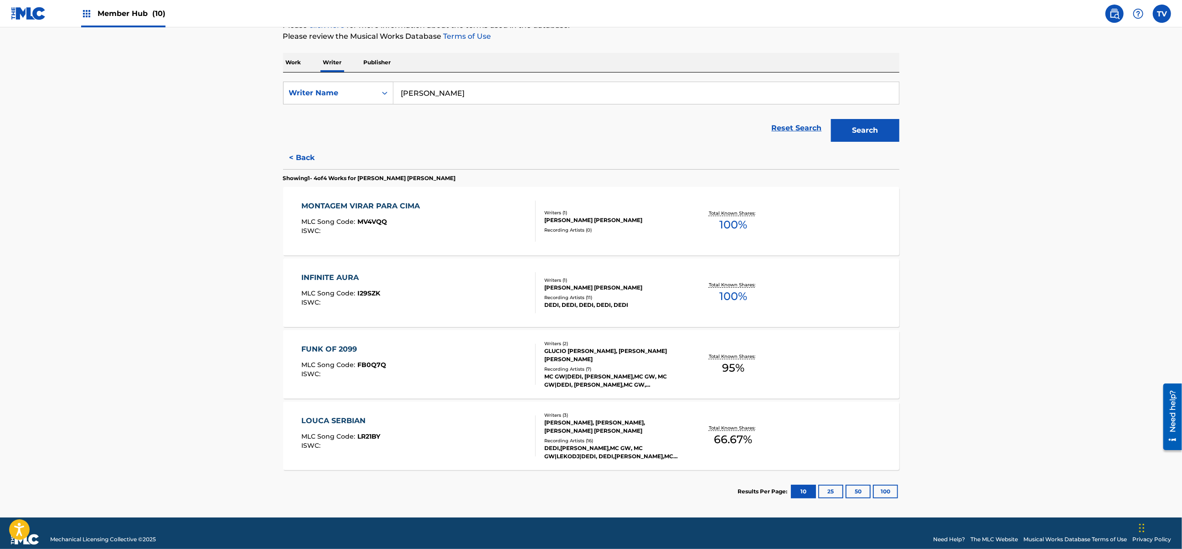
click at [480, 230] on div "MONTAGEM VIRAR PARA CIMA MLC Song Code : MV4VQQ ISWC :" at bounding box center [418, 220] width 234 height 41
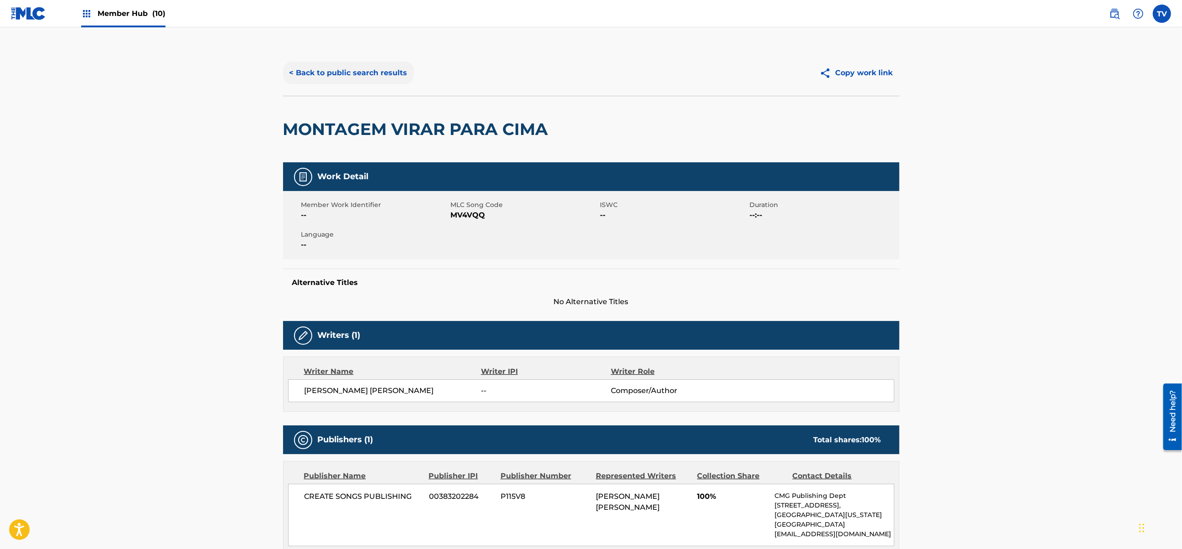
click at [294, 72] on button "< Back to public search results" at bounding box center [348, 73] width 131 height 23
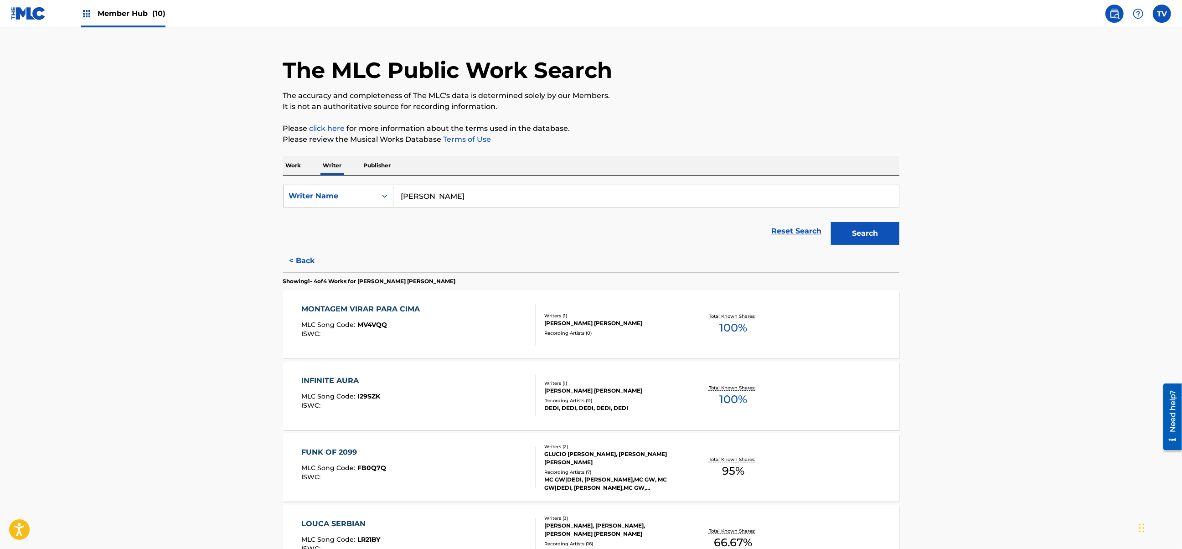
scroll to position [61, 0]
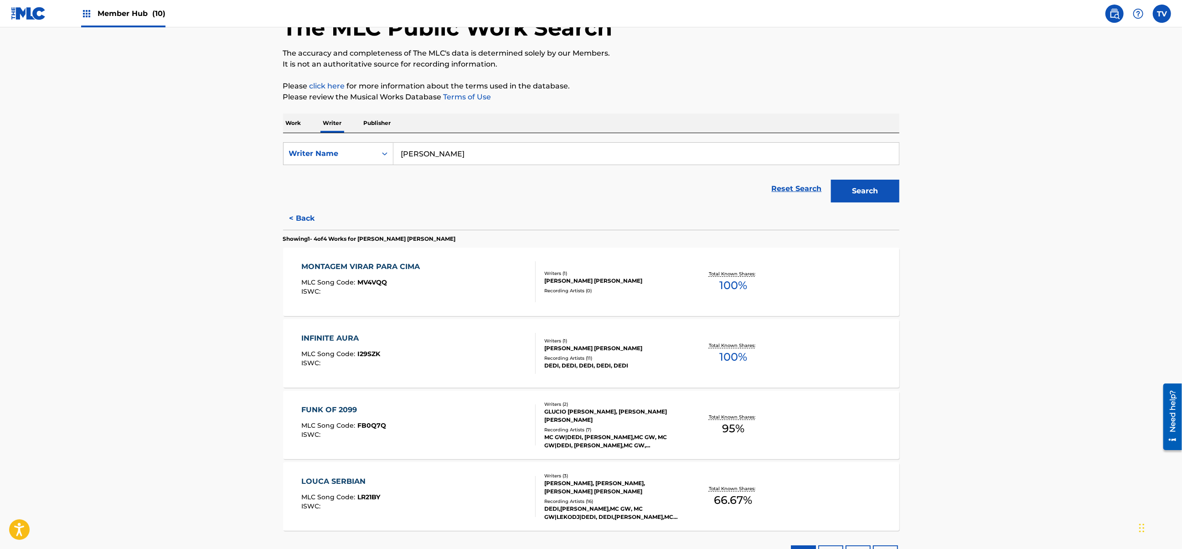
drag, startPoint x: 205, startPoint y: 369, endPoint x: 226, endPoint y: 367, distance: 21.5
click at [216, 367] on main "The MLC Public Work Search The accuracy and completeness of The MLC's data is d…" at bounding box center [591, 272] width 1182 height 611
click at [429, 339] on div "INFINITE AURA MLC Song Code : I29SZK ISWC :" at bounding box center [418, 353] width 234 height 41
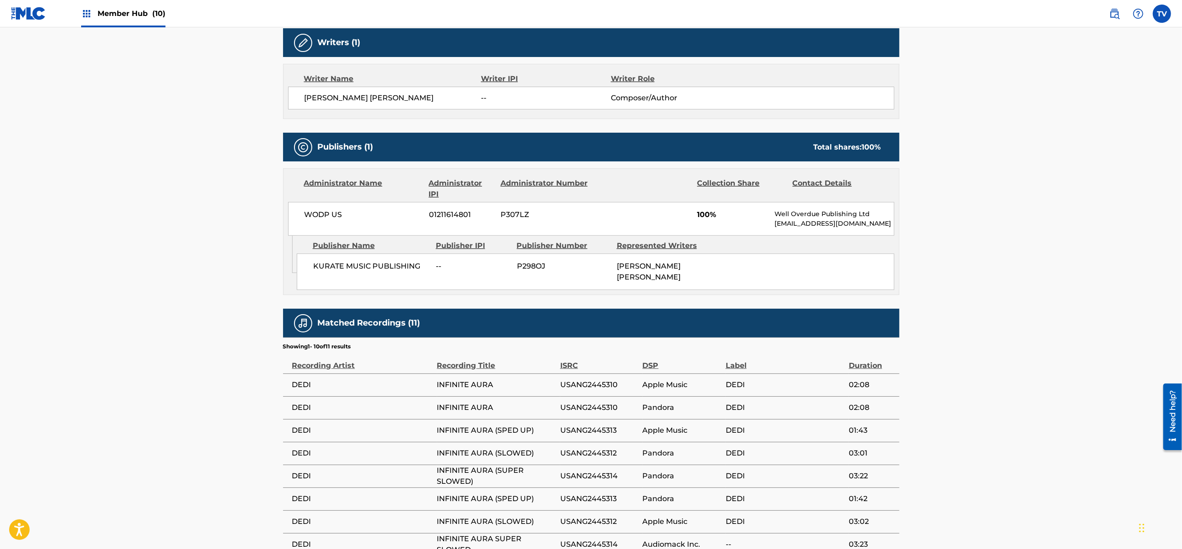
scroll to position [303, 0]
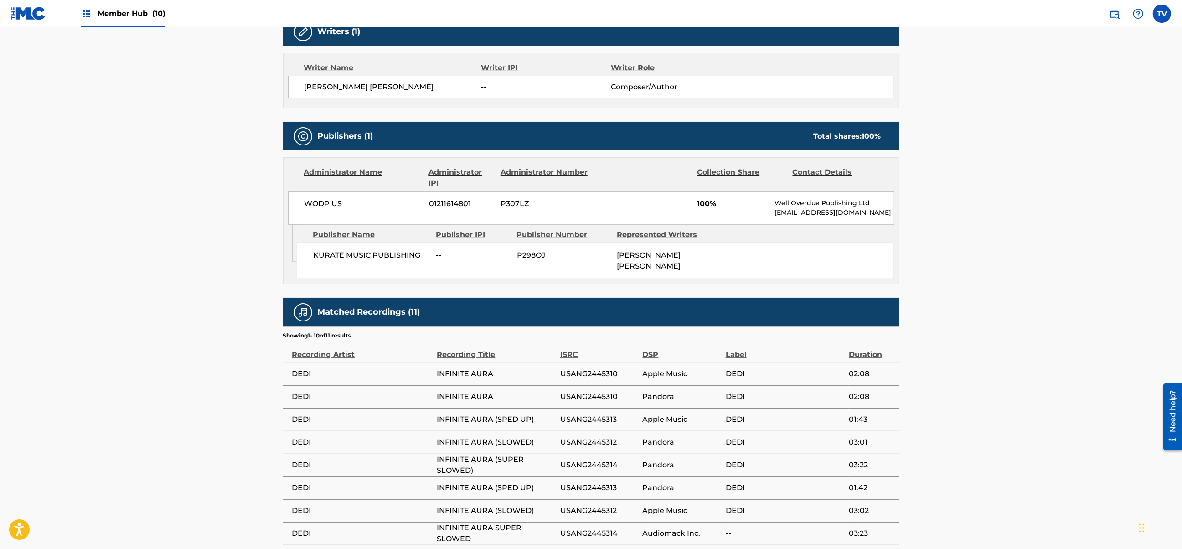
click at [600, 375] on span "USANG2445310" at bounding box center [599, 373] width 78 height 11
copy span "USANG2445310"
drag, startPoint x: 500, startPoint y: 370, endPoint x: 426, endPoint y: 372, distance: 74.7
click at [426, 372] on tr "DEDI INFINITE AURA USANG2445310 Apple Music DEDI 02:08" at bounding box center [591, 373] width 616 height 23
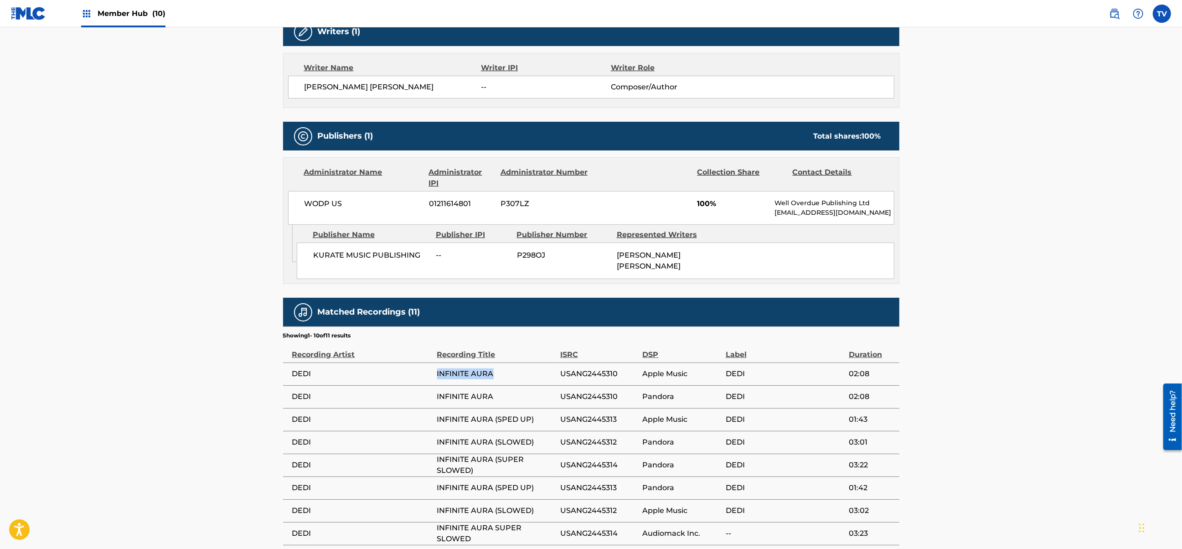
copy tr "INFINITE AURA"
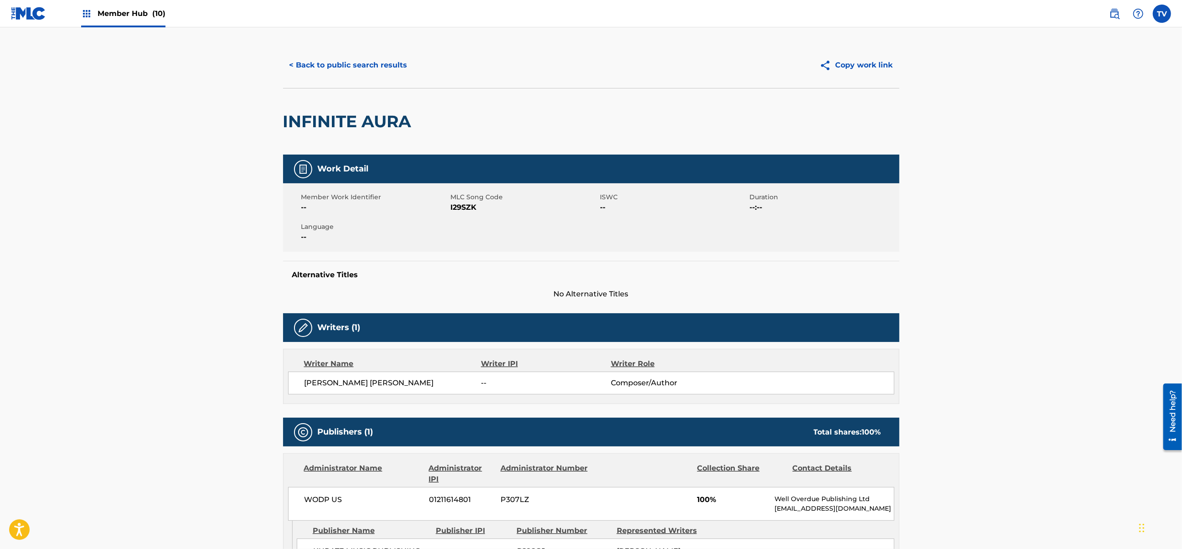
scroll to position [0, 0]
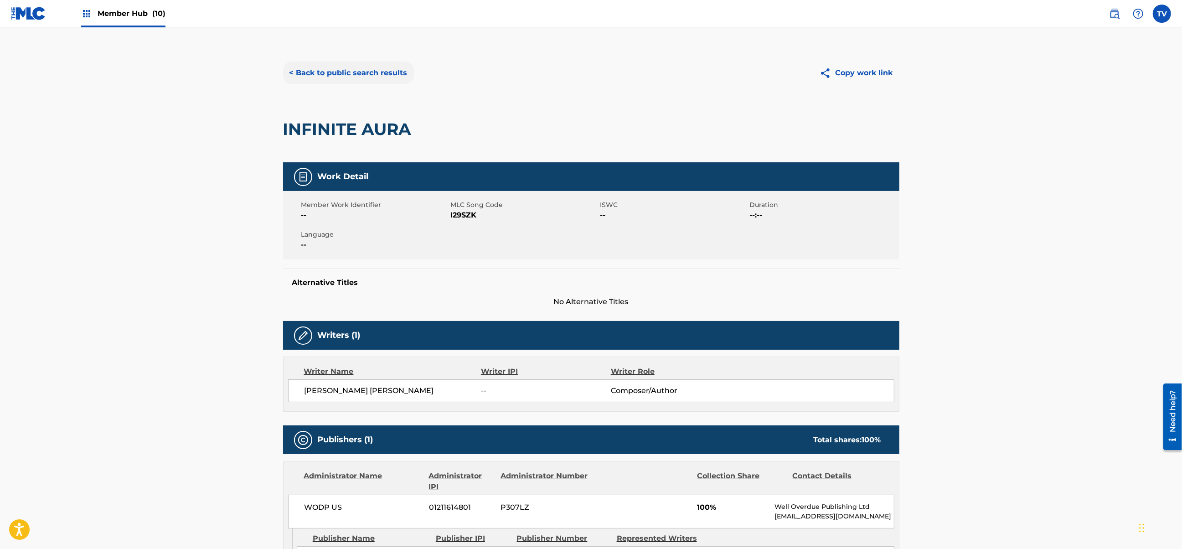
click at [303, 70] on button "< Back to public search results" at bounding box center [348, 73] width 131 height 23
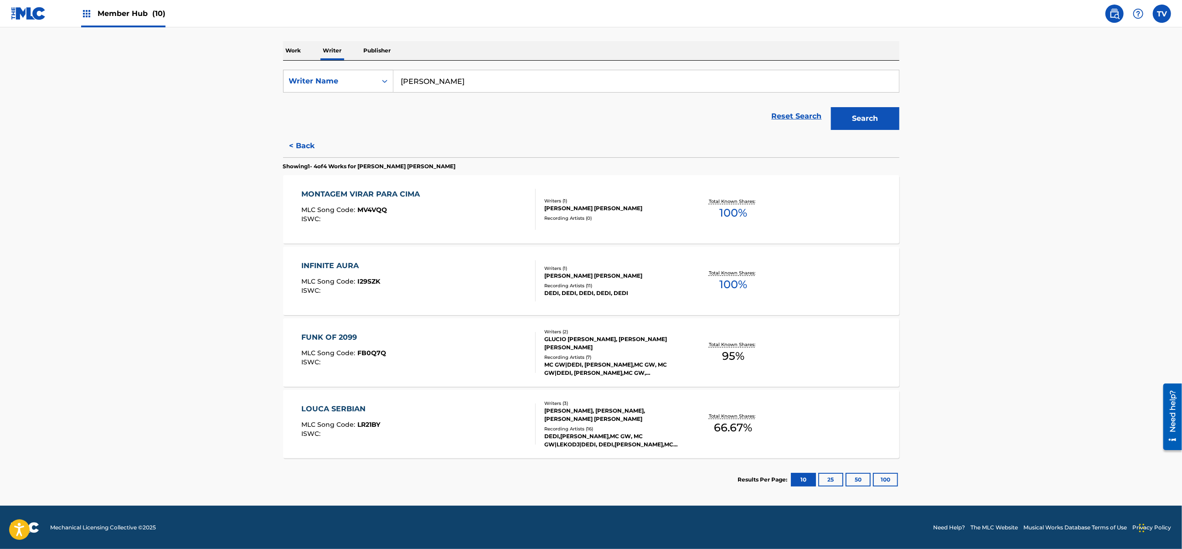
scroll to position [134, 0]
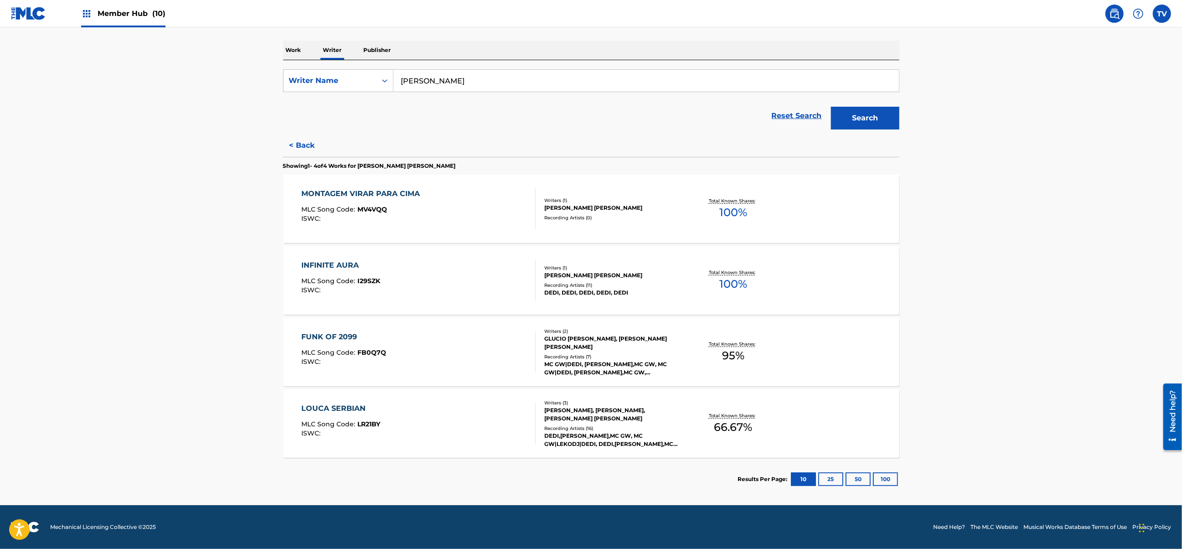
click at [463, 431] on div "LOUCA SERBIAN MLC Song Code : LR21BY ISWC :" at bounding box center [418, 423] width 234 height 41
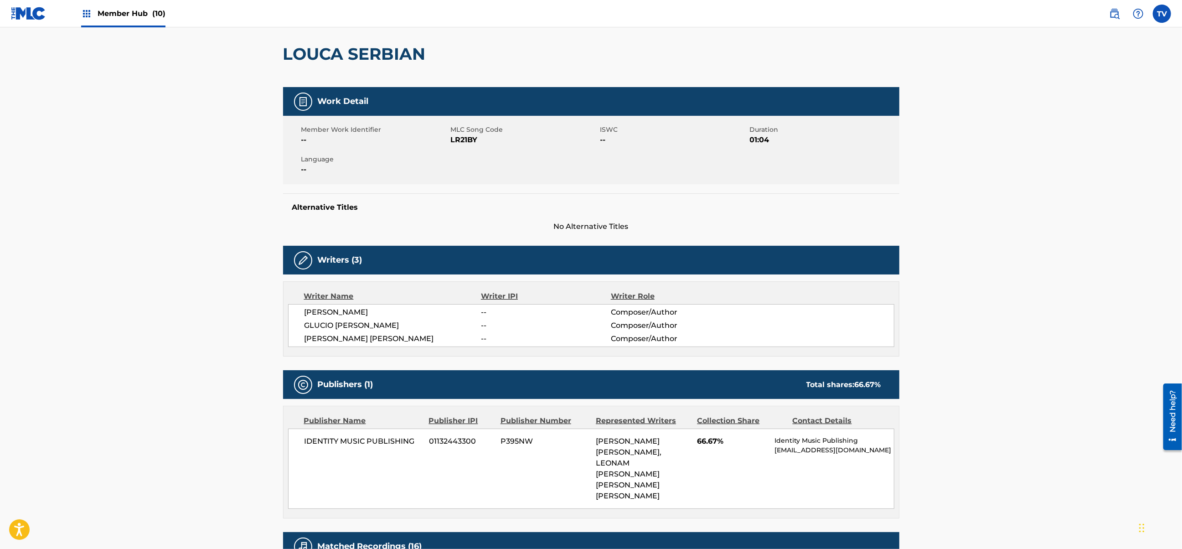
scroll to position [61, 0]
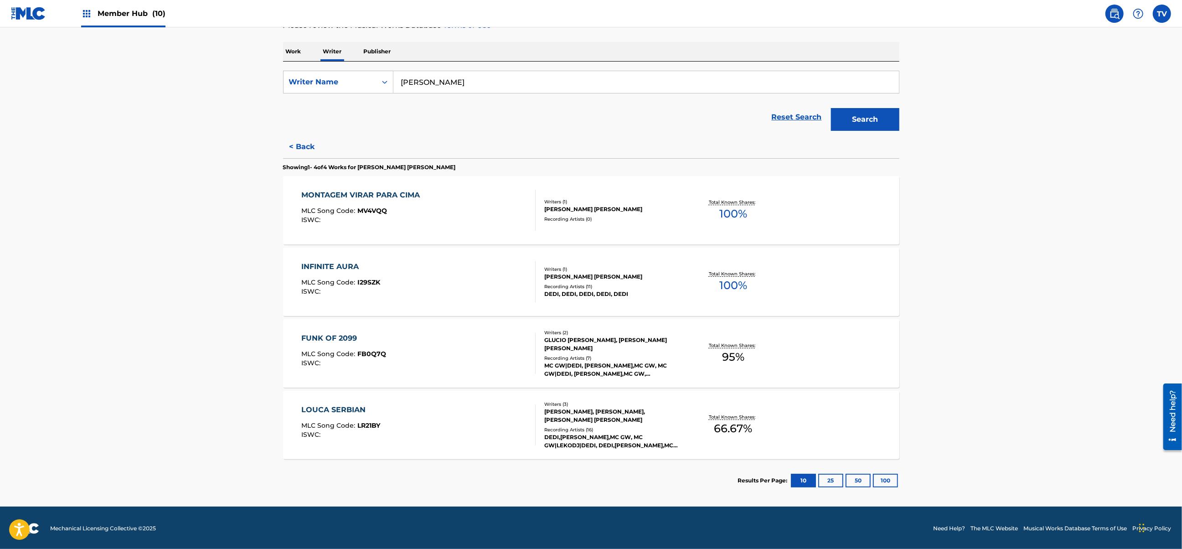
scroll to position [134, 0]
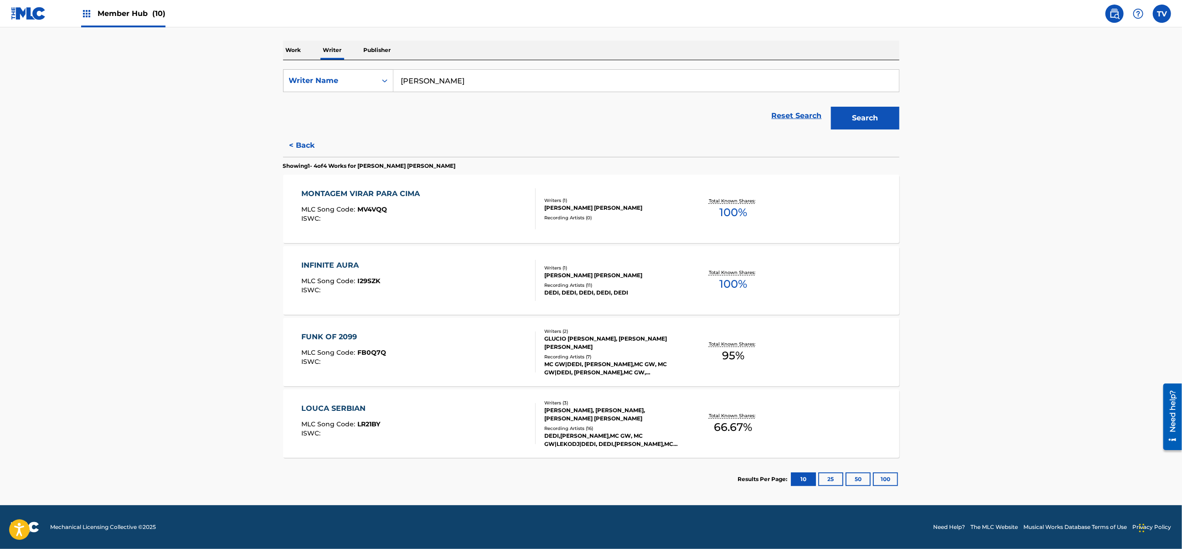
click at [416, 213] on div "MLC Song Code : MV4VQQ" at bounding box center [362, 210] width 123 height 9
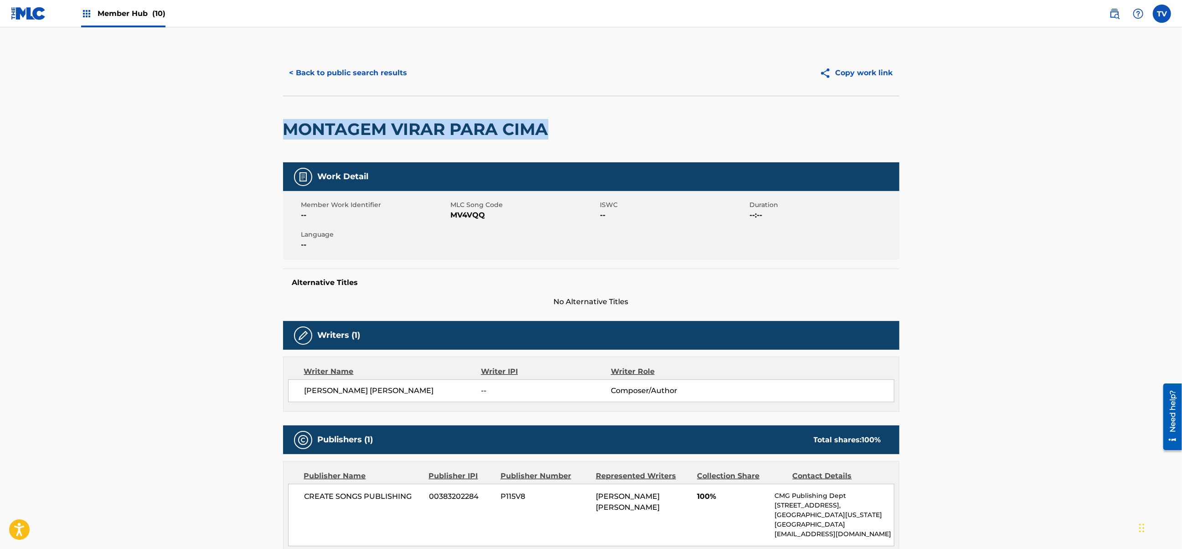
drag, startPoint x: 553, startPoint y: 128, endPoint x: 267, endPoint y: 125, distance: 285.7
click at [267, 125] on main "< Back to public search results Copy work link MONTAGEM VIRAR PARA CIMA Work De…" at bounding box center [591, 333] width 1182 height 613
copy h2 "MONTAGEM VIRAR PARA CIMA"
click at [544, 123] on h2 "MONTAGEM VIRAR PARA CIMA" at bounding box center [418, 129] width 270 height 21
click at [408, 127] on h2 "MONTAGEM VIRAR PARA CIMA" at bounding box center [418, 129] width 270 height 21
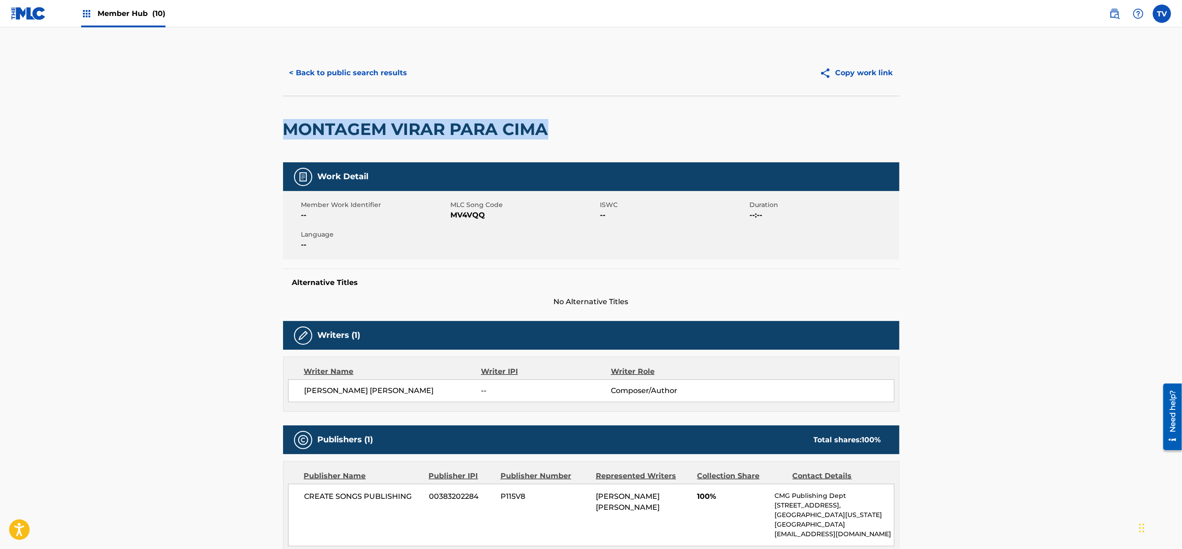
drag, startPoint x: 518, startPoint y: 129, endPoint x: 525, endPoint y: 128, distance: 7.3
click at [518, 128] on h2 "MONTAGEM VIRAR PARA CIMA" at bounding box center [418, 129] width 270 height 21
click at [535, 132] on h2 "MONTAGEM VIRAR PARA CIMA" at bounding box center [418, 129] width 270 height 21
drag, startPoint x: 547, startPoint y: 127, endPoint x: 394, endPoint y: 125, distance: 153.1
click at [394, 125] on h2 "MONTAGEM VIRAR PARA CIMA" at bounding box center [418, 129] width 270 height 21
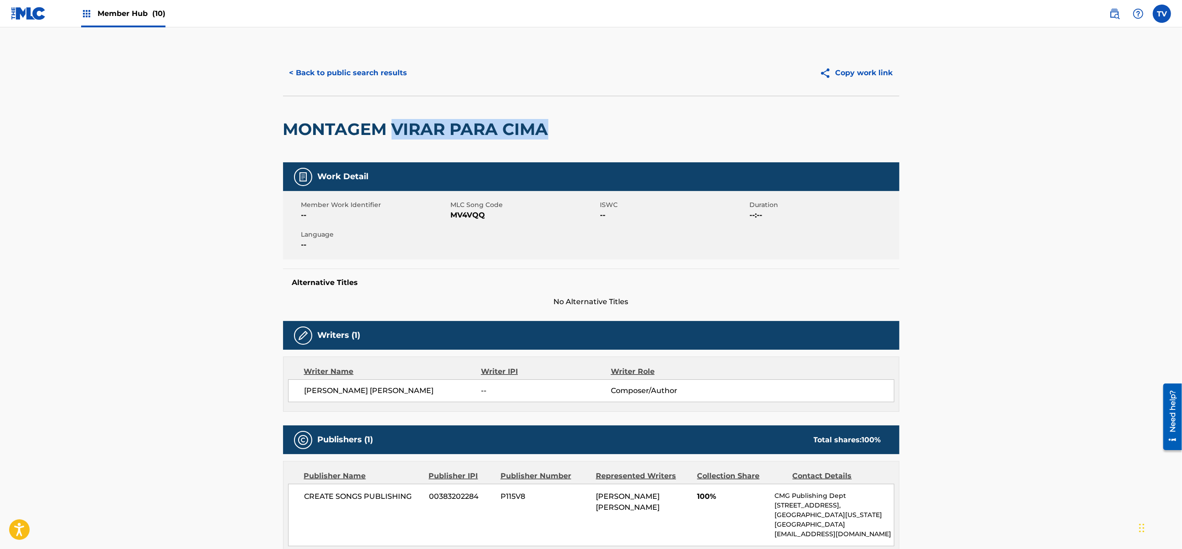
copy h2 "VIRAR PARA CIMA"
click at [300, 64] on button "< Back to public search results" at bounding box center [348, 73] width 131 height 23
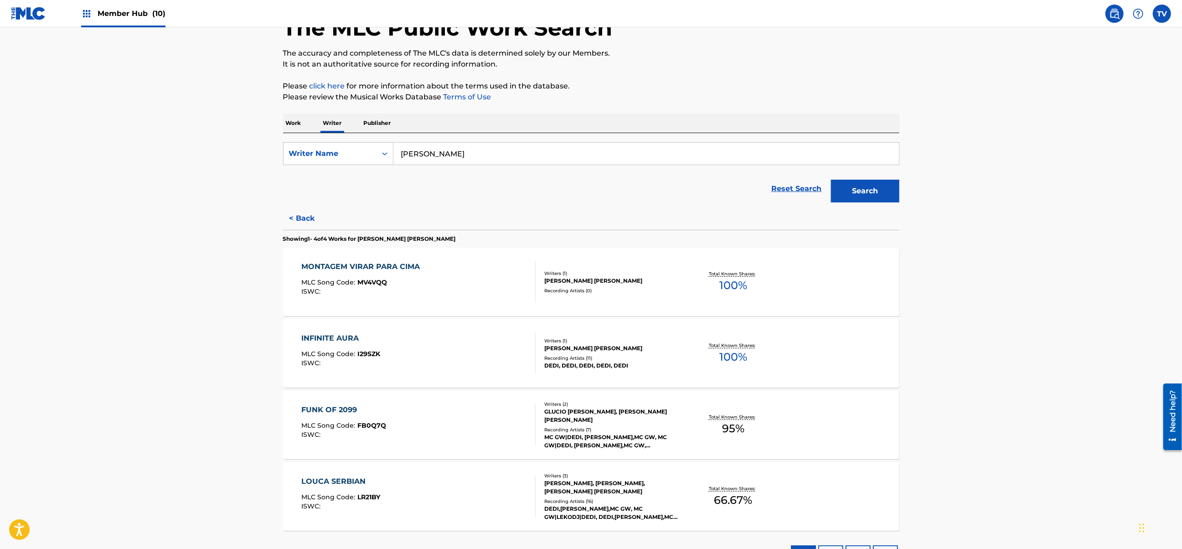
scroll to position [121, 0]
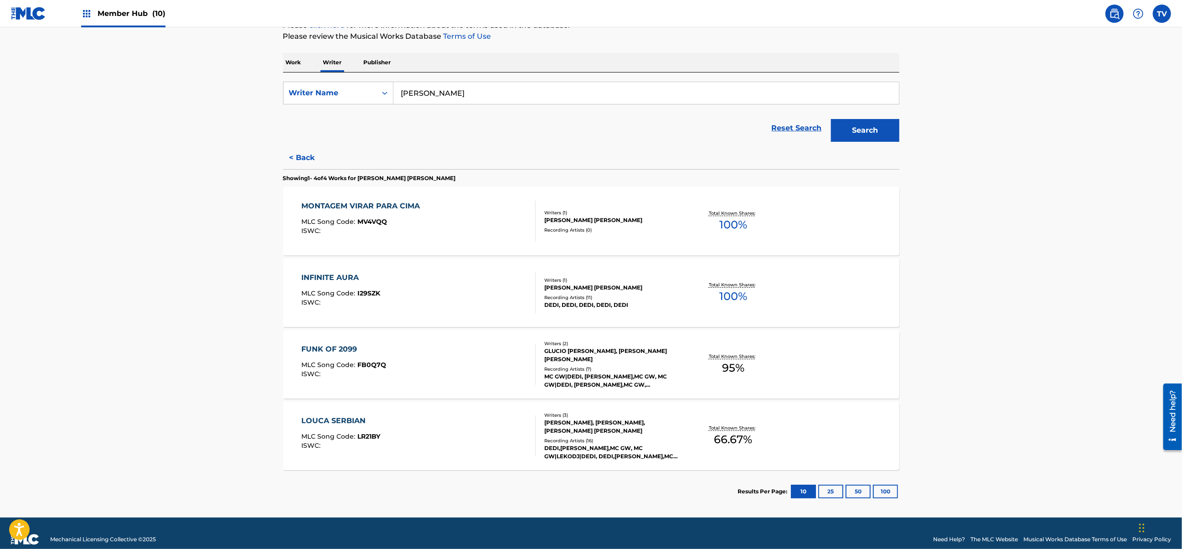
click at [616, 221] on div "CRISTIAN MASHA HARROLD" at bounding box center [613, 220] width 138 height 8
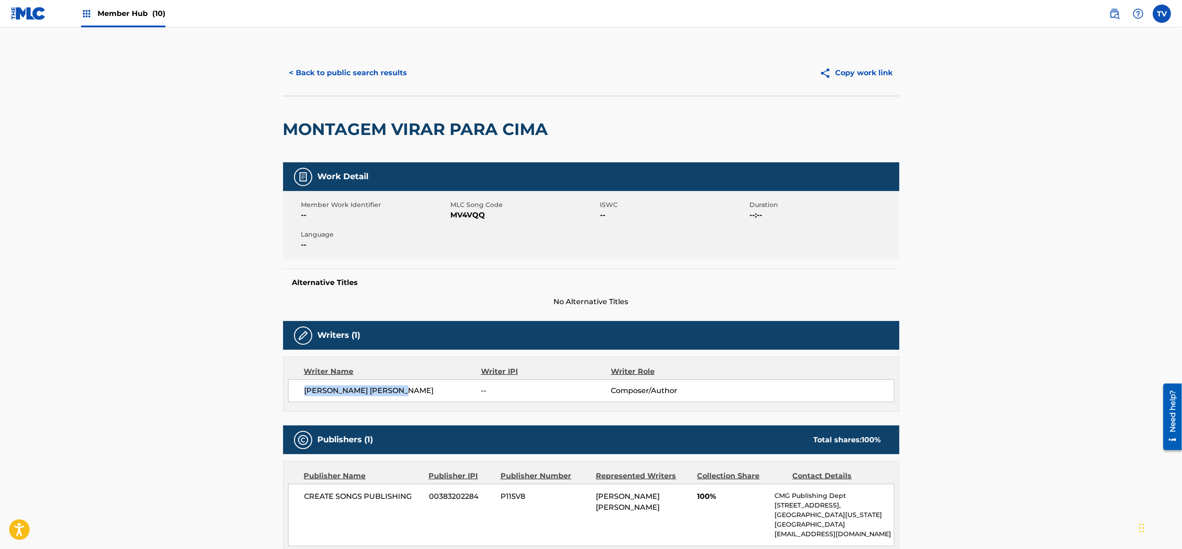
drag, startPoint x: 412, startPoint y: 390, endPoint x: 293, endPoint y: 388, distance: 118.9
click at [293, 388] on div "CRISTIAN MASHA HARROLD -- Composer/Author" at bounding box center [591, 390] width 606 height 23
copy span "CRISTIAN MASHA HARROLD"
click at [338, 66] on button "< Back to public search results" at bounding box center [348, 73] width 131 height 23
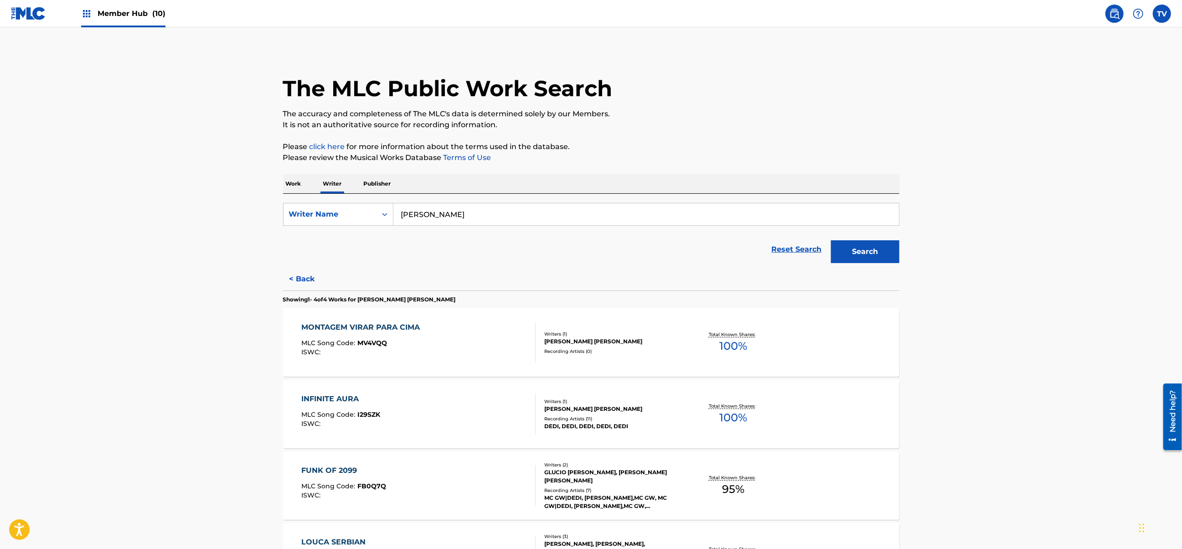
click at [146, 19] on div "Member Hub (10)" at bounding box center [123, 13] width 84 height 27
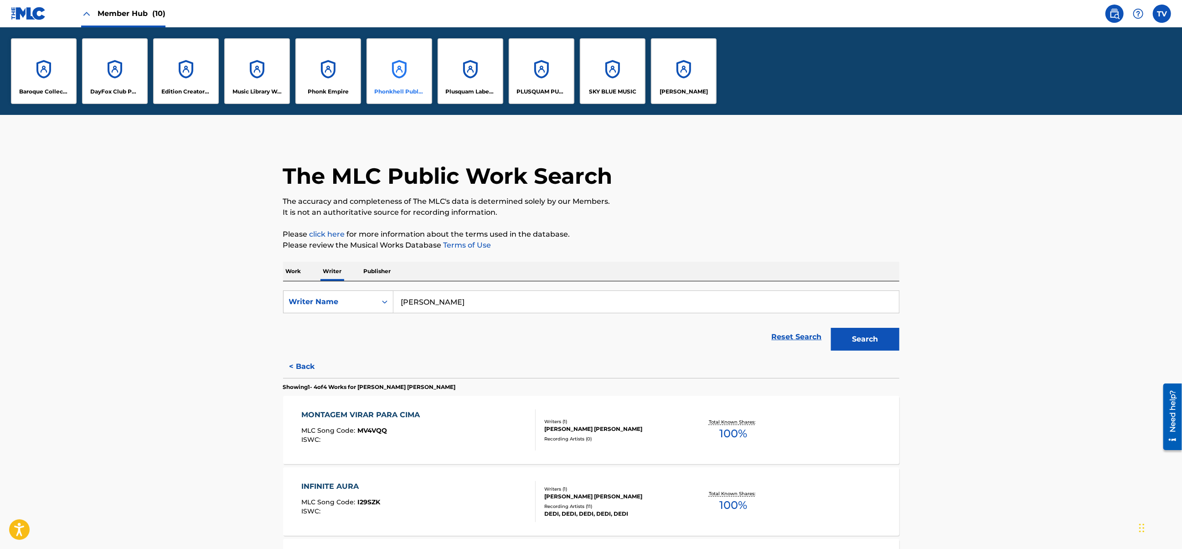
click at [390, 92] on p "Phonkhell Publishing" at bounding box center [400, 91] width 50 height 8
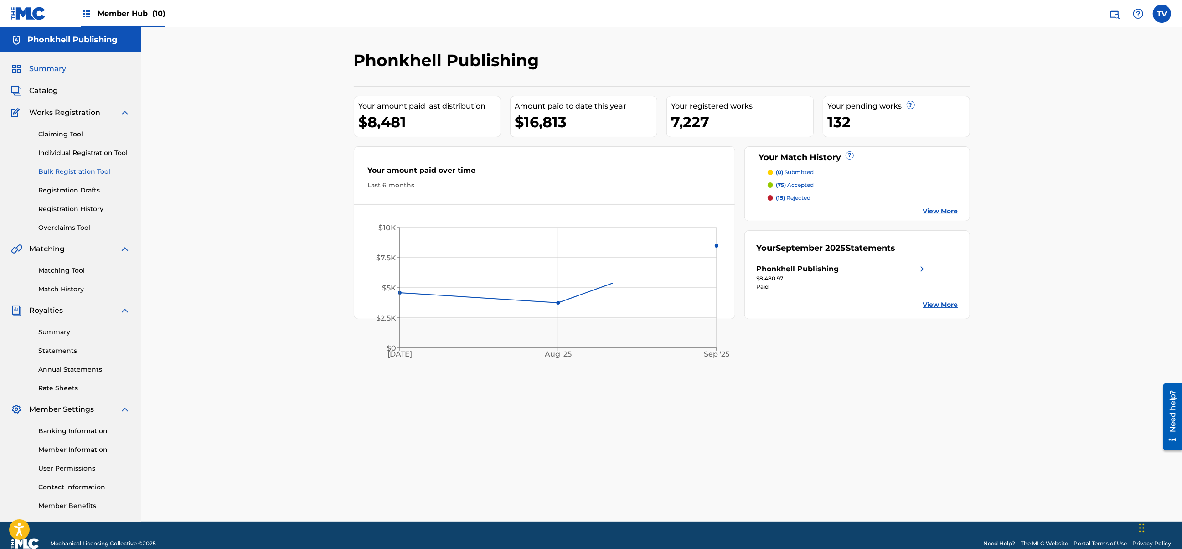
click at [82, 171] on link "Bulk Registration Tool" at bounding box center [84, 172] width 92 height 10
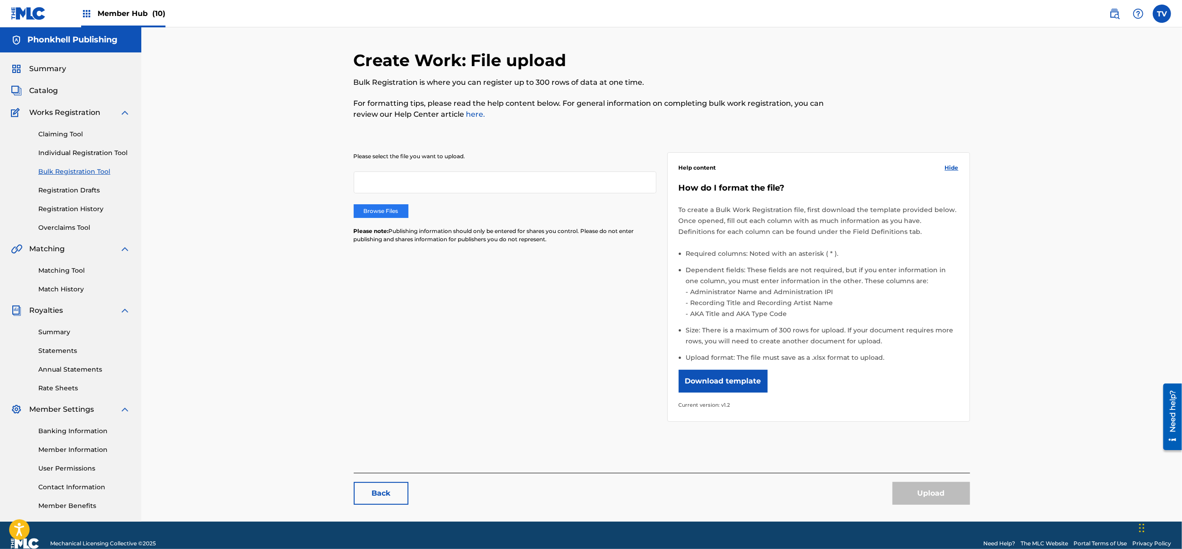
click at [380, 206] on label "Browse Files" at bounding box center [381, 211] width 55 height 14
click at [0, 0] on input "Browse Files" at bounding box center [0, 0] width 0 height 0
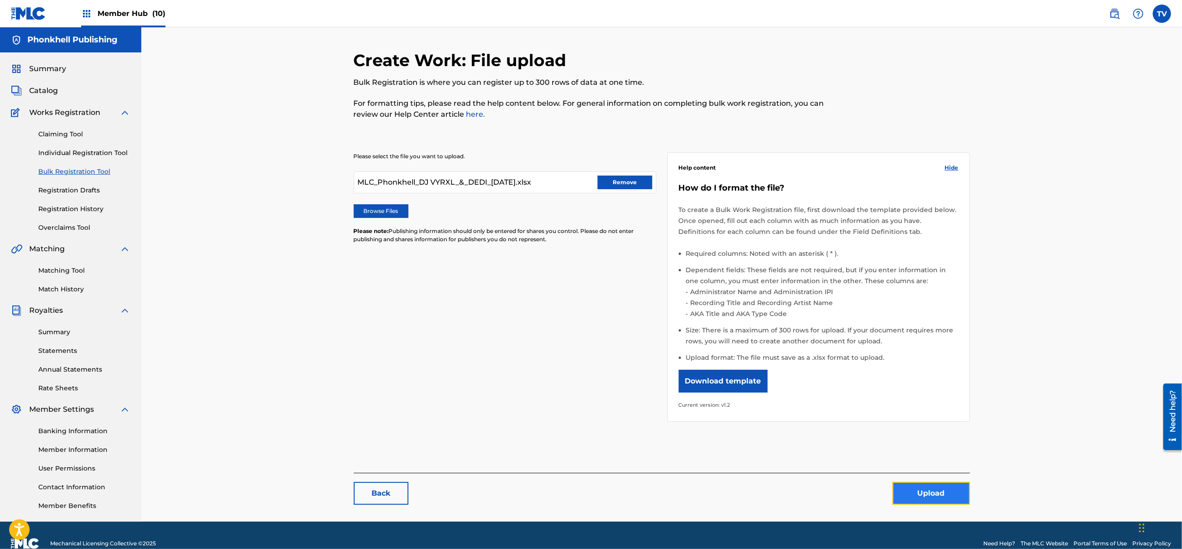
click at [937, 493] on button "Upload" at bounding box center [930, 493] width 77 height 23
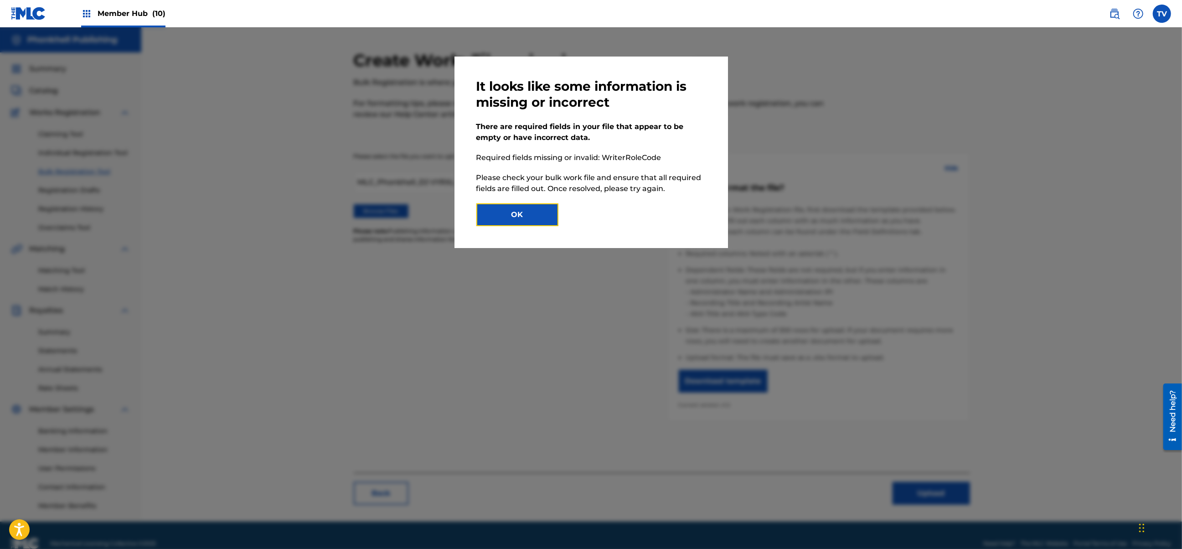
click at [533, 212] on button "OK" at bounding box center [517, 214] width 82 height 23
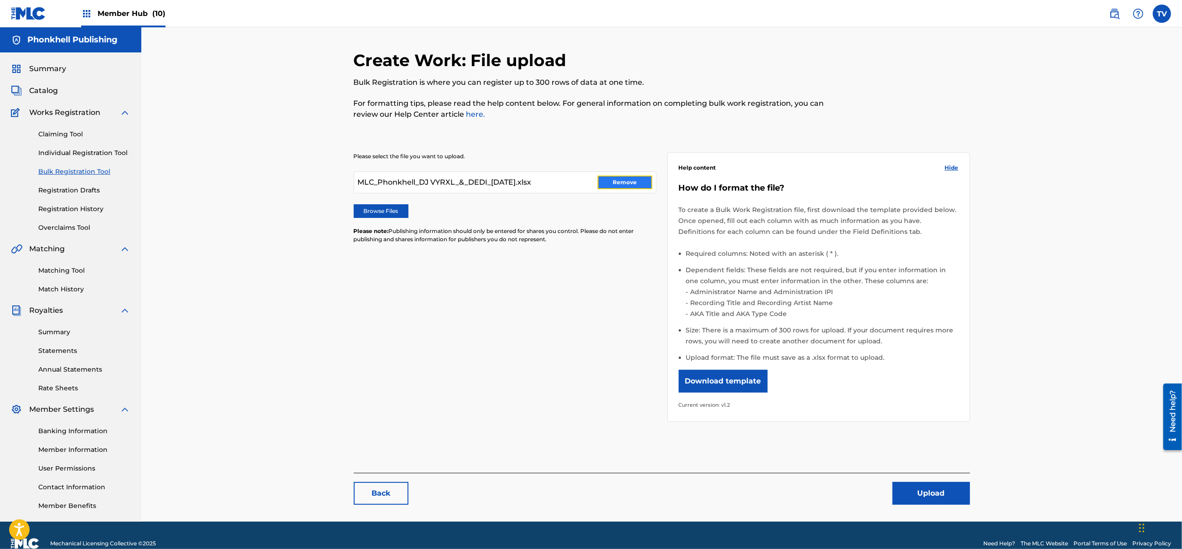
click at [627, 179] on button "Remove" at bounding box center [624, 182] width 55 height 14
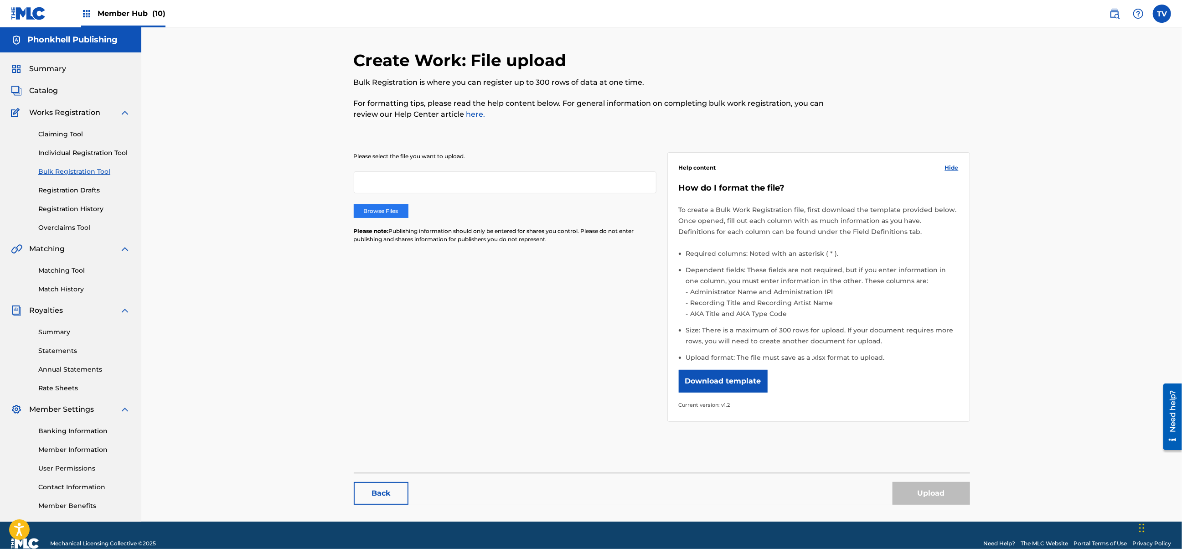
click at [405, 212] on label "Browse Files" at bounding box center [381, 211] width 55 height 14
click at [0, 0] on input "Browse Files" at bounding box center [0, 0] width 0 height 0
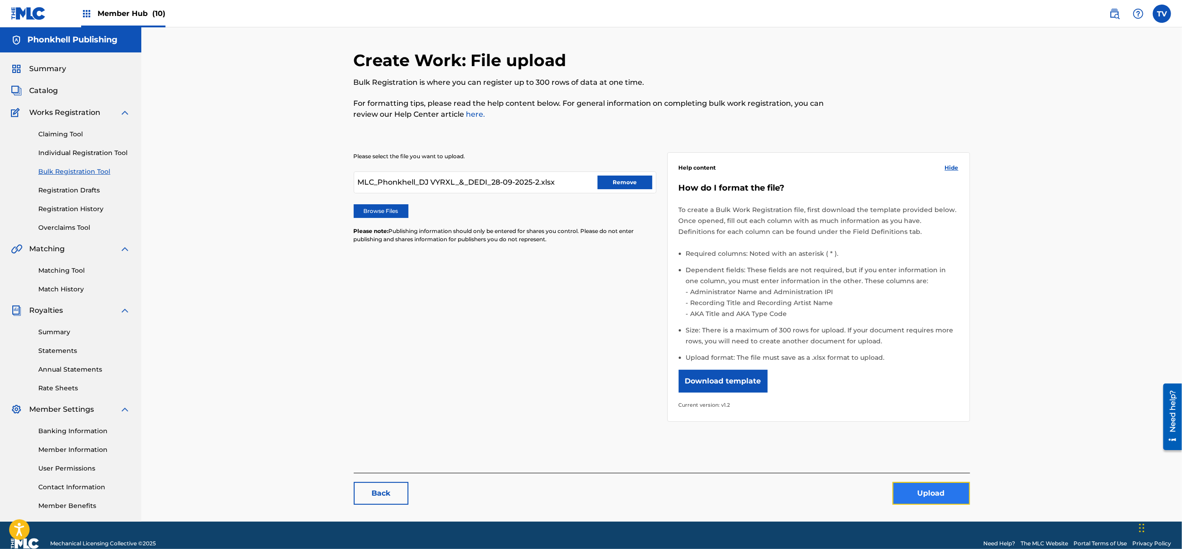
click at [917, 485] on button "Upload" at bounding box center [930, 493] width 77 height 23
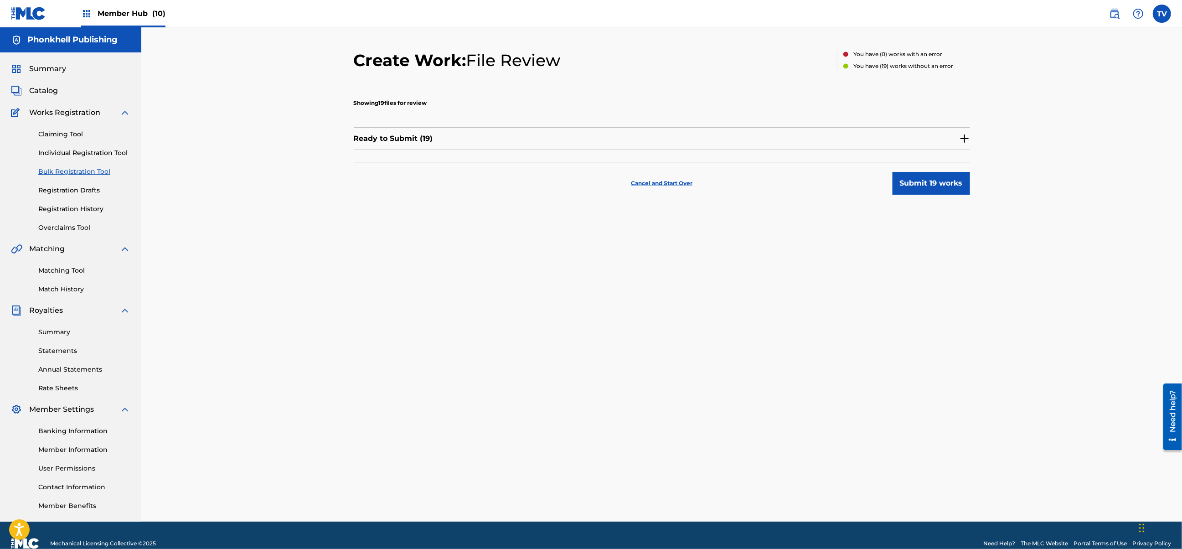
click at [964, 137] on img at bounding box center [964, 138] width 11 height 11
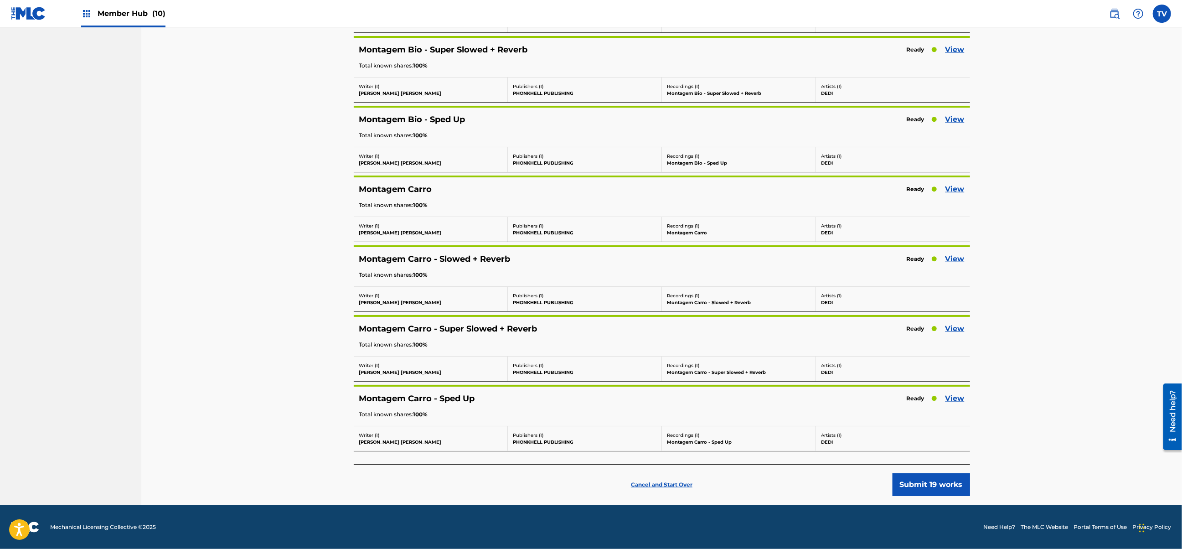
scroll to position [1030, 0]
click at [932, 480] on button "Submit 19 works" at bounding box center [930, 484] width 77 height 23
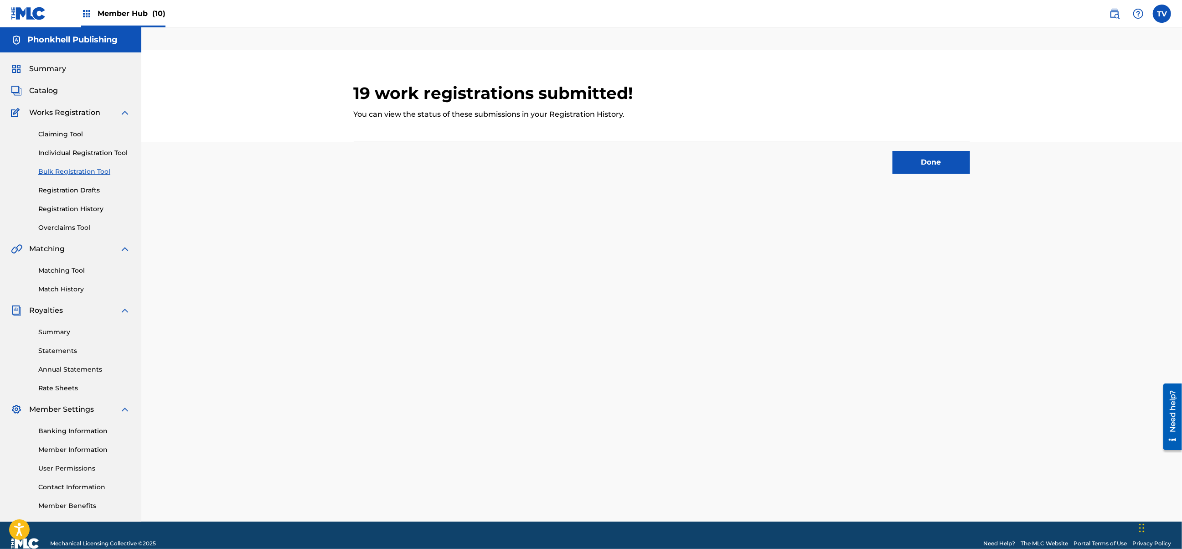
click at [944, 139] on div "19 work registrations submitted! You can view the status of these submissions i…" at bounding box center [662, 96] width 616 height 92
click at [941, 160] on button "Done" at bounding box center [930, 162] width 77 height 23
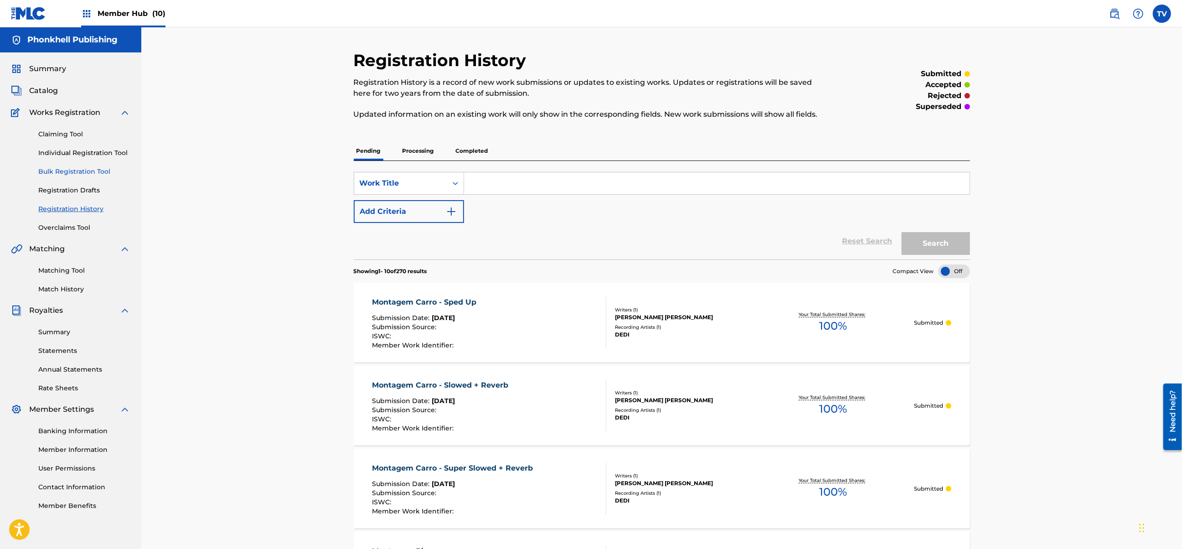
click at [75, 170] on link "Bulk Registration Tool" at bounding box center [84, 172] width 92 height 10
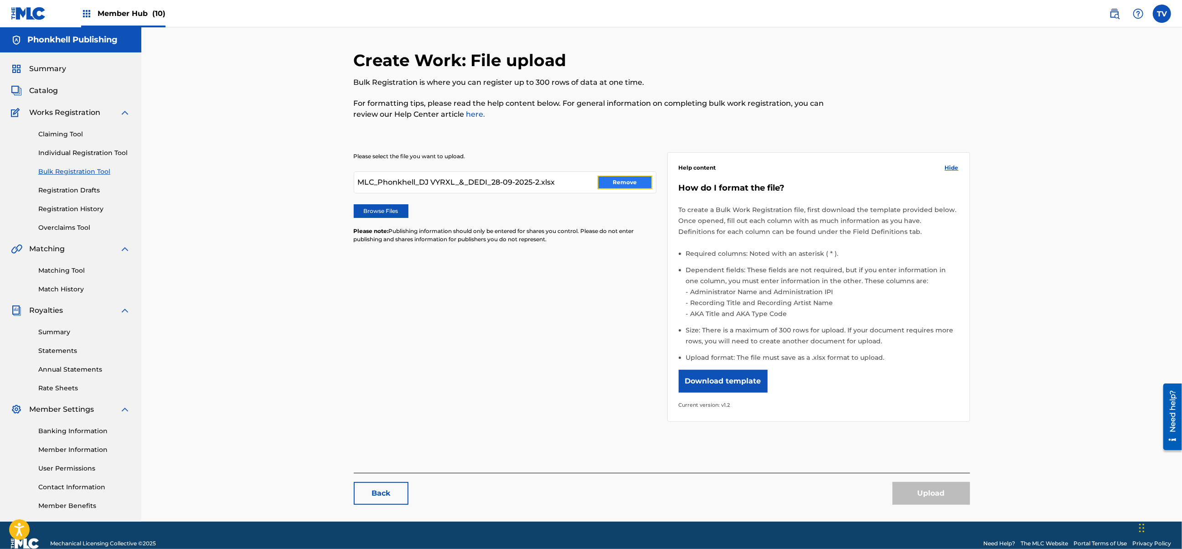
click at [616, 179] on button "Remove" at bounding box center [624, 182] width 55 height 14
click at [421, 208] on div "Browse Files" at bounding box center [505, 211] width 303 height 14
click at [388, 208] on label "Browse Files" at bounding box center [381, 211] width 55 height 14
click at [393, 219] on div "Please select the file you want to upload. Browse Files Please note: Publishing…" at bounding box center [505, 203] width 303 height 102
click at [389, 210] on label "Browse Files" at bounding box center [381, 211] width 55 height 14
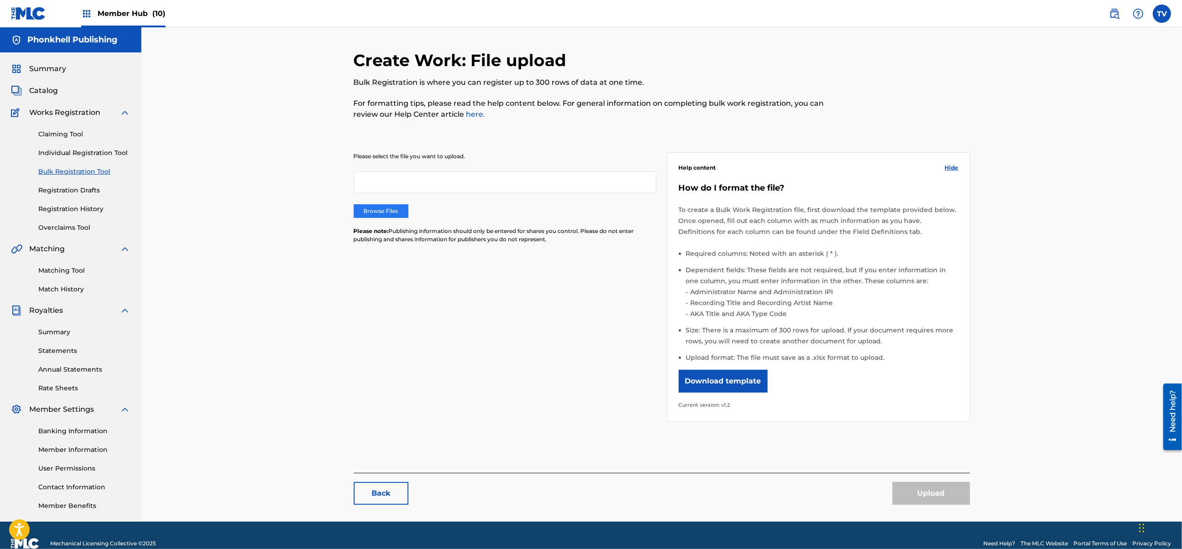
click at [0, 0] on input "Browse Files" at bounding box center [0, 0] width 0 height 0
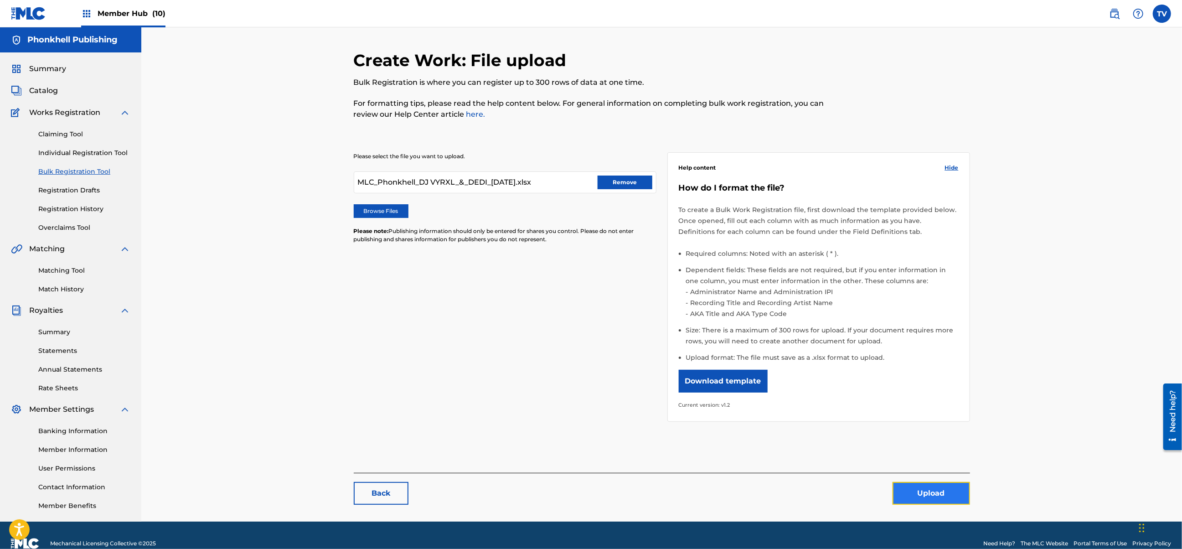
click at [915, 502] on button "Upload" at bounding box center [930, 493] width 77 height 23
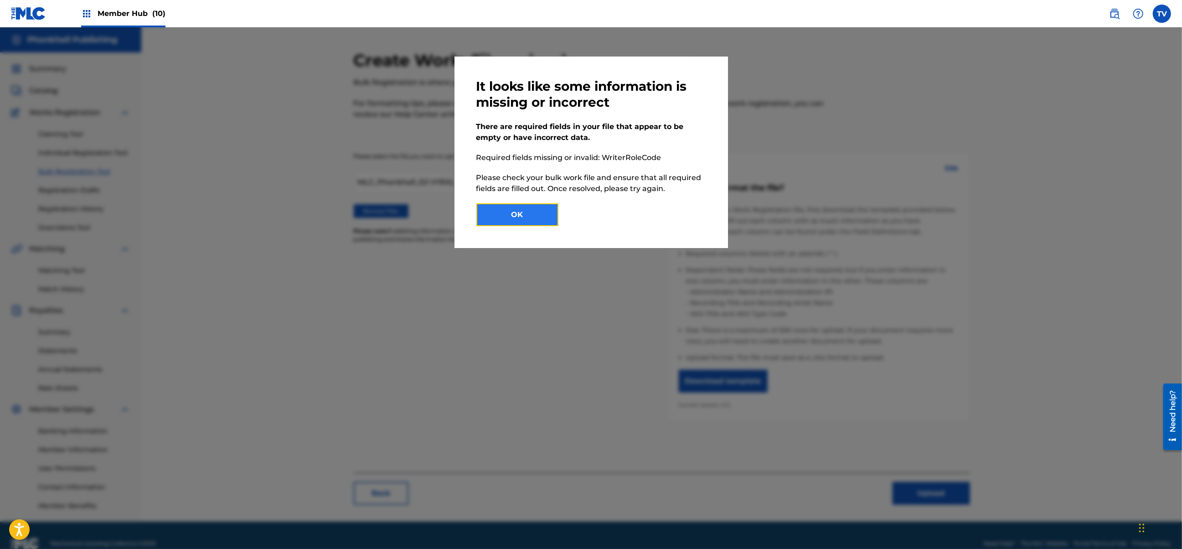
click at [533, 214] on button "OK" at bounding box center [517, 214] width 82 height 23
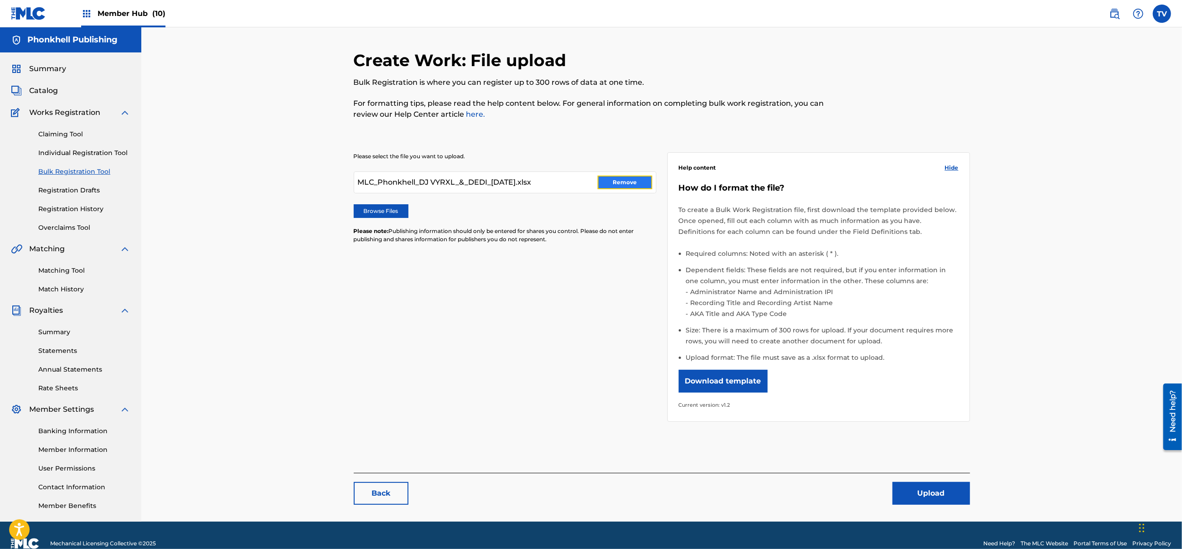
click at [625, 179] on button "Remove" at bounding box center [624, 182] width 55 height 14
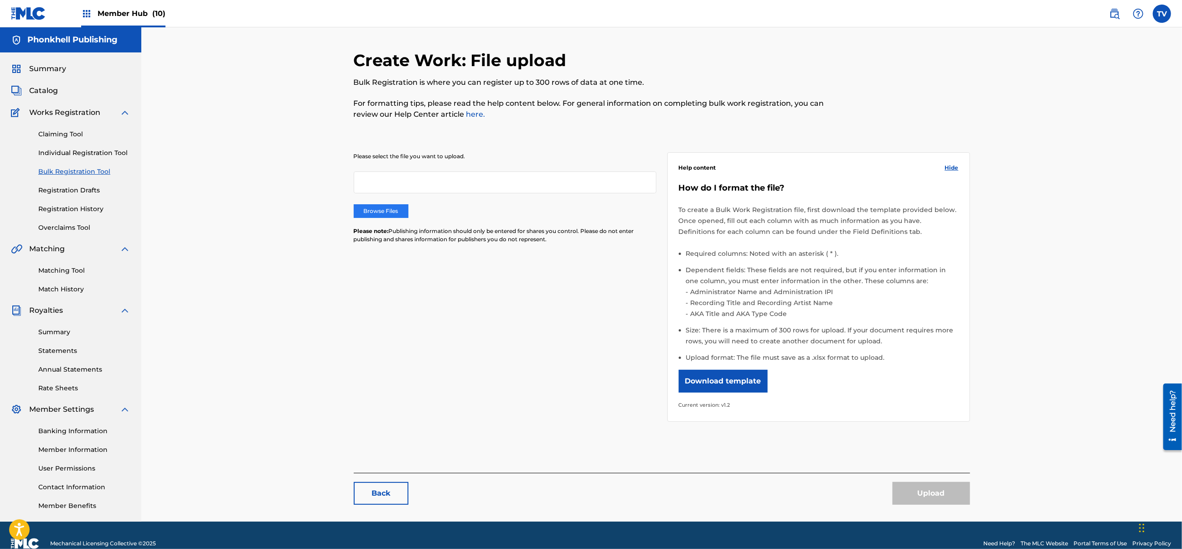
click at [362, 215] on label "Browse Files" at bounding box center [381, 211] width 55 height 14
click at [0, 0] on input "Browse Files" at bounding box center [0, 0] width 0 height 0
click at [75, 227] on link "Overclaims Tool" at bounding box center [84, 228] width 92 height 10
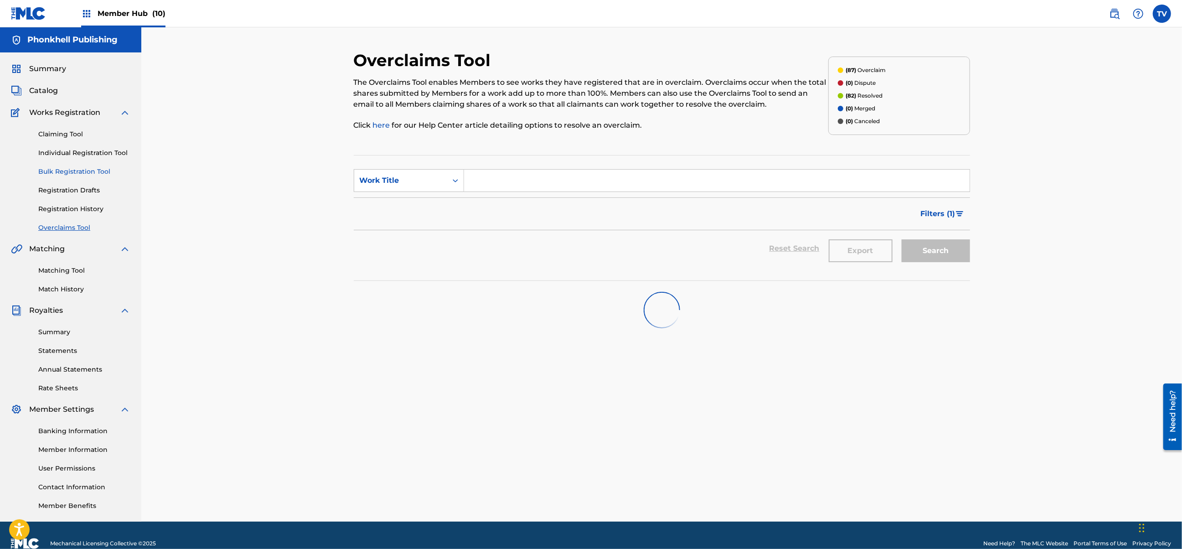
click at [79, 170] on link "Bulk Registration Tool" at bounding box center [84, 172] width 92 height 10
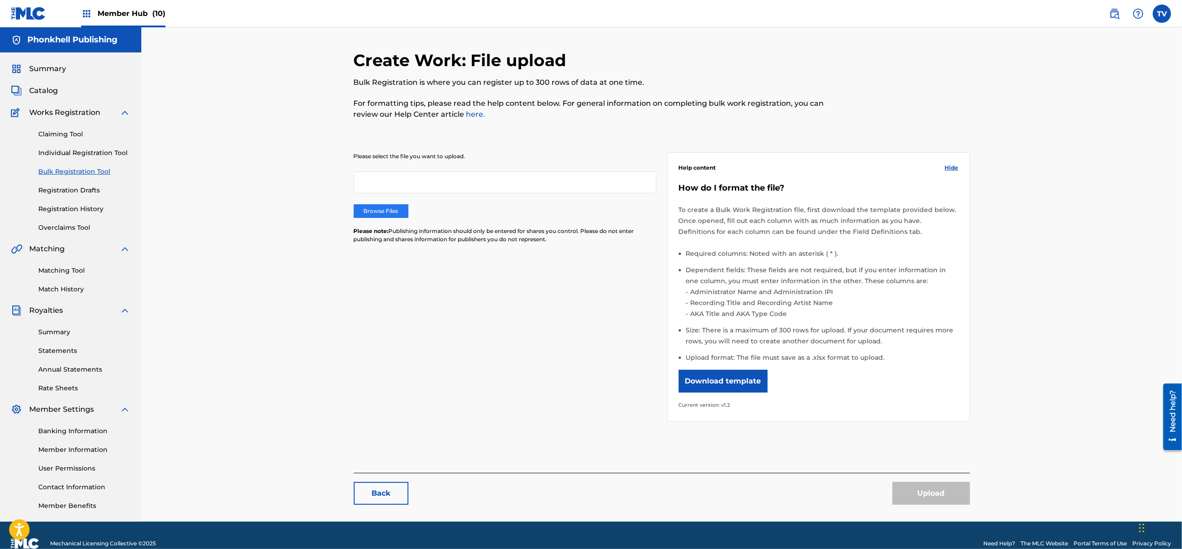
click at [386, 215] on label "Browse Files" at bounding box center [381, 211] width 55 height 14
click at [0, 0] on input "Browse Files" at bounding box center [0, 0] width 0 height 0
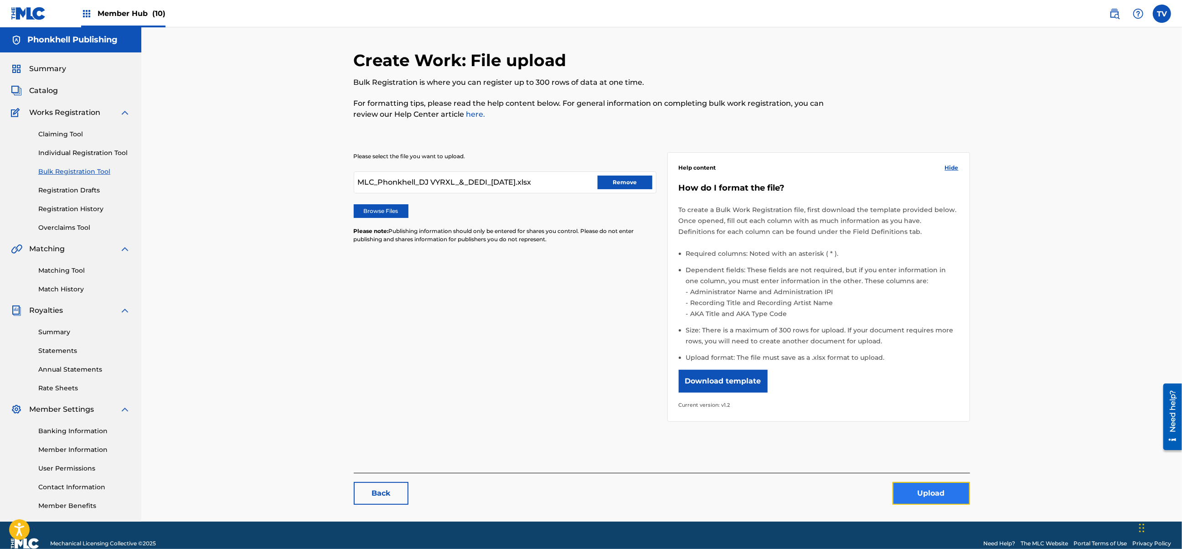
click at [926, 489] on button "Upload" at bounding box center [930, 493] width 77 height 23
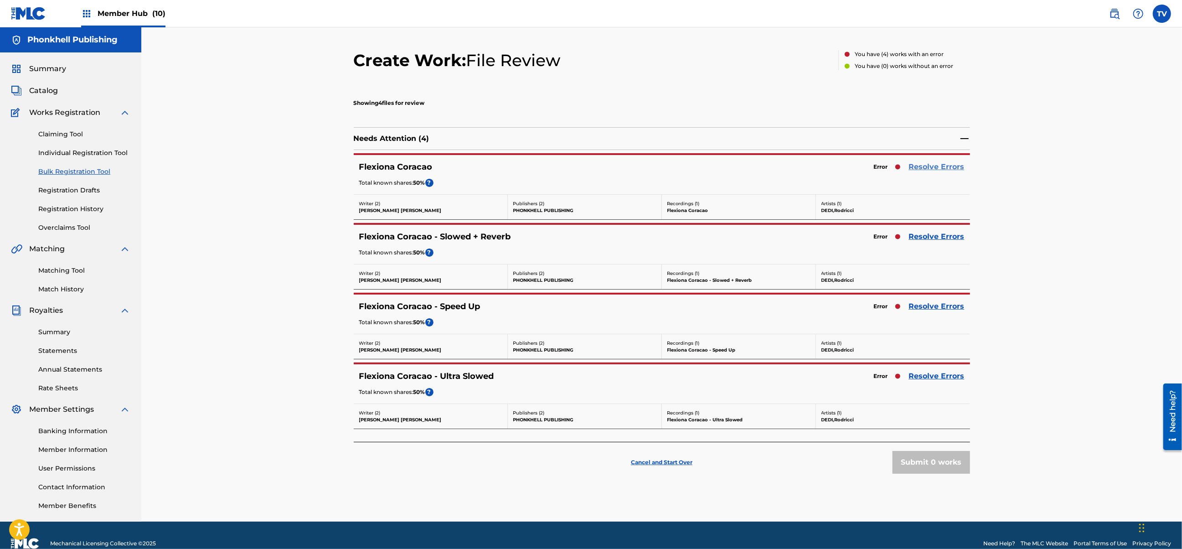
click at [937, 166] on link "Resolve Errors" at bounding box center [937, 166] width 56 height 11
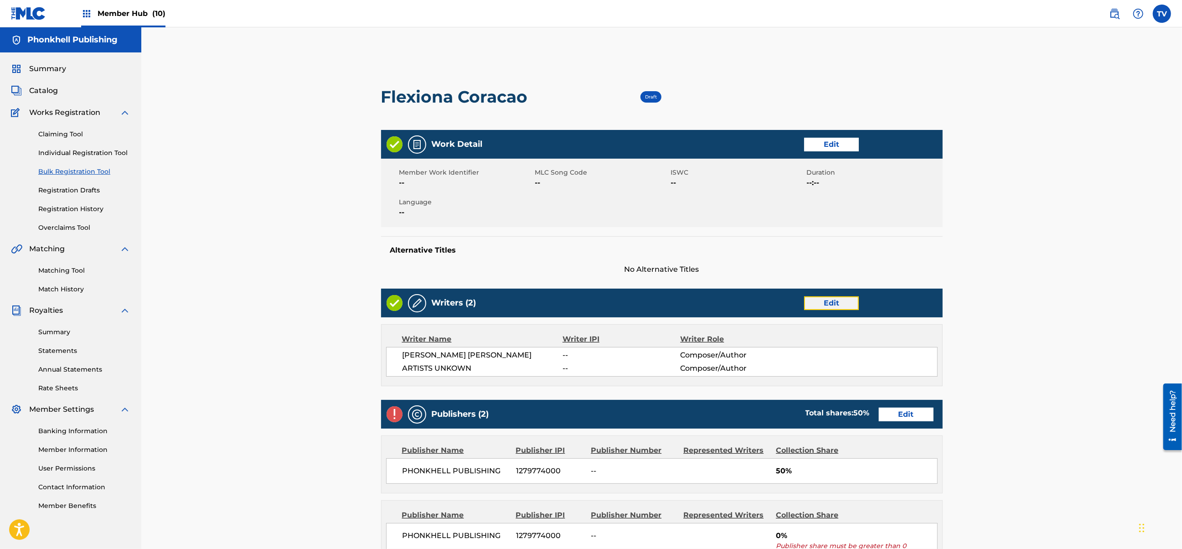
click at [825, 305] on link "Edit" at bounding box center [831, 303] width 55 height 14
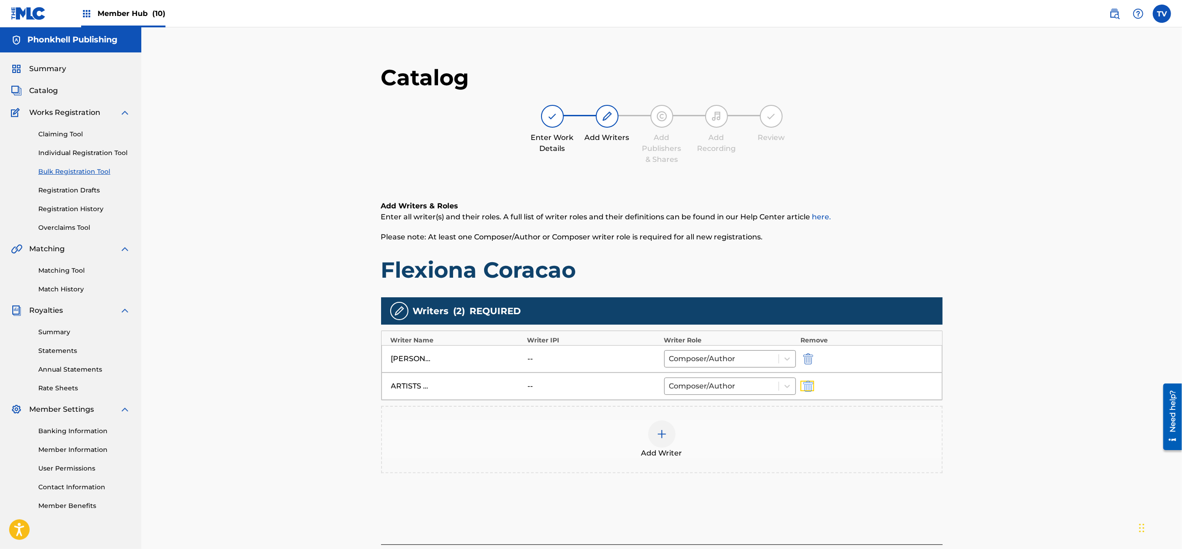
click at [802, 389] on button "submit" at bounding box center [807, 385] width 14 height 10
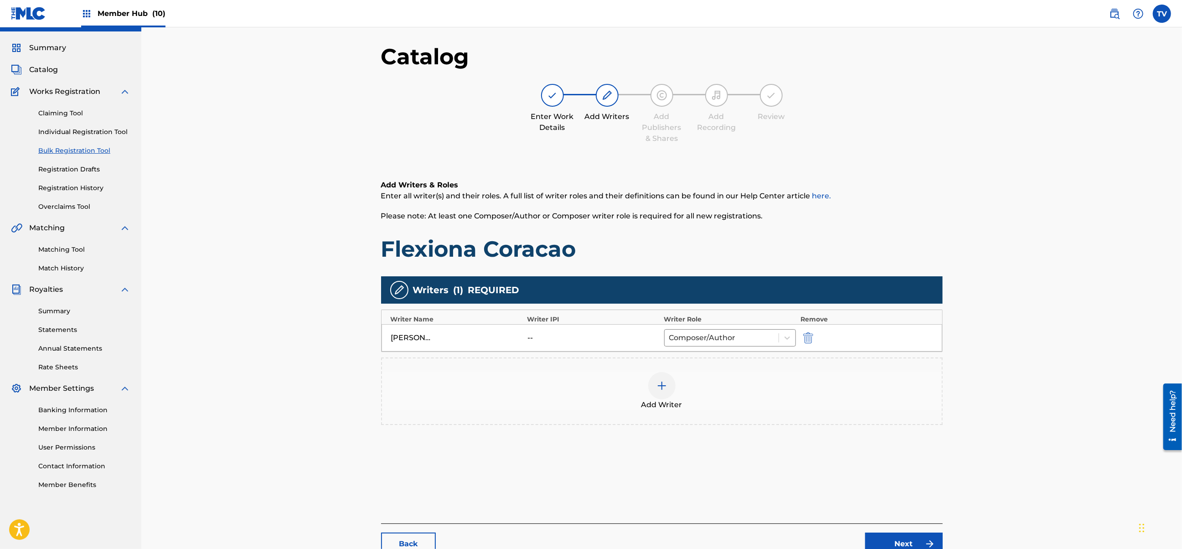
scroll to position [103, 0]
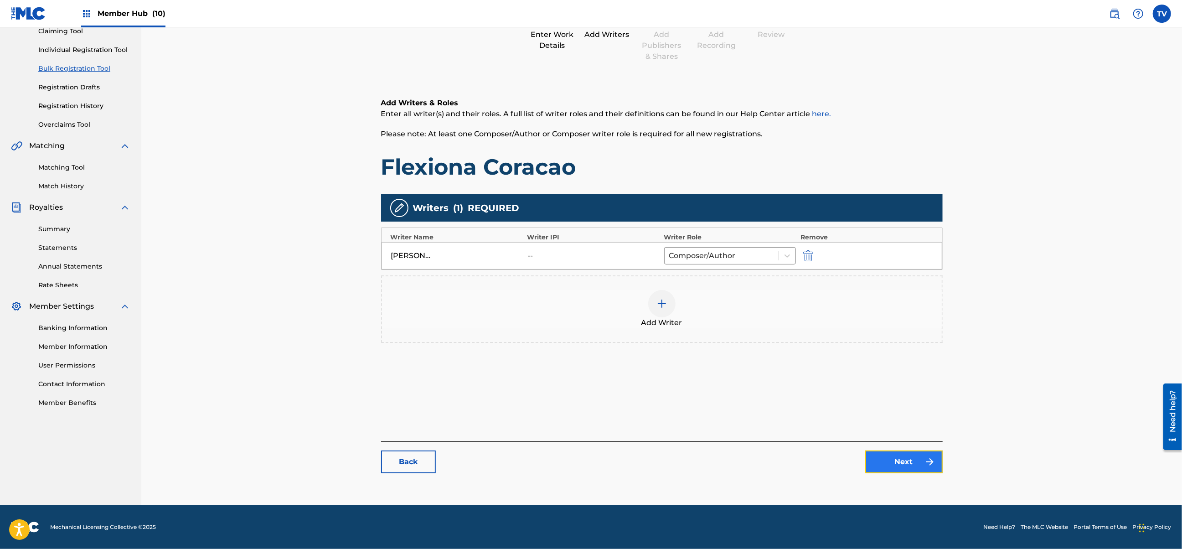
click at [895, 461] on link "Next" at bounding box center [903, 461] width 77 height 23
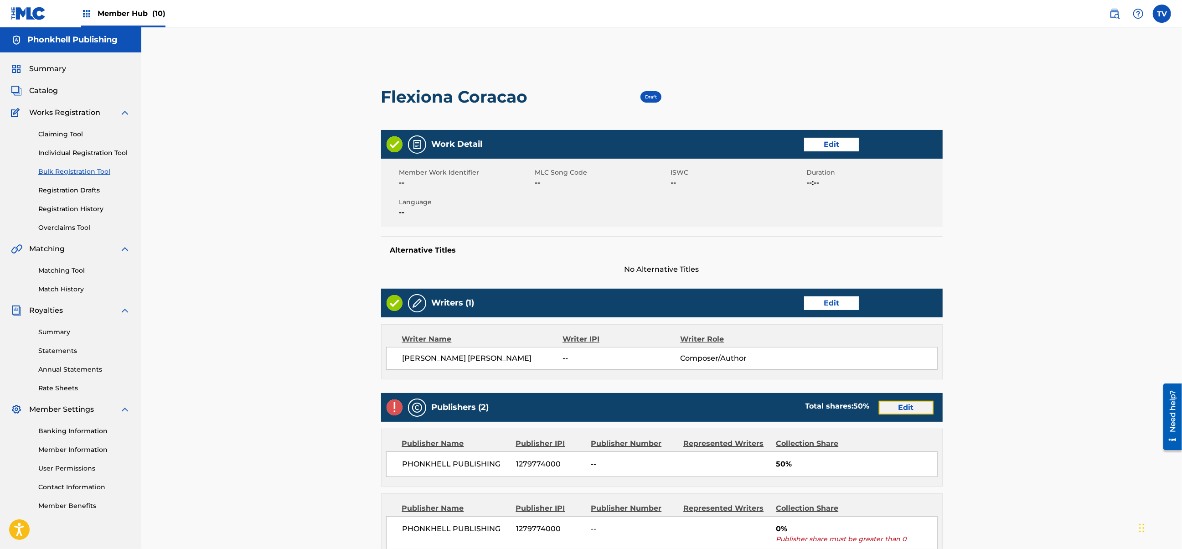
click at [900, 405] on link "Edit" at bounding box center [905, 408] width 55 height 14
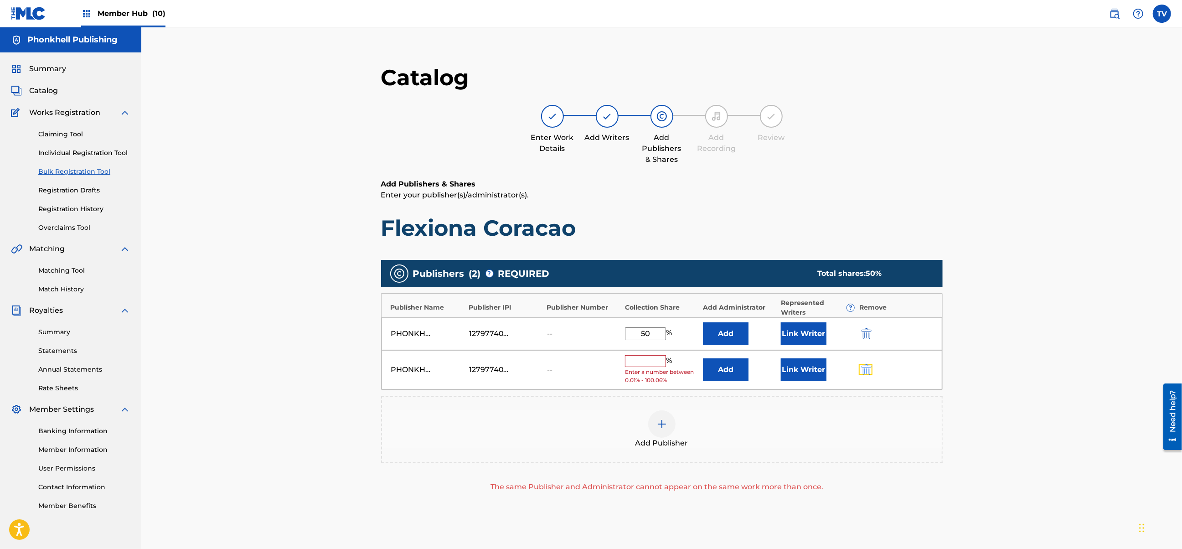
click at [860, 365] on button "submit" at bounding box center [865, 369] width 14 height 10
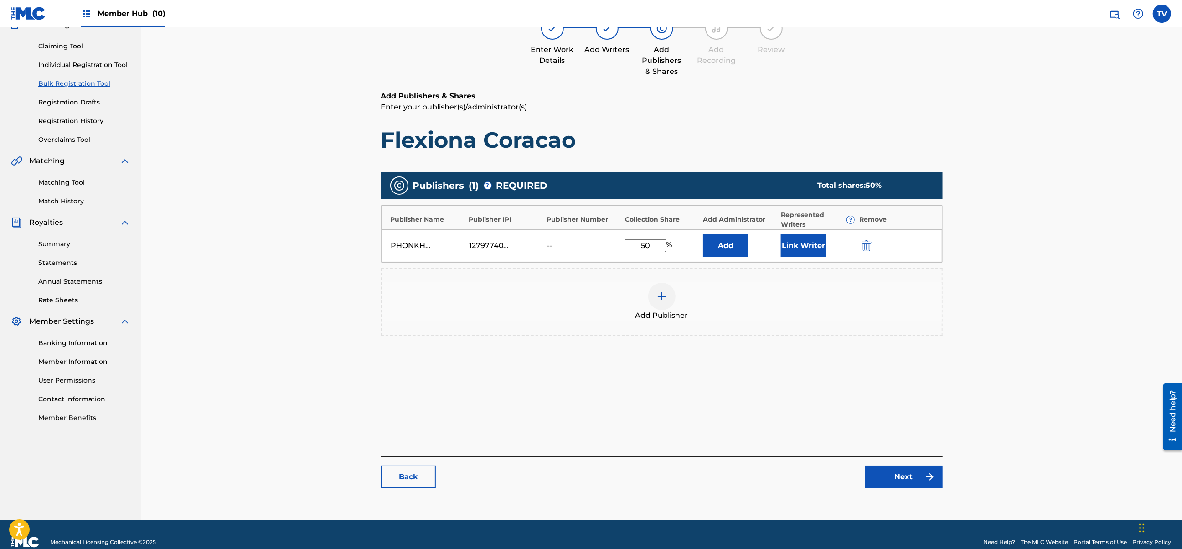
scroll to position [103, 0]
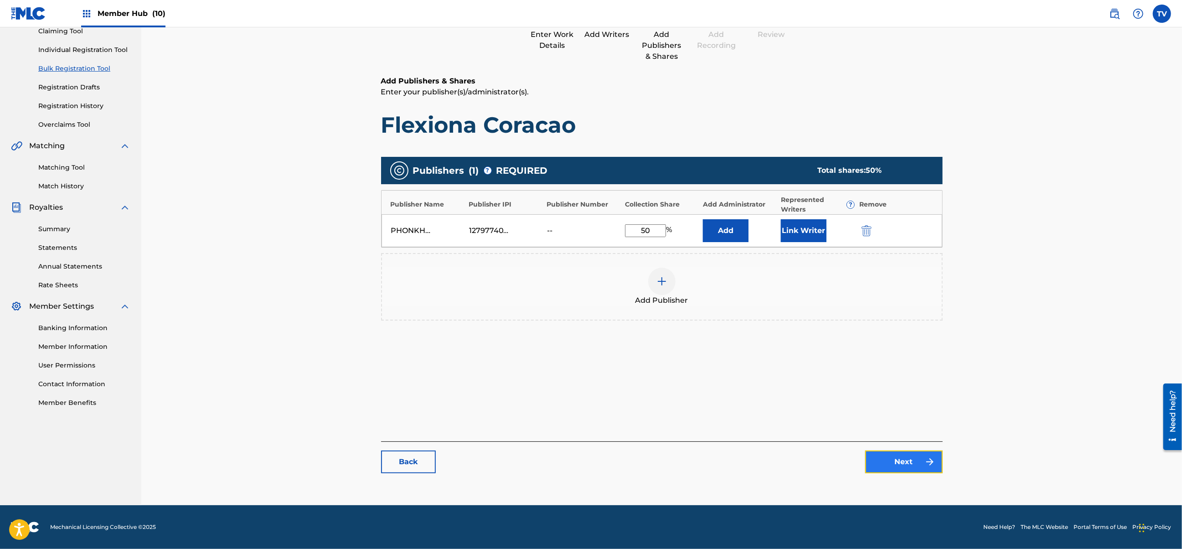
click at [912, 462] on link "Next" at bounding box center [903, 461] width 77 height 23
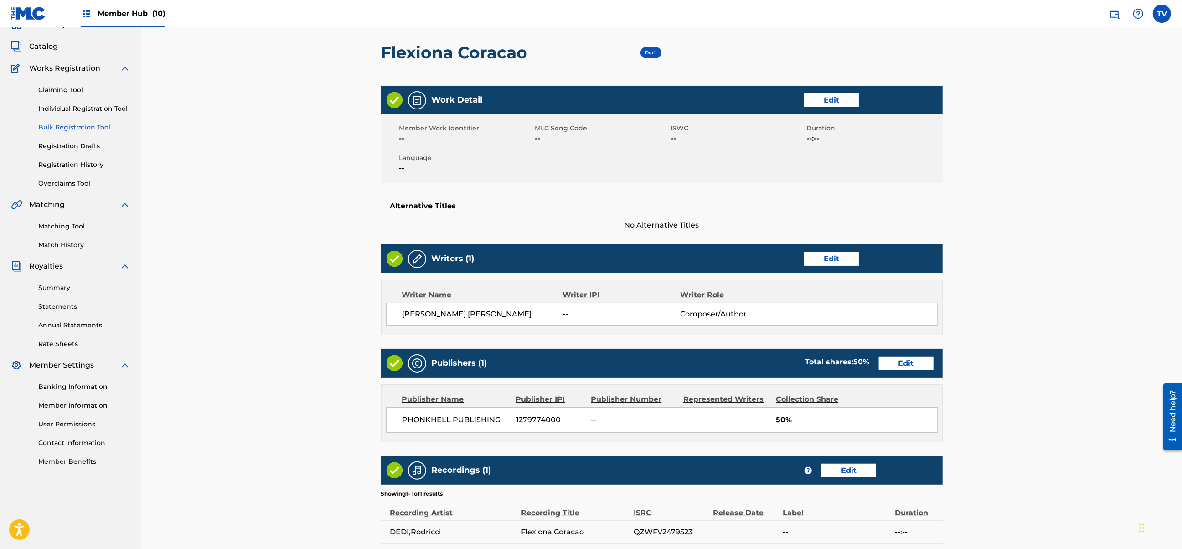
scroll to position [161, 0]
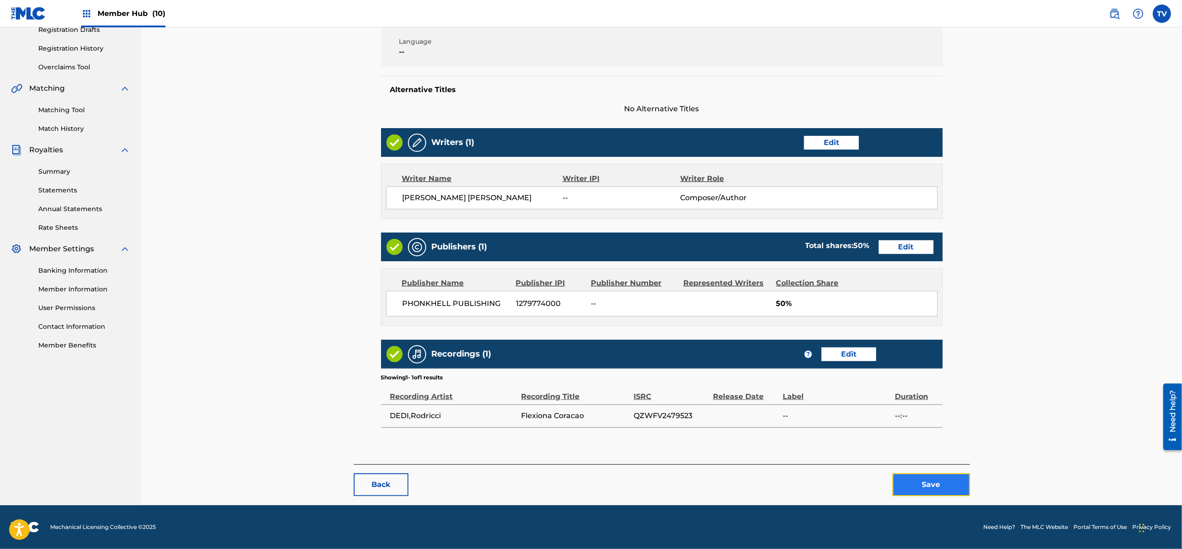
click at [952, 483] on button "Save" at bounding box center [930, 484] width 77 height 23
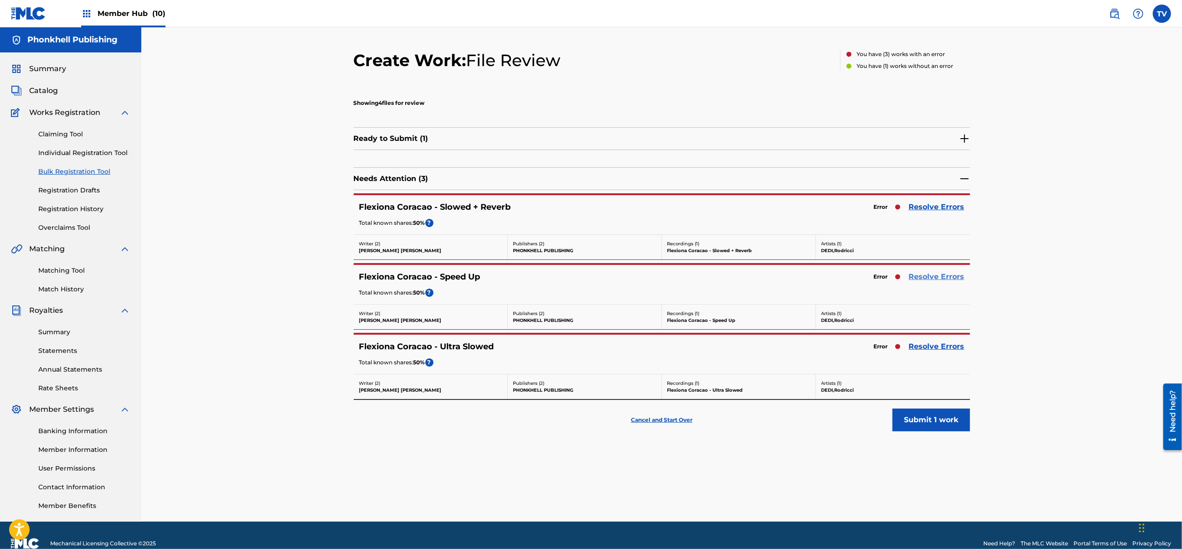
click at [930, 276] on link "Resolve Errors" at bounding box center [937, 276] width 56 height 11
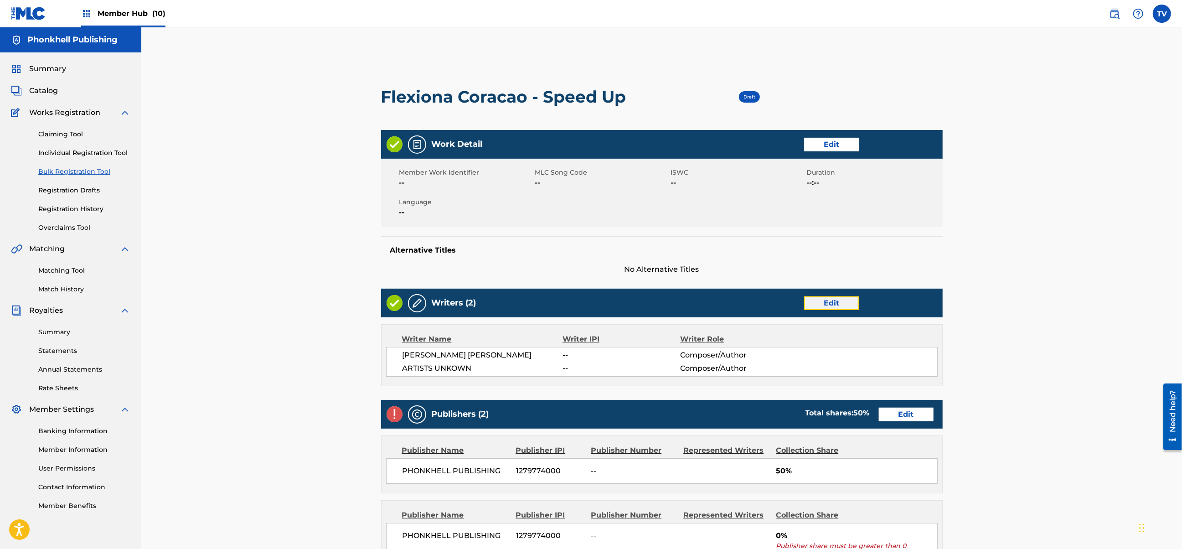
click at [837, 298] on link "Edit" at bounding box center [831, 303] width 55 height 14
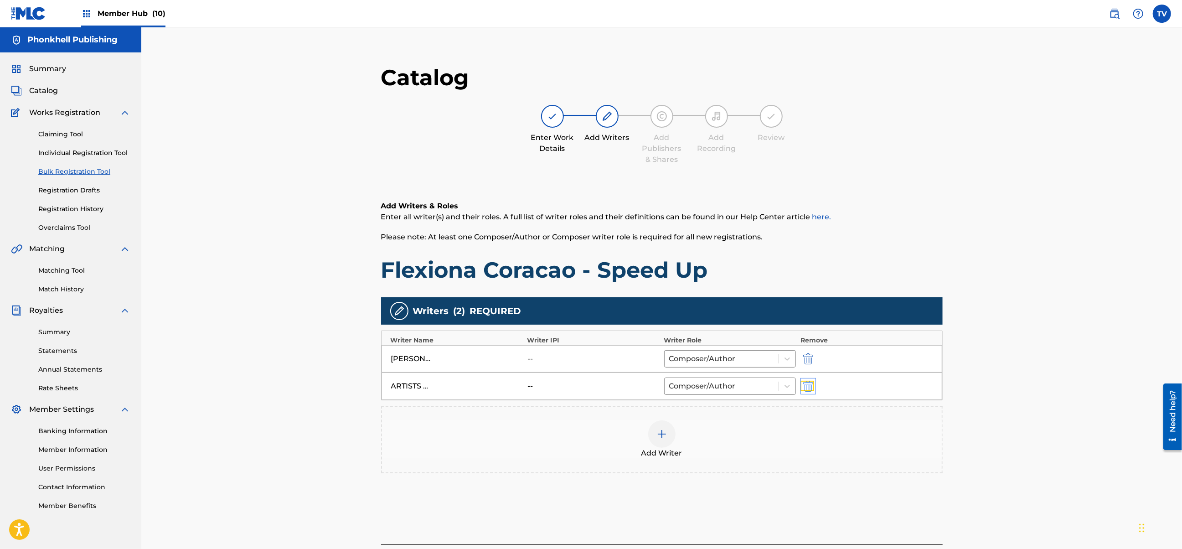
click at [807, 385] on img "submit" at bounding box center [808, 385] width 10 height 11
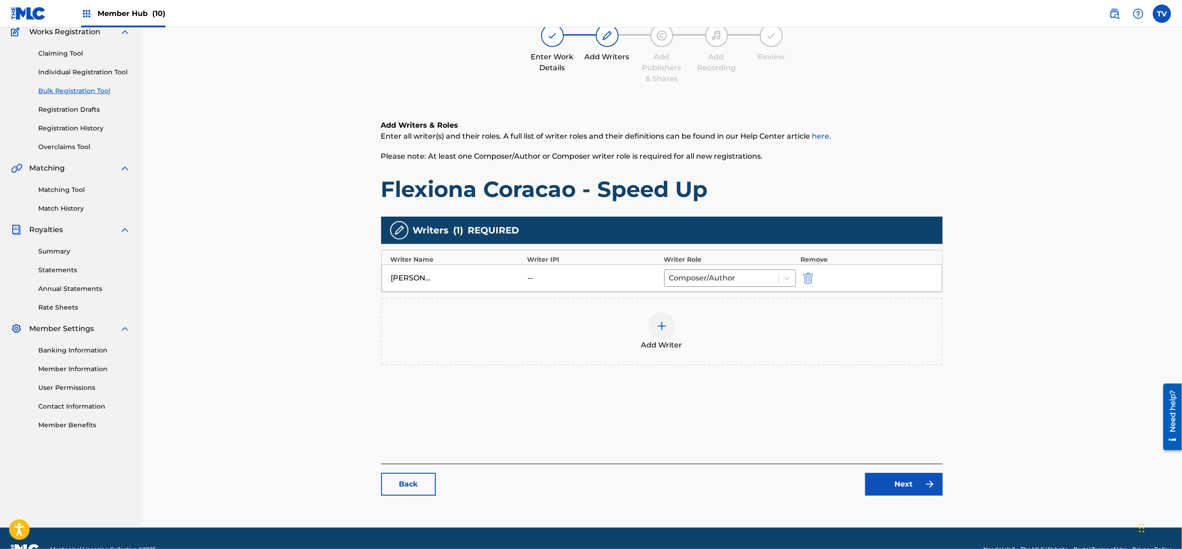
scroll to position [103, 0]
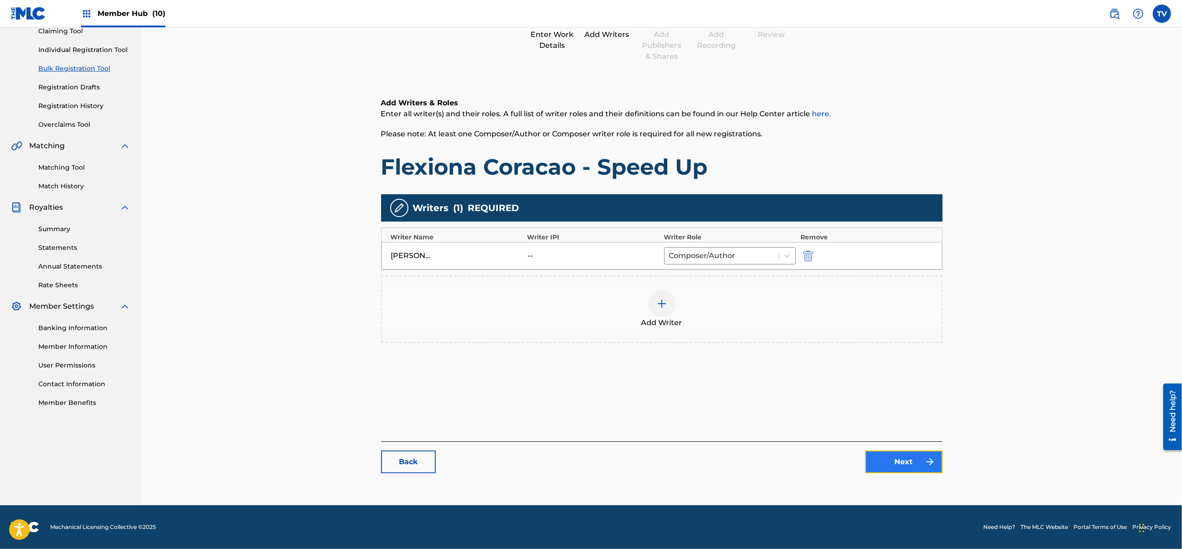
click at [903, 451] on link "Next" at bounding box center [903, 461] width 77 height 23
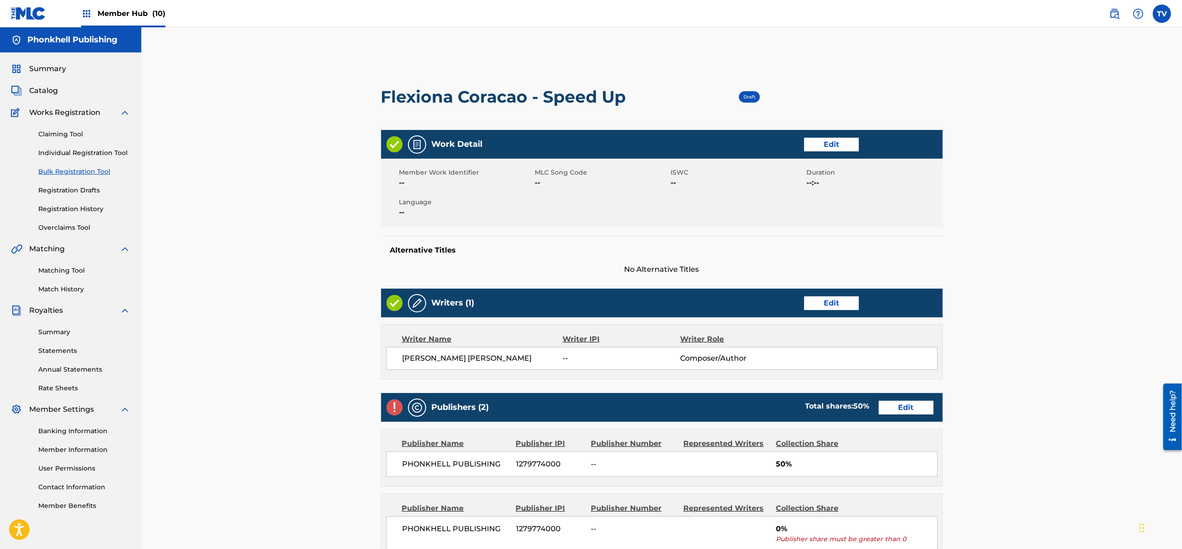
click at [909, 396] on div "Publishers (2) Total shares: 50 % Edit" at bounding box center [661, 407] width 561 height 29
click at [906, 405] on link "Edit" at bounding box center [905, 408] width 55 height 14
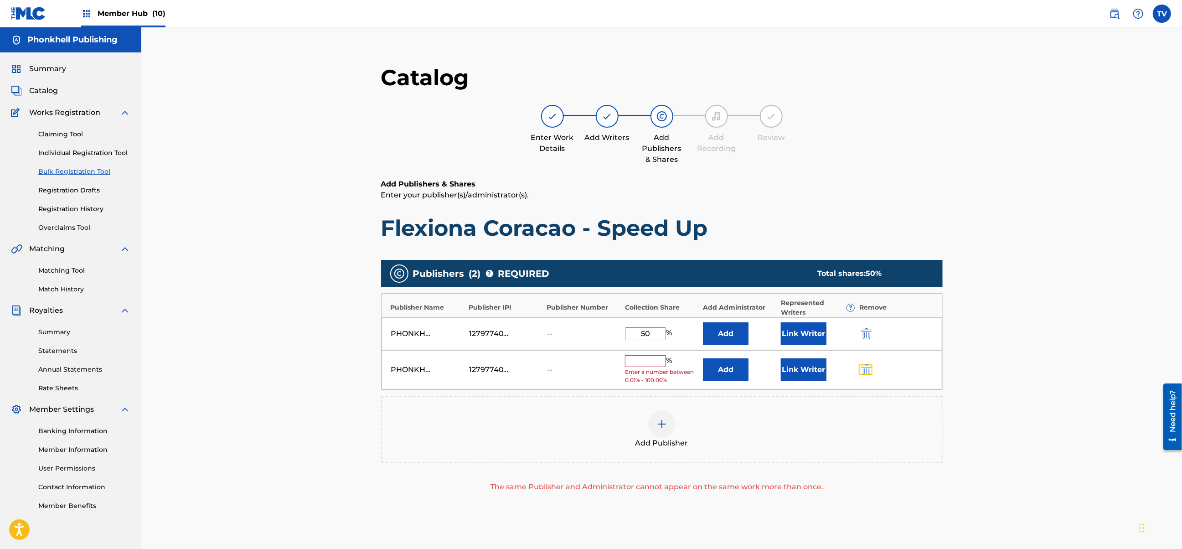
click at [861, 369] on button "submit" at bounding box center [865, 369] width 14 height 10
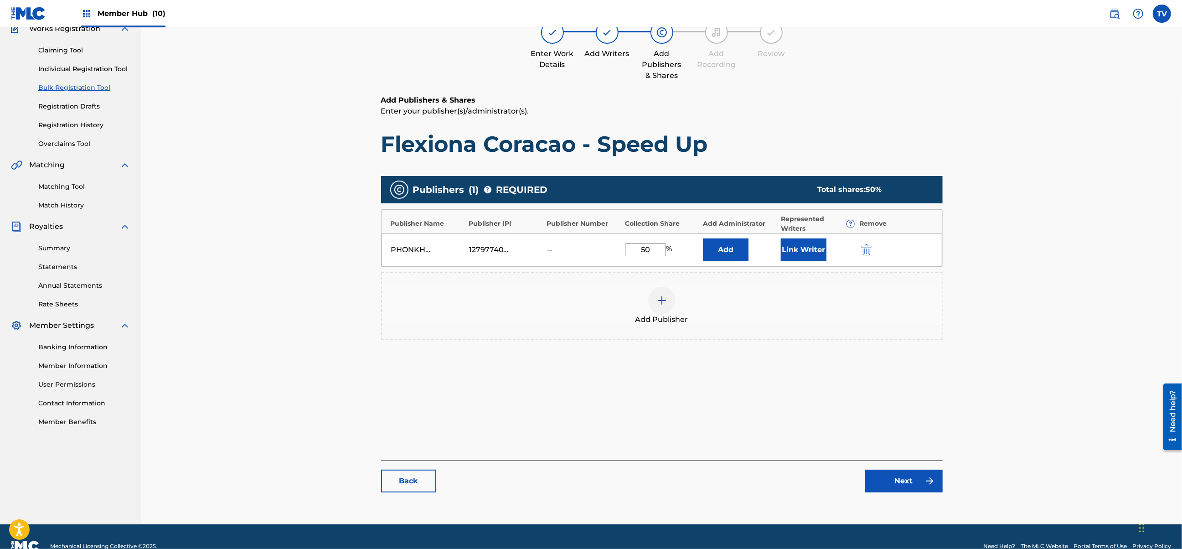
scroll to position [103, 0]
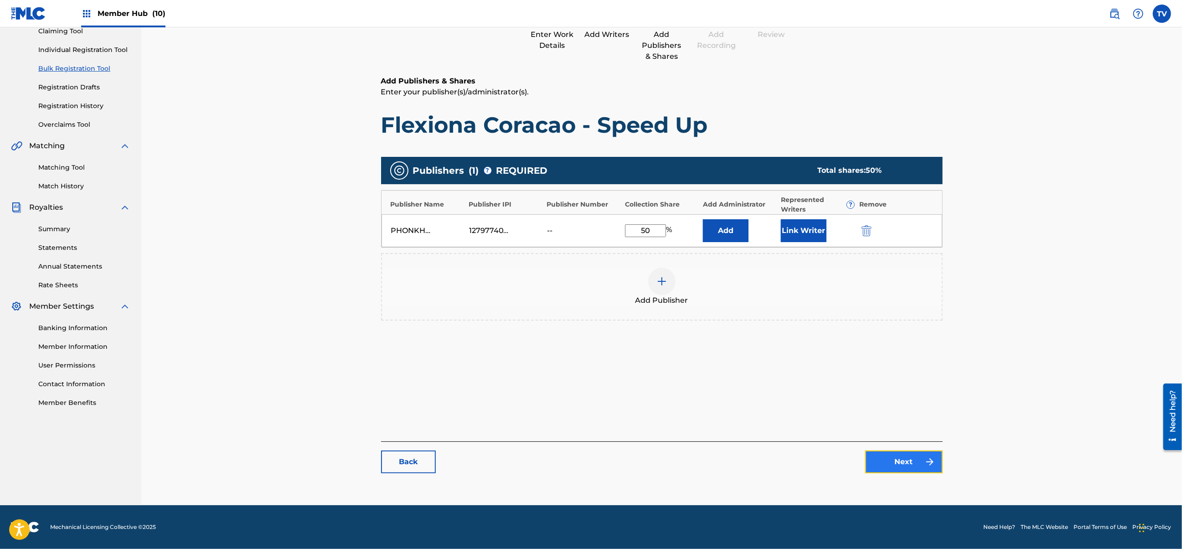
click at [895, 462] on link "Next" at bounding box center [903, 461] width 77 height 23
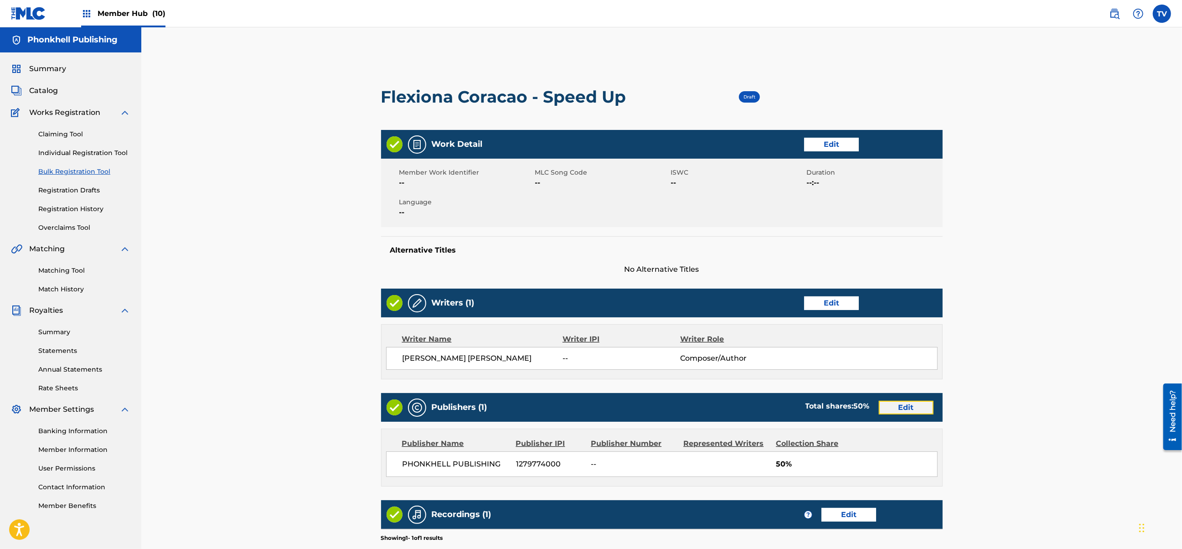
click at [905, 408] on link "Edit" at bounding box center [905, 408] width 55 height 14
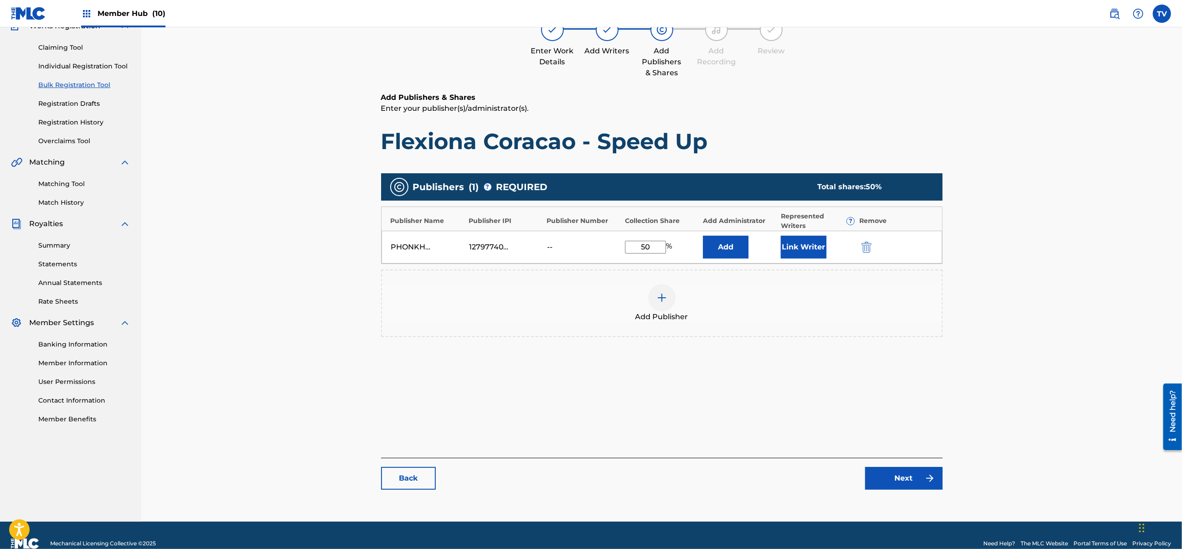
scroll to position [103, 0]
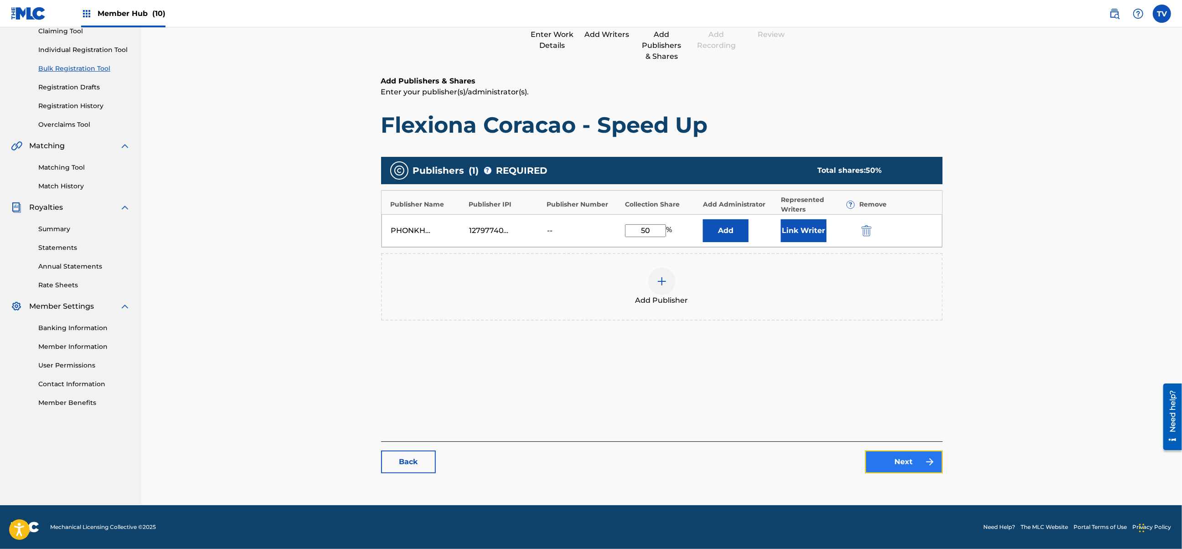
click at [906, 463] on link "Next" at bounding box center [903, 461] width 77 height 23
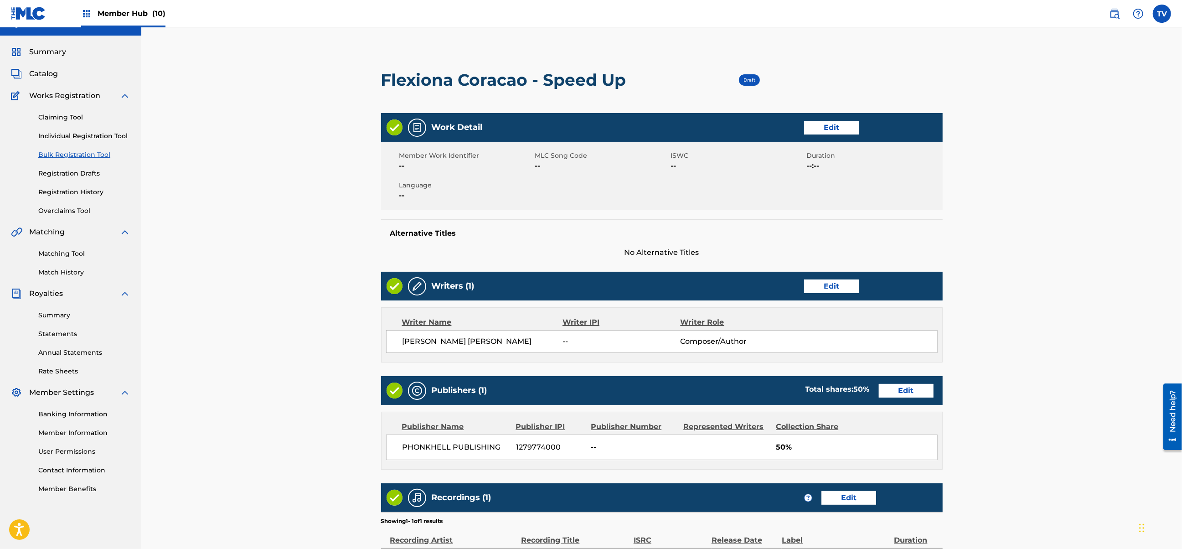
scroll to position [161, 0]
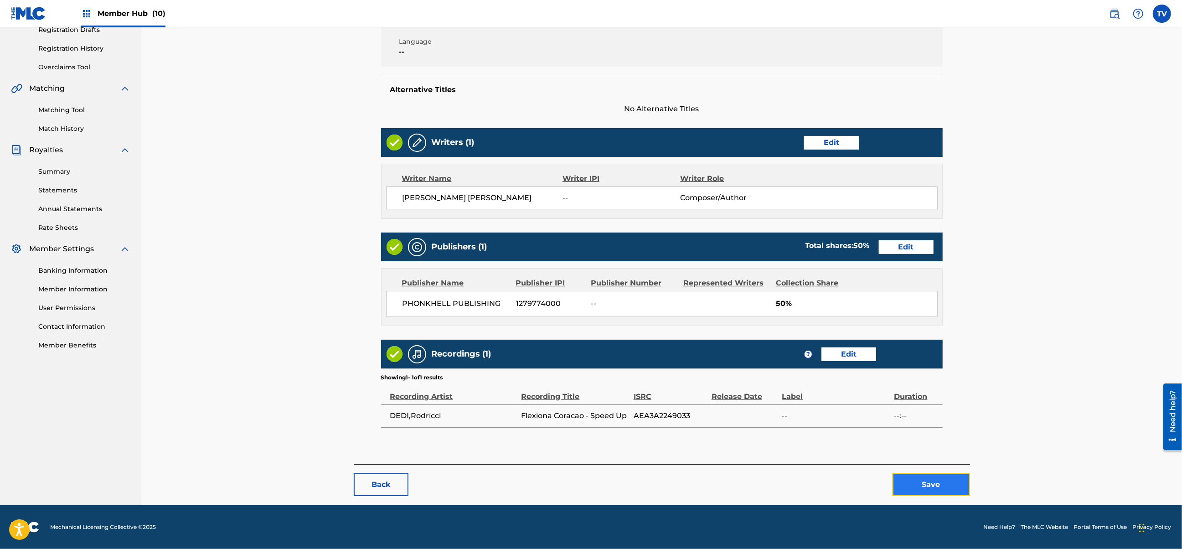
click at [937, 477] on button "Save" at bounding box center [930, 484] width 77 height 23
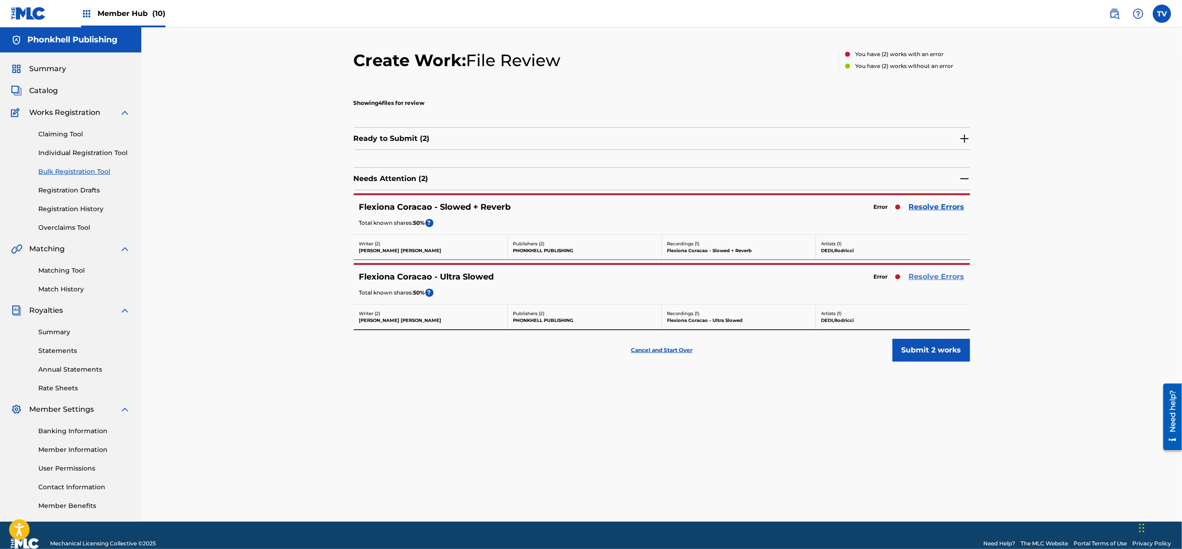
click at [921, 279] on link "Resolve Errors" at bounding box center [937, 276] width 56 height 11
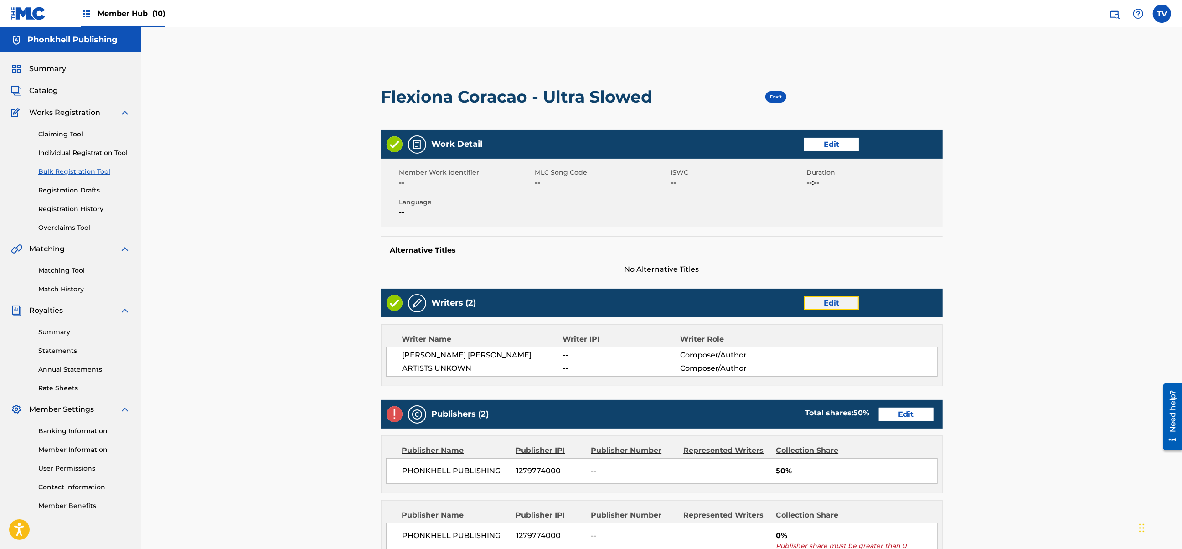
click at [832, 296] on link "Edit" at bounding box center [831, 303] width 55 height 14
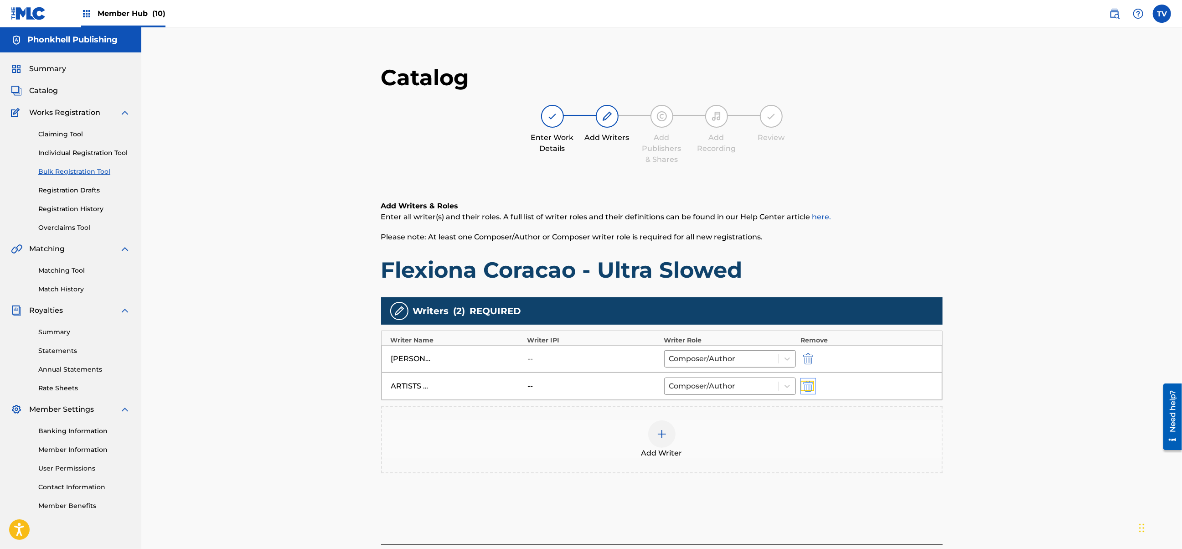
click at [806, 391] on img "submit" at bounding box center [808, 385] width 10 height 11
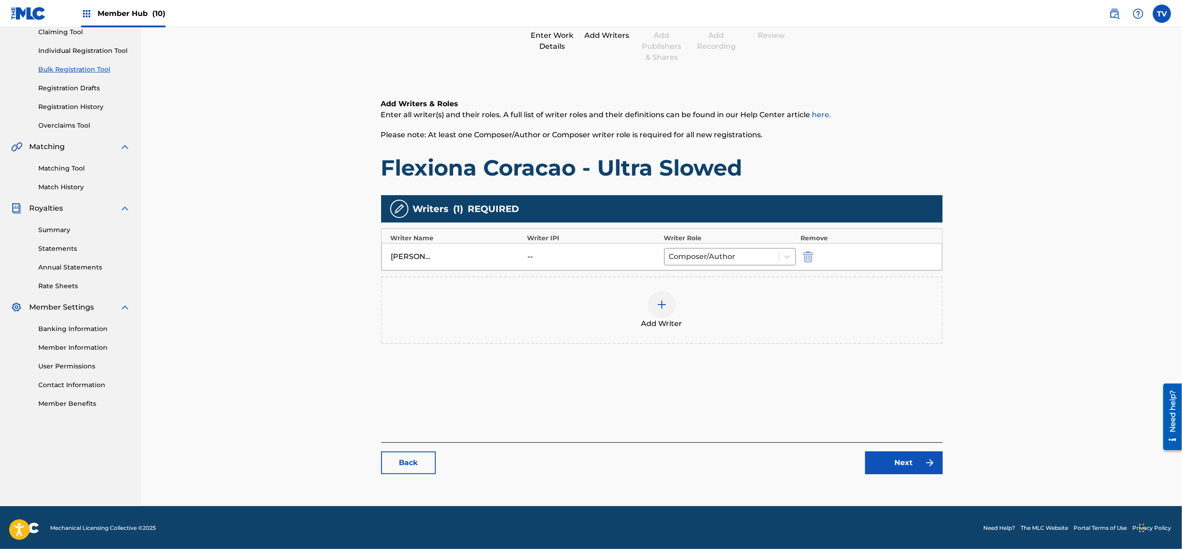
scroll to position [103, 0]
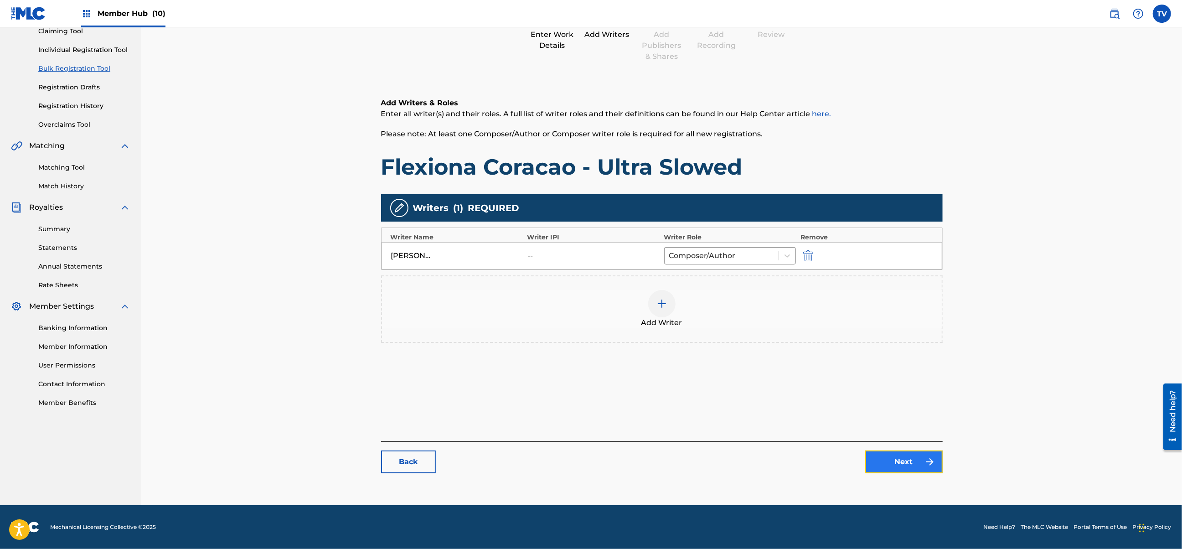
click at [901, 469] on link "Next" at bounding box center [903, 461] width 77 height 23
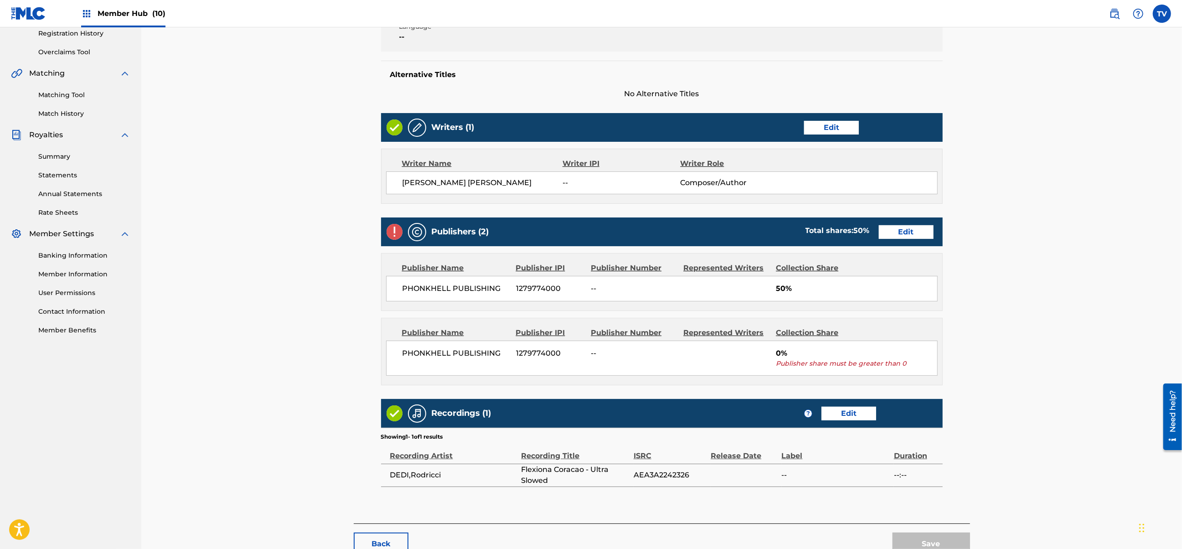
scroll to position [236, 0]
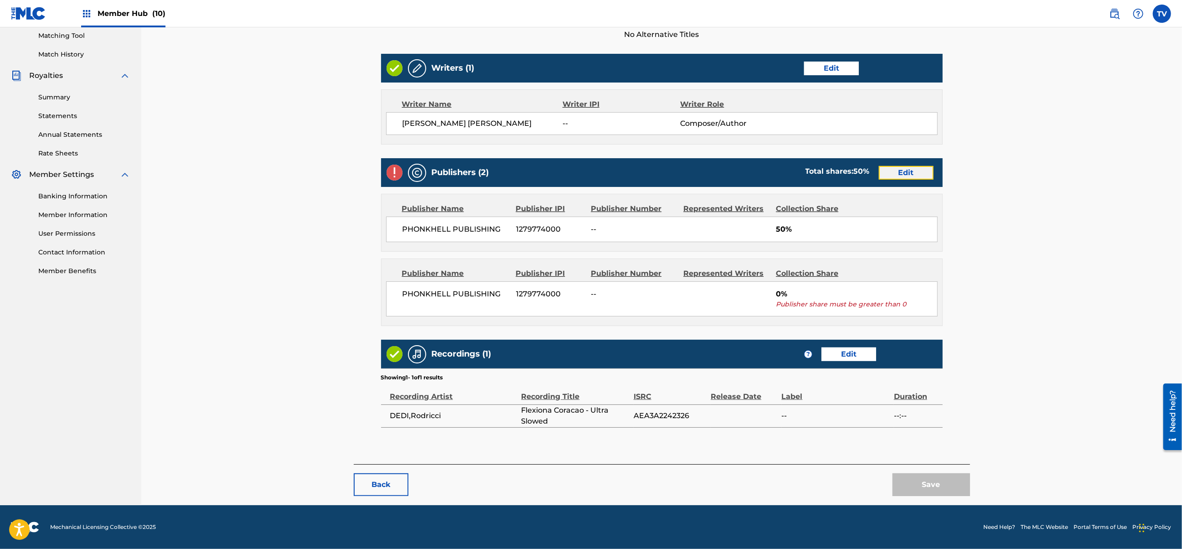
click at [910, 175] on link "Edit" at bounding box center [905, 173] width 55 height 14
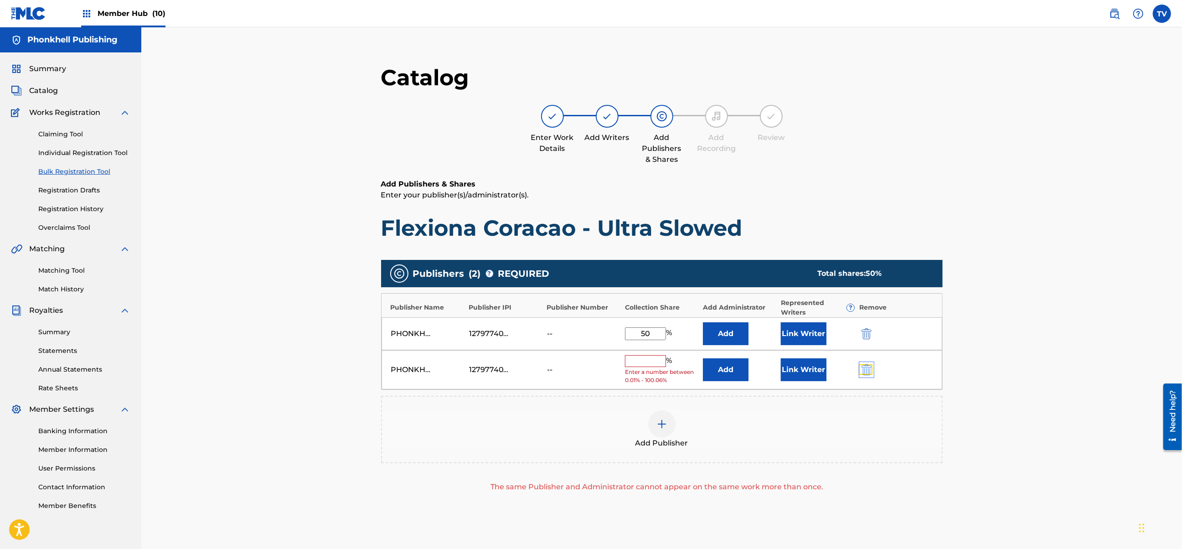
click at [870, 367] on img "submit" at bounding box center [866, 369] width 10 height 11
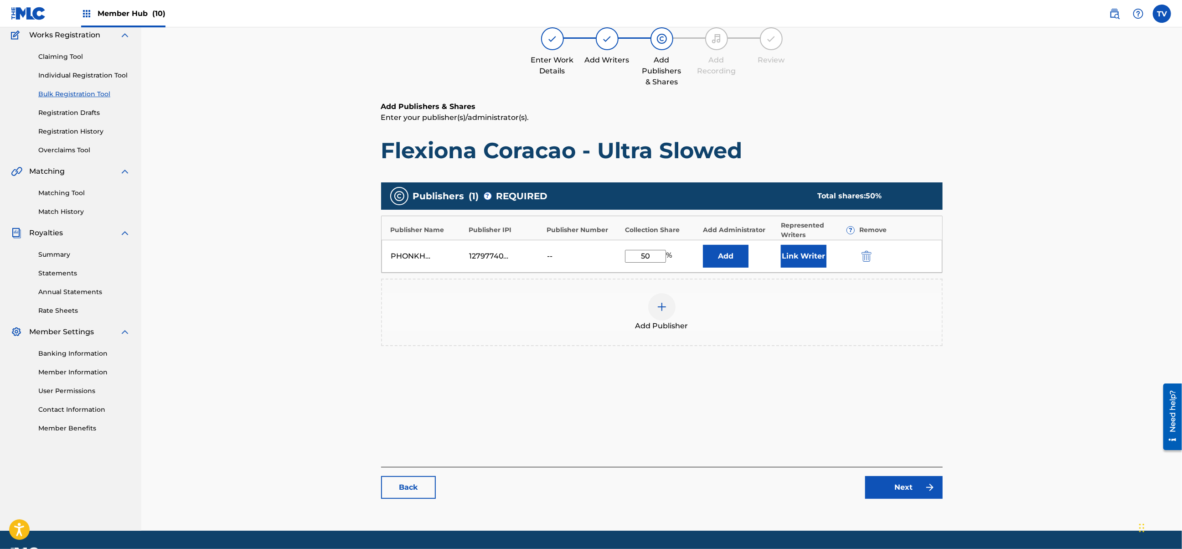
scroll to position [103, 0]
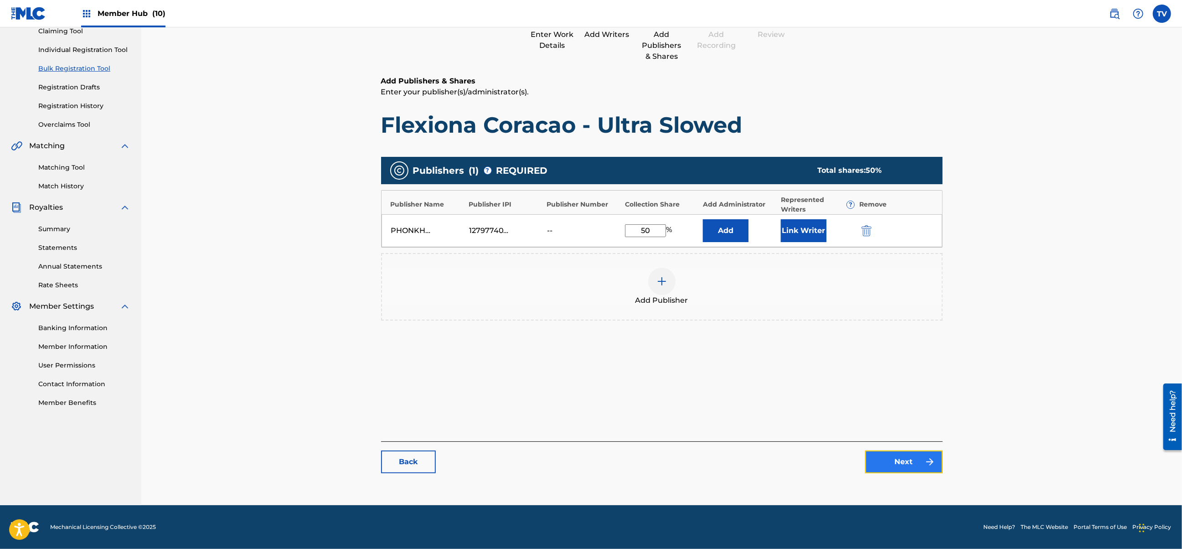
click at [910, 454] on link "Next" at bounding box center [903, 461] width 77 height 23
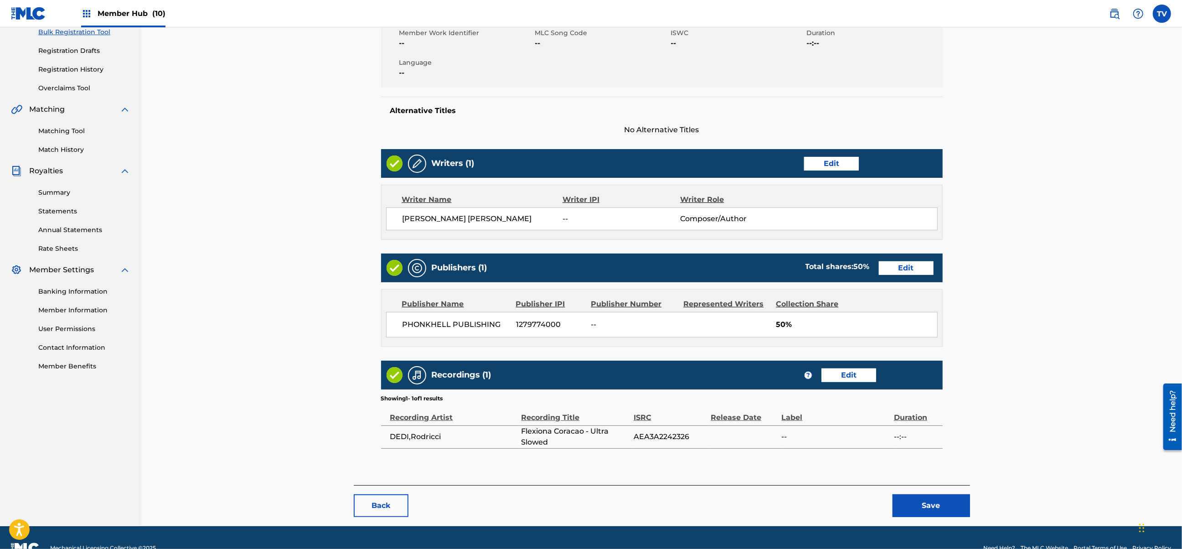
scroll to position [161, 0]
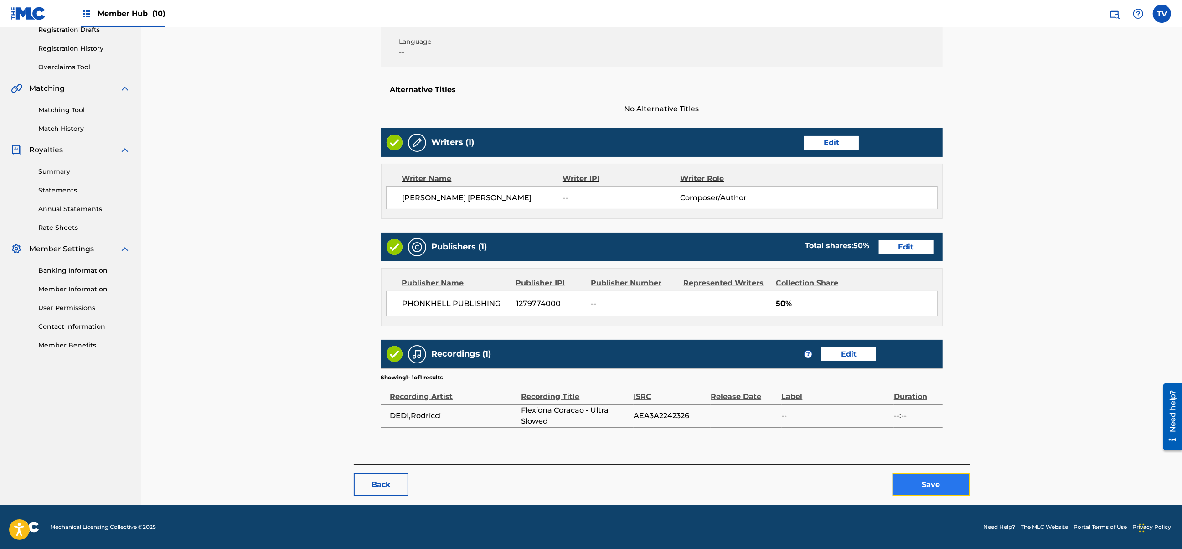
click at [937, 483] on button "Save" at bounding box center [930, 484] width 77 height 23
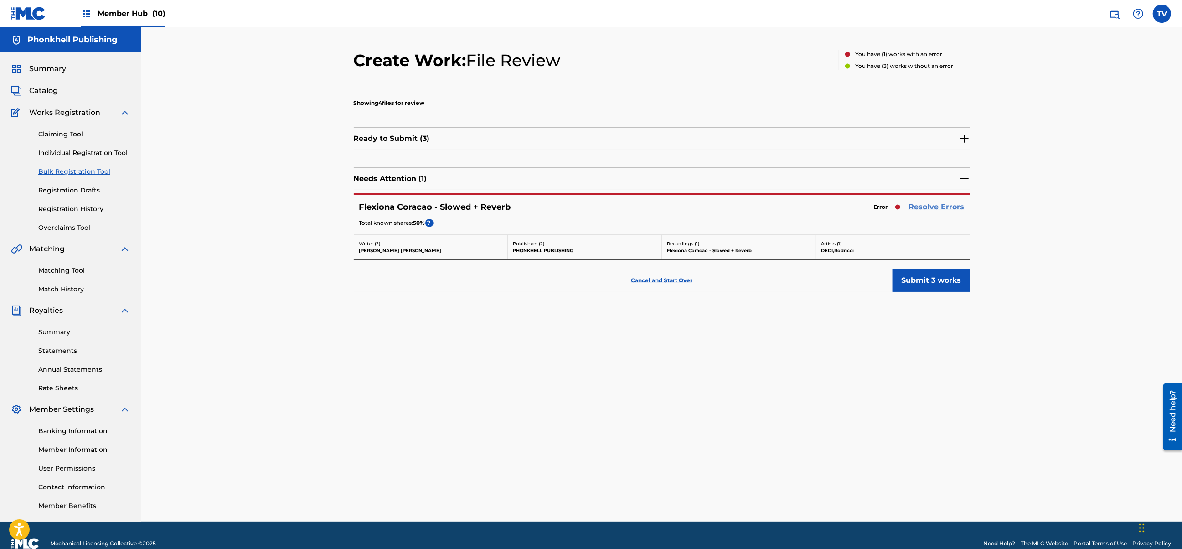
click at [935, 207] on link "Resolve Errors" at bounding box center [937, 206] width 56 height 11
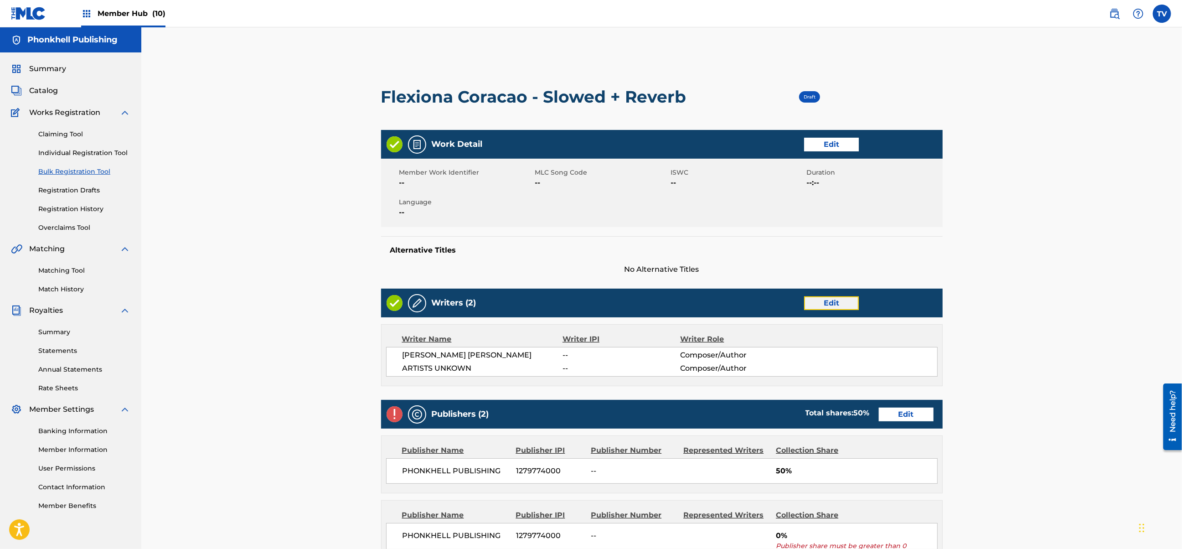
click at [821, 309] on link "Edit" at bounding box center [831, 303] width 55 height 14
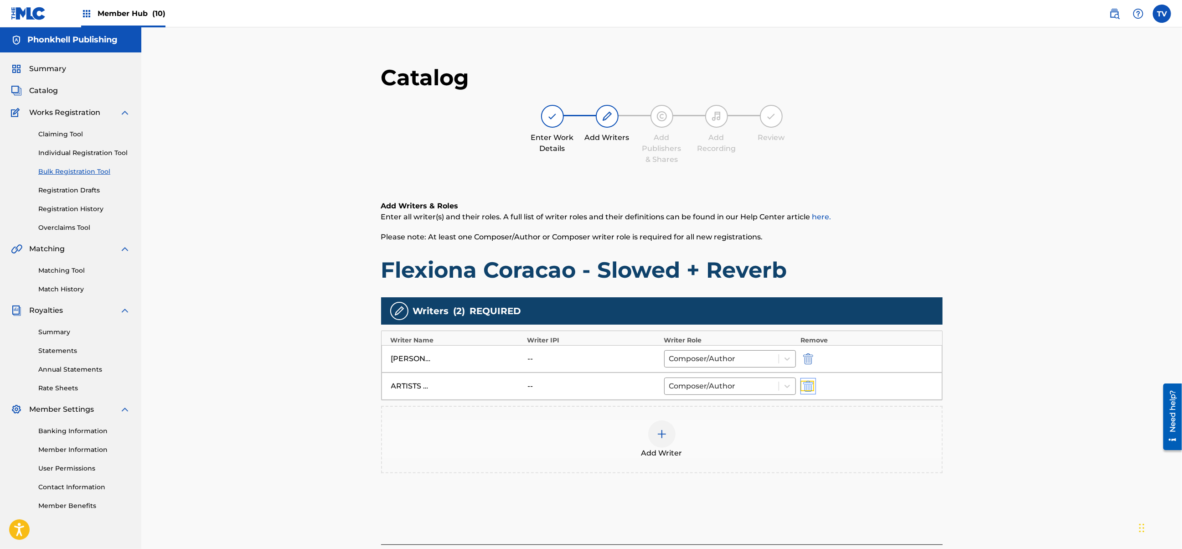
click at [808, 390] on img "submit" at bounding box center [808, 385] width 10 height 11
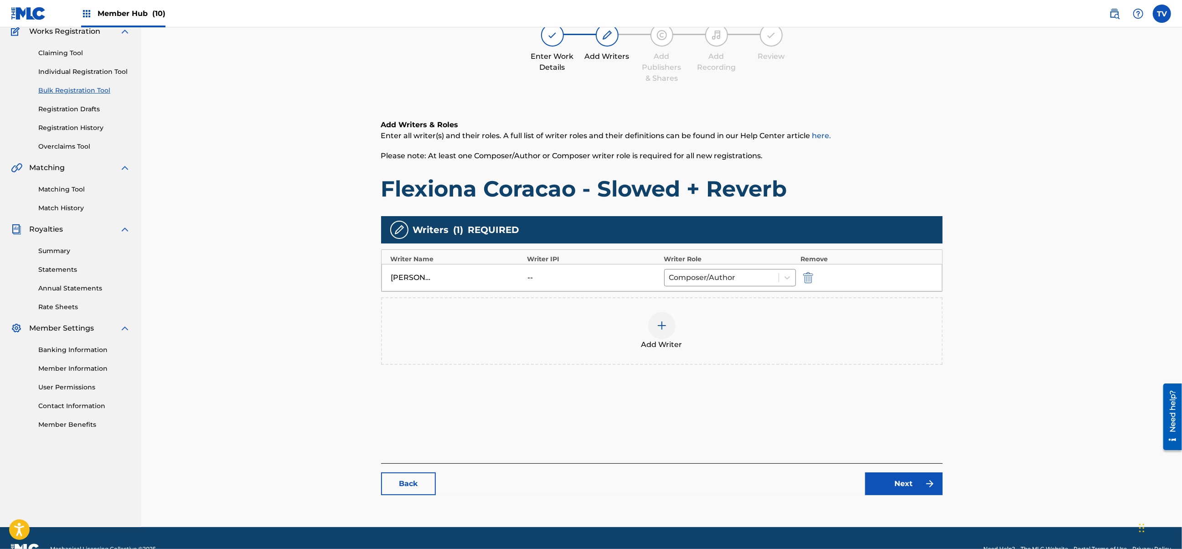
scroll to position [103, 0]
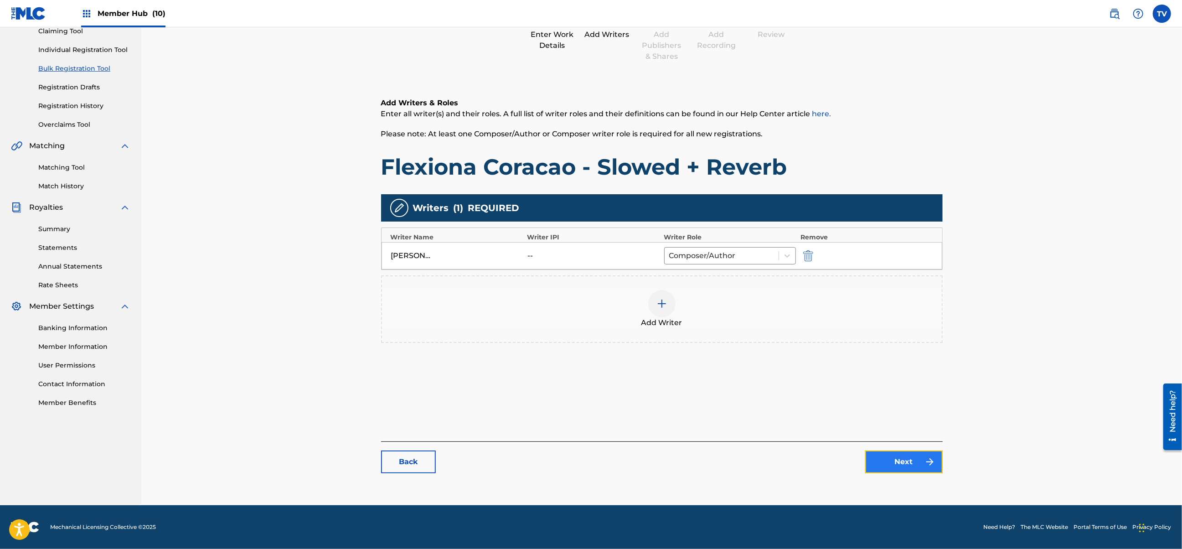
click at [917, 455] on link "Next" at bounding box center [903, 461] width 77 height 23
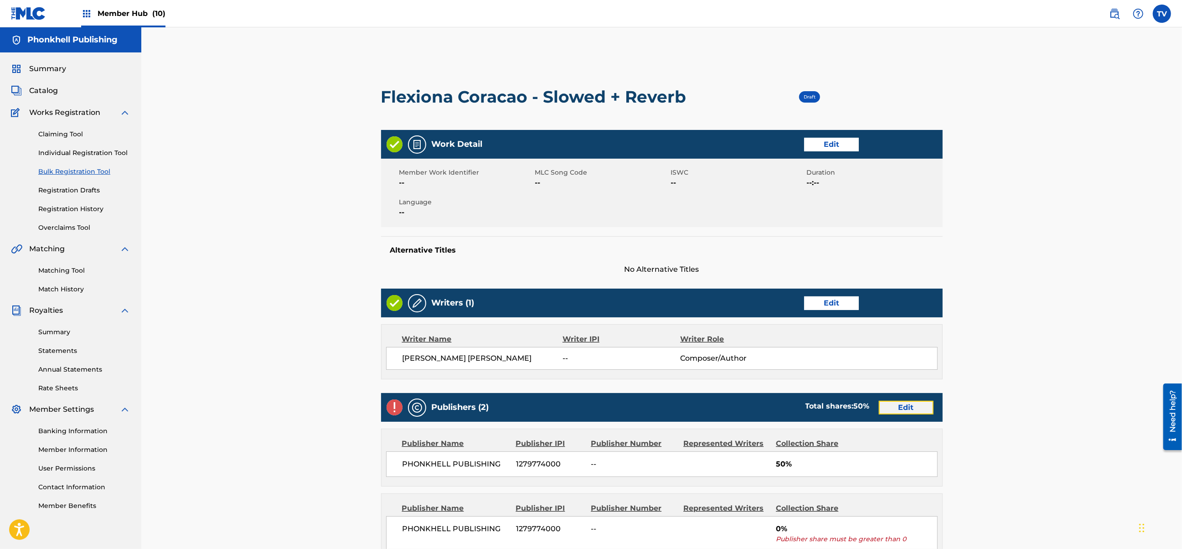
click at [919, 406] on link "Edit" at bounding box center [905, 408] width 55 height 14
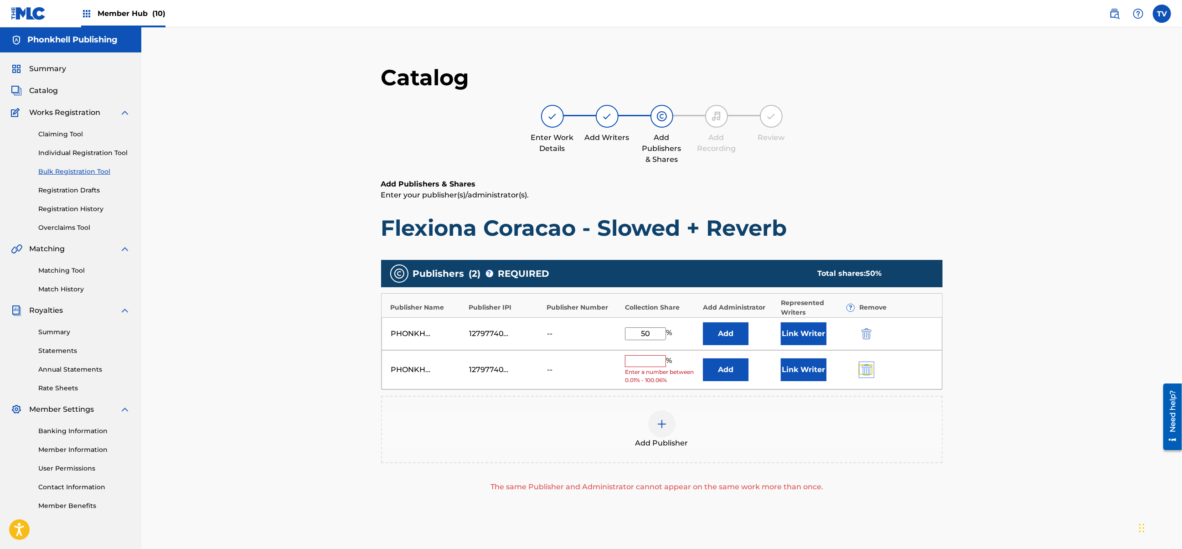
click at [870, 368] on img "submit" at bounding box center [866, 369] width 10 height 11
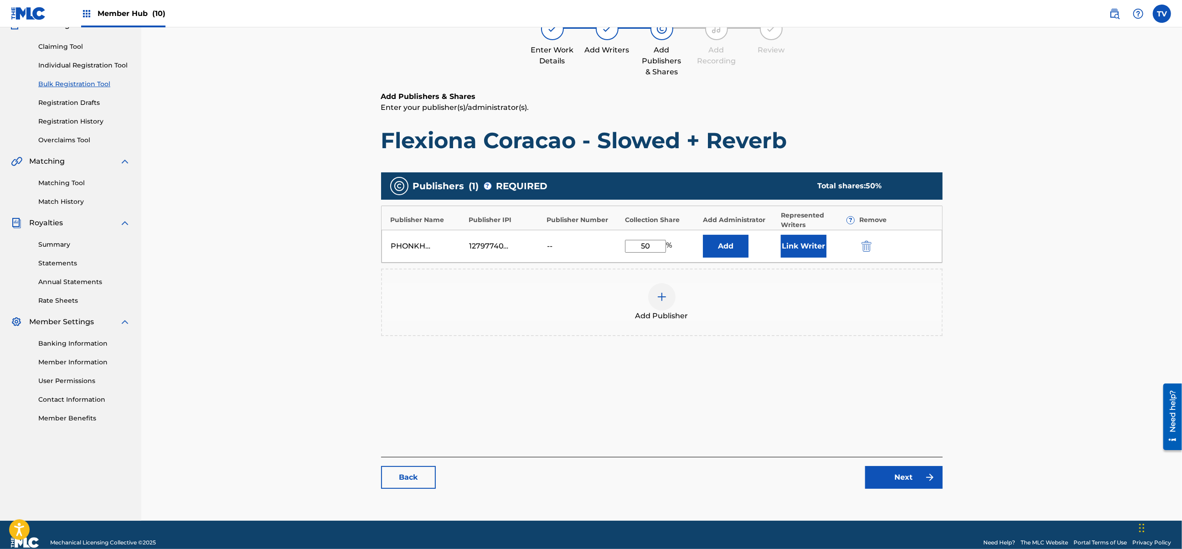
scroll to position [103, 0]
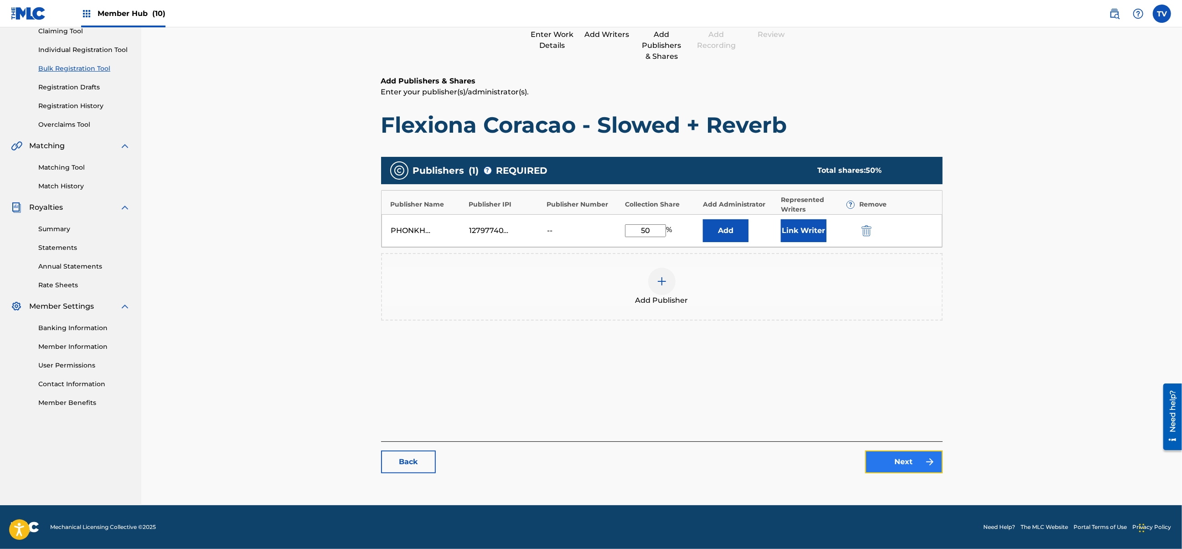
click at [892, 456] on link "Next" at bounding box center [903, 461] width 77 height 23
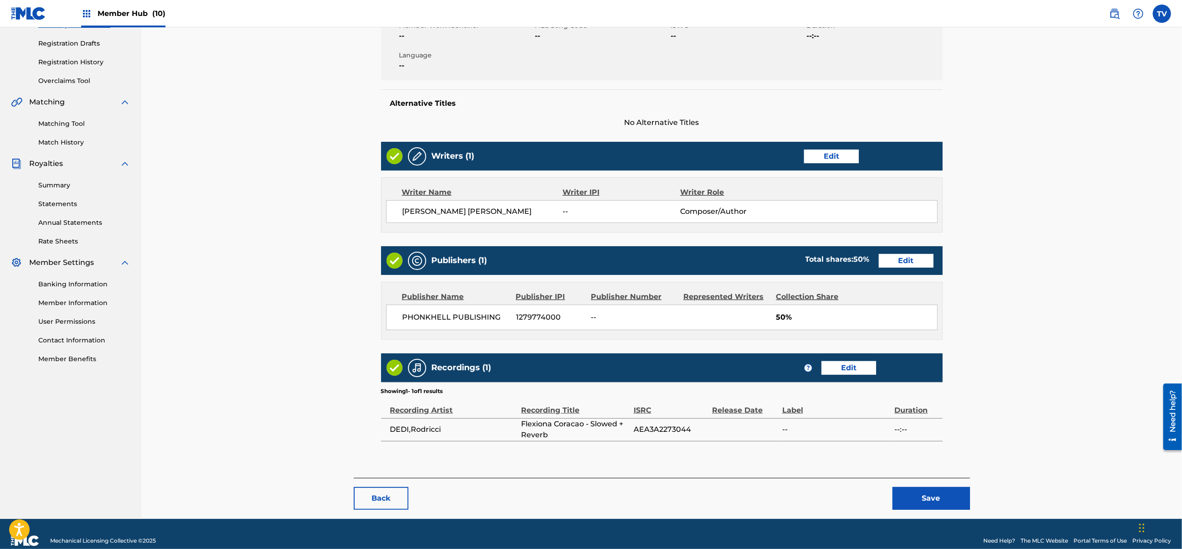
scroll to position [161, 0]
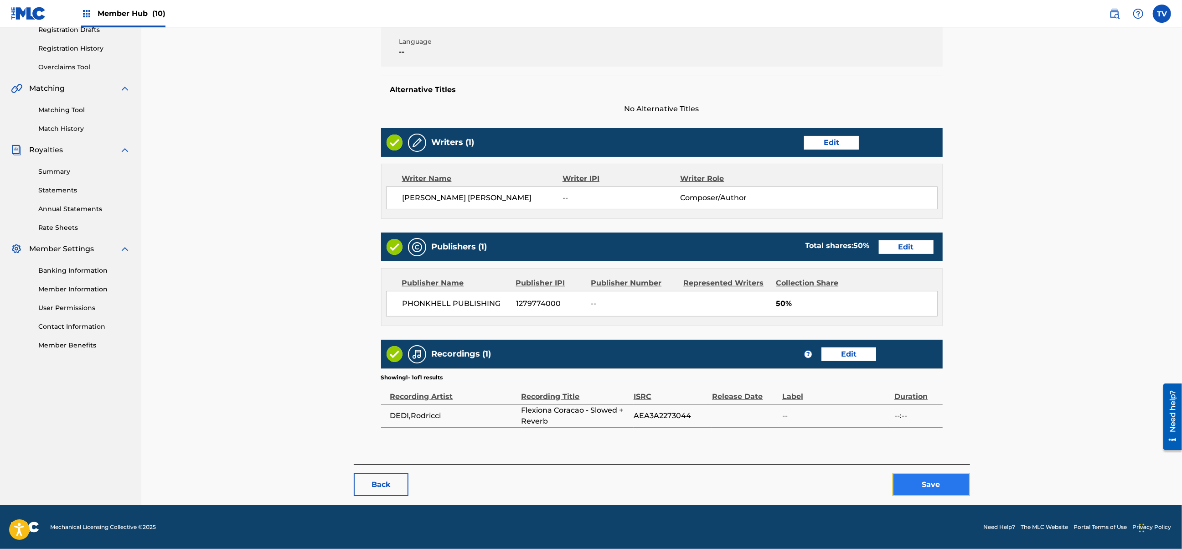
click at [938, 483] on button "Save" at bounding box center [930, 484] width 77 height 23
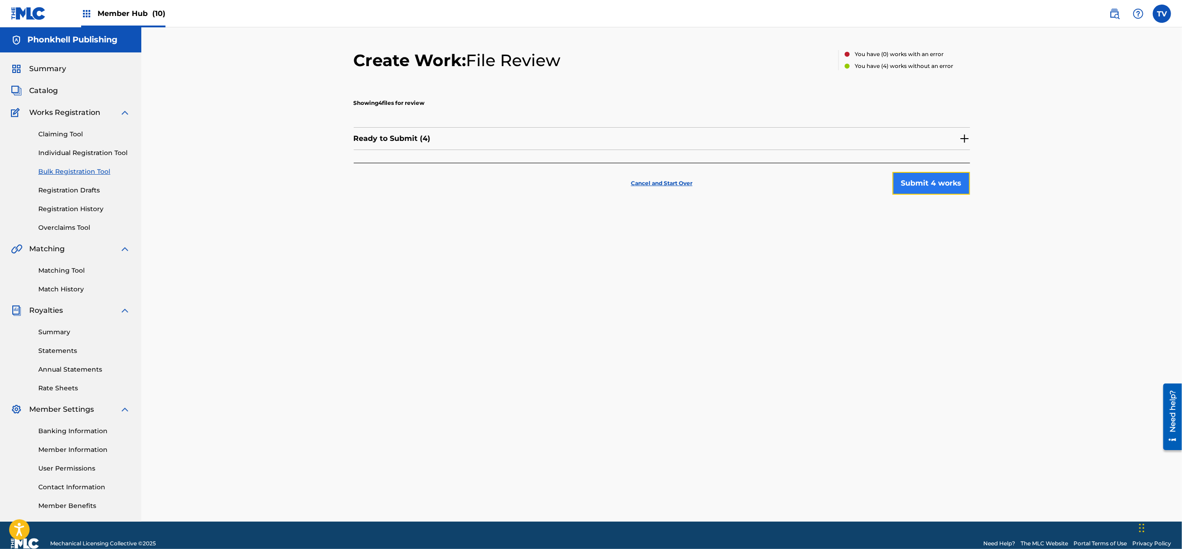
click at [935, 184] on button "Submit 4 works" at bounding box center [930, 183] width 77 height 23
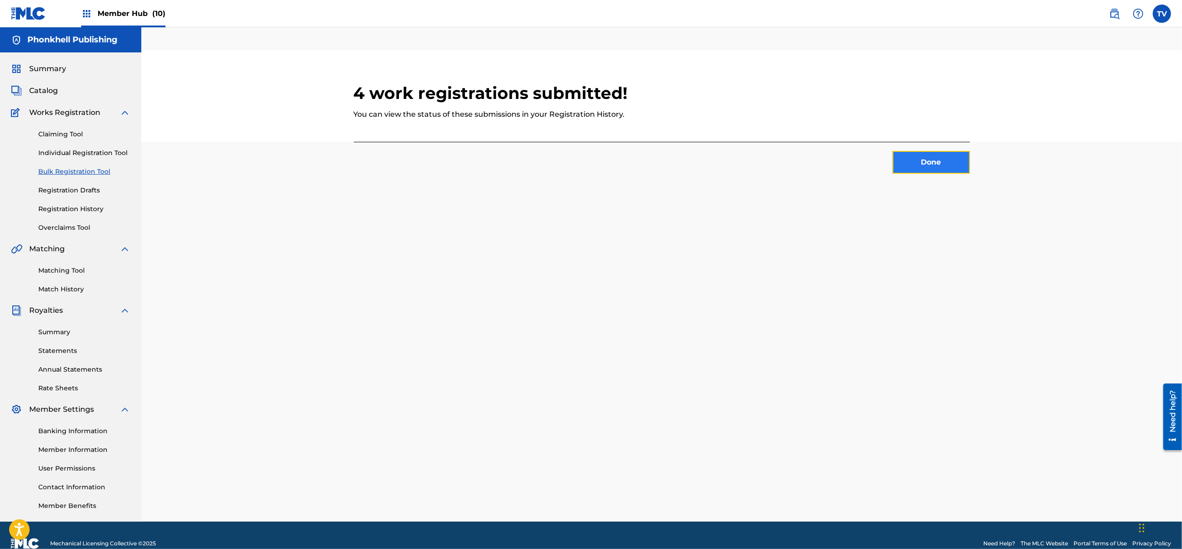
click at [926, 166] on button "Done" at bounding box center [930, 162] width 77 height 23
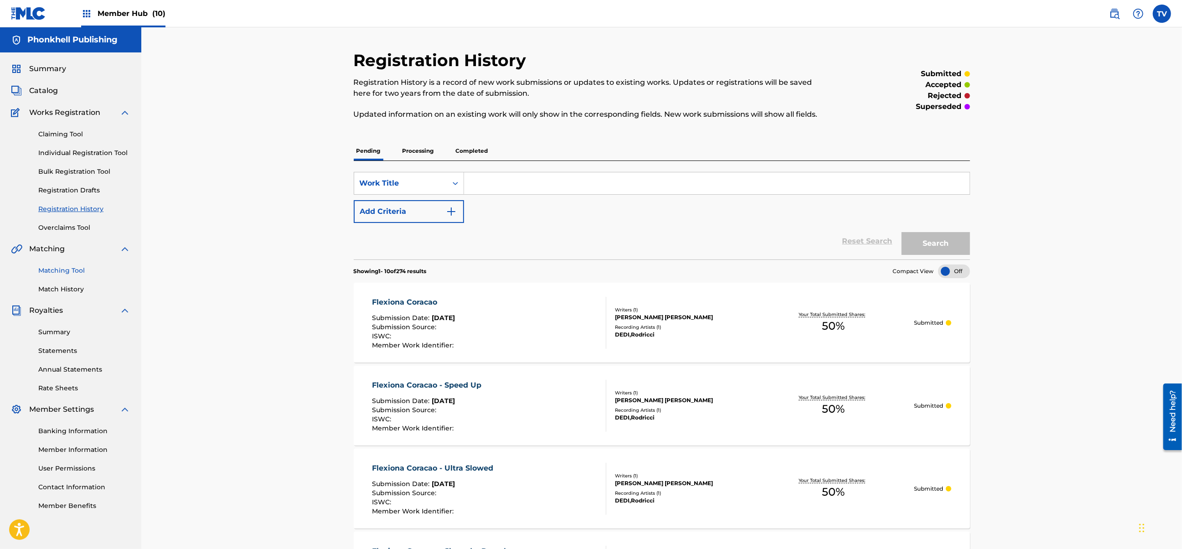
click at [74, 271] on link "Matching Tool" at bounding box center [84, 271] width 92 height 10
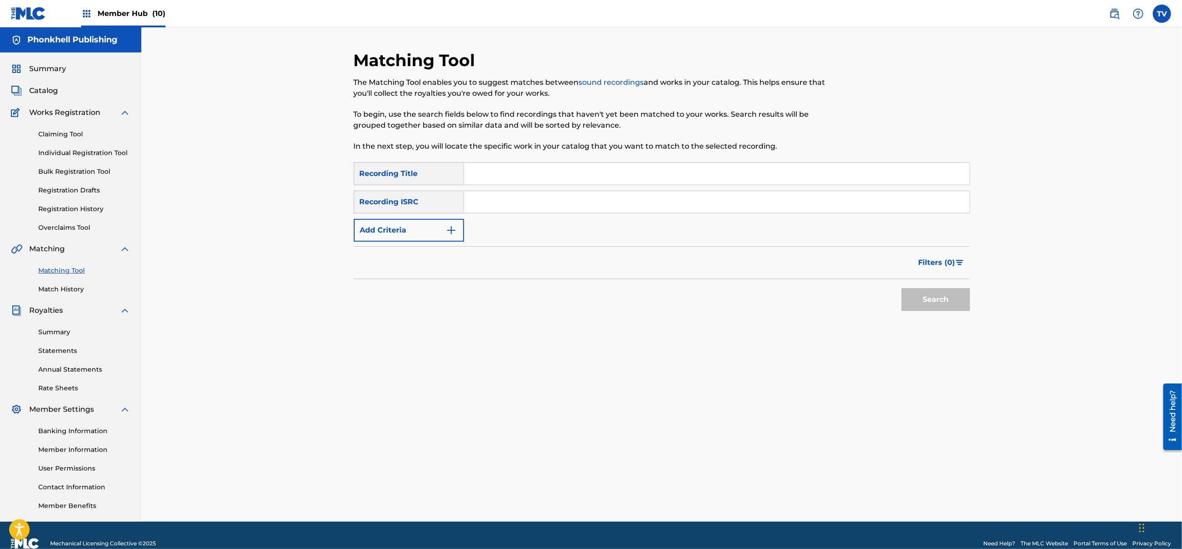
click at [485, 199] on input "Search Form" at bounding box center [716, 202] width 505 height 22
paste input "DEP551921417"
type input "DEP551921417"
click at [901, 288] on button "Search" at bounding box center [935, 299] width 68 height 23
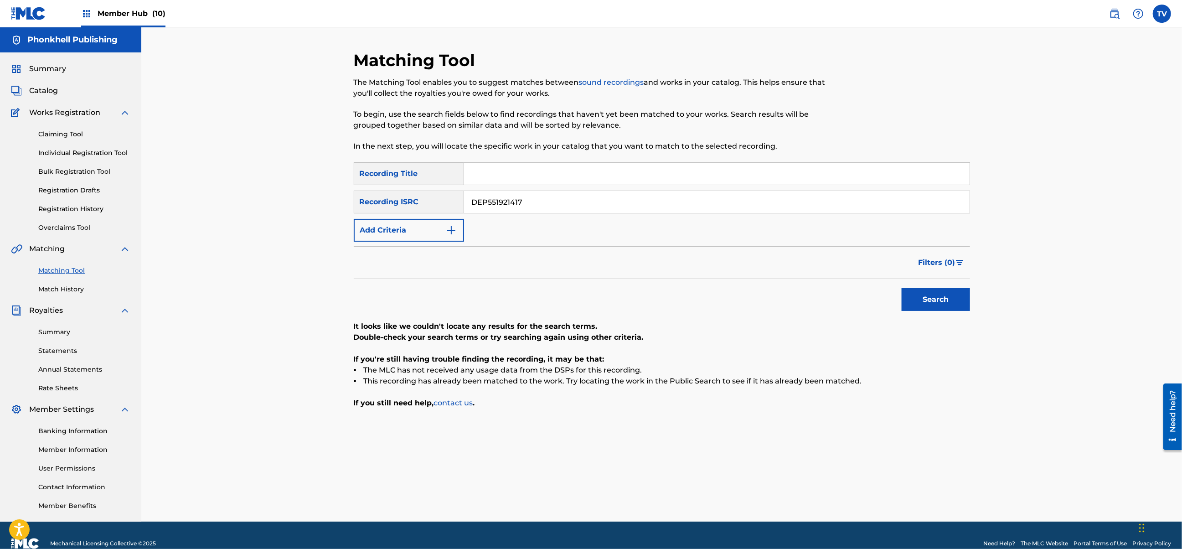
drag, startPoint x: 768, startPoint y: 89, endPoint x: 850, endPoint y: 86, distance: 82.1
click at [776, 90] on p "The Matching Tool enables you to suggest matches between sound recordings and w…" at bounding box center [591, 88] width 474 height 22
click at [71, 170] on link "Bulk Registration Tool" at bounding box center [84, 172] width 92 height 10
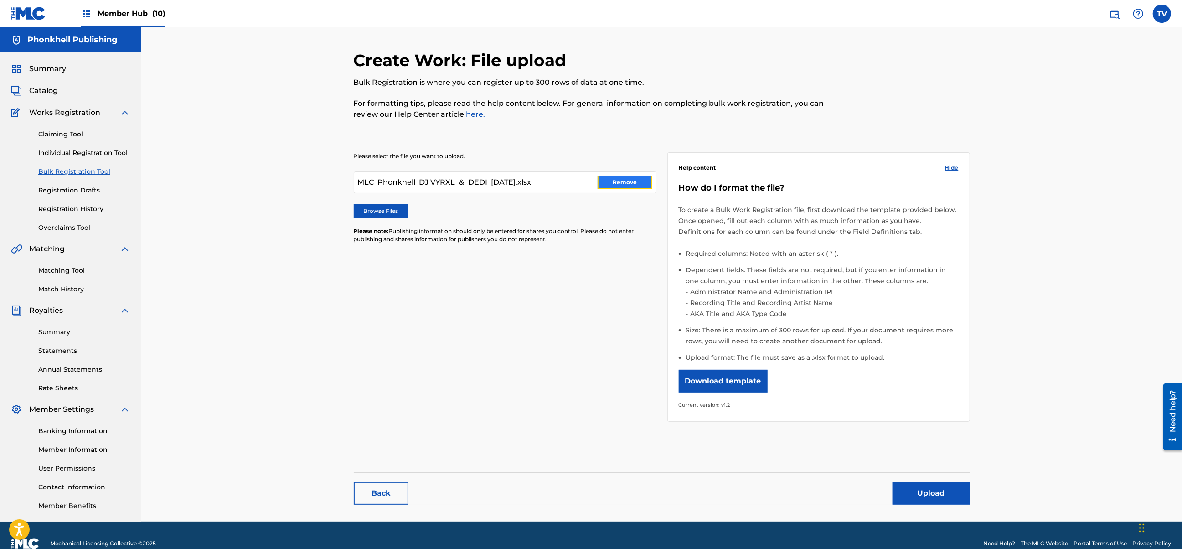
click at [602, 176] on button "Remove" at bounding box center [624, 182] width 55 height 14
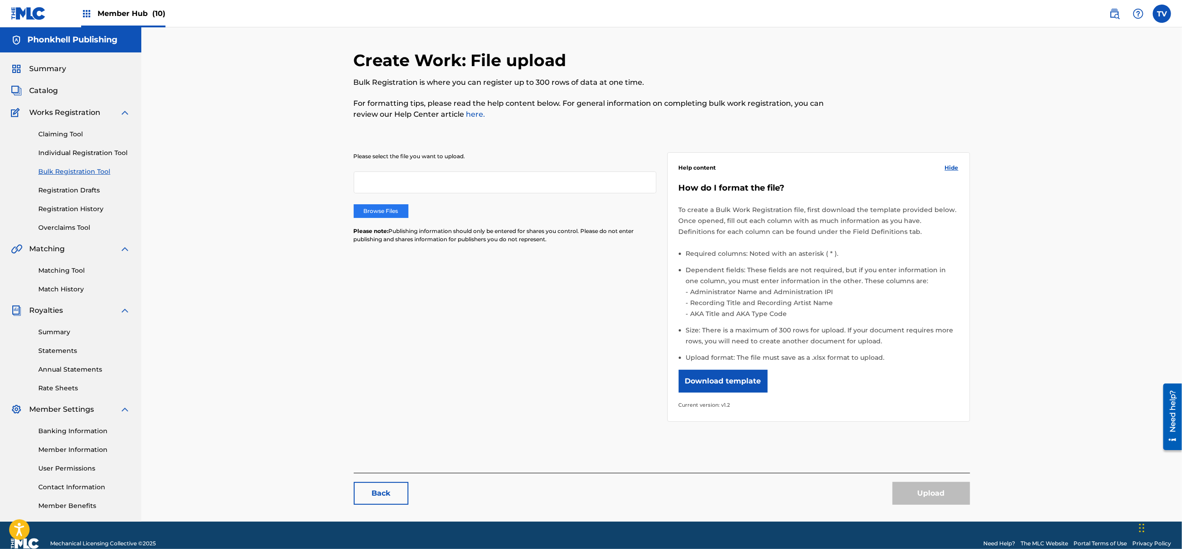
click at [388, 214] on label "Browse Files" at bounding box center [381, 211] width 55 height 14
click at [0, 0] on input "Browse Files" at bounding box center [0, 0] width 0 height 0
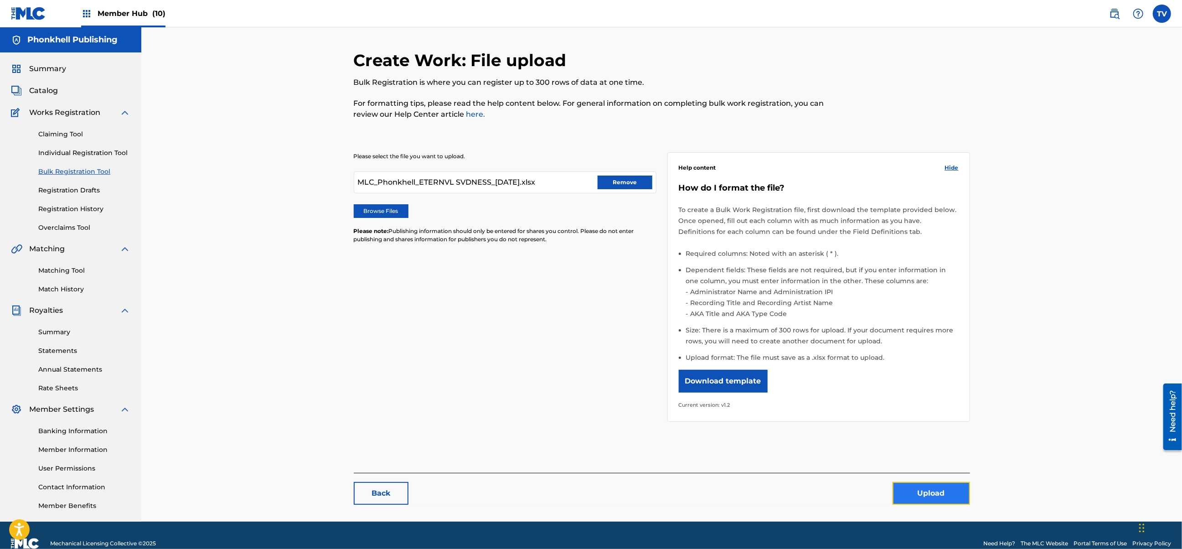
click at [931, 494] on button "Upload" at bounding box center [930, 493] width 77 height 23
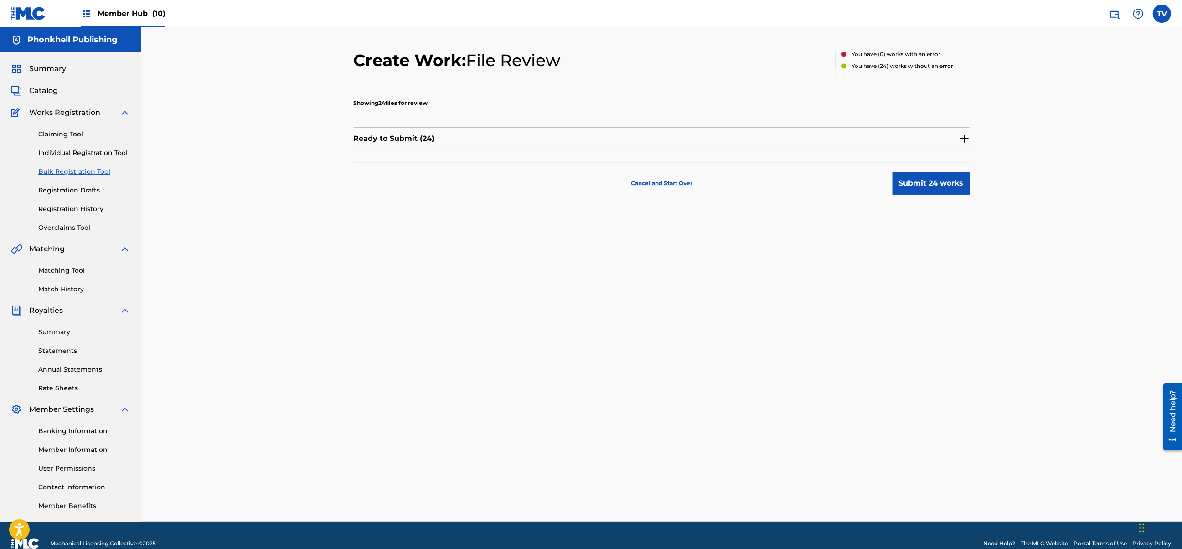
click at [961, 139] on img at bounding box center [964, 138] width 11 height 11
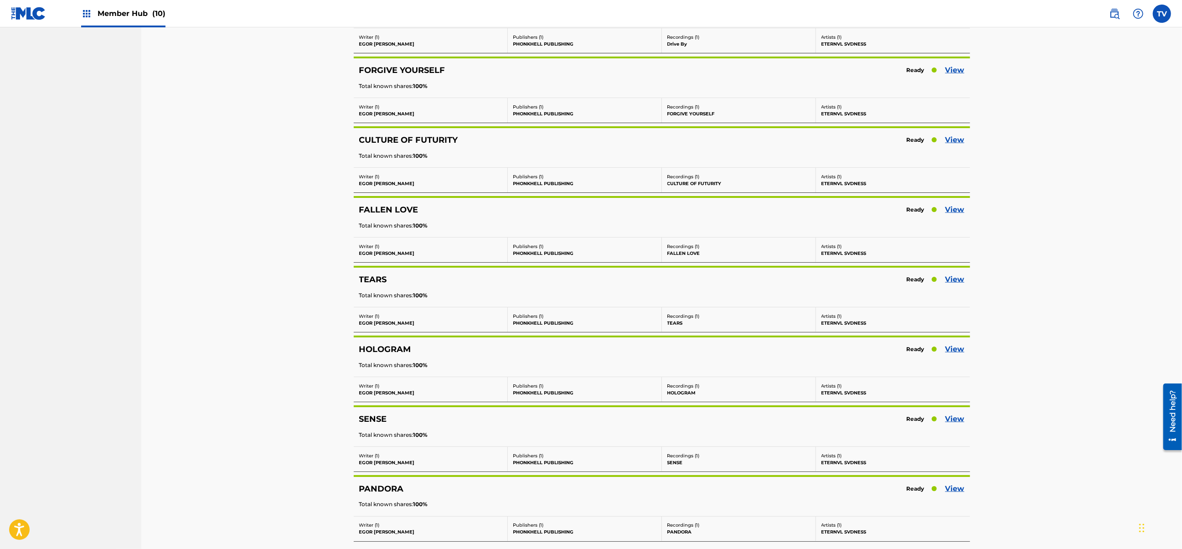
scroll to position [1380, 0]
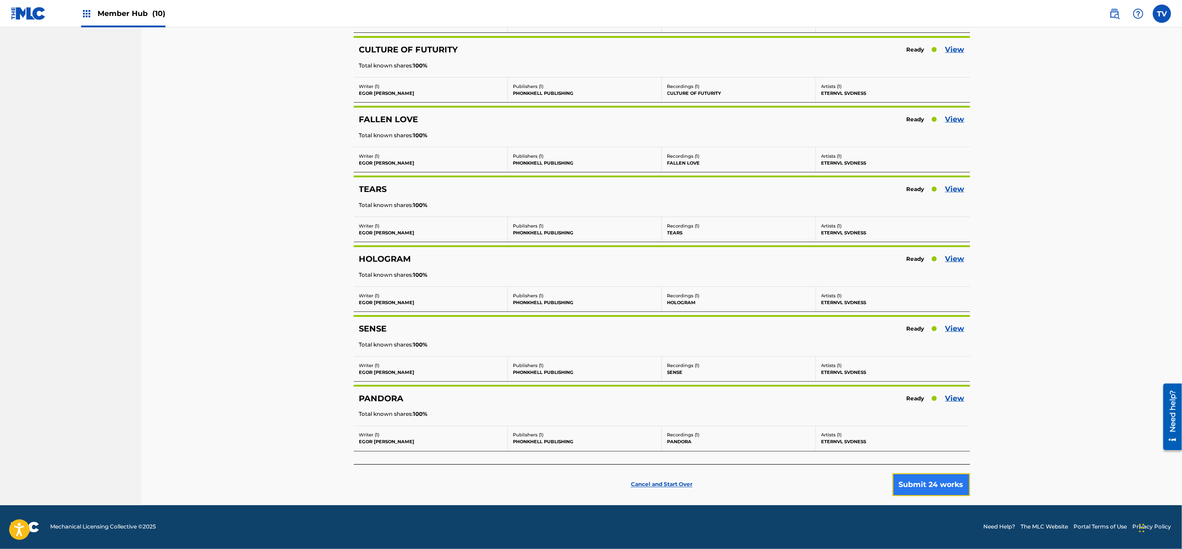
click at [935, 486] on button "Submit 24 works" at bounding box center [930, 484] width 77 height 23
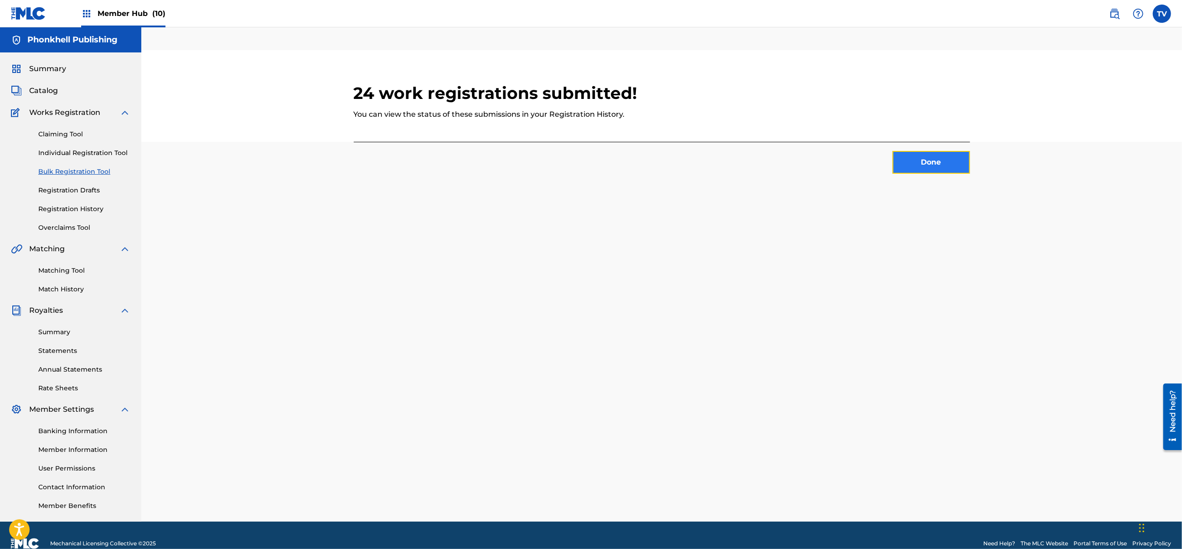
click at [933, 161] on button "Done" at bounding box center [930, 162] width 77 height 23
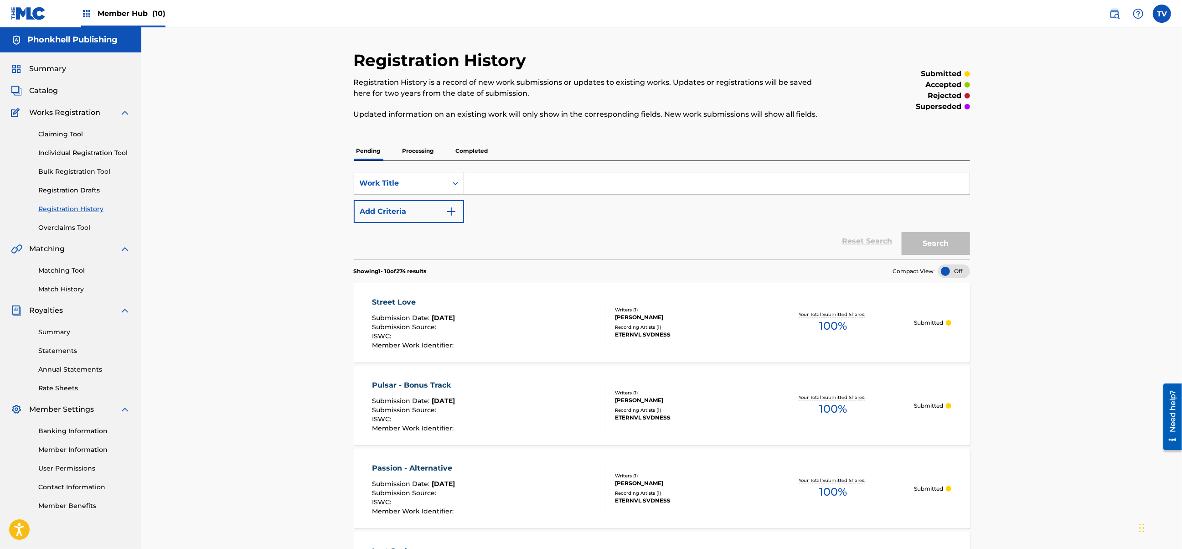
click at [64, 203] on div "Claiming Tool Individual Registration Tool Bulk Registration Tool Registration …" at bounding box center [70, 175] width 119 height 114
click at [64, 210] on link "Registration History" at bounding box center [84, 209] width 92 height 10
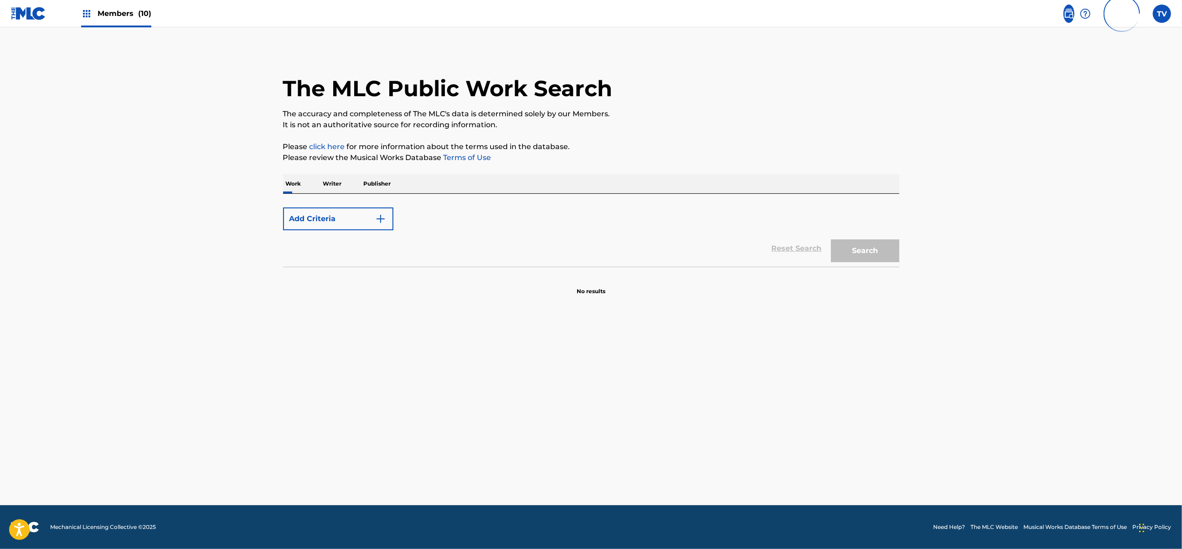
click at [330, 183] on p "Writer" at bounding box center [332, 183] width 24 height 19
click at [446, 212] on input "Search Form" at bounding box center [645, 214] width 505 height 22
paste input "KRASNOV EGOR"
type input "KRASNOV EGOR"
click at [831, 240] on button "Search" at bounding box center [865, 251] width 68 height 23
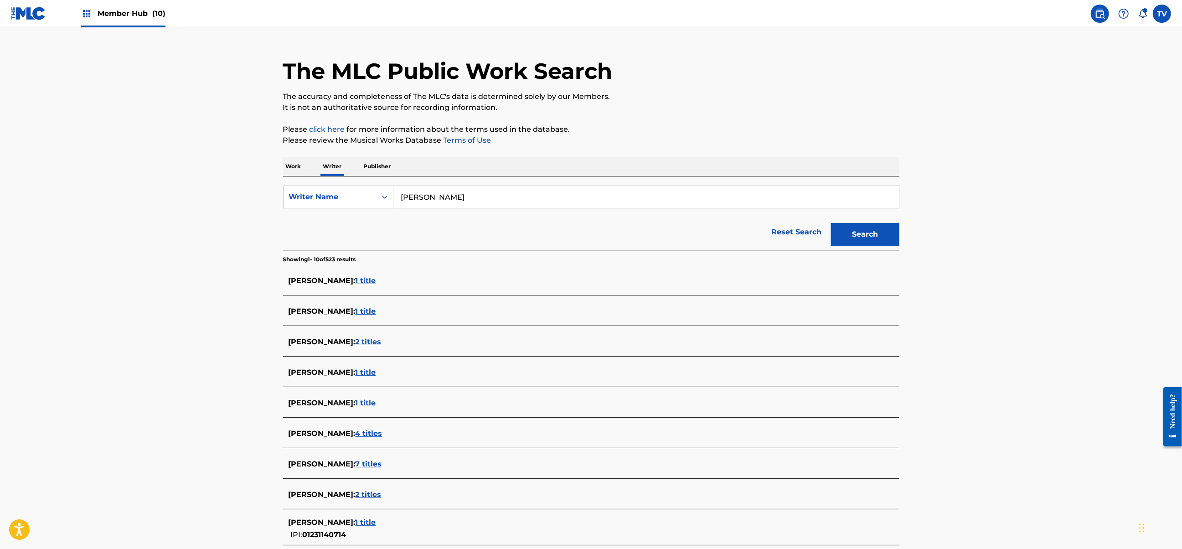
scroll to position [61, 0]
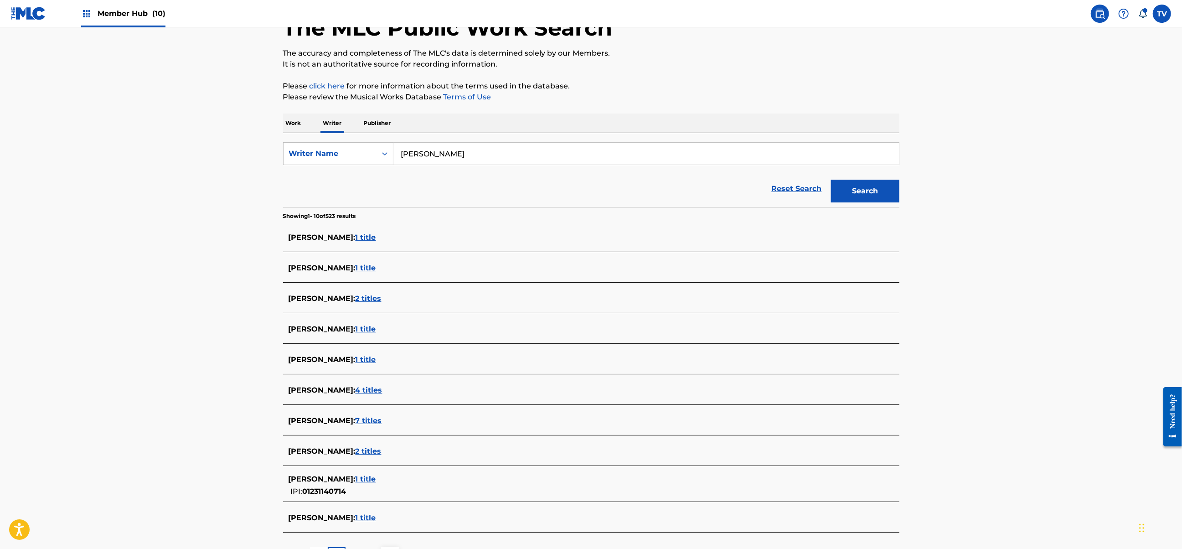
click at [365, 518] on span "1 title" at bounding box center [365, 517] width 21 height 9
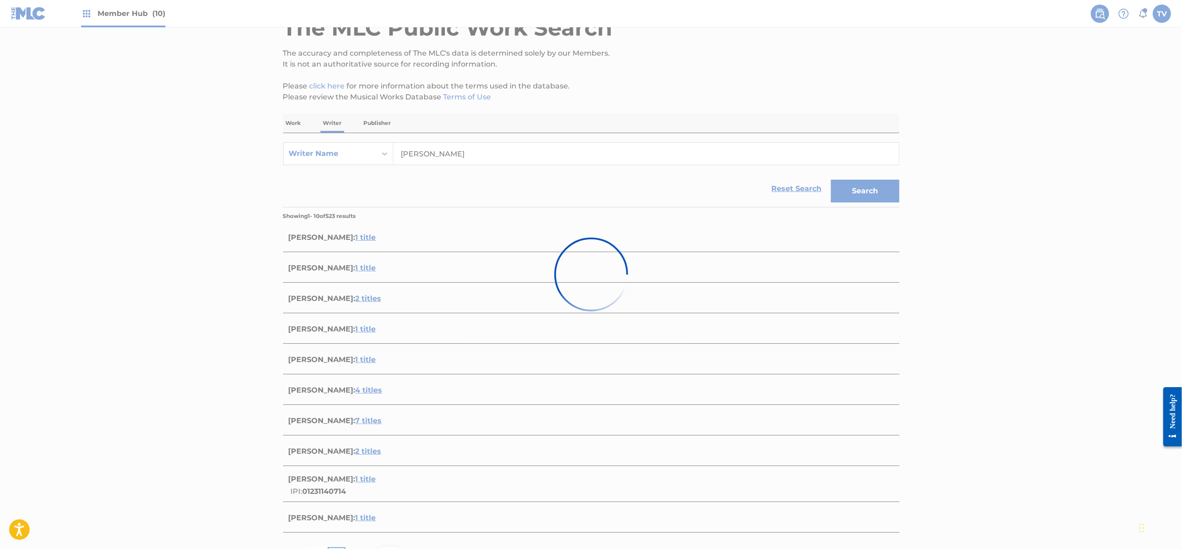
scroll to position [0, 0]
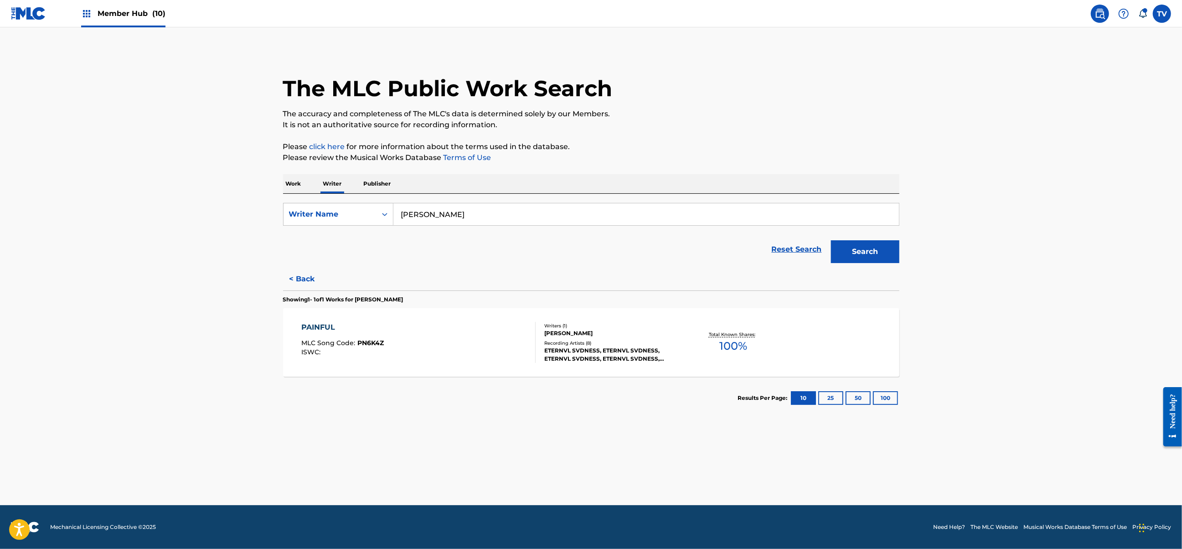
click at [440, 333] on div "PAINFUL MLC Song Code : PN6K4Z ISWC :" at bounding box center [418, 342] width 234 height 41
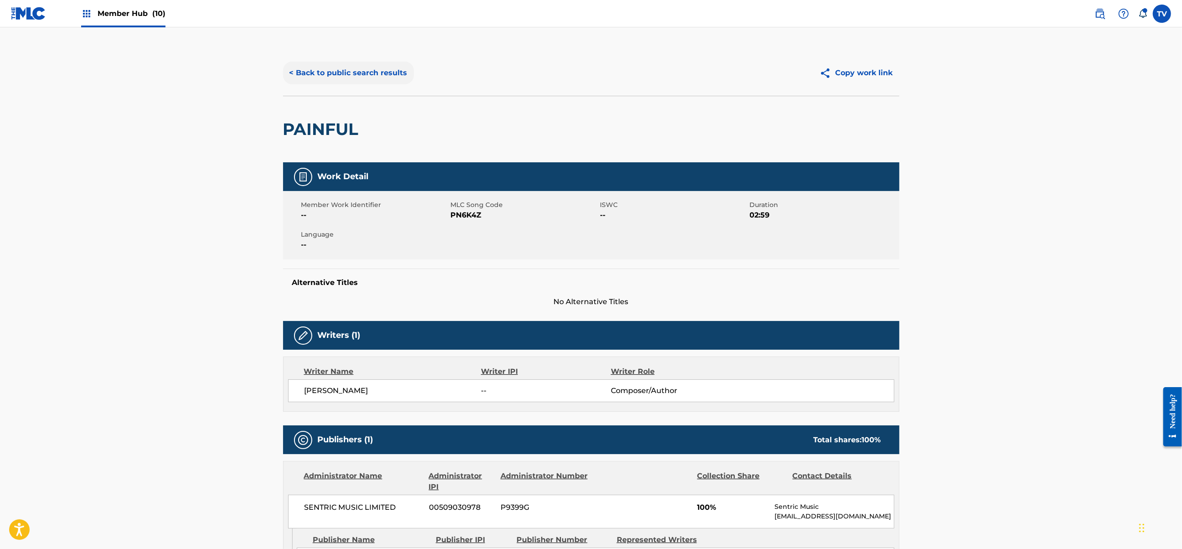
click at [301, 76] on button "< Back to public search results" at bounding box center [348, 73] width 131 height 23
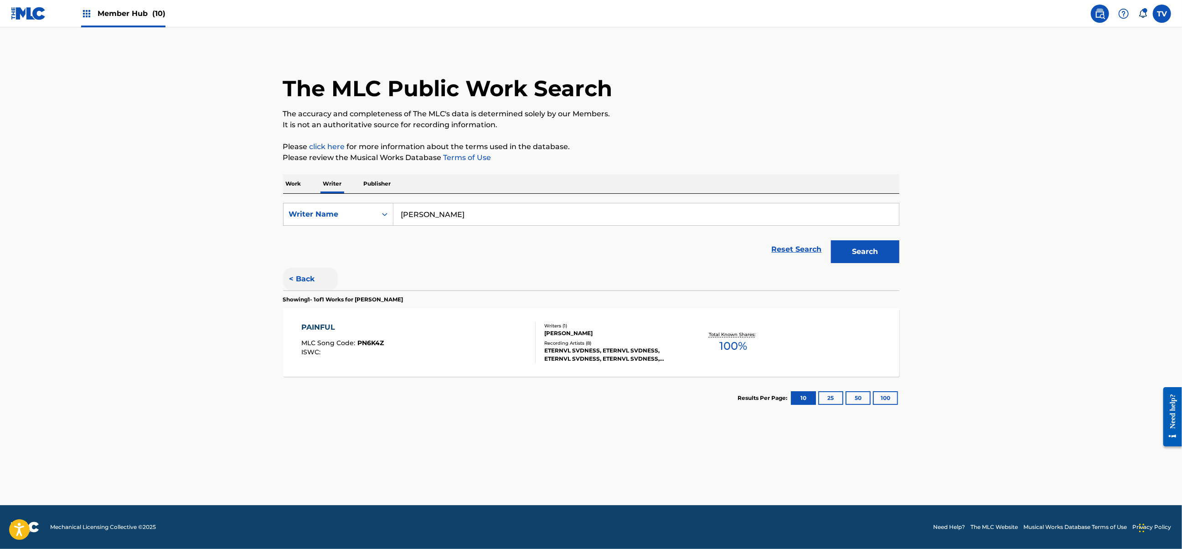
click at [309, 279] on button "< Back" at bounding box center [310, 278] width 55 height 23
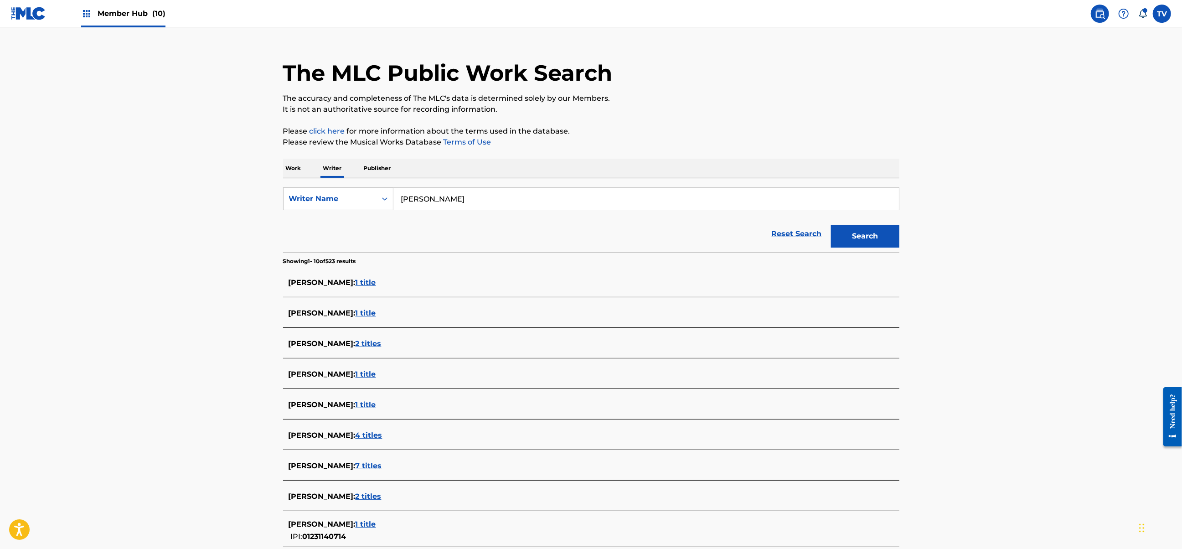
scroll to position [61, 0]
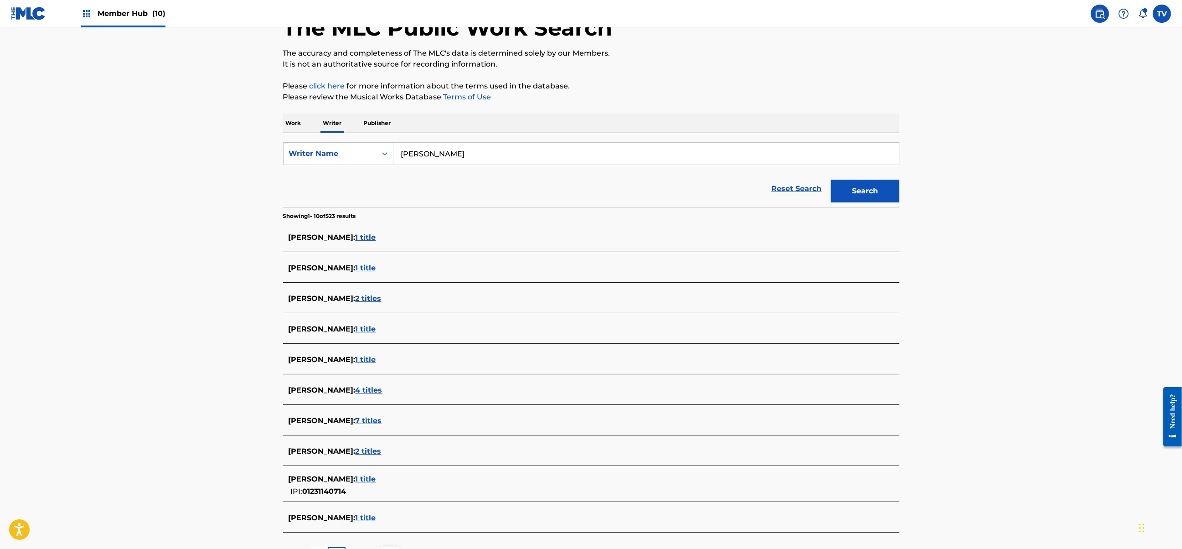
click at [382, 390] on span "4 titles" at bounding box center [368, 389] width 27 height 9
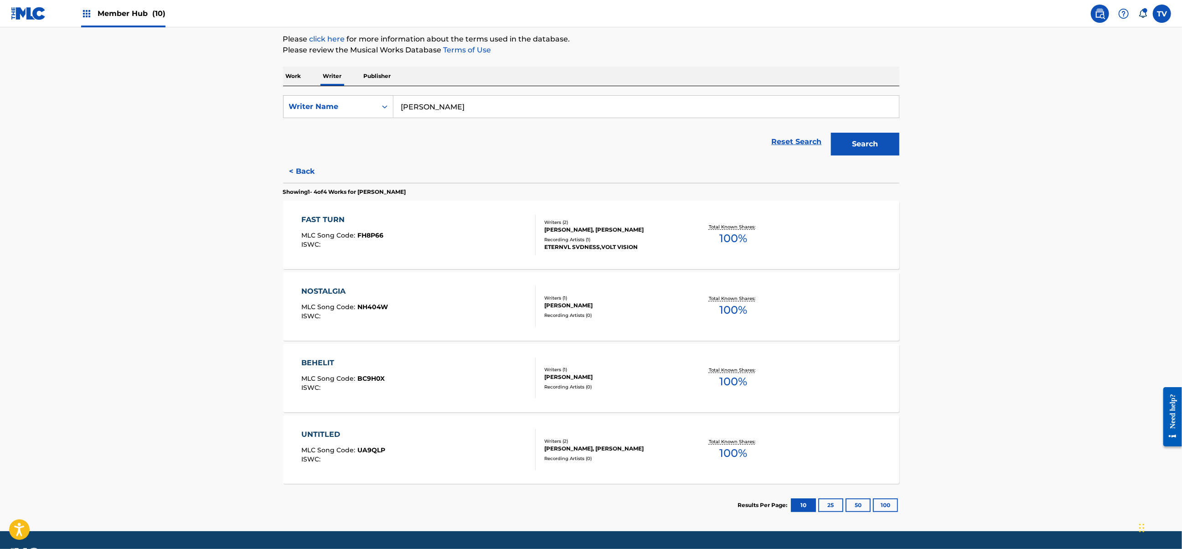
scroll to position [121, 0]
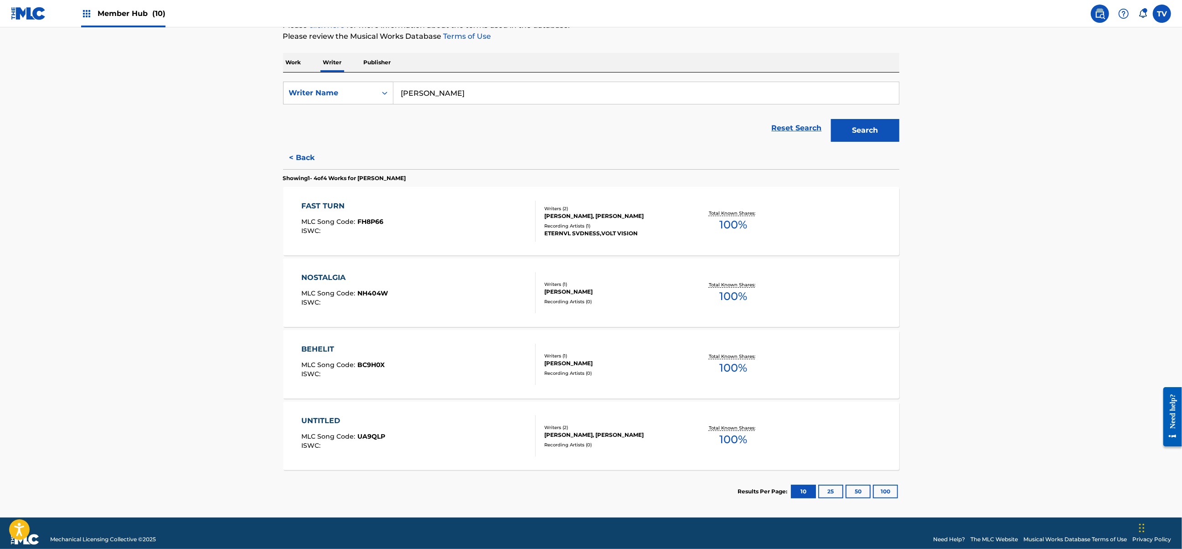
click at [493, 361] on div "BEHELIT MLC Song Code : BC9H0X ISWC :" at bounding box center [418, 364] width 234 height 41
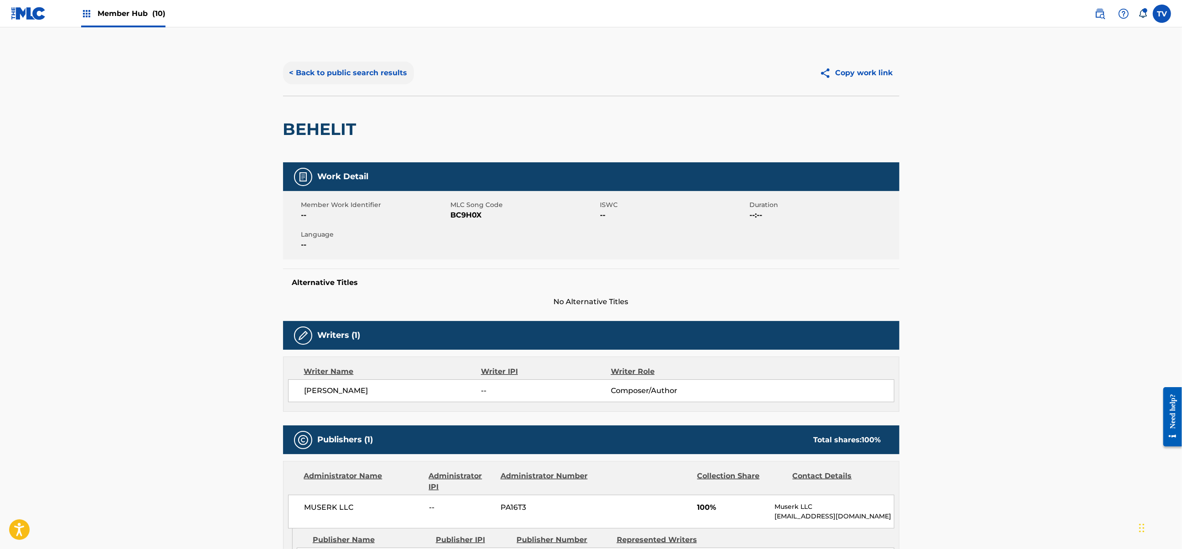
click at [297, 72] on button "< Back to public search results" at bounding box center [348, 73] width 131 height 23
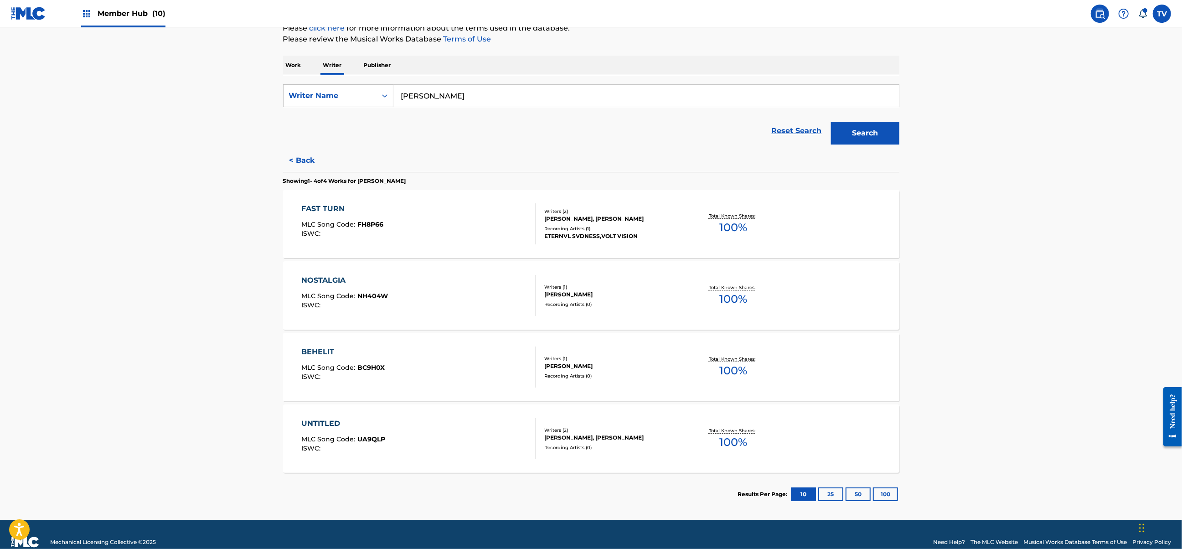
scroll to position [121, 0]
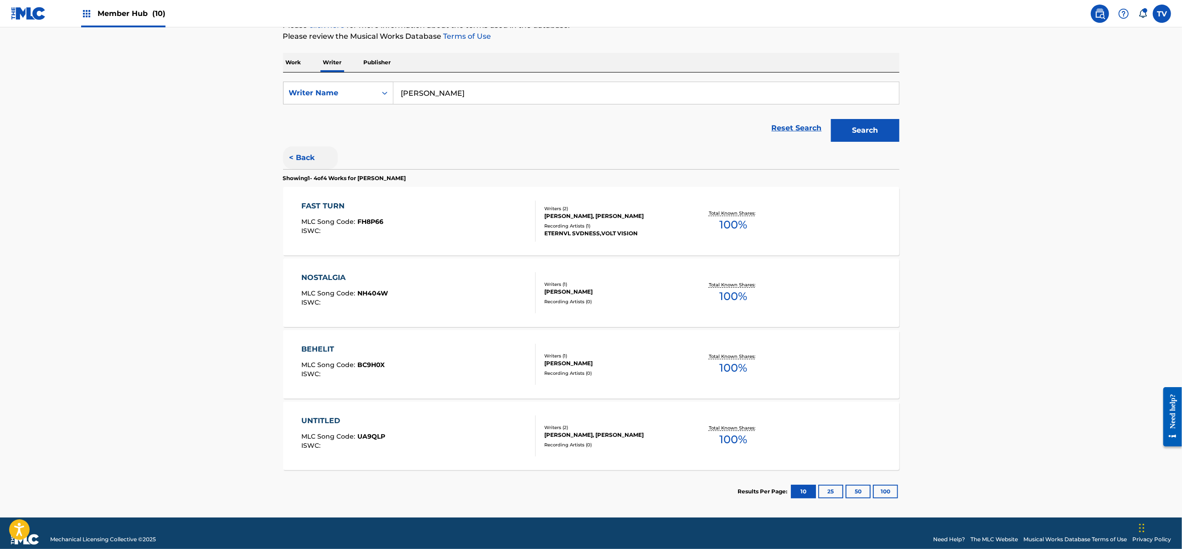
click at [301, 152] on button "< Back" at bounding box center [310, 157] width 55 height 23
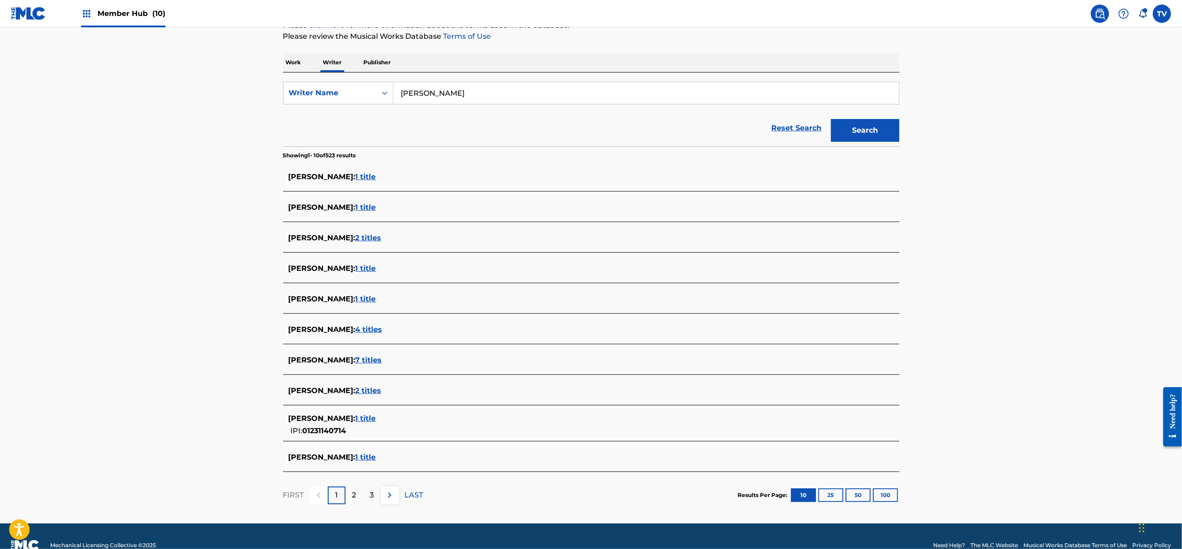
click at [366, 358] on span "7 titles" at bounding box center [368, 359] width 26 height 9
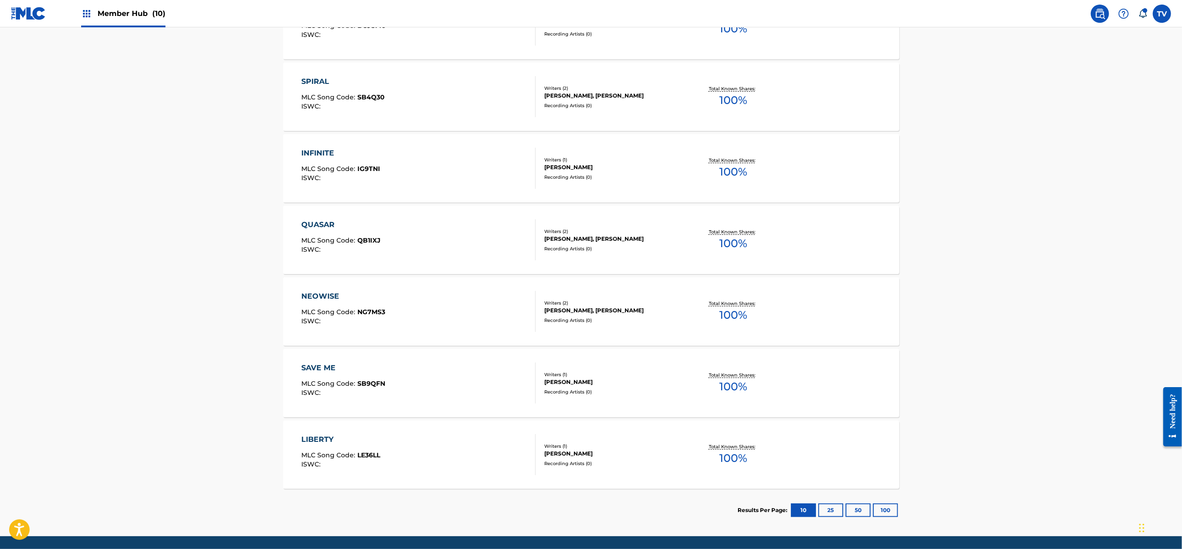
scroll to position [349, 0]
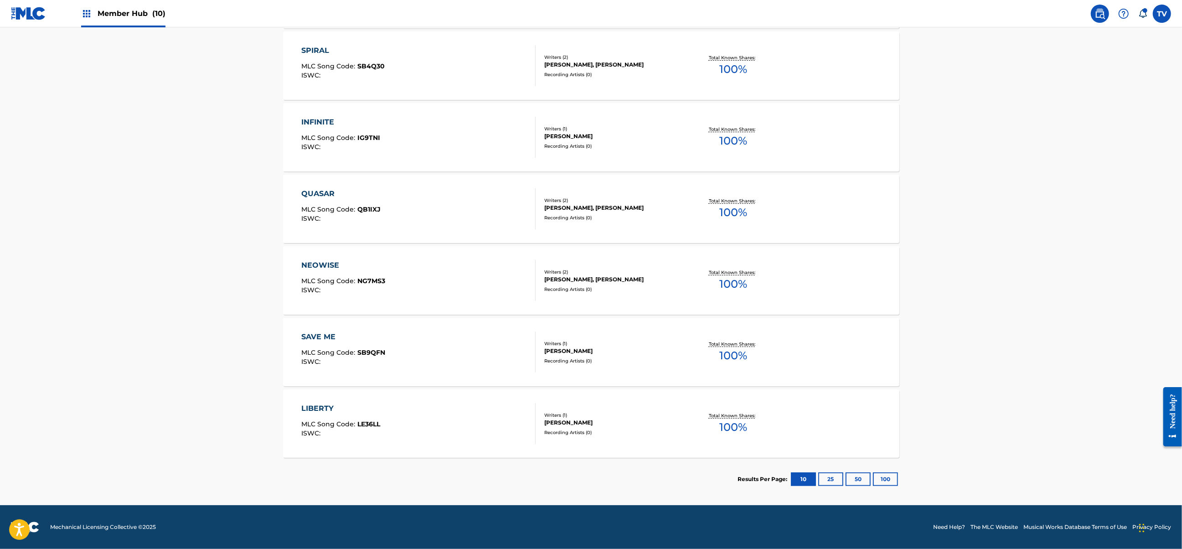
click at [478, 347] on div "SAVE ME MLC Song Code : SB9QFN ISWC :" at bounding box center [418, 351] width 234 height 41
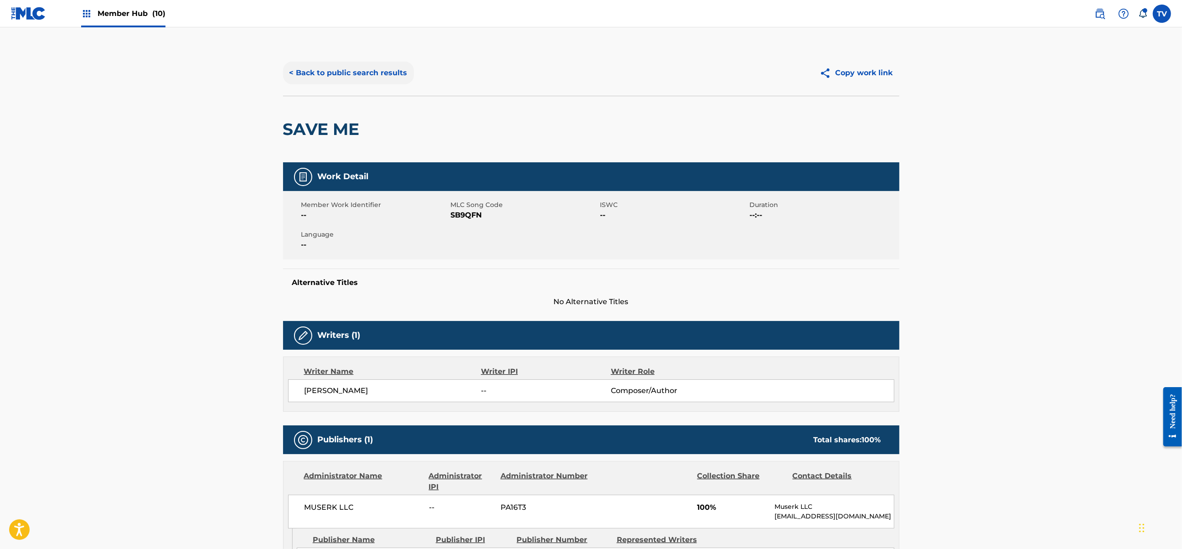
click at [298, 77] on button "< Back to public search results" at bounding box center [348, 73] width 131 height 23
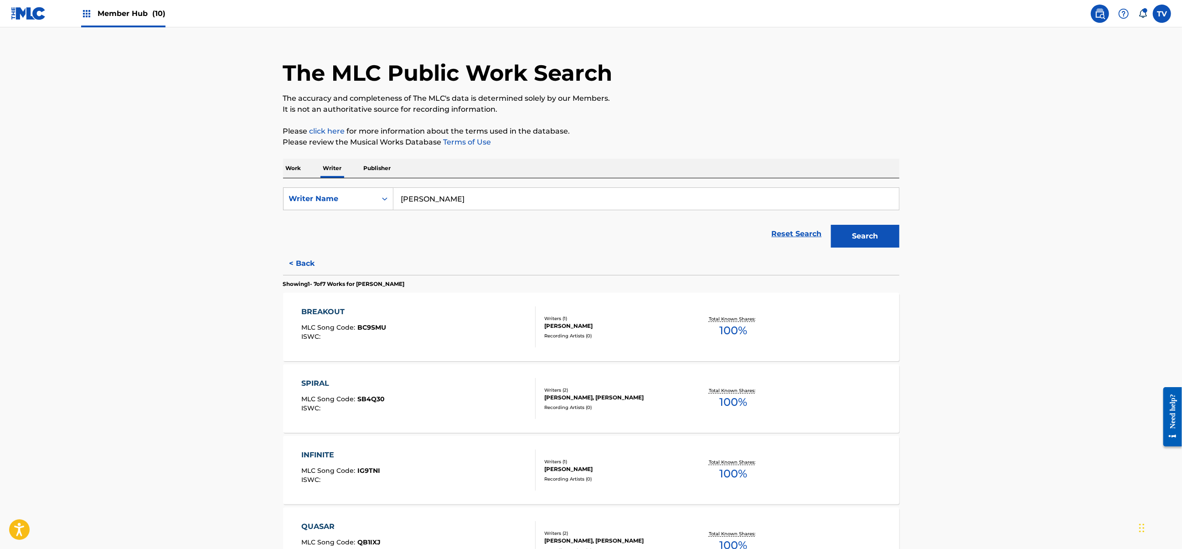
scroll to position [61, 0]
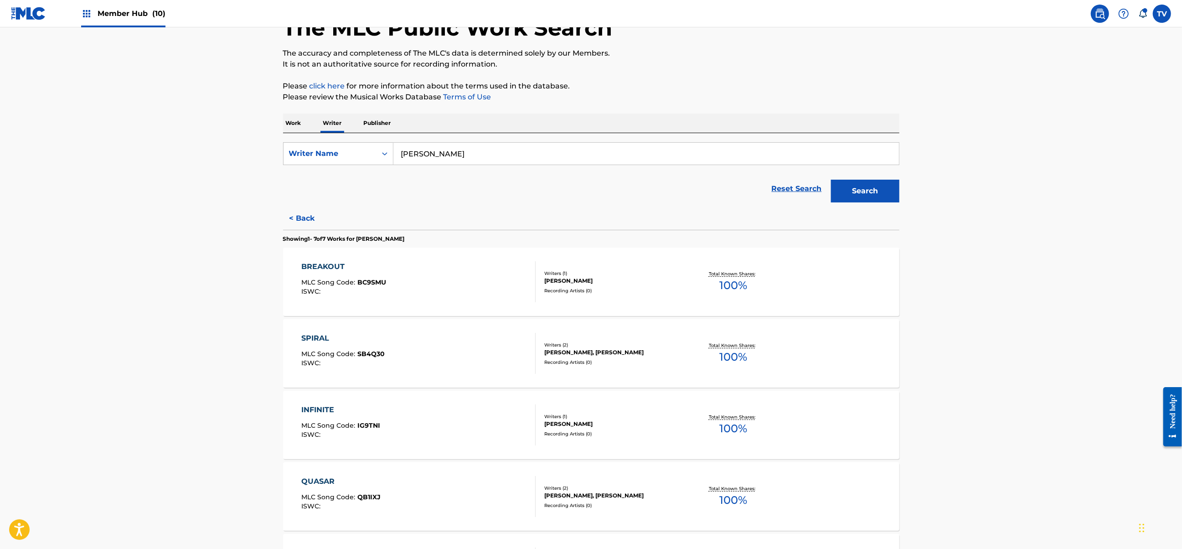
click at [124, 370] on main "The MLC Public Work Search The accuracy and completeness of The MLC's data is d…" at bounding box center [591, 380] width 1182 height 826
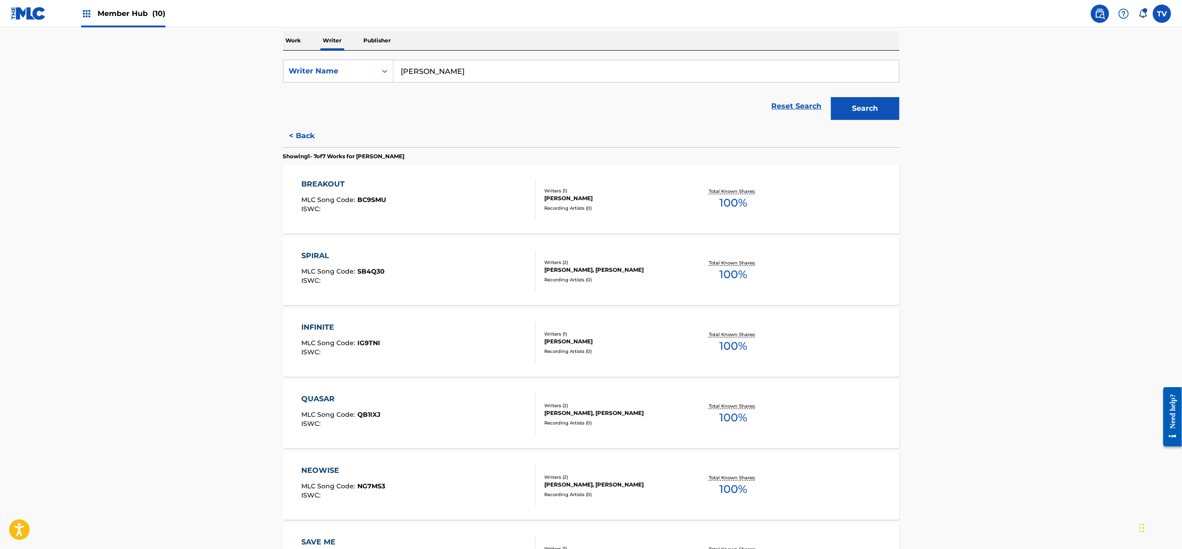
scroll to position [121, 0]
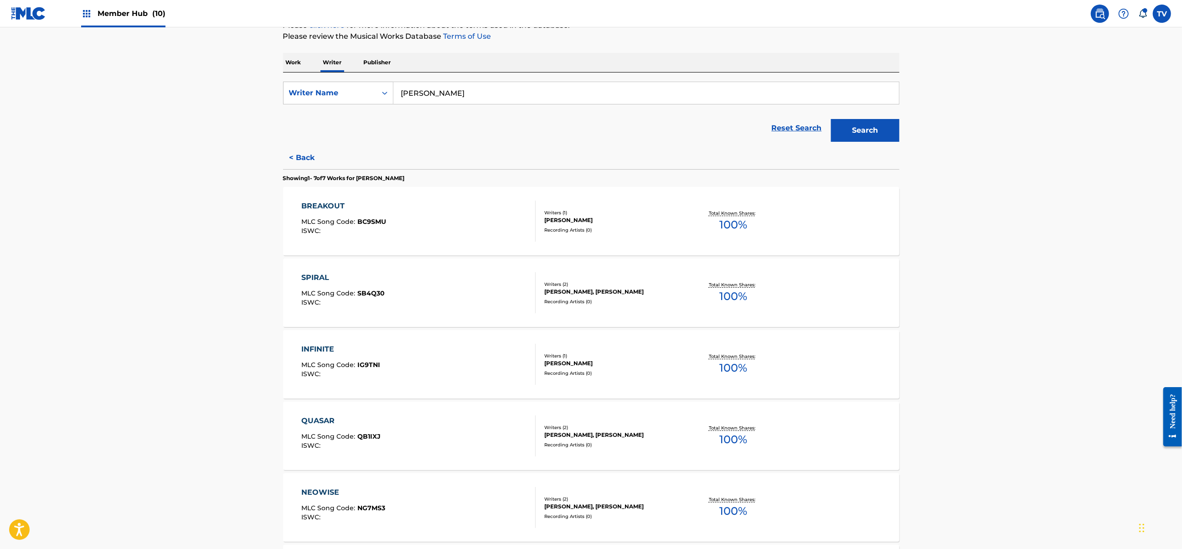
click at [442, 283] on div "SPIRAL MLC Song Code : SB4Q30 ISWC :" at bounding box center [418, 292] width 234 height 41
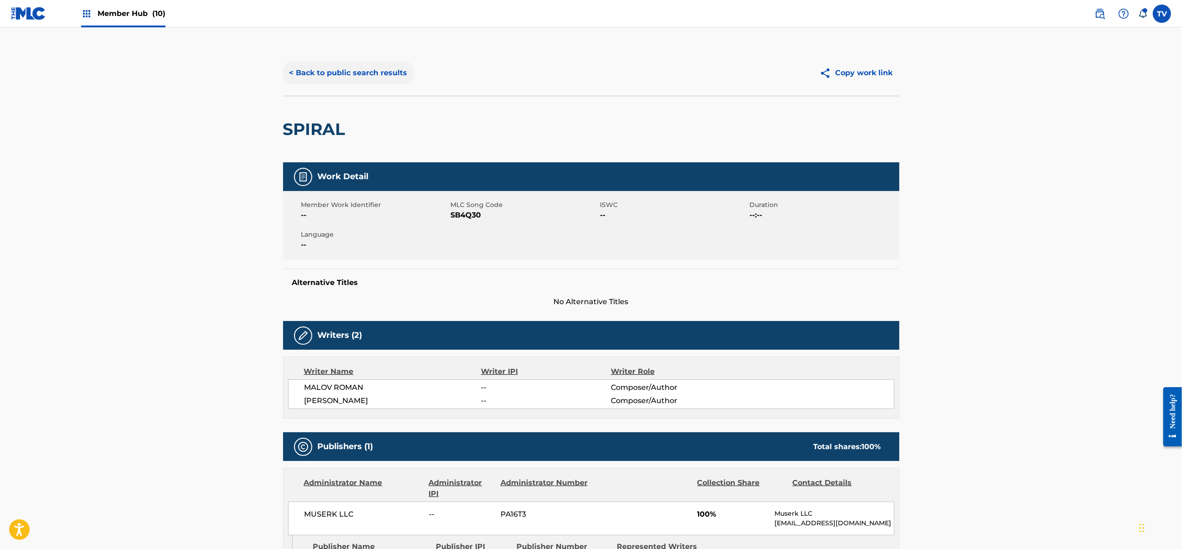
click at [285, 73] on button "< Back to public search results" at bounding box center [348, 73] width 131 height 23
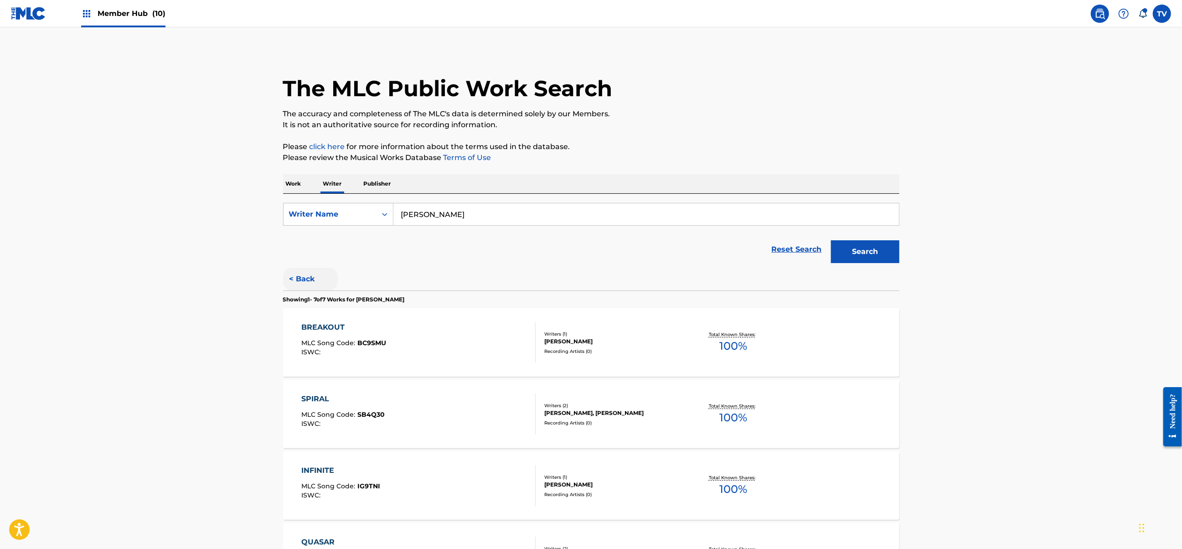
click at [305, 275] on button "< Back" at bounding box center [310, 278] width 55 height 23
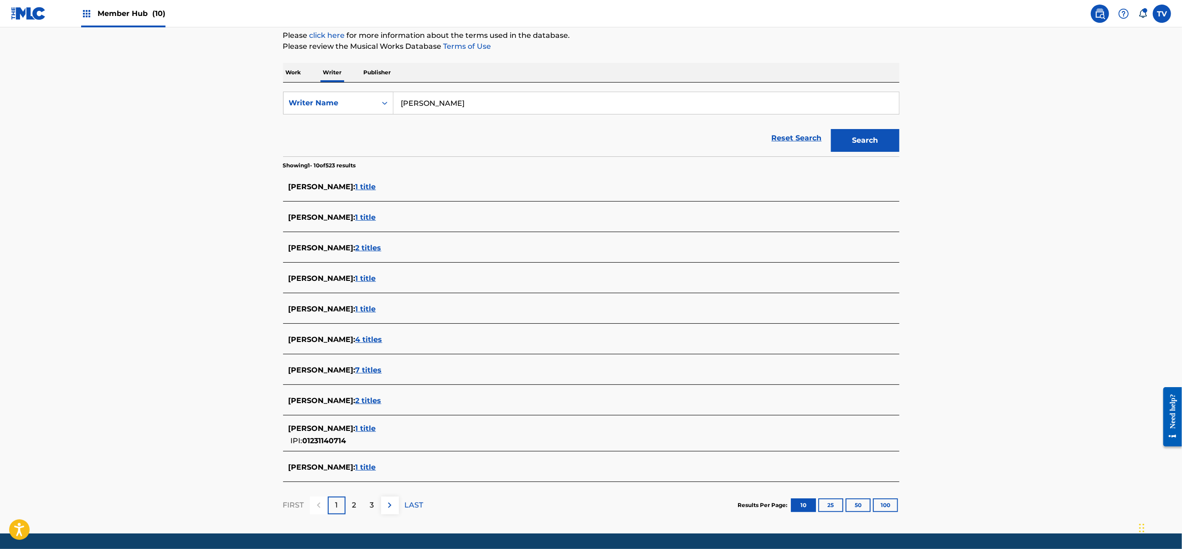
scroll to position [121, 0]
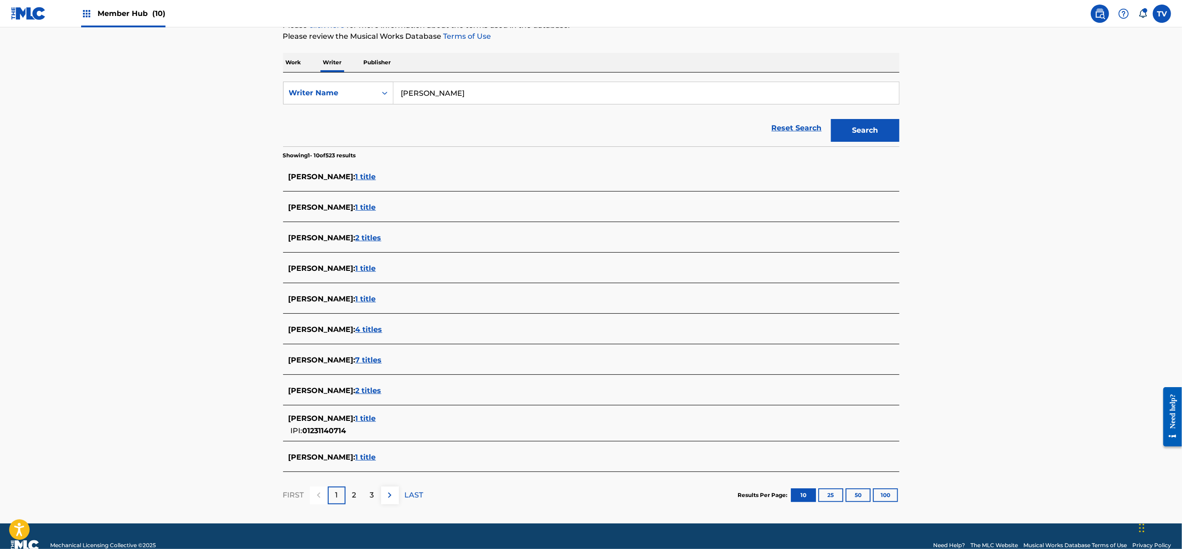
click at [382, 331] on span "4 titles" at bounding box center [368, 329] width 27 height 9
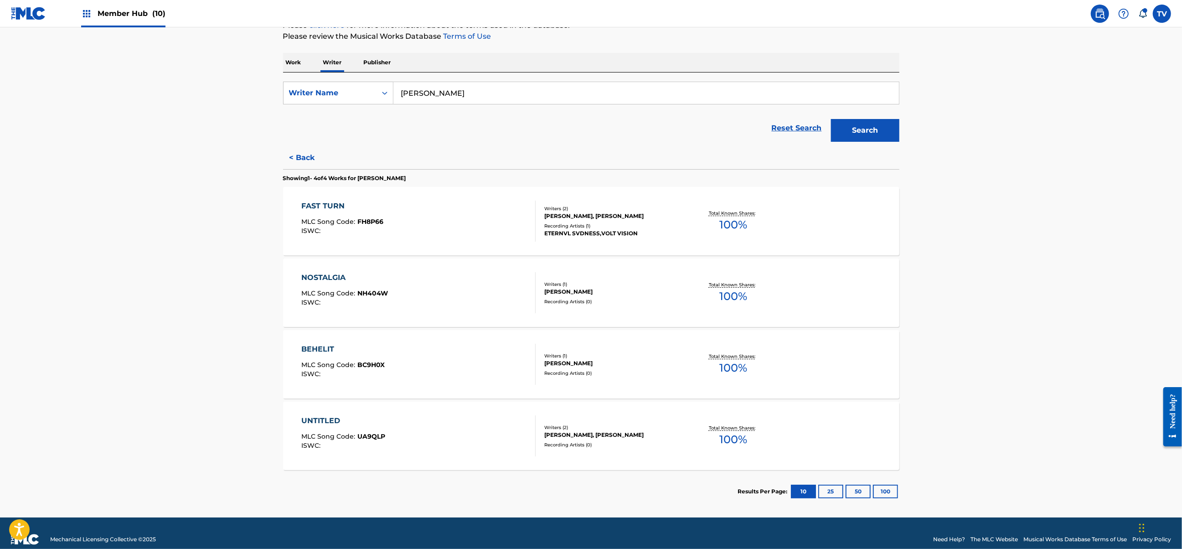
click at [437, 352] on div "BEHELIT MLC Song Code : BC9H0X ISWC :" at bounding box center [418, 364] width 234 height 41
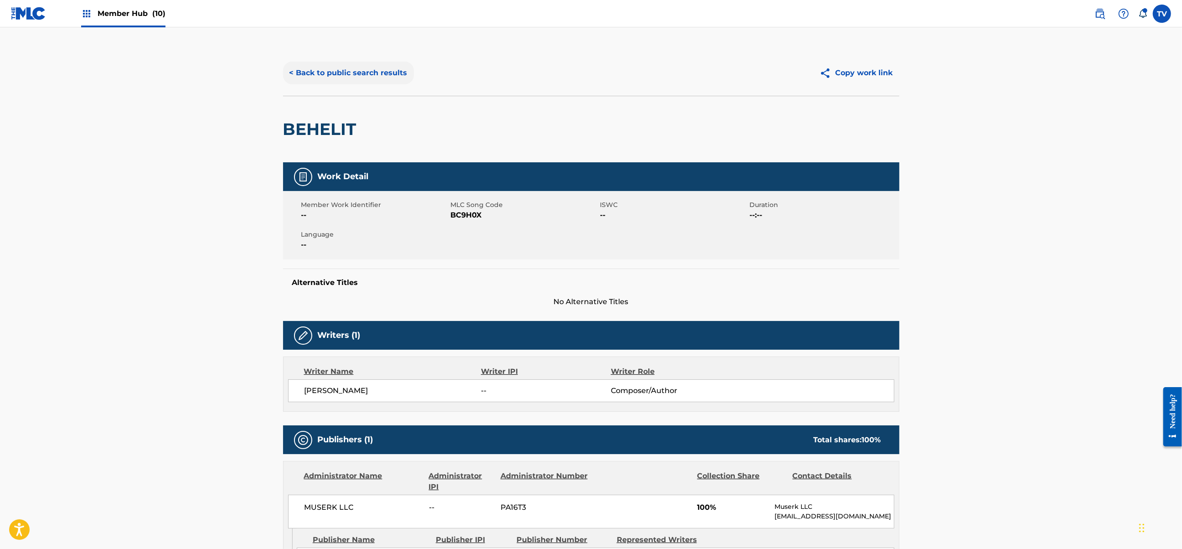
click at [296, 71] on button "< Back to public search results" at bounding box center [348, 73] width 131 height 23
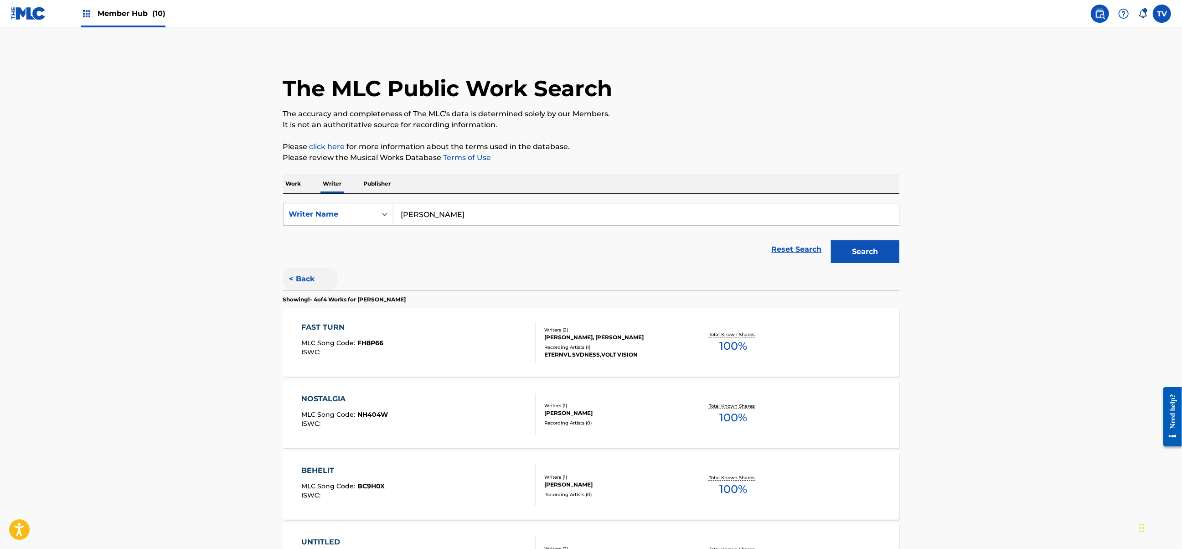
click at [310, 280] on button "< Back" at bounding box center [310, 278] width 55 height 23
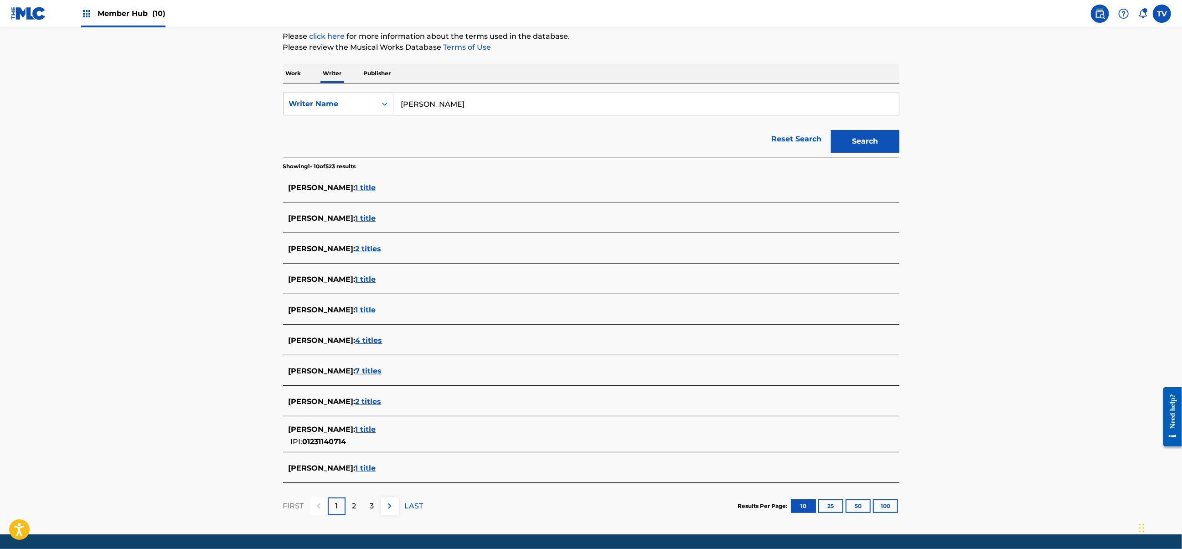
scroll to position [121, 0]
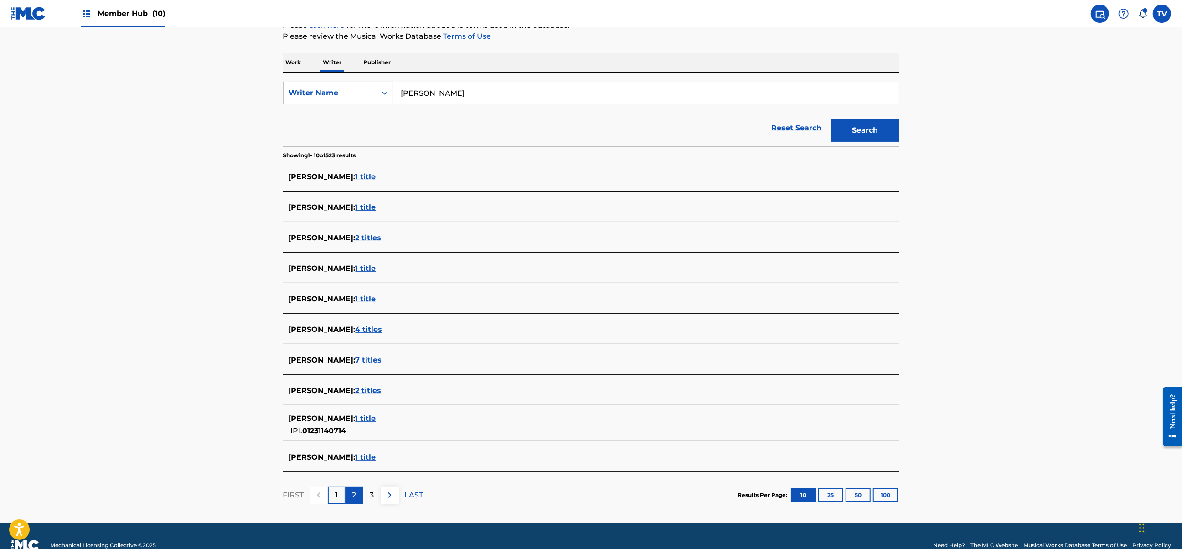
click at [354, 495] on p "2" at bounding box center [354, 494] width 4 height 11
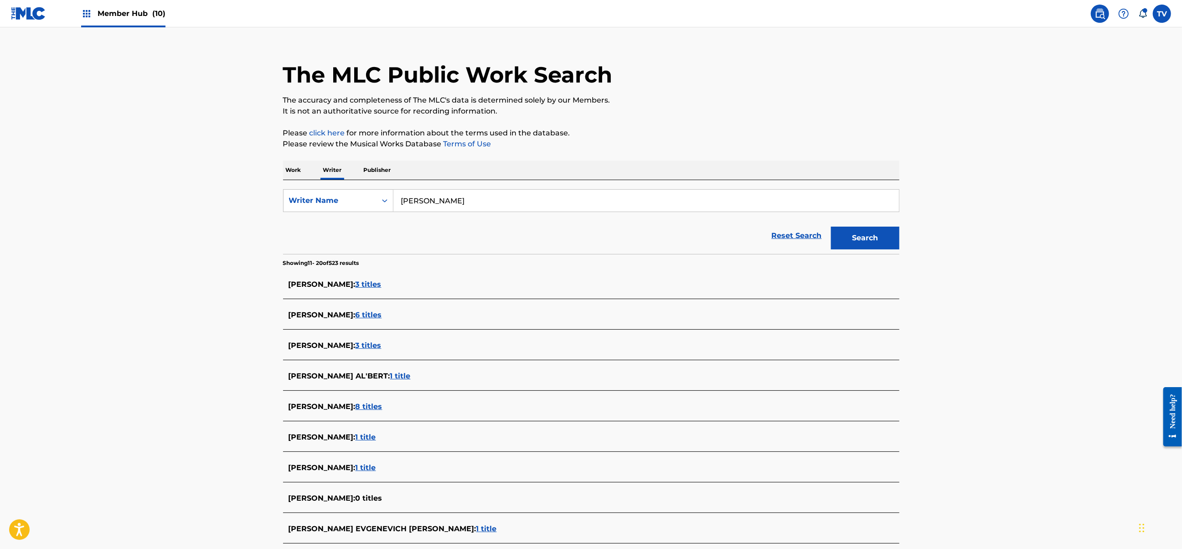
scroll to position [0, 0]
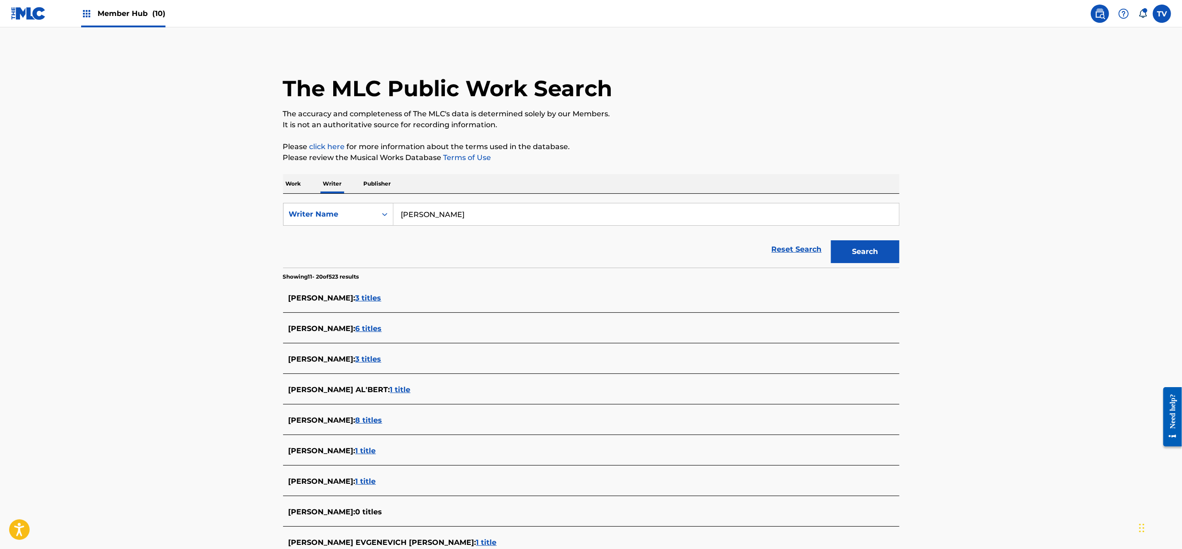
click at [1105, 14] on link at bounding box center [1099, 14] width 18 height 18
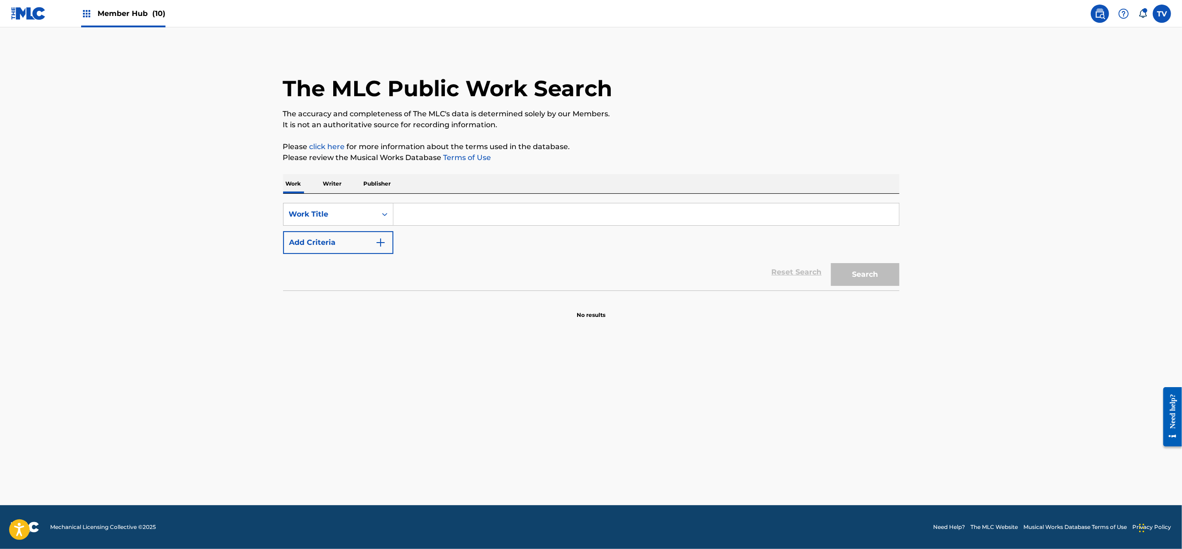
click at [339, 183] on p "Writer" at bounding box center [332, 183] width 24 height 19
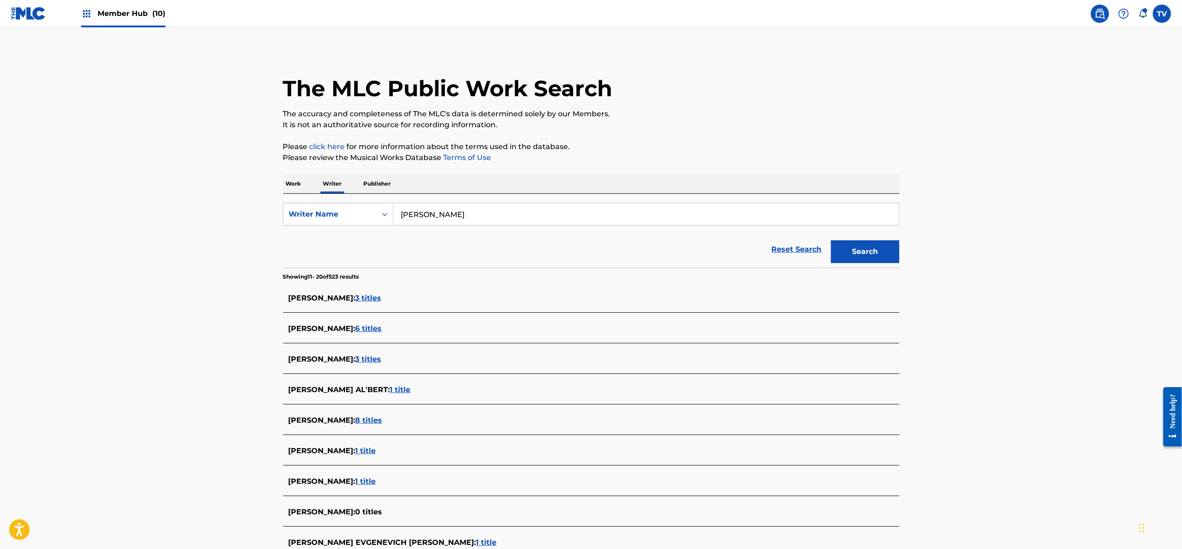
click at [295, 187] on p "Work" at bounding box center [293, 183] width 21 height 19
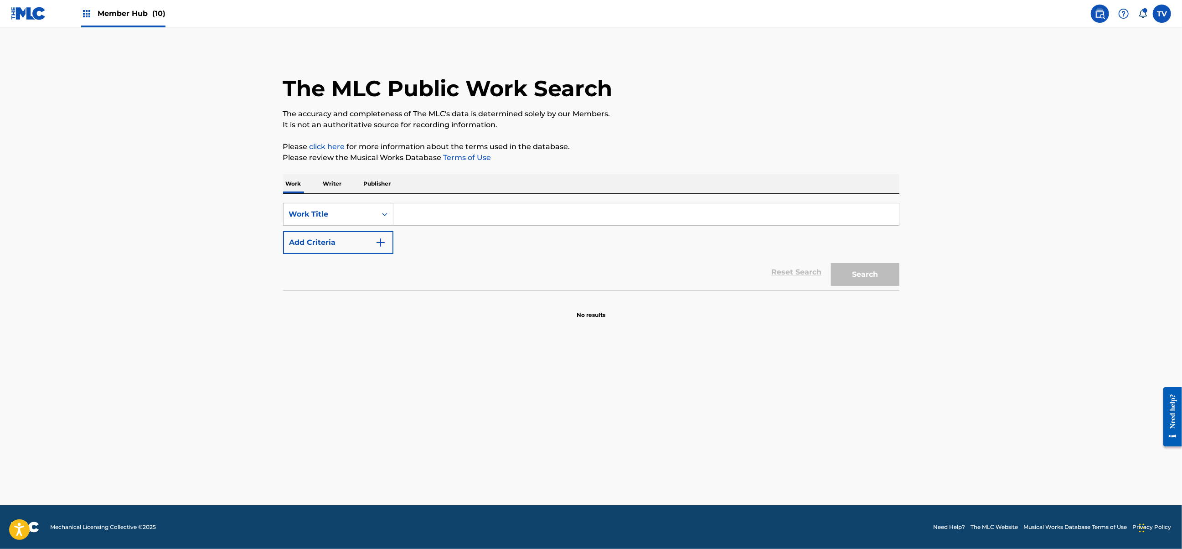
click at [424, 216] on input "Search Form" at bounding box center [645, 214] width 505 height 22
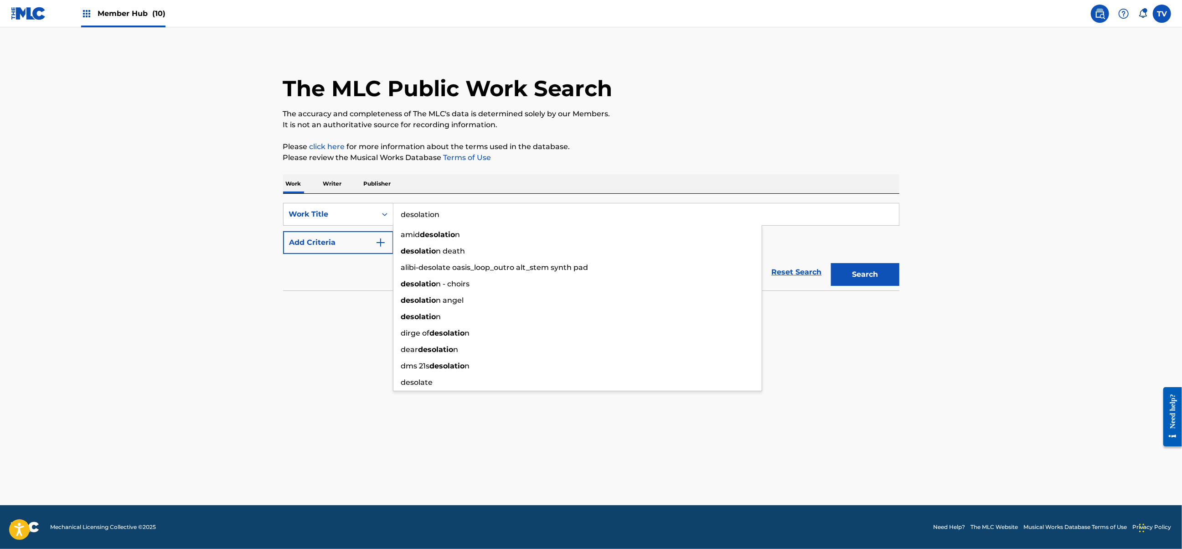
type input "desolation"
click at [831, 263] on button "Search" at bounding box center [865, 274] width 68 height 23
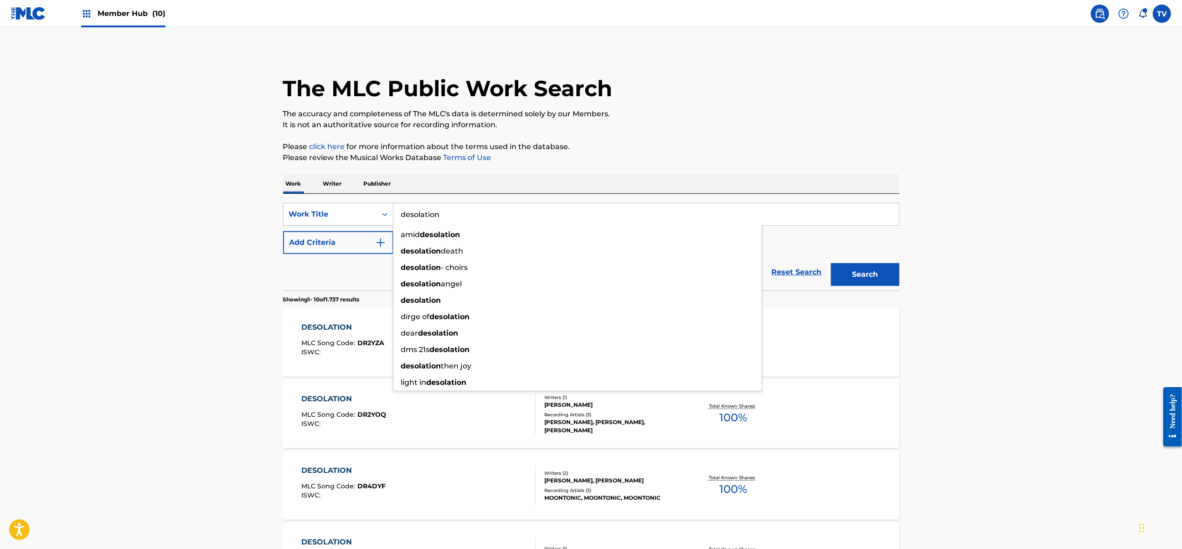
click at [135, 341] on main "The MLC Public Work Search The accuracy and completeness of The MLC's data is d…" at bounding box center [591, 549] width 1182 height 1044
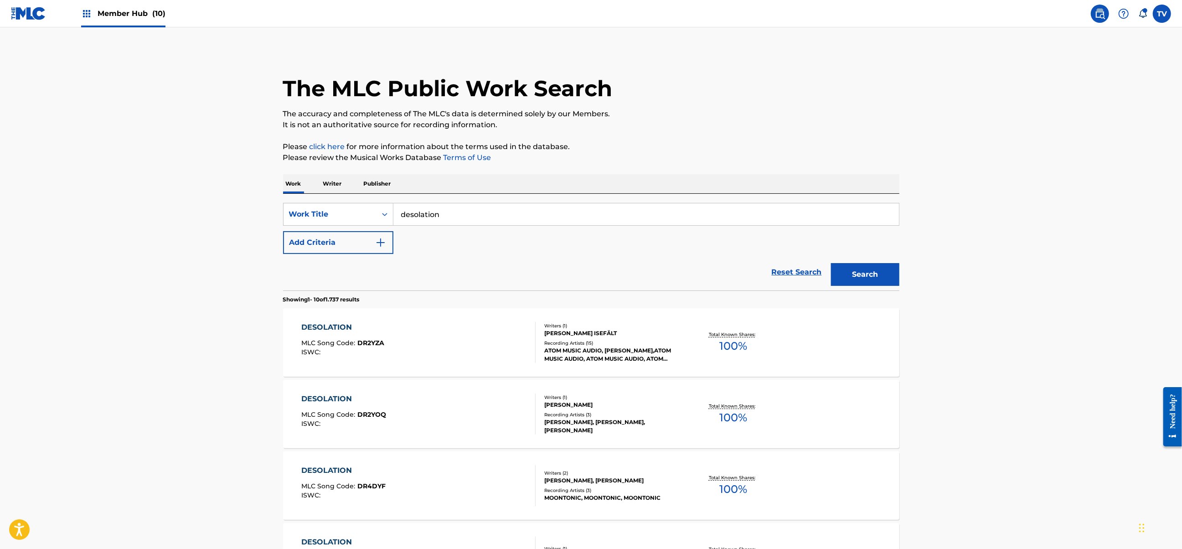
click at [332, 185] on p "Writer" at bounding box center [332, 183] width 24 height 19
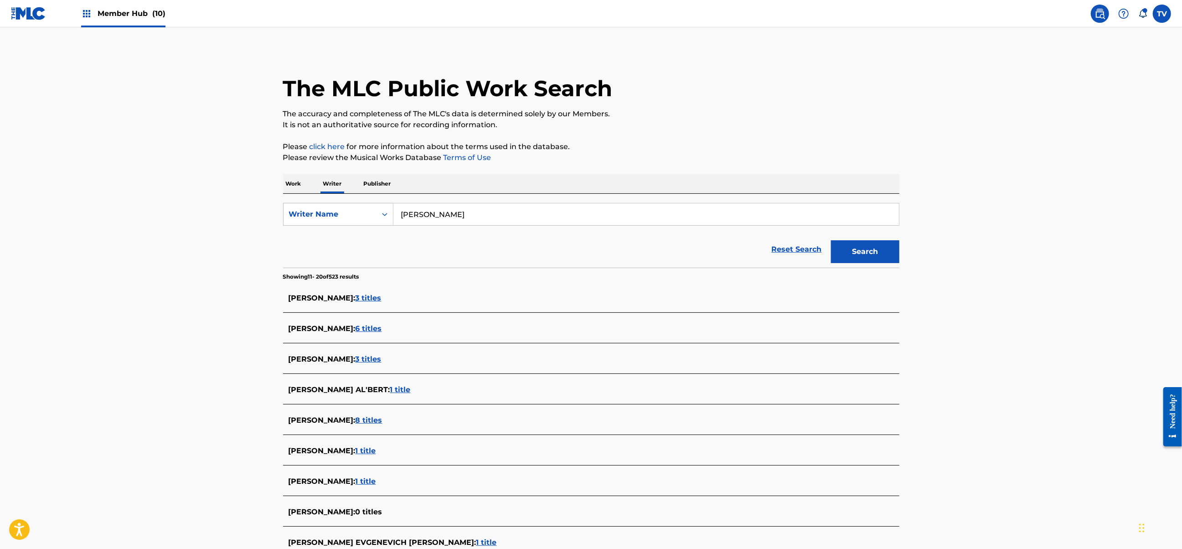
click at [299, 183] on p "Work" at bounding box center [293, 183] width 21 height 19
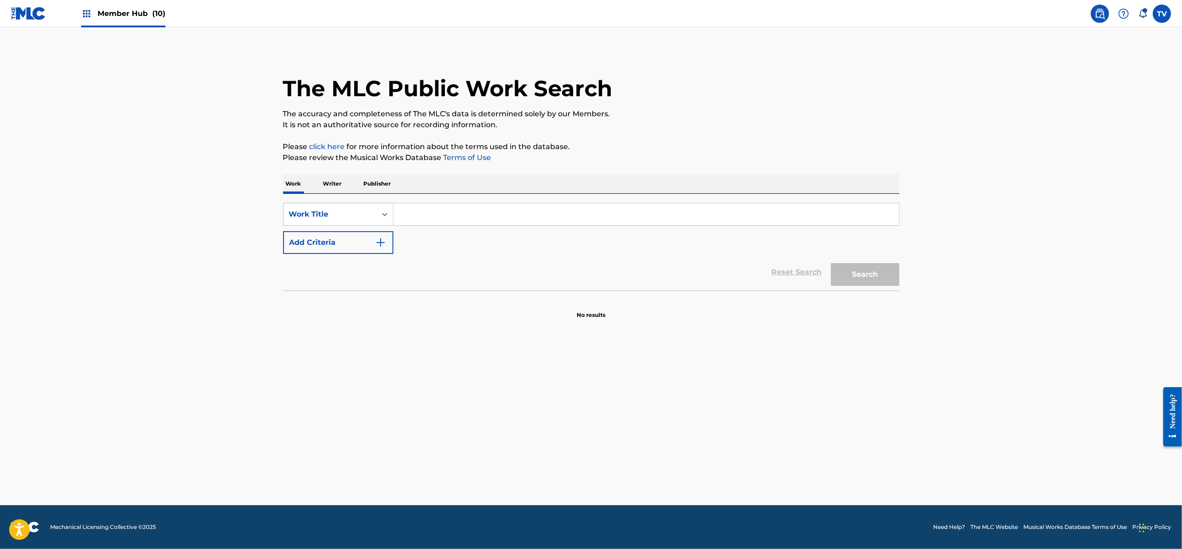
click at [447, 216] on input "Search Form" at bounding box center [645, 214] width 505 height 22
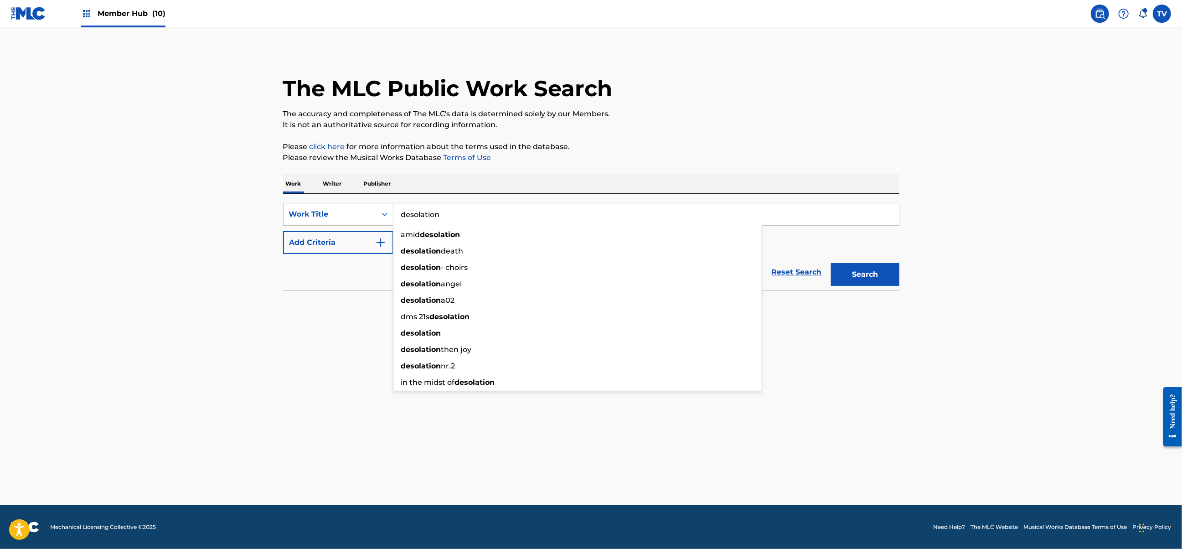
click at [831, 263] on button "Search" at bounding box center [865, 274] width 68 height 23
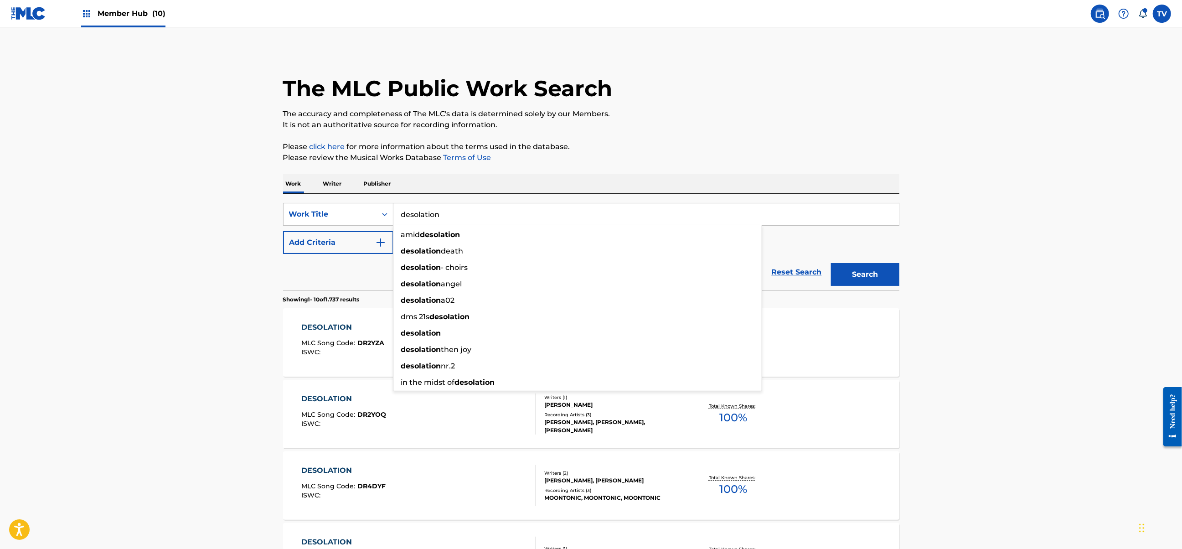
click at [250, 297] on main "The MLC Public Work Search The accuracy and completeness of The MLC's data is d…" at bounding box center [591, 549] width 1182 height 1044
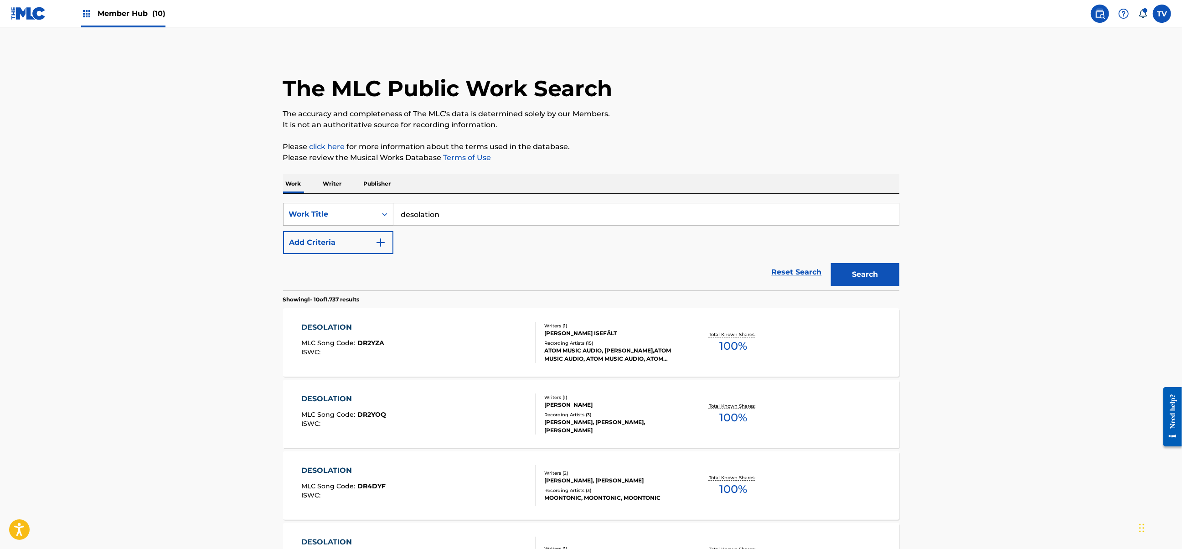
drag, startPoint x: 457, startPoint y: 213, endPoint x: 347, endPoint y: 218, distance: 110.8
click at [347, 218] on div "SearchWithCriteriafbc987f4-a063-4261-9fc0-59425d94a24e Work Title desolation" at bounding box center [591, 214] width 616 height 23
type input "museum of the void"
click at [434, 232] on strong "museum" at bounding box center [418, 234] width 34 height 9
click at [858, 272] on button "Search" at bounding box center [865, 274] width 68 height 23
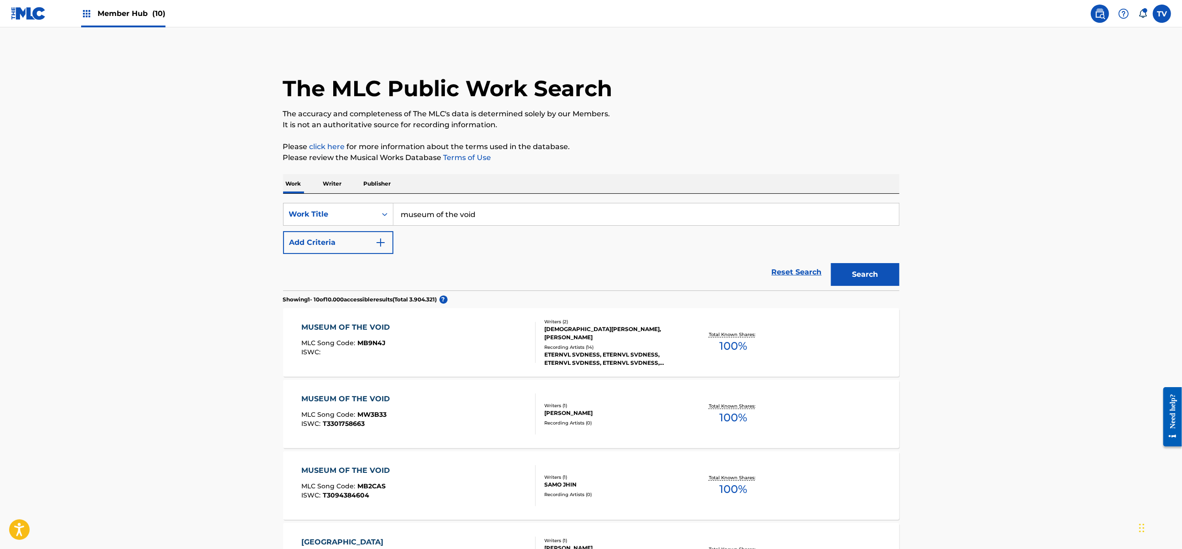
click at [468, 343] on div "MUSEUM OF THE VOID MLC Song Code : MB9N4J ISWC :" at bounding box center [418, 342] width 234 height 41
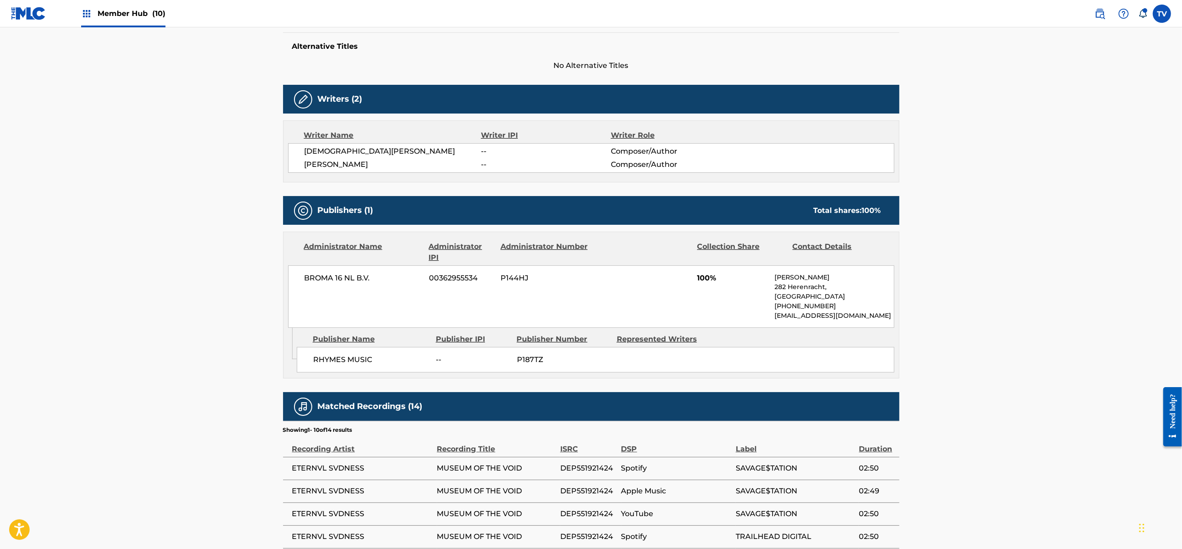
scroll to position [243, 0]
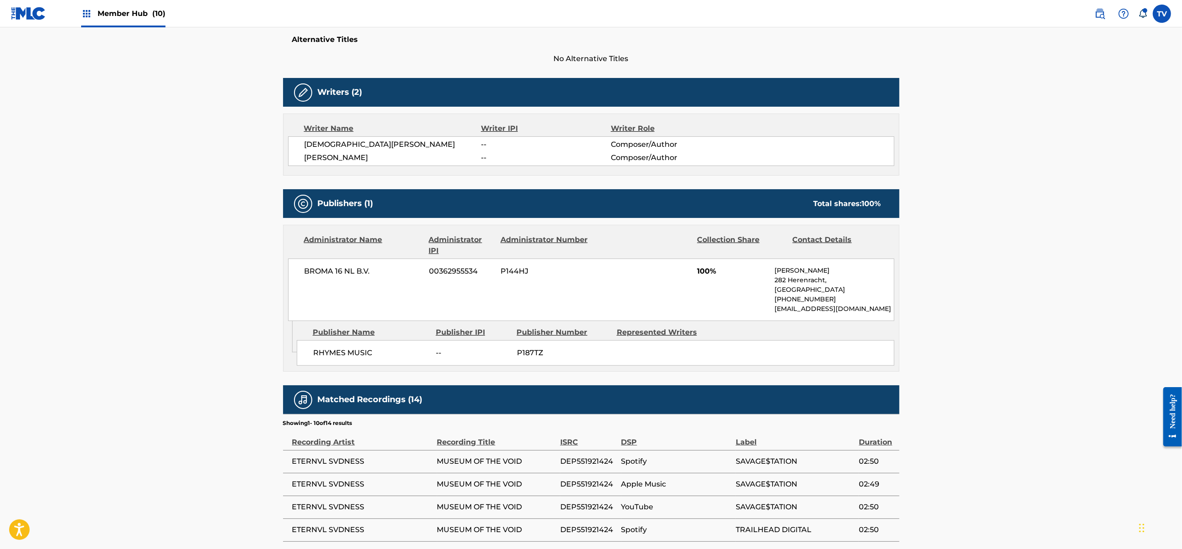
click at [456, 272] on span "00362955534" at bounding box center [461, 271] width 65 height 11
copy span "00362955534"
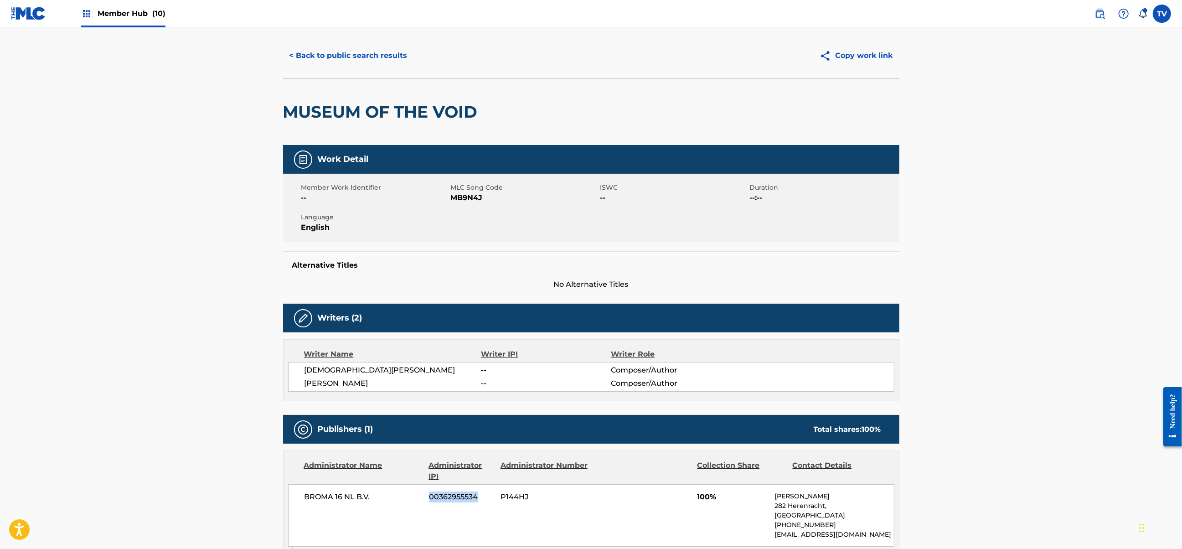
scroll to position [0, 0]
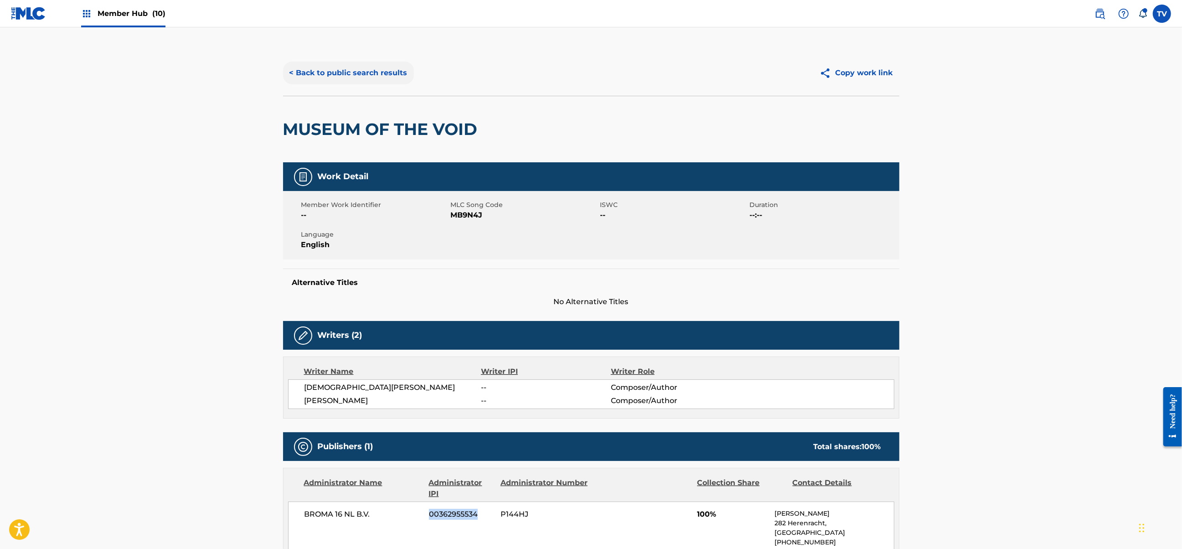
click at [339, 66] on button "< Back to public search results" at bounding box center [348, 73] width 131 height 23
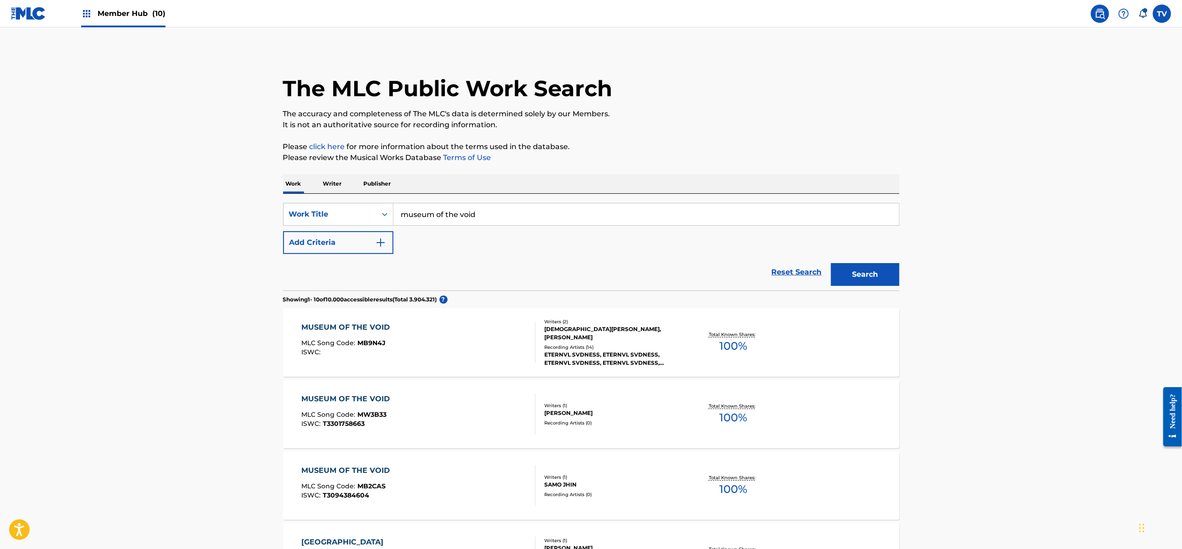
click at [374, 185] on p "Publisher" at bounding box center [377, 183] width 33 height 19
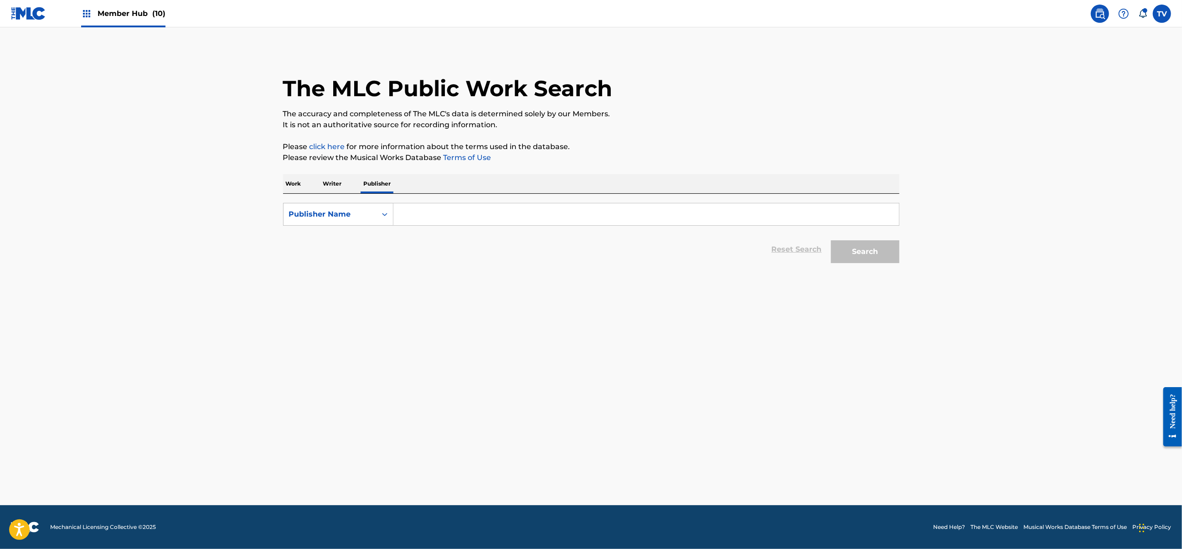
click at [447, 214] on input "Search Form" at bounding box center [645, 214] width 505 height 22
paste input "00362955534"
type input "00362955534"
click at [831, 240] on button "Search" at bounding box center [865, 251] width 68 height 23
click at [547, 208] on input "00362955534" at bounding box center [645, 214] width 505 height 22
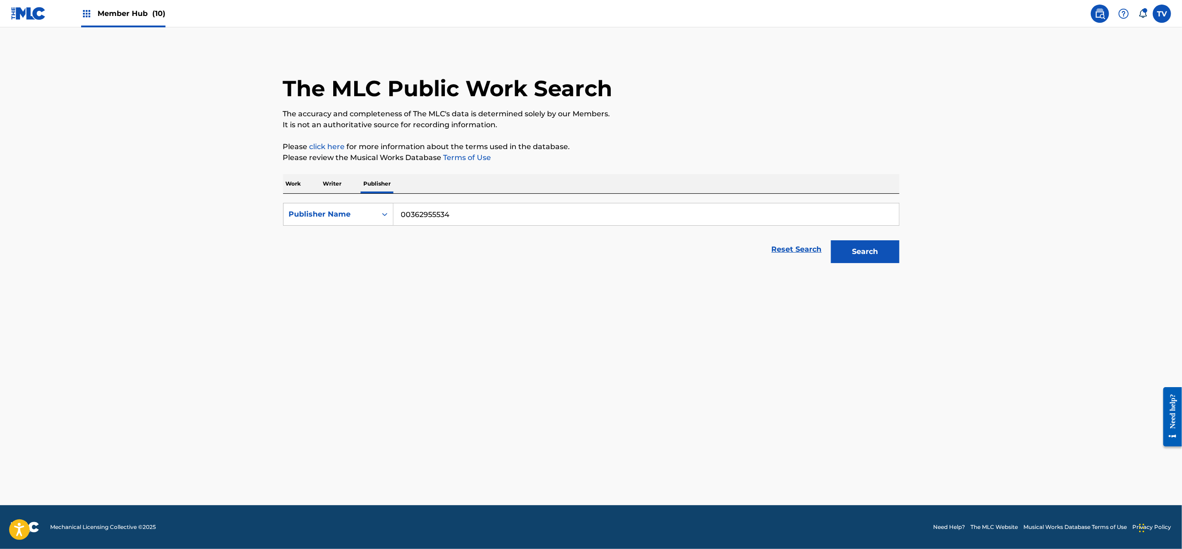
click at [831, 240] on button "Search" at bounding box center [865, 251] width 68 height 23
click at [864, 251] on button "Search" at bounding box center [865, 251] width 68 height 23
click at [327, 188] on p "Writer" at bounding box center [332, 183] width 24 height 19
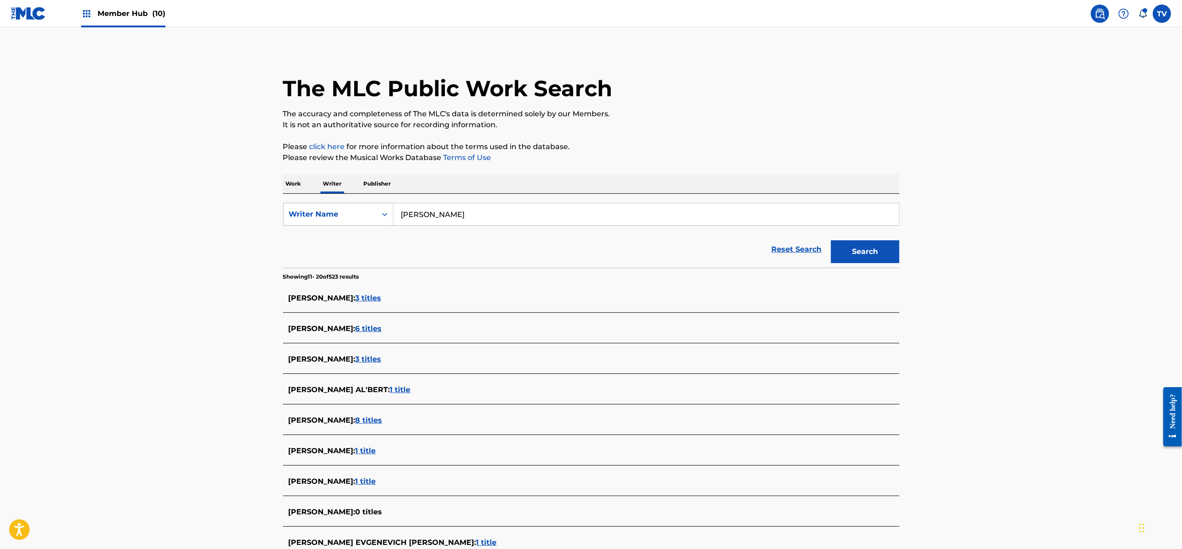
drag, startPoint x: 519, startPoint y: 206, endPoint x: 249, endPoint y: 201, distance: 270.7
click at [249, 201] on main "The MLC Public Work Search The accuracy and completeness of The MLC's data is d…" at bounding box center [591, 332] width 1182 height 611
drag, startPoint x: 276, startPoint y: 184, endPoint x: 282, endPoint y: 183, distance: 5.5
click at [280, 184] on div "The MLC Public Work Search The accuracy and completeness of The MLC's data is d…" at bounding box center [591, 342] width 638 height 584
click at [284, 183] on p "Work" at bounding box center [293, 183] width 21 height 19
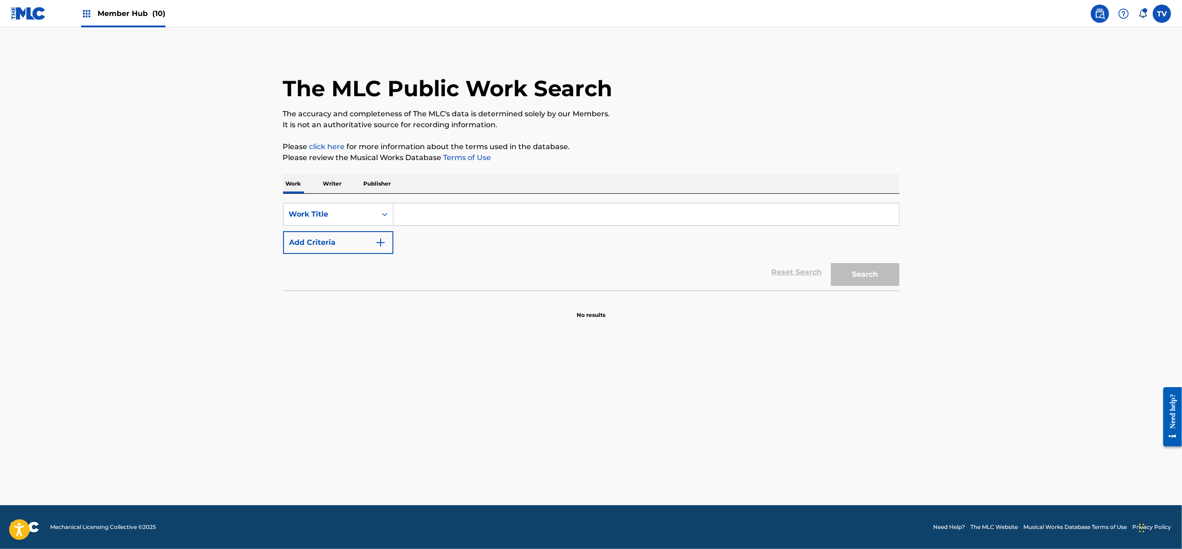
click at [401, 193] on div "Work Writer Publisher" at bounding box center [591, 184] width 616 height 20
click at [383, 184] on p "Publisher" at bounding box center [377, 183] width 33 height 19
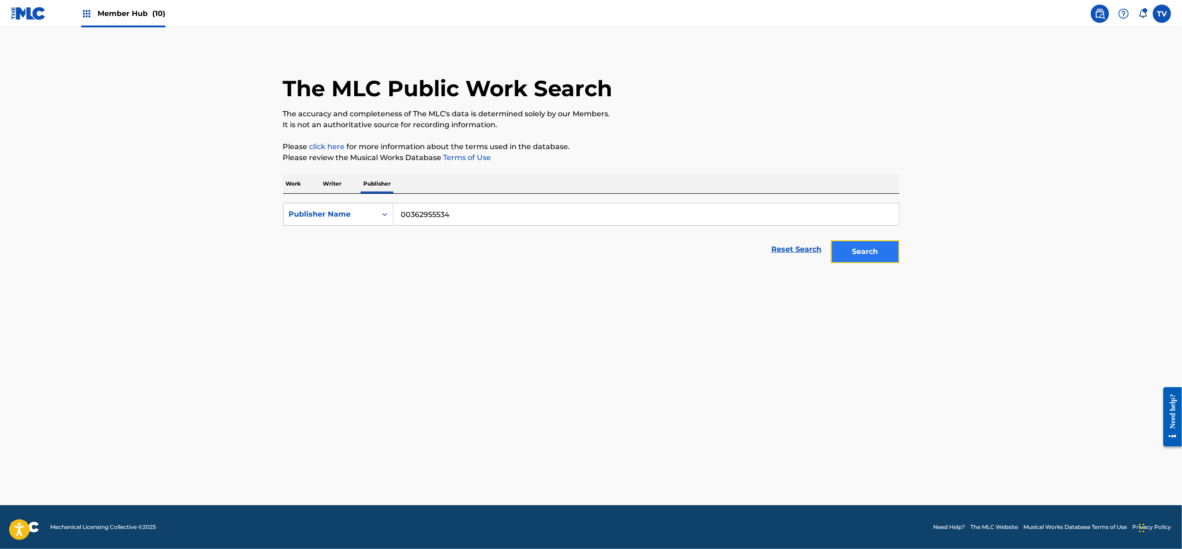
click at [856, 256] on button "Search" at bounding box center [865, 251] width 68 height 23
drag, startPoint x: 467, startPoint y: 217, endPoint x: 376, endPoint y: 214, distance: 90.7
click at [376, 214] on div "SearchWithCriteria5654aeaf-33b1-4795-9cfc-fa4c01f3cb05 Publisher Name 003629555…" at bounding box center [591, 214] width 616 height 23
click at [296, 183] on p "Work" at bounding box center [293, 183] width 21 height 19
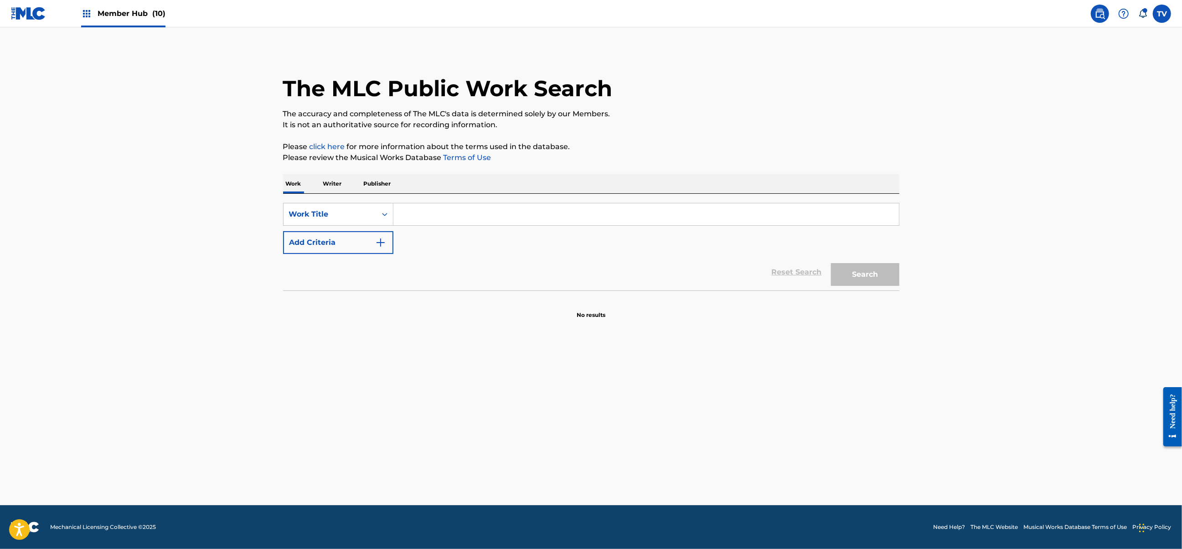
click at [434, 216] on input "Search Form" at bounding box center [645, 214] width 505 height 22
type input "museum of the void"
click at [438, 232] on strong "of" at bounding box center [440, 234] width 7 height 9
click at [869, 283] on button "Search" at bounding box center [865, 274] width 68 height 23
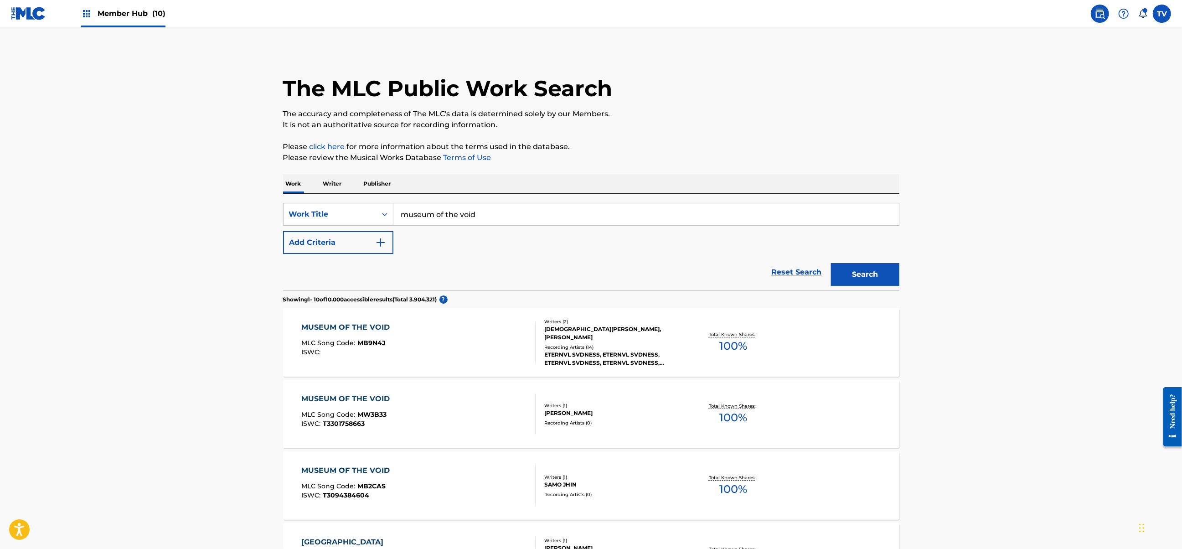
click at [460, 341] on div "MUSEUM OF THE VOID MLC Song Code : MB9N4J ISWC :" at bounding box center [418, 342] width 234 height 41
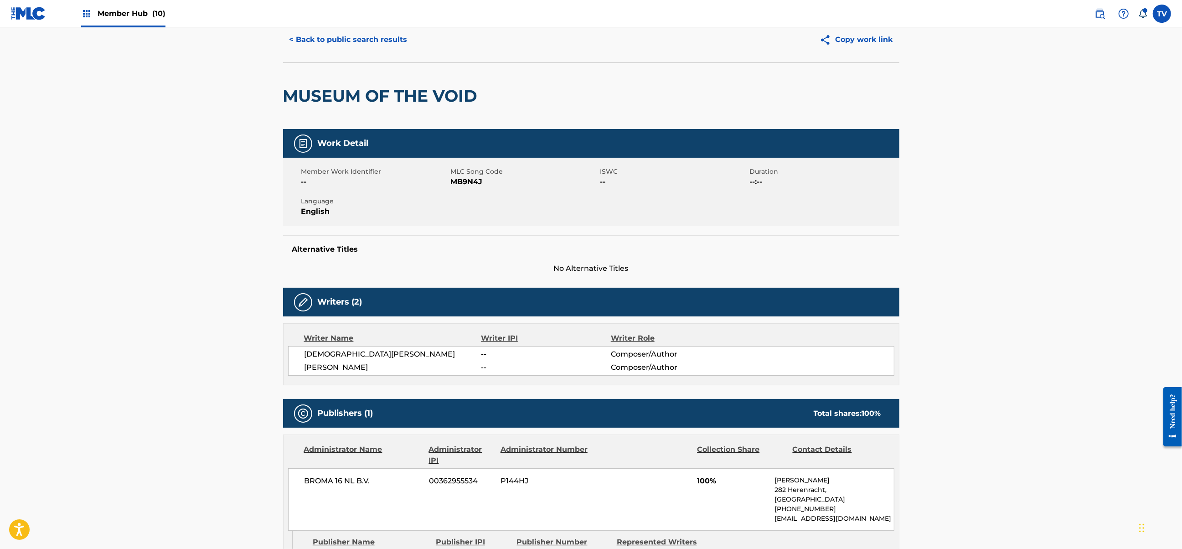
scroll to position [182, 0]
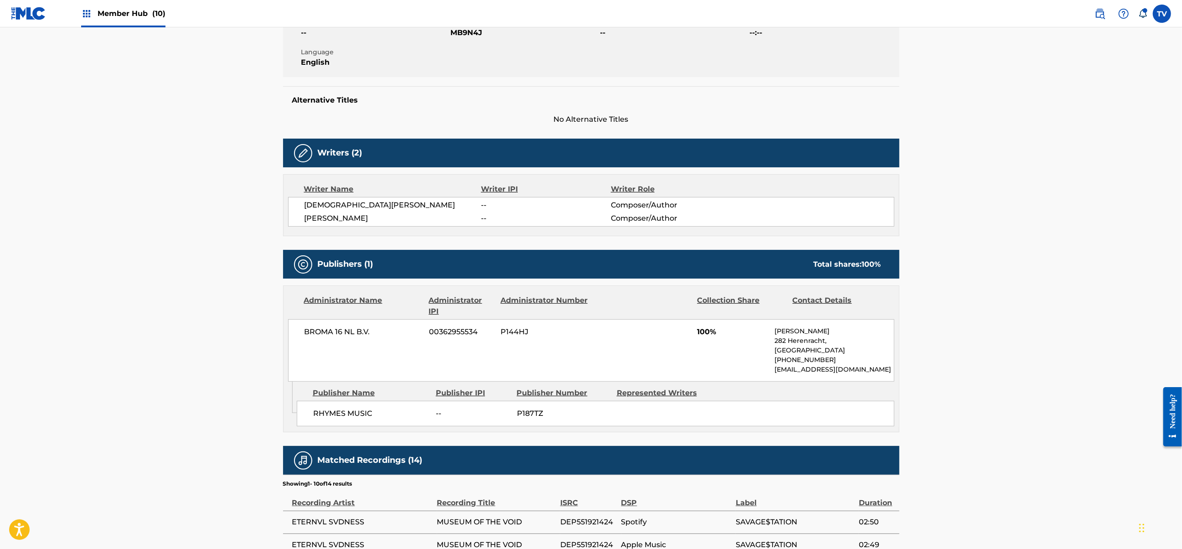
click at [520, 336] on span "P144HJ" at bounding box center [544, 331] width 88 height 11
copy span "P144HJ"
drag, startPoint x: 422, startPoint y: 218, endPoint x: 303, endPoint y: 221, distance: 118.5
click at [303, 221] on div "ИСЛАМ КОТТОЕВ ХОЖ-БАВДИНОВИЧ -- Composer/Author ЕГОР АНДРЕЕВИЧ КРАСНОВ -- Compo…" at bounding box center [591, 212] width 606 height 30
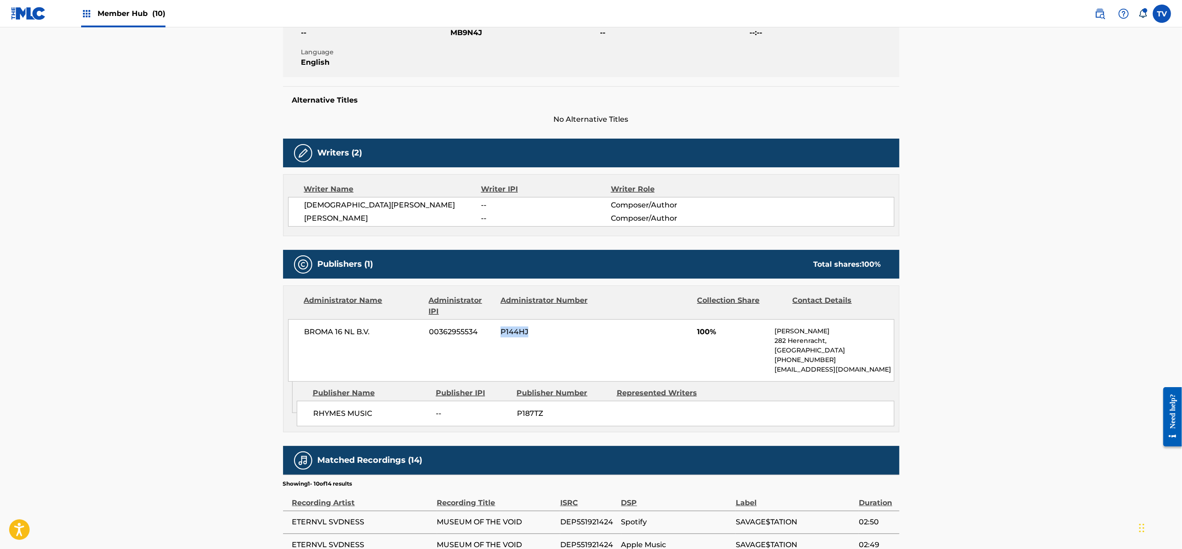
copy span "ЕГОР АНДРЕЕВИЧ КРАСНОВ"
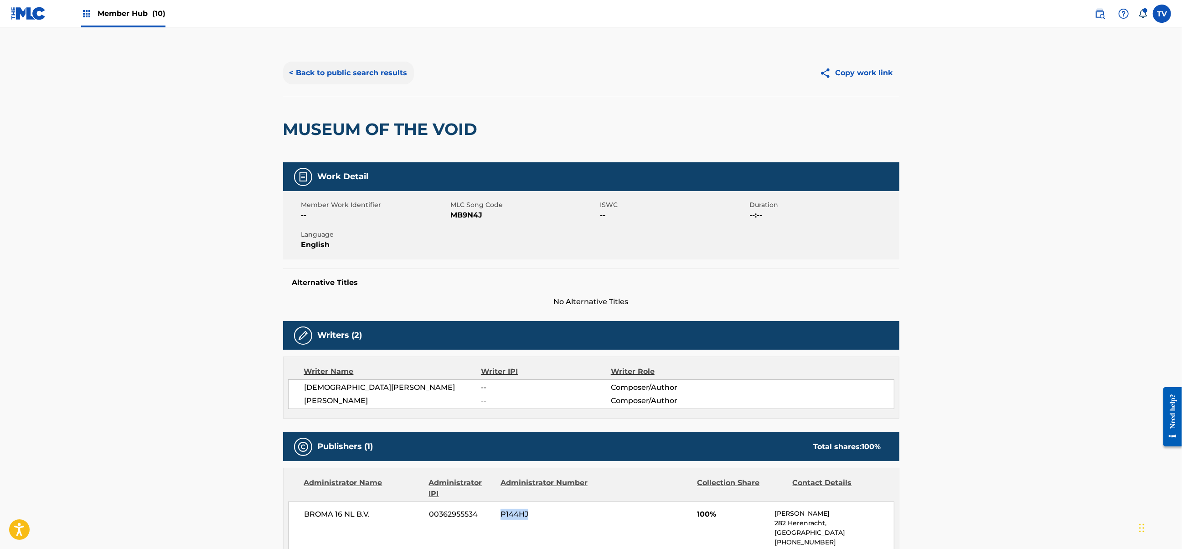
click at [307, 75] on button "< Back to public search results" at bounding box center [348, 73] width 131 height 23
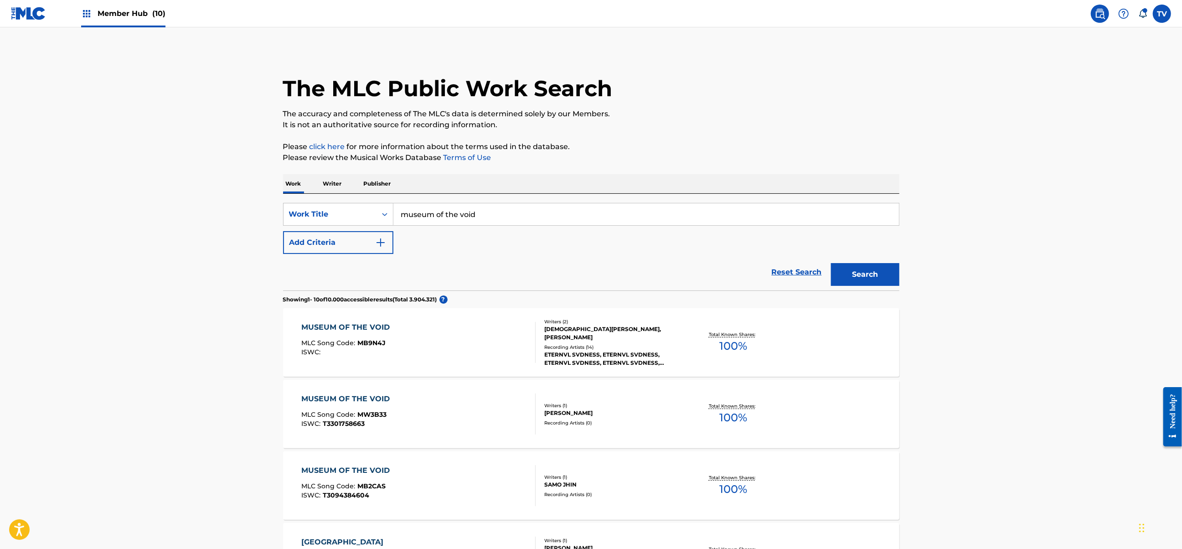
click at [334, 180] on p "Writer" at bounding box center [332, 183] width 24 height 19
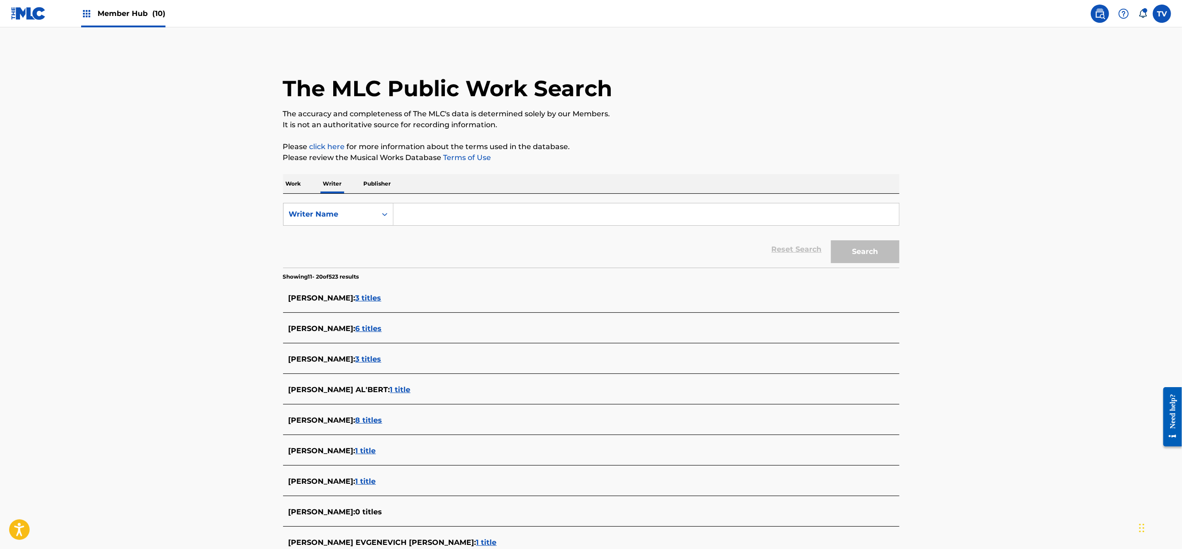
click at [489, 221] on input "Search Form" at bounding box center [645, 214] width 505 height 22
paste input "ЕГОР АНДРЕЕВИЧ КРАСНОВ"
type input "ЕГОР АНДРЕЕВИЧ КРАСНОВ"
click at [831, 240] on button "Search" at bounding box center [865, 251] width 68 height 23
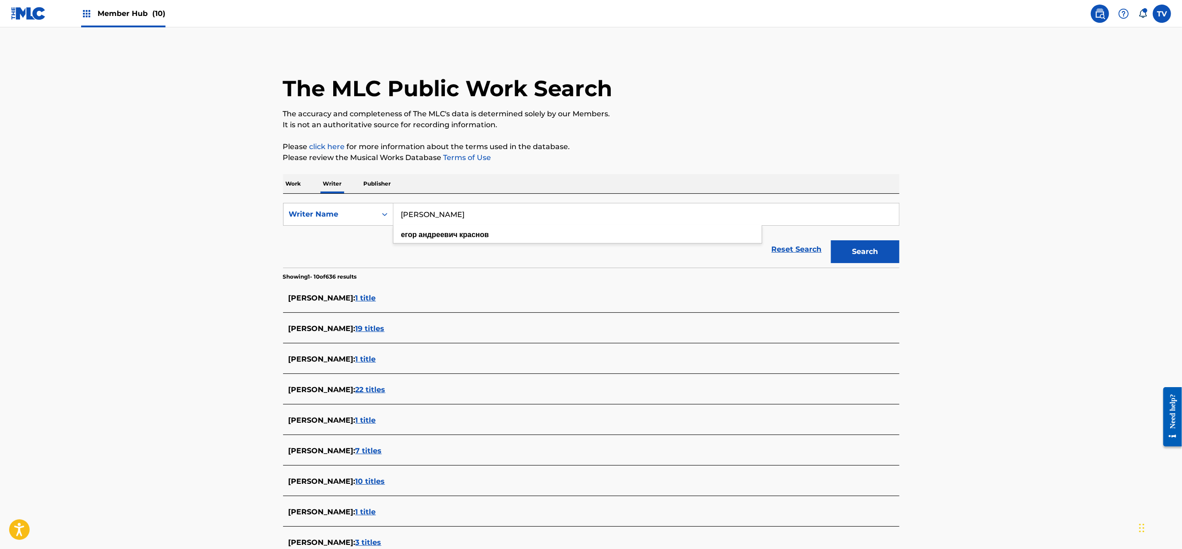
click at [239, 291] on main "The MLC Public Work Search The accuracy and completeness of The MLC's data is d…" at bounding box center [591, 332] width 1182 height 611
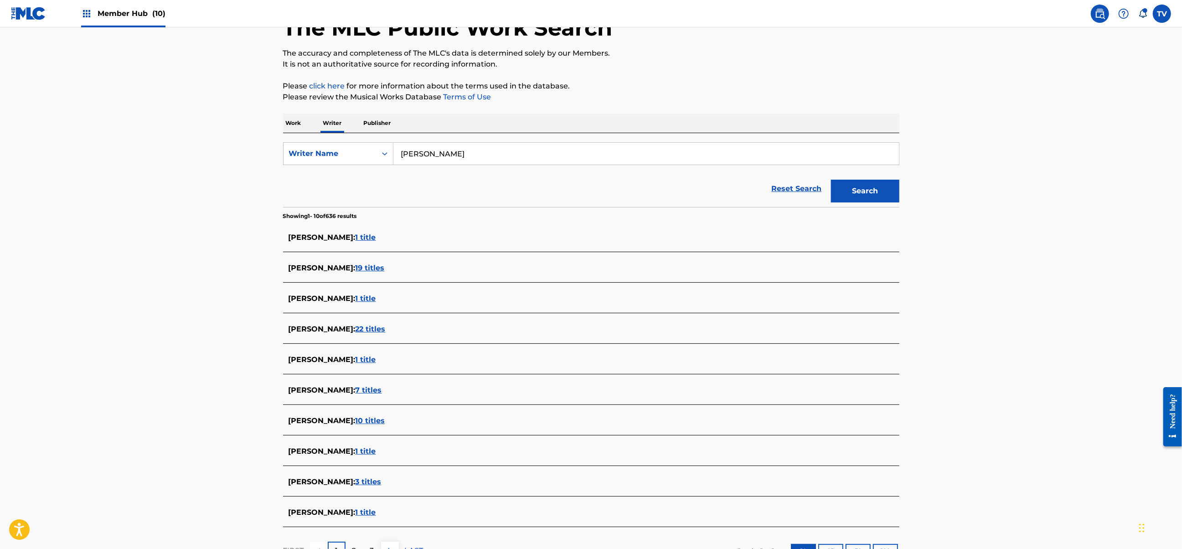
click at [385, 329] on span "22 titles" at bounding box center [370, 328] width 30 height 9
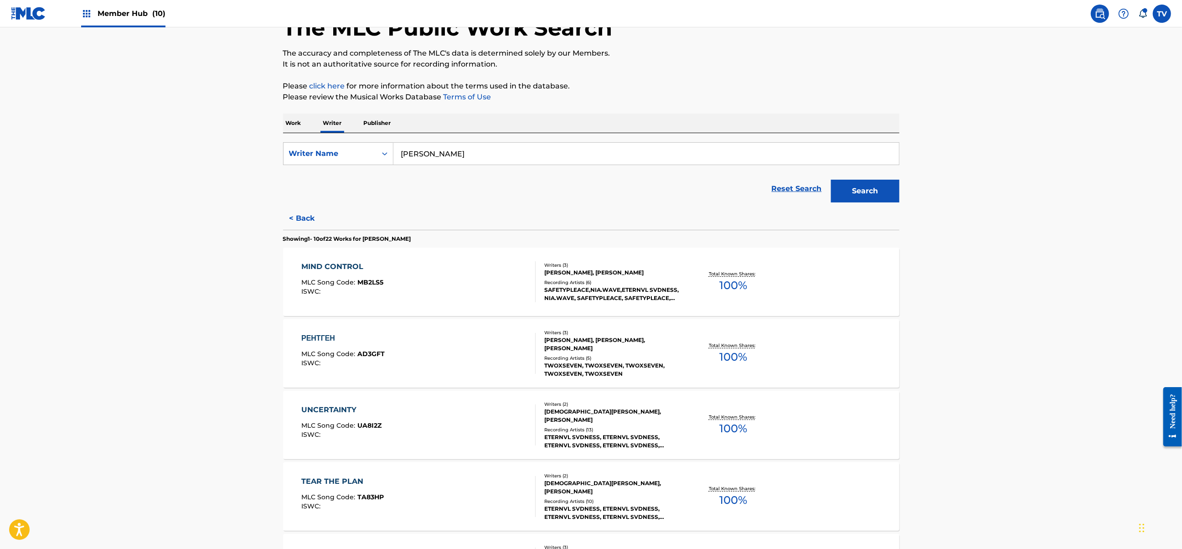
click at [480, 356] on div "РЕНТГЕН MLC Song Code : AD3GFT ISWC :" at bounding box center [418, 353] width 234 height 41
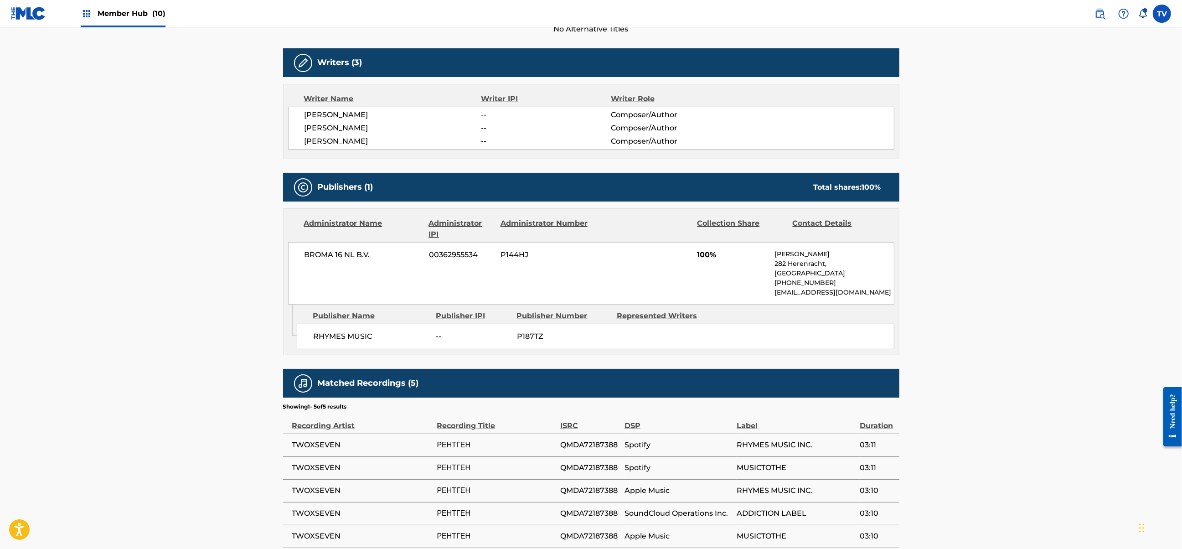
scroll to position [303, 0]
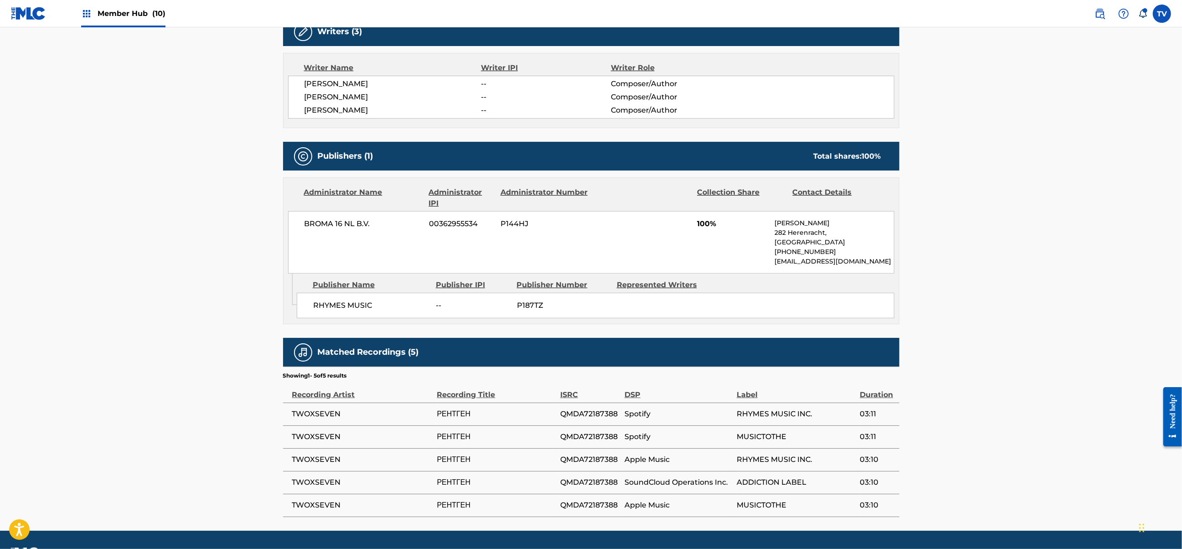
click at [532, 307] on span "P187TZ" at bounding box center [563, 305] width 93 height 11
copy span "P187TZ"
click at [325, 416] on span "TWOXSEVEN" at bounding box center [362, 413] width 140 height 11
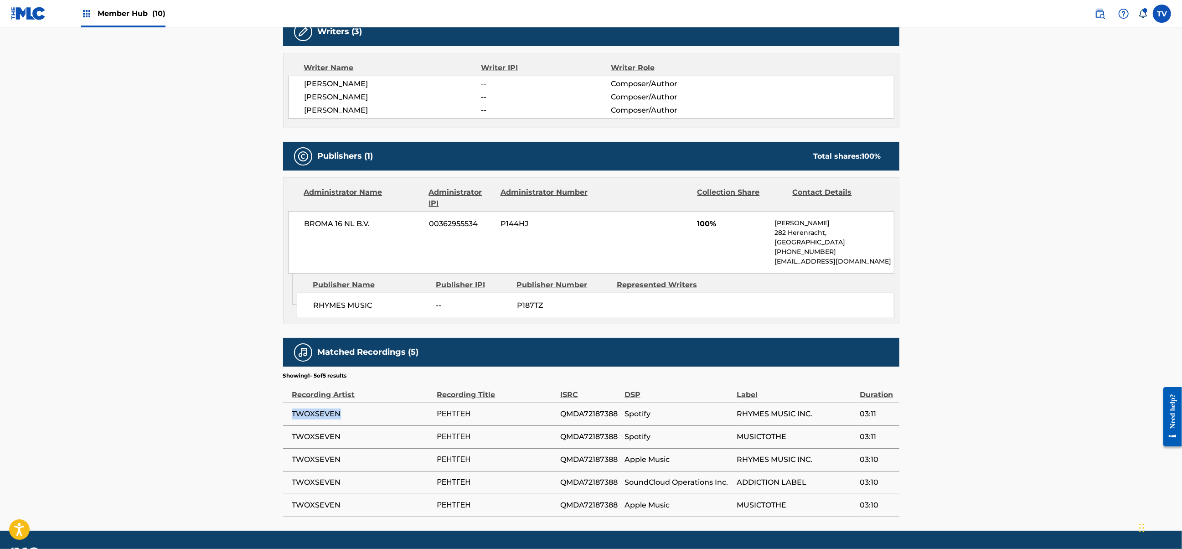
copy span "TWOXSEVEN"
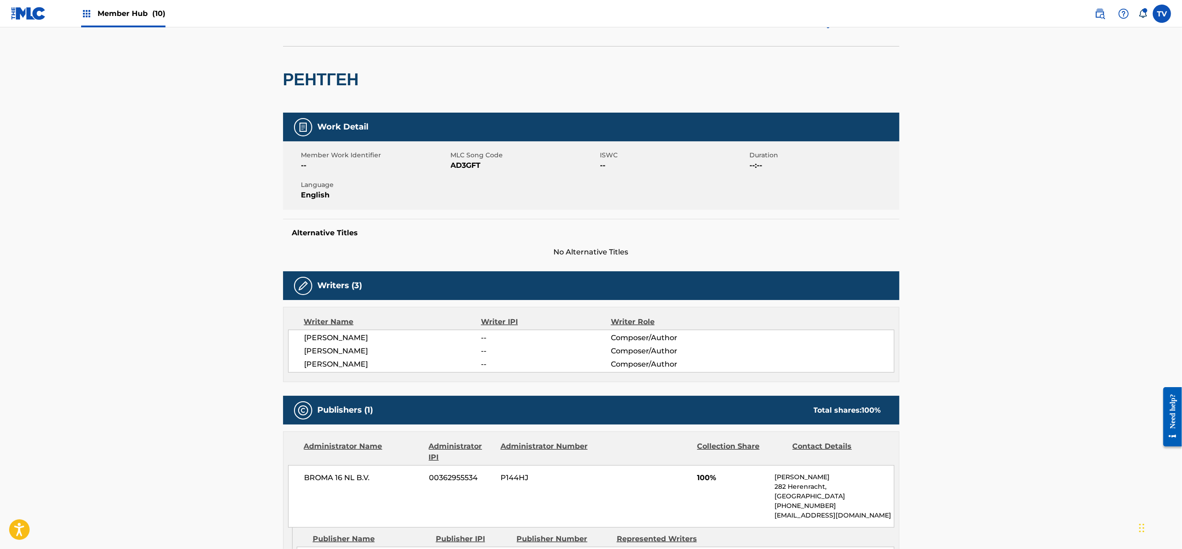
scroll to position [0, 0]
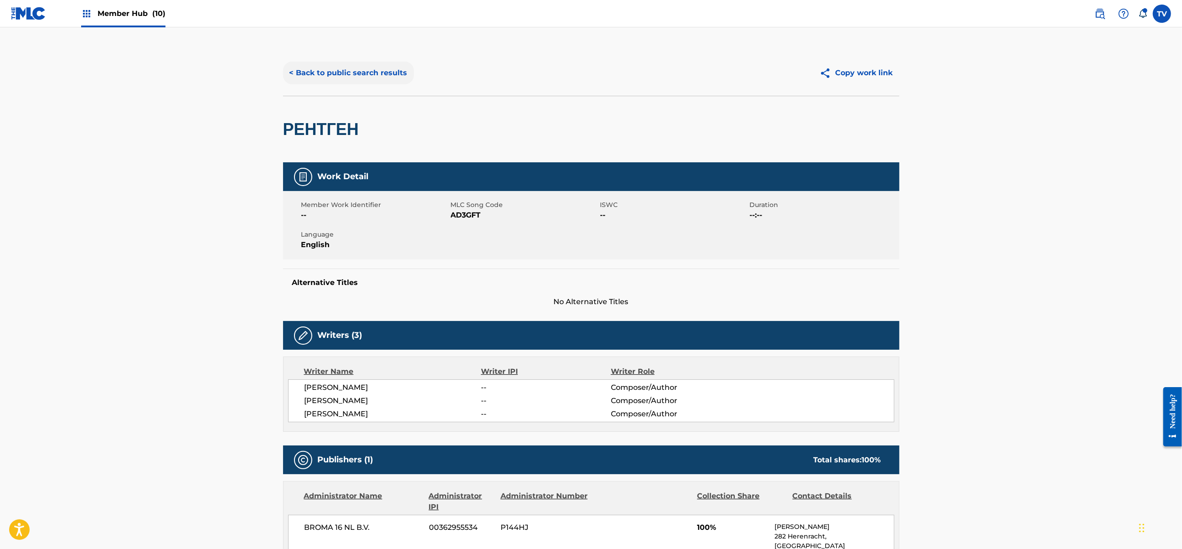
click at [301, 73] on button "< Back to public search results" at bounding box center [348, 73] width 131 height 23
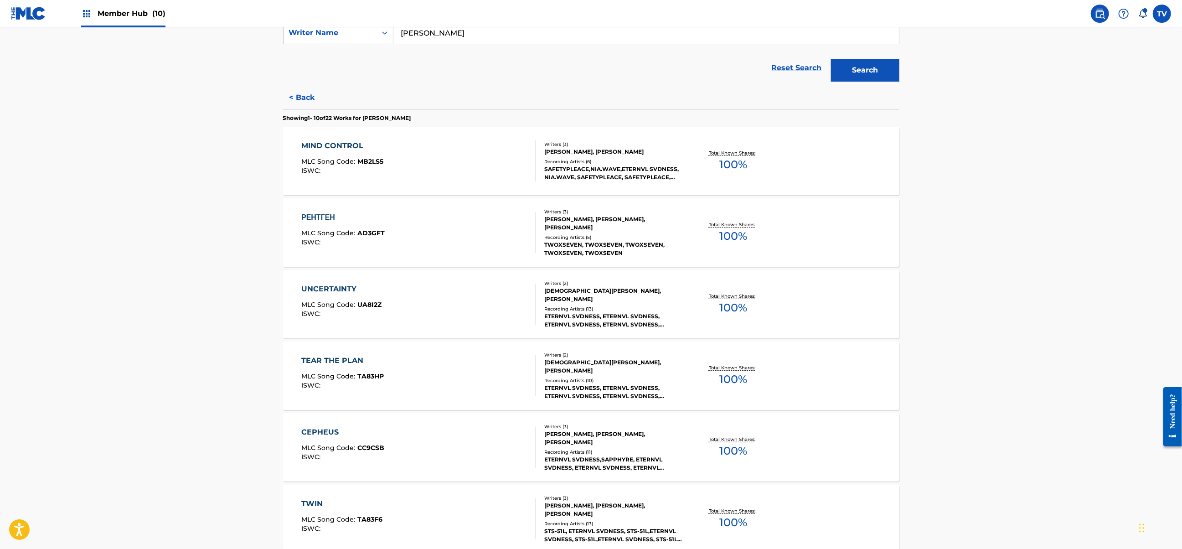
scroll to position [182, 0]
click at [480, 376] on div "TEAR THE PLAN MLC Song Code : TA83HP ISWC :" at bounding box center [418, 374] width 234 height 41
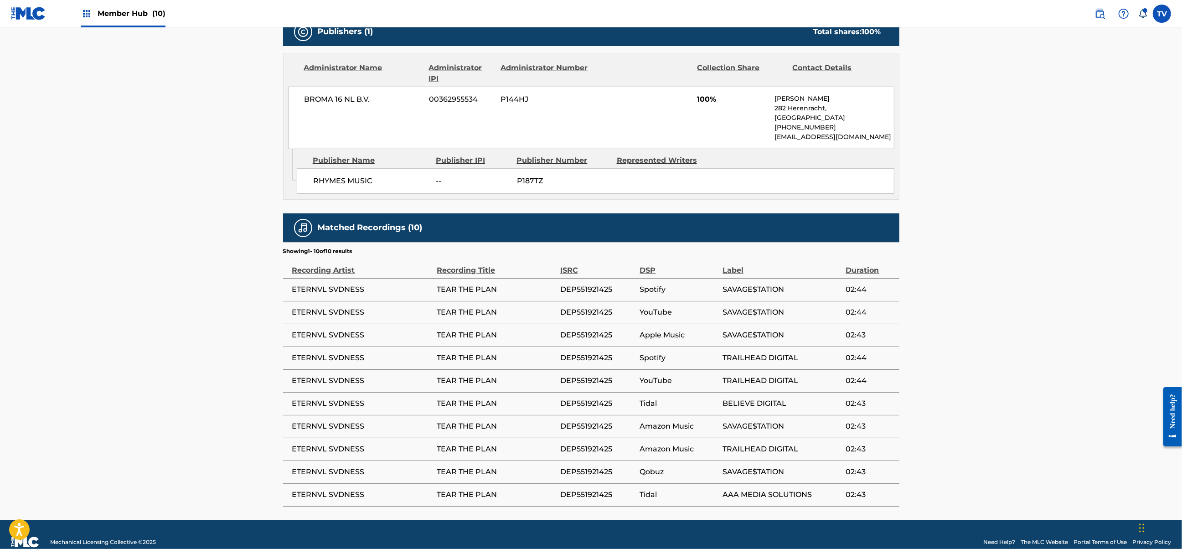
scroll to position [425, 0]
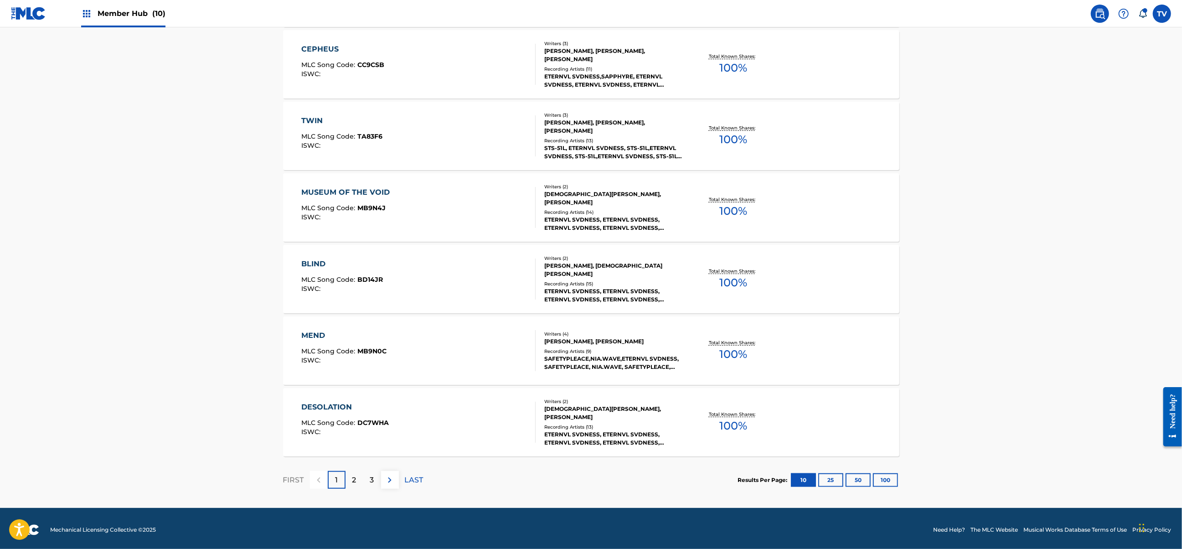
scroll to position [567, 0]
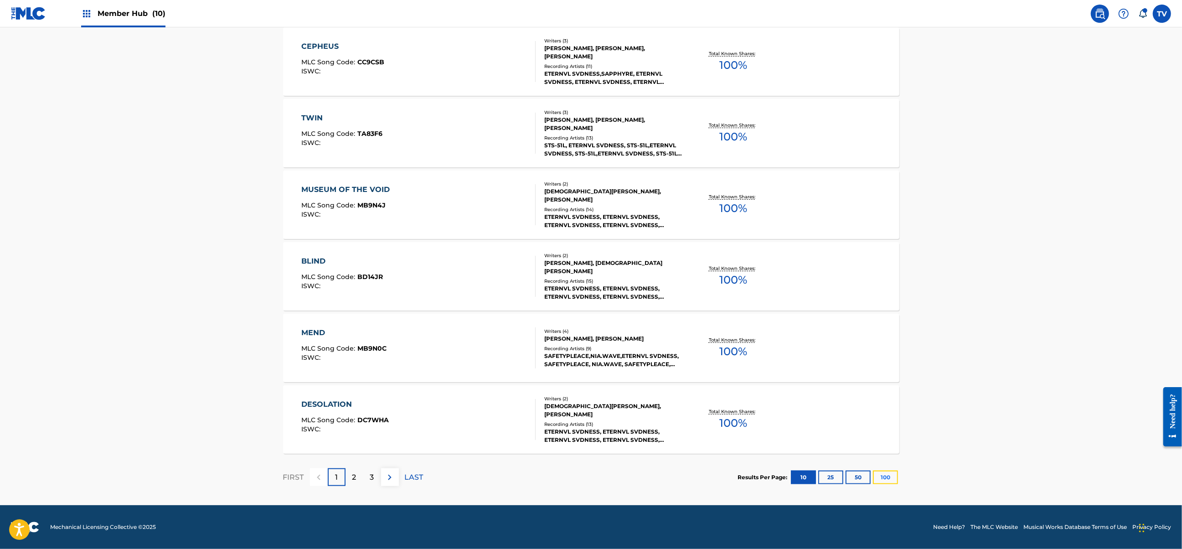
click at [886, 474] on button "100" at bounding box center [885, 477] width 25 height 14
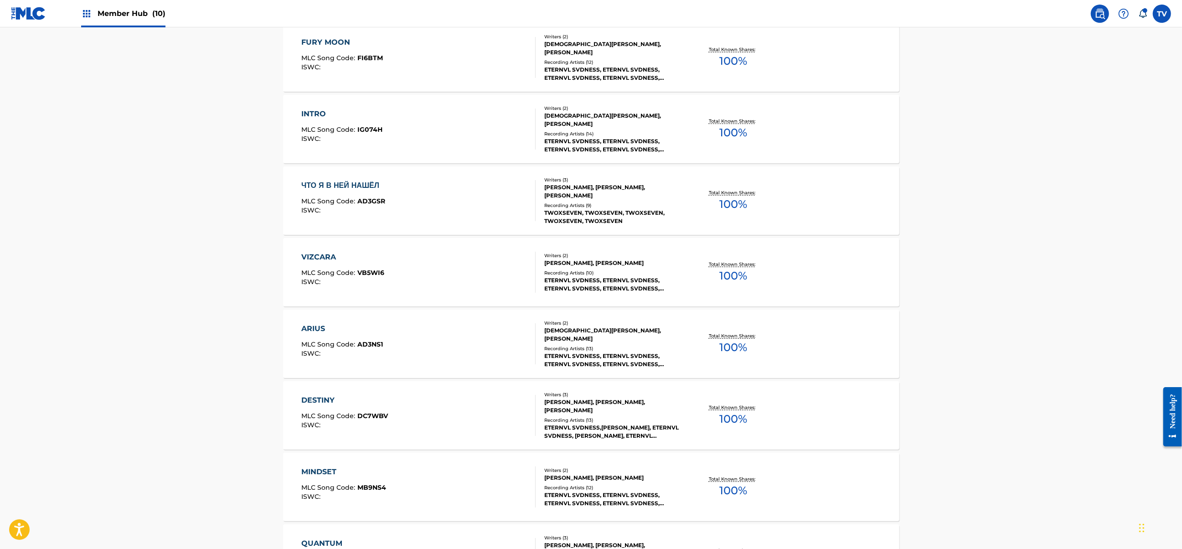
scroll to position [1276, 0]
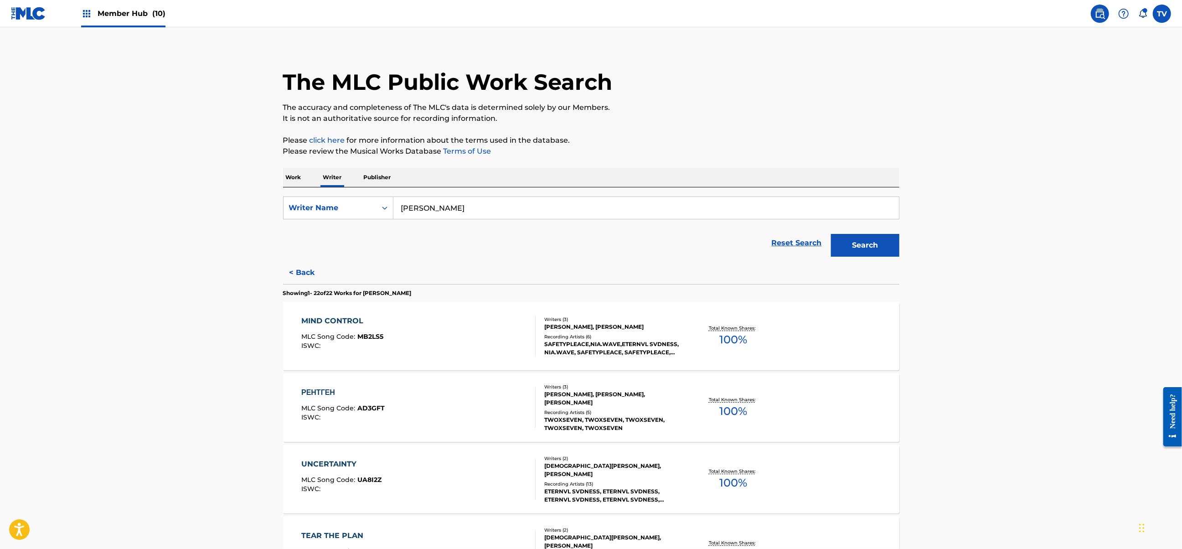
scroll to position [0, 0]
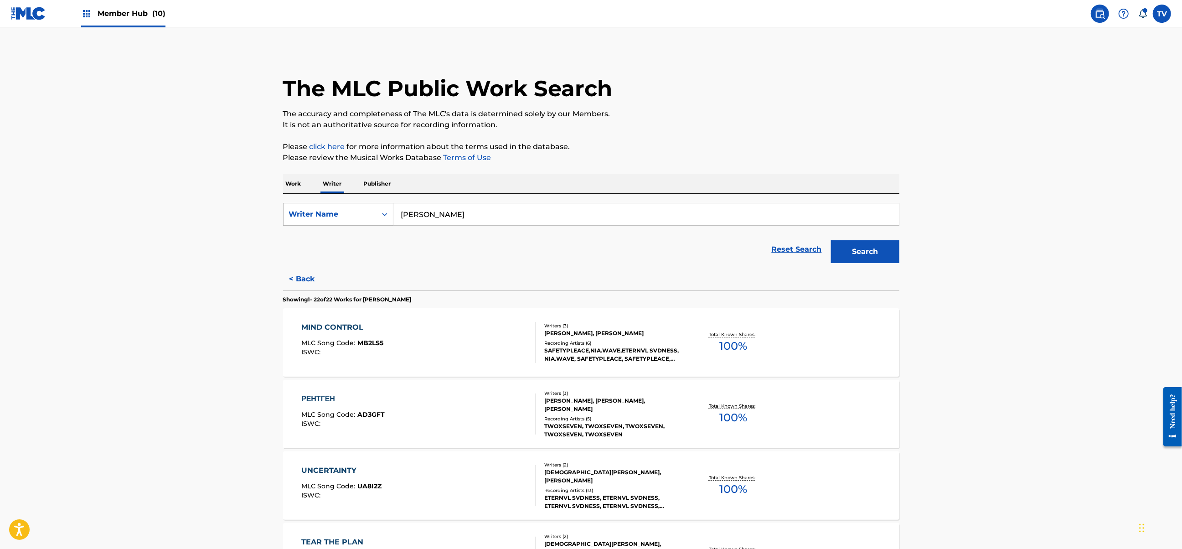
drag, startPoint x: 508, startPoint y: 209, endPoint x: 316, endPoint y: 212, distance: 191.9
click at [316, 212] on div "SearchWithCriteria2901282c-3ff0-460d-a76e-892dc5c5ac77 Writer Name ЕГОР АНДРЕЕВ…" at bounding box center [591, 214] width 616 height 23
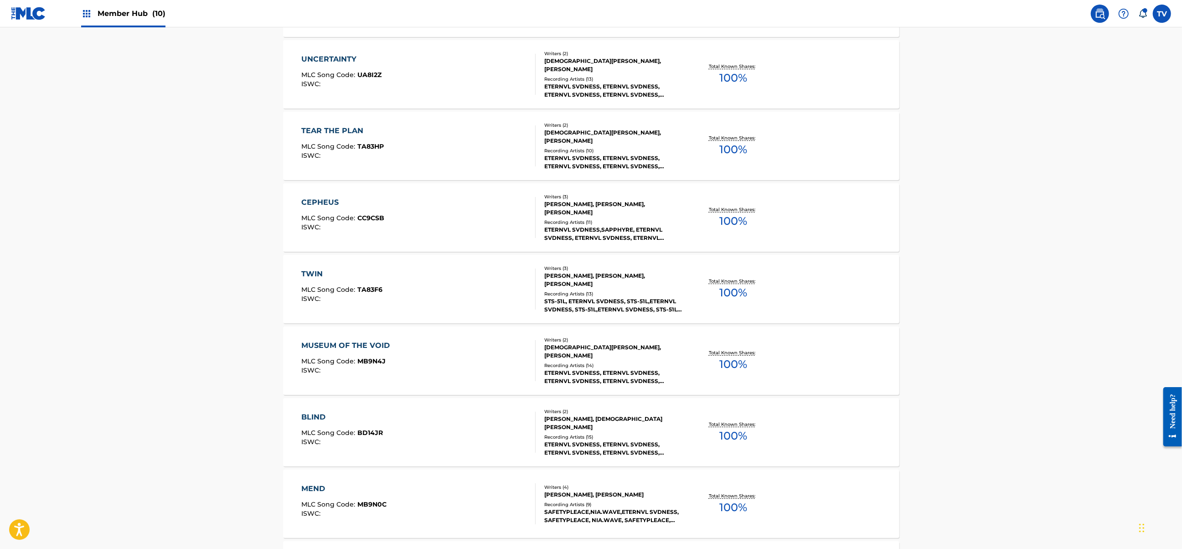
scroll to position [425, 0]
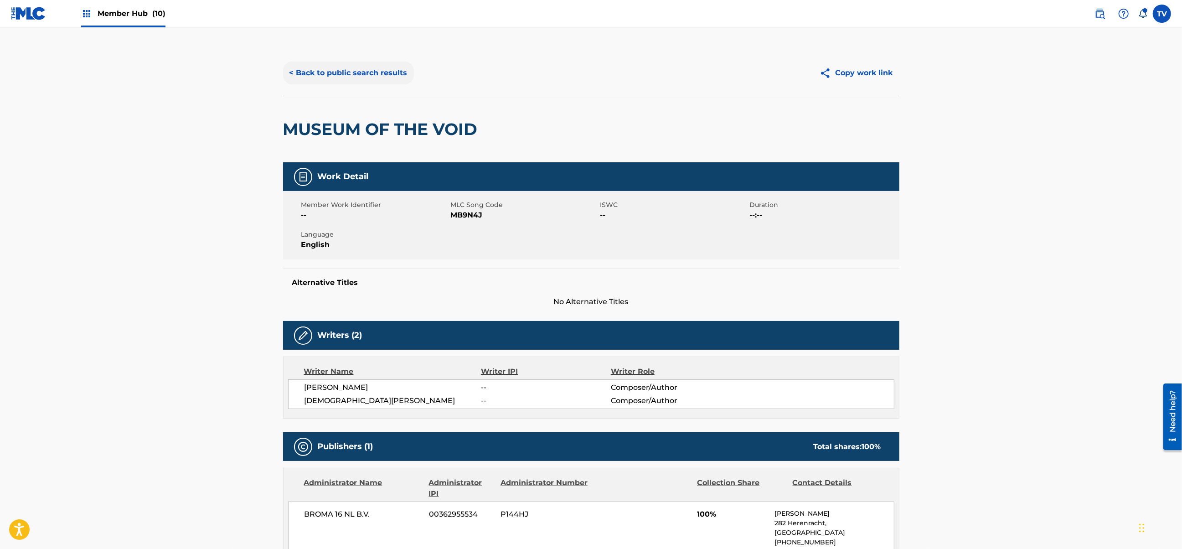
click at [350, 72] on button "< Back to public search results" at bounding box center [348, 73] width 131 height 23
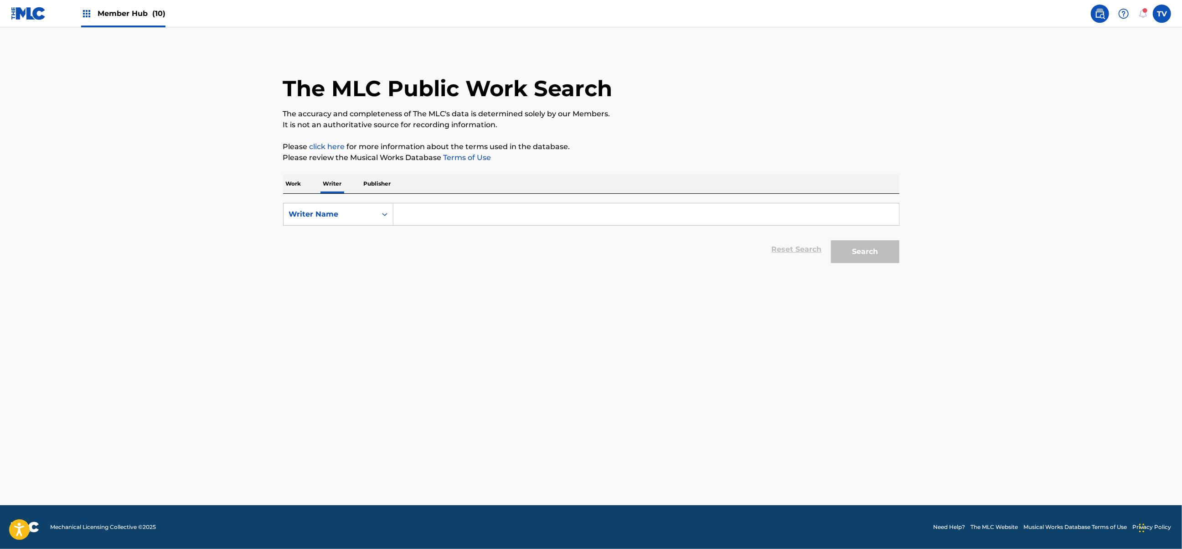
click at [374, 183] on p "Publisher" at bounding box center [377, 183] width 33 height 19
click at [428, 219] on input "Search Form" at bounding box center [645, 214] width 505 height 22
click at [365, 213] on div "Publisher Name" at bounding box center [330, 214] width 82 height 11
drag, startPoint x: 360, startPoint y: 254, endPoint x: 368, endPoint y: 248, distance: 9.9
click at [360, 254] on div "MLC Publisher Number" at bounding box center [337, 259] width 109 height 23
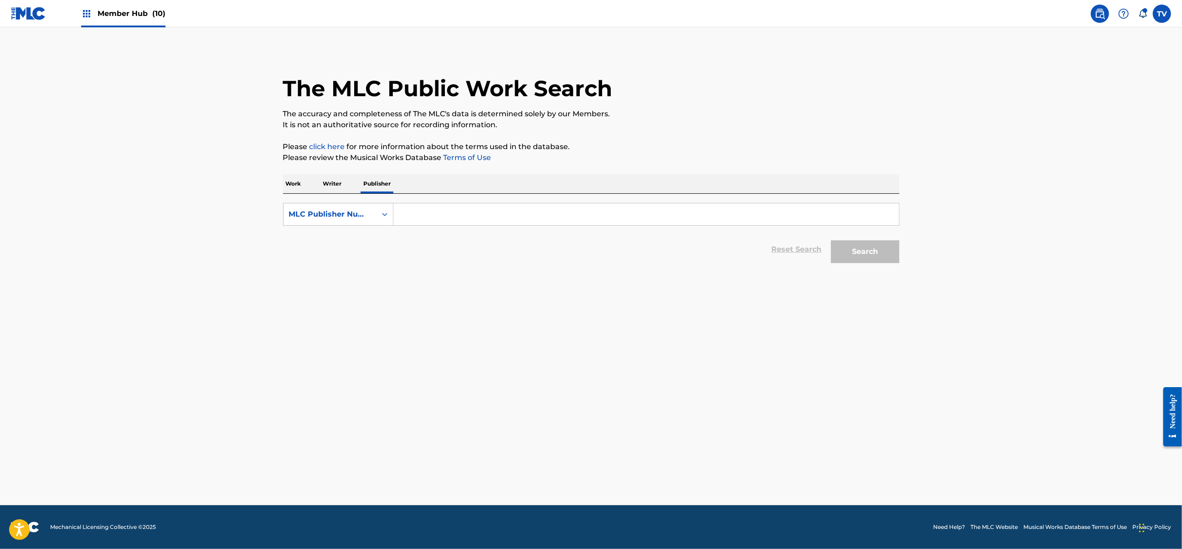
click at [443, 214] on input "Search Form" at bounding box center [645, 214] width 505 height 22
paste input "P187TZ"
type input "P187TZ"
click at [831, 240] on button "Search" at bounding box center [865, 251] width 68 height 23
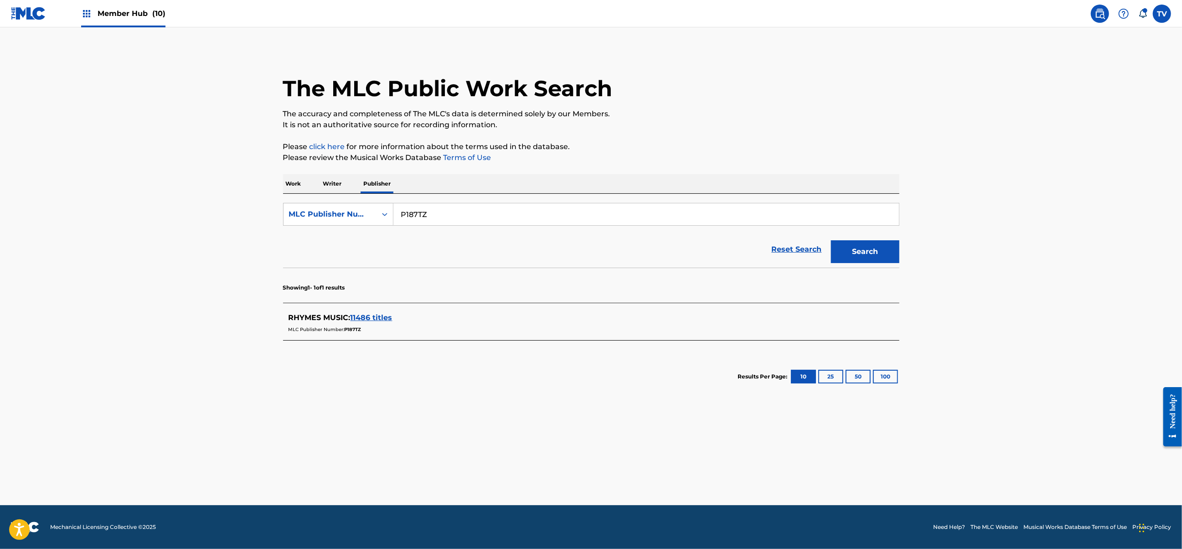
click at [373, 321] on span "11486 titles" at bounding box center [371, 317] width 42 height 9
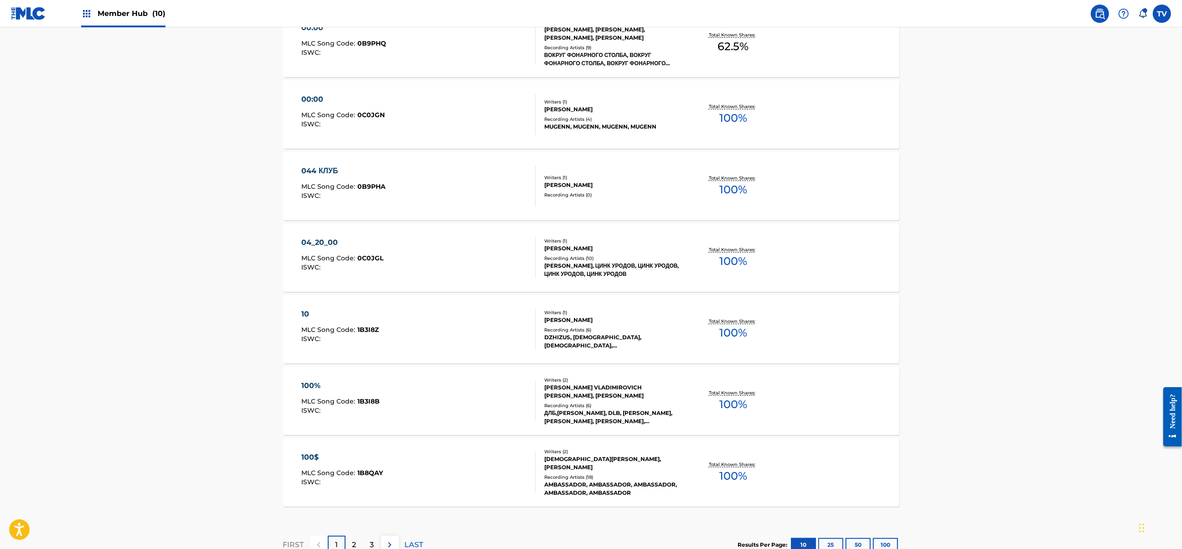
scroll to position [547, 0]
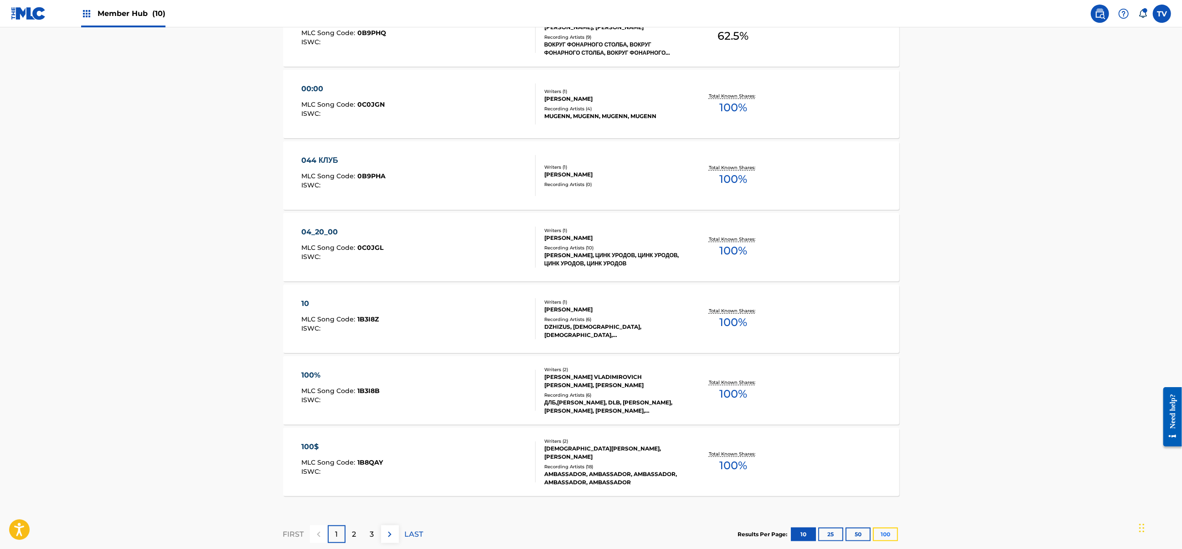
click at [877, 533] on button "100" at bounding box center [885, 534] width 25 height 14
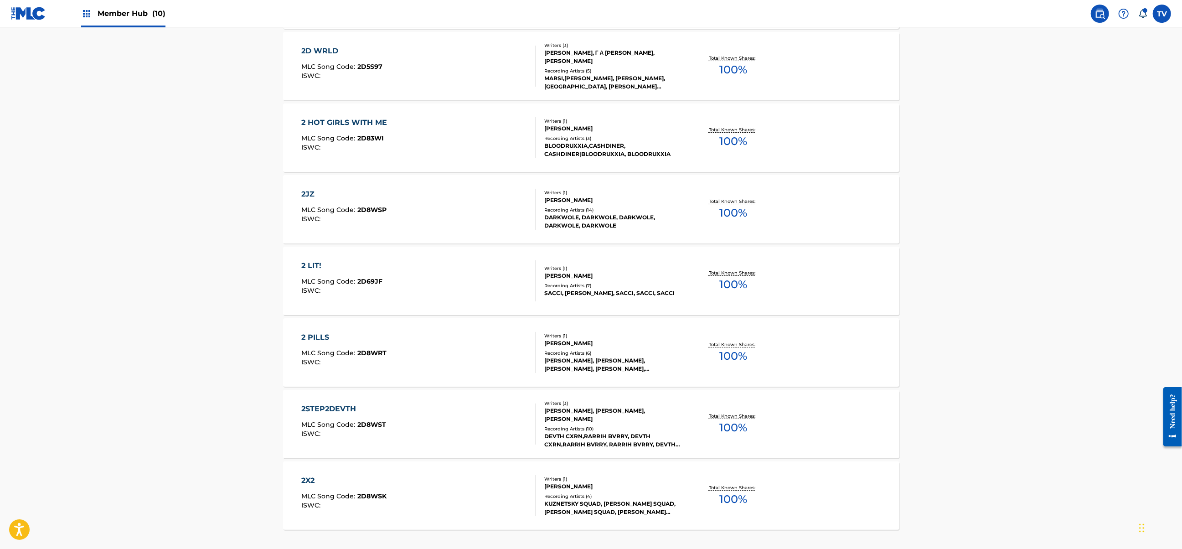
scroll to position [6986, 0]
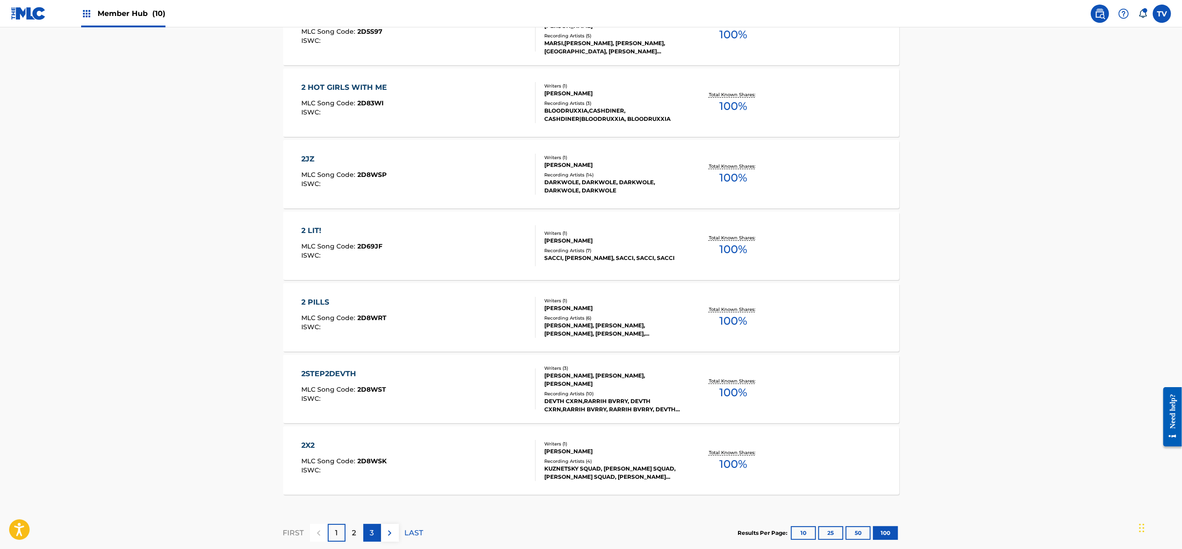
click at [374, 528] on div "3" at bounding box center [372, 533] width 18 height 18
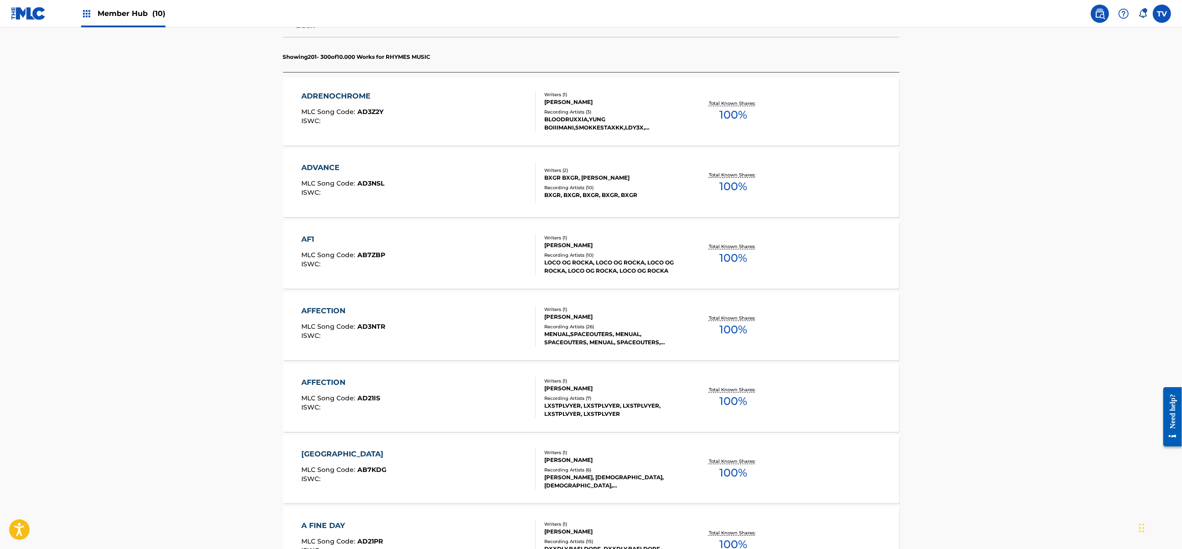
scroll to position [0, 0]
